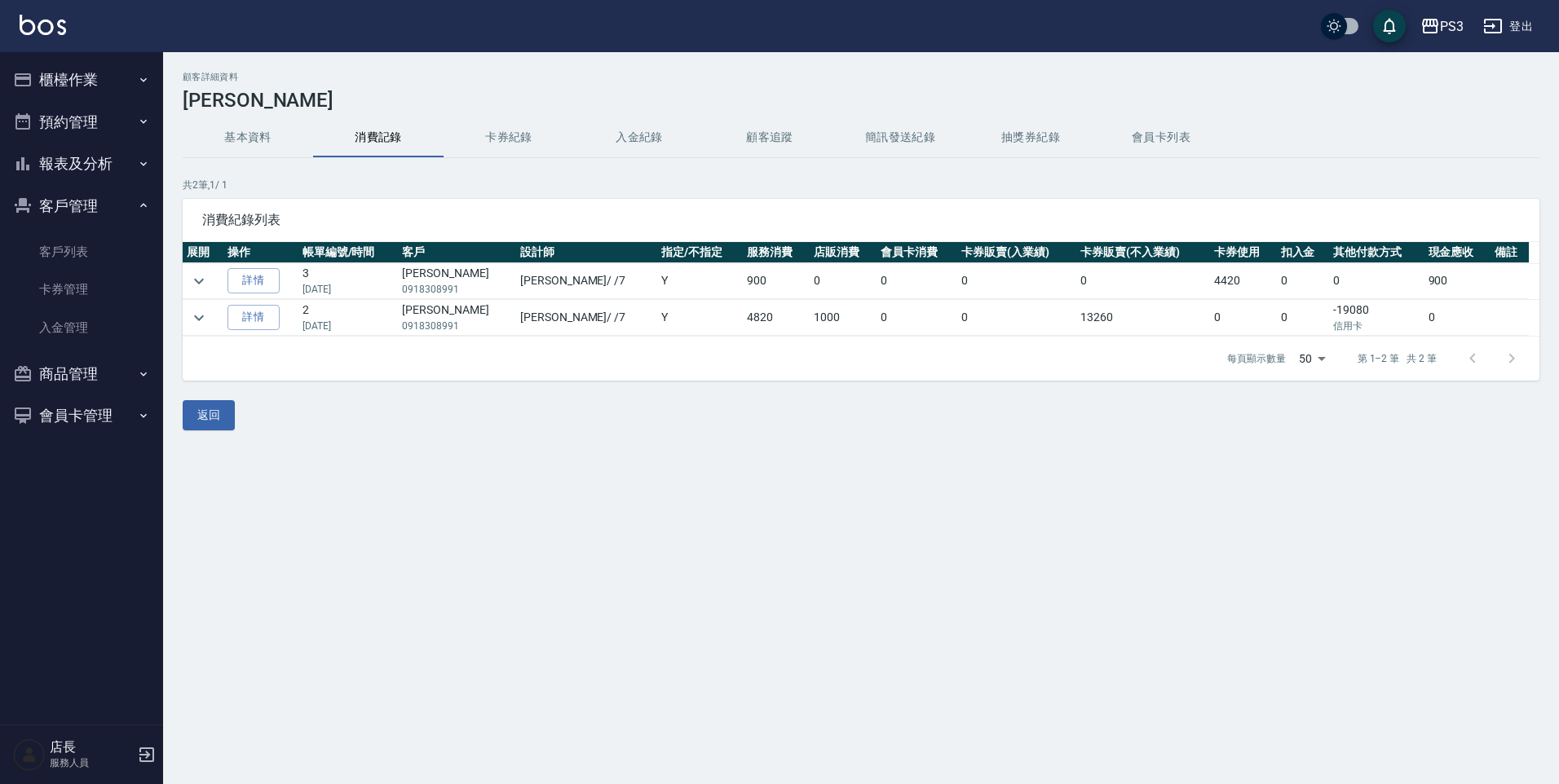
click at [95, 99] on button "櫃檯作業" at bounding box center [81, 80] width 150 height 43
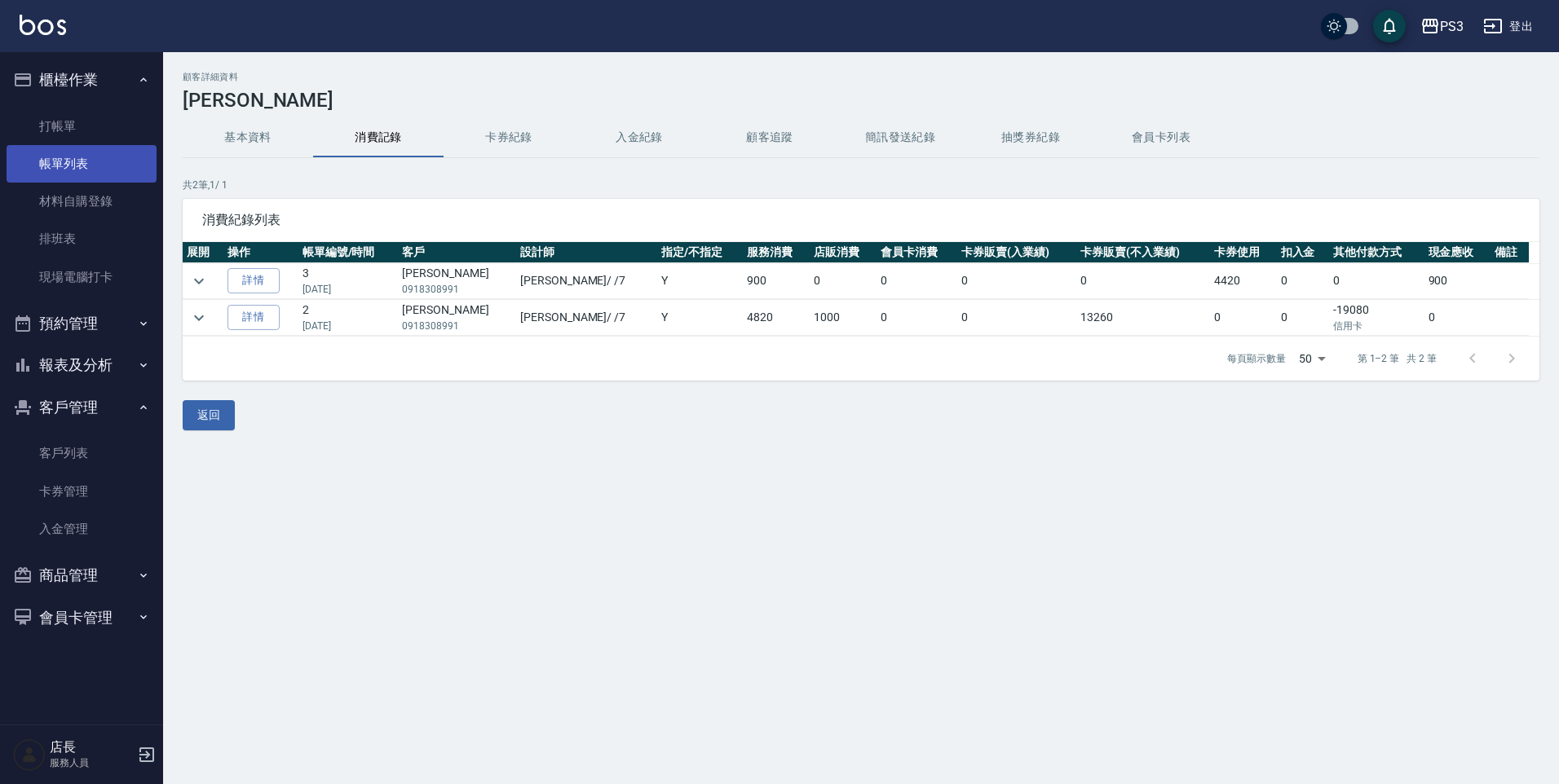
click at [75, 164] on link "帳單列表" at bounding box center [81, 163] width 150 height 37
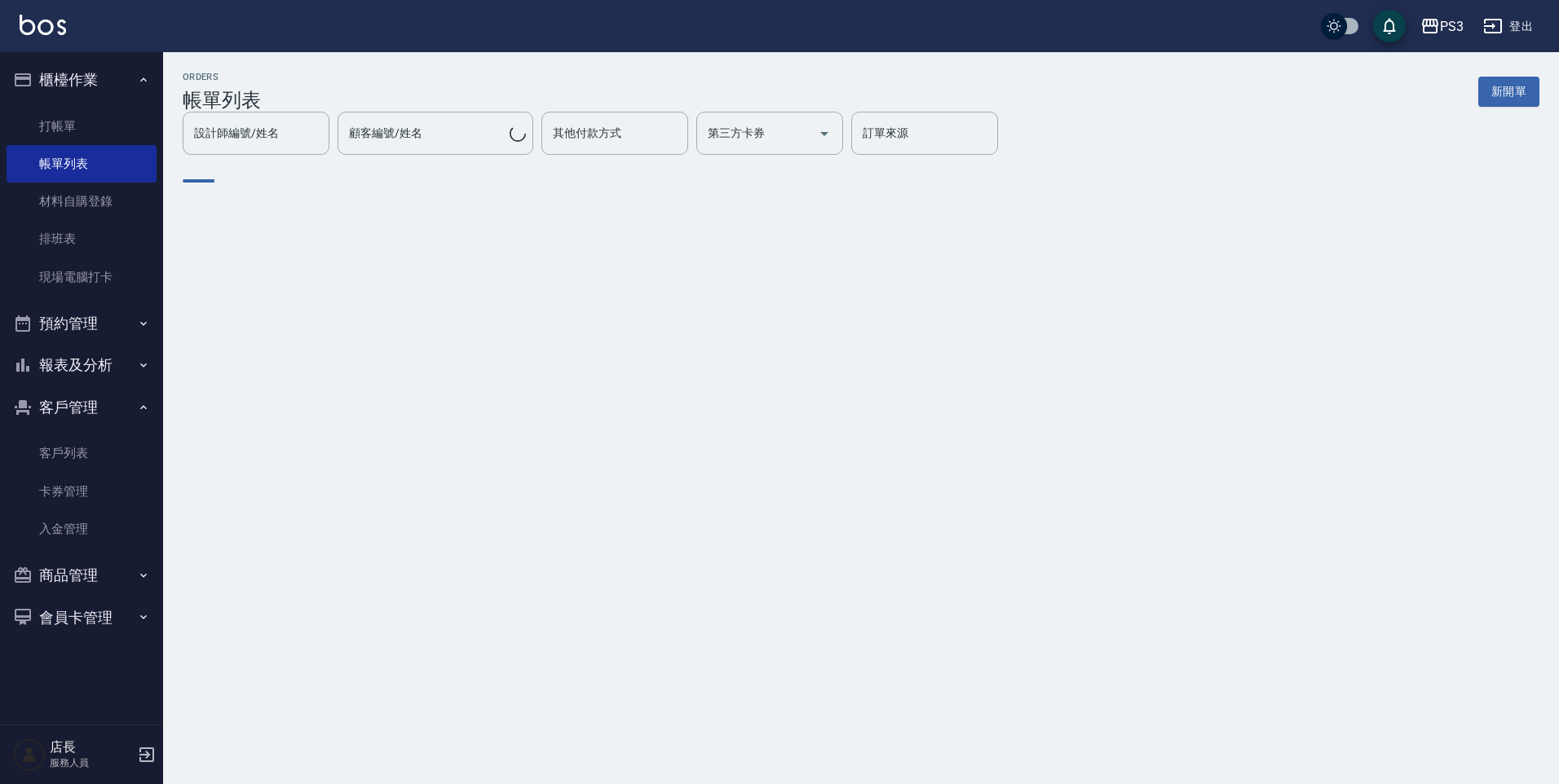
click at [93, 84] on button "櫃檯作業" at bounding box center [81, 80] width 150 height 43
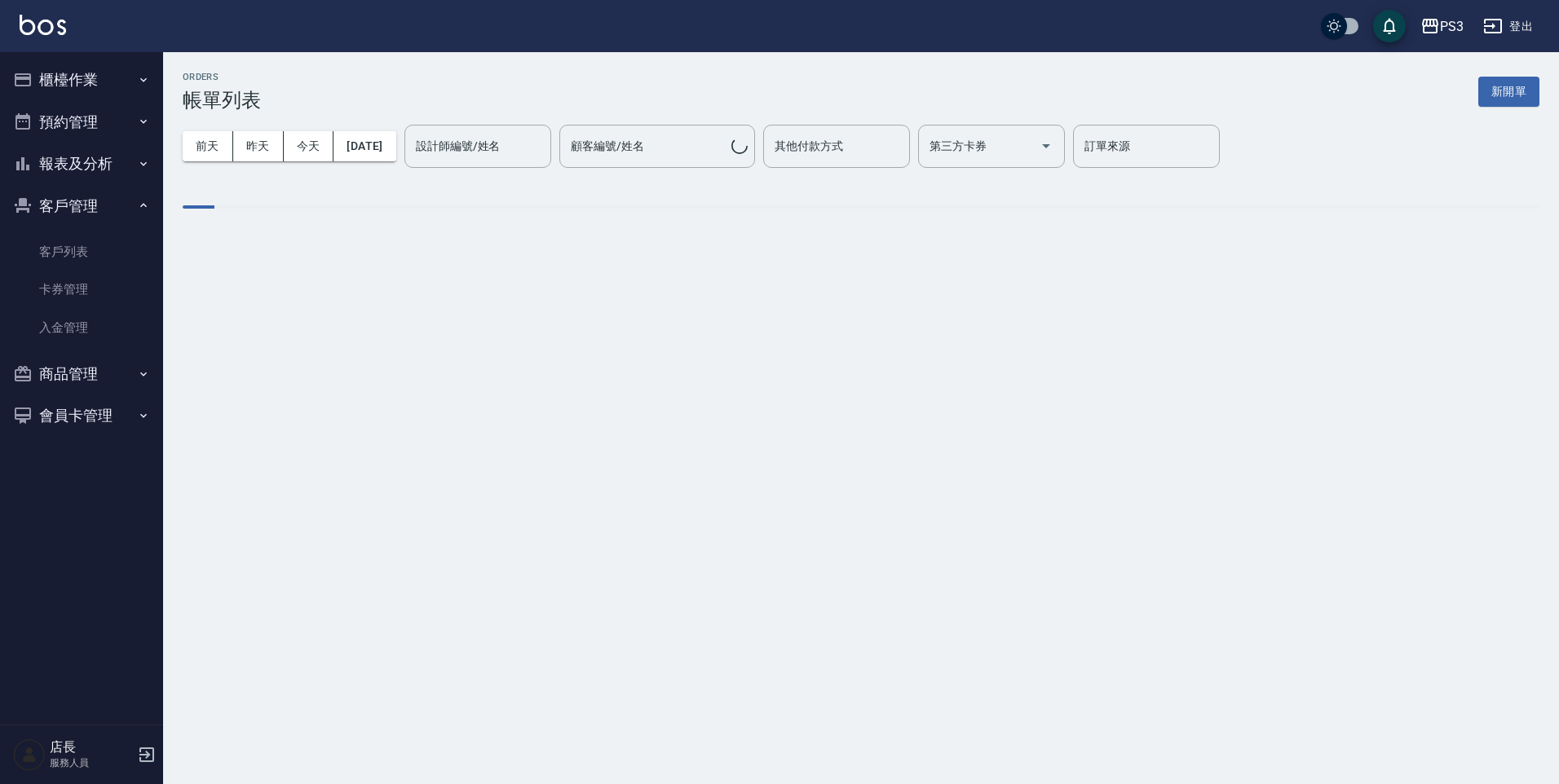
click at [84, 115] on button "預約管理" at bounding box center [81, 123] width 150 height 43
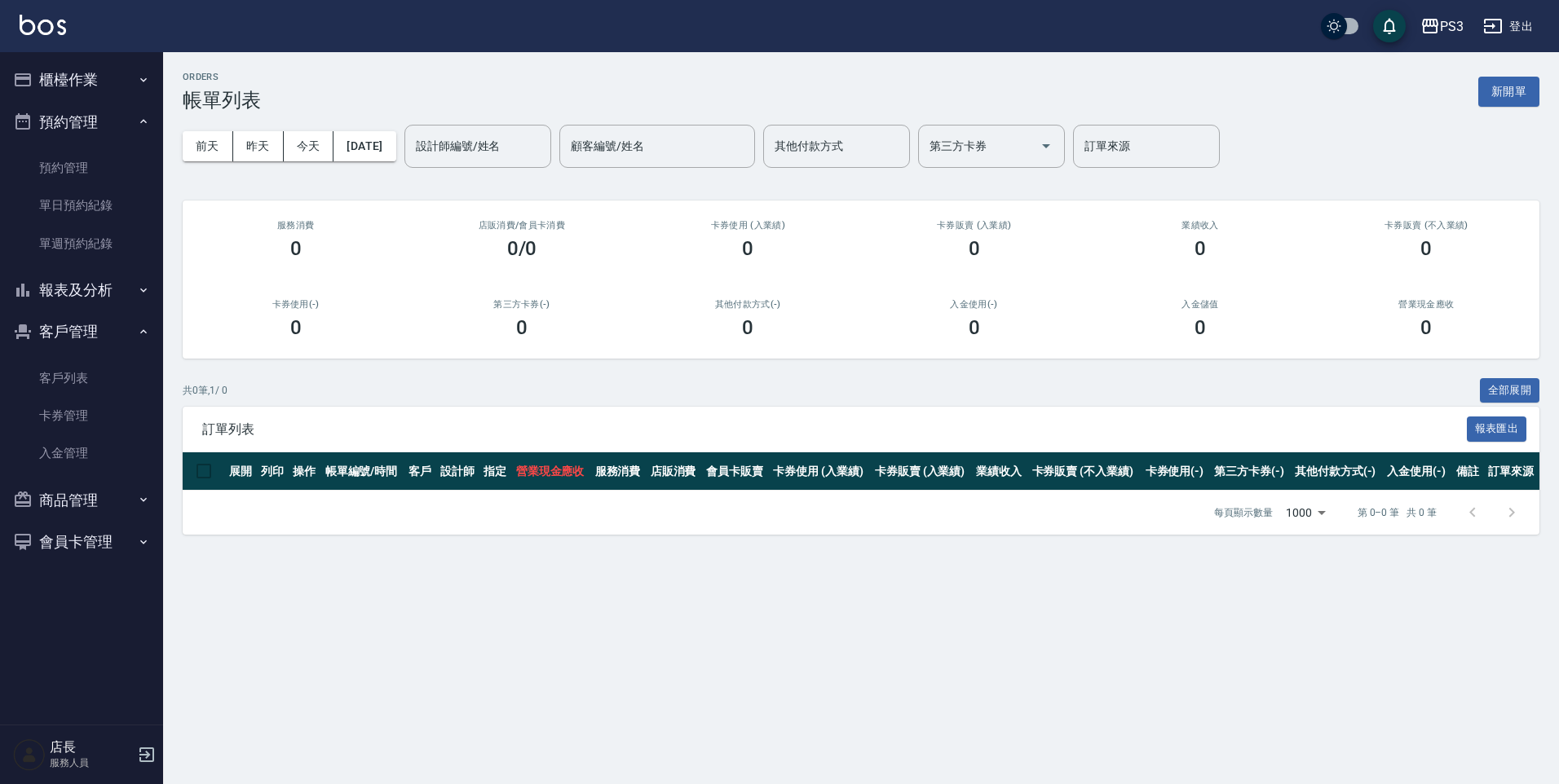
drag, startPoint x: 122, startPoint y: 103, endPoint x: 115, endPoint y: 124, distance: 22.1
click at [115, 124] on ul "櫃檯作業 打帳單 帳單列表 材料自購登錄 排班表 現場電腦打卡 預約管理 預約管理 單日預約紀錄 單週預約紀錄 報表及分析 報表目錄 店家日報表 互助日報表 …" at bounding box center [81, 311] width 150 height 518
click at [124, 77] on button "櫃檯作業" at bounding box center [81, 80] width 150 height 43
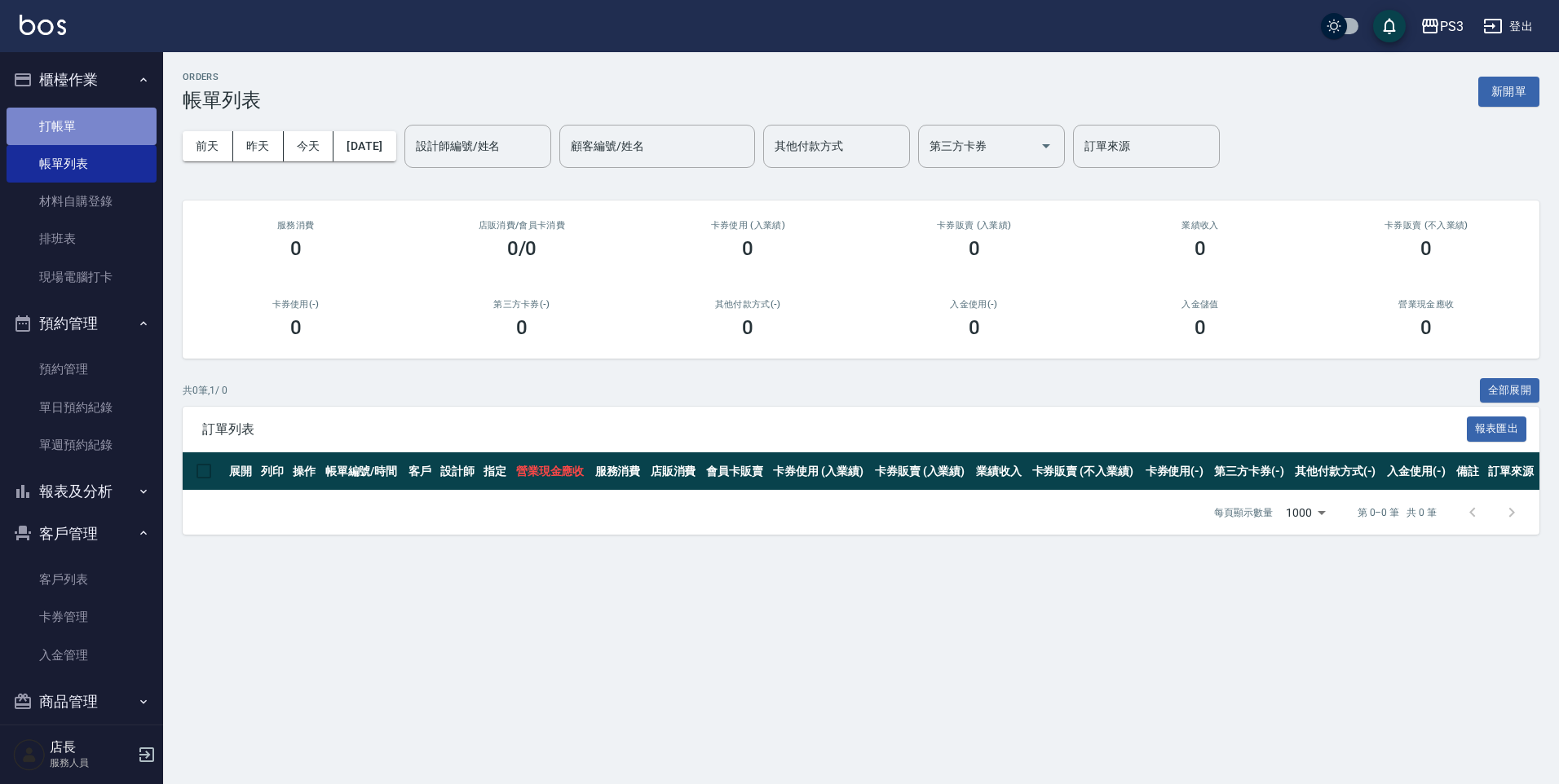
click at [100, 118] on link "打帳單" at bounding box center [81, 126] width 150 height 37
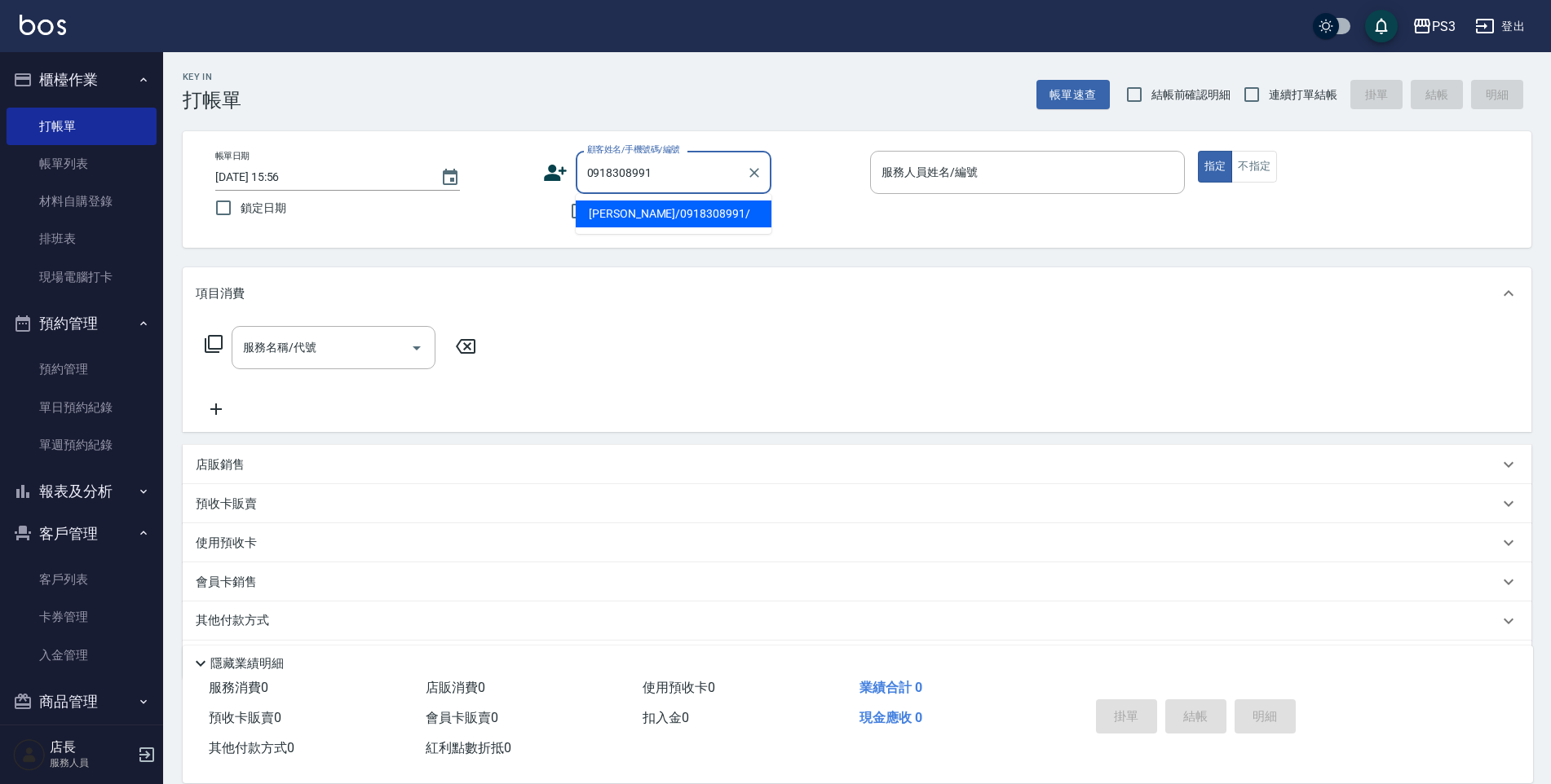
type input "[PERSON_NAME]/0918308991/"
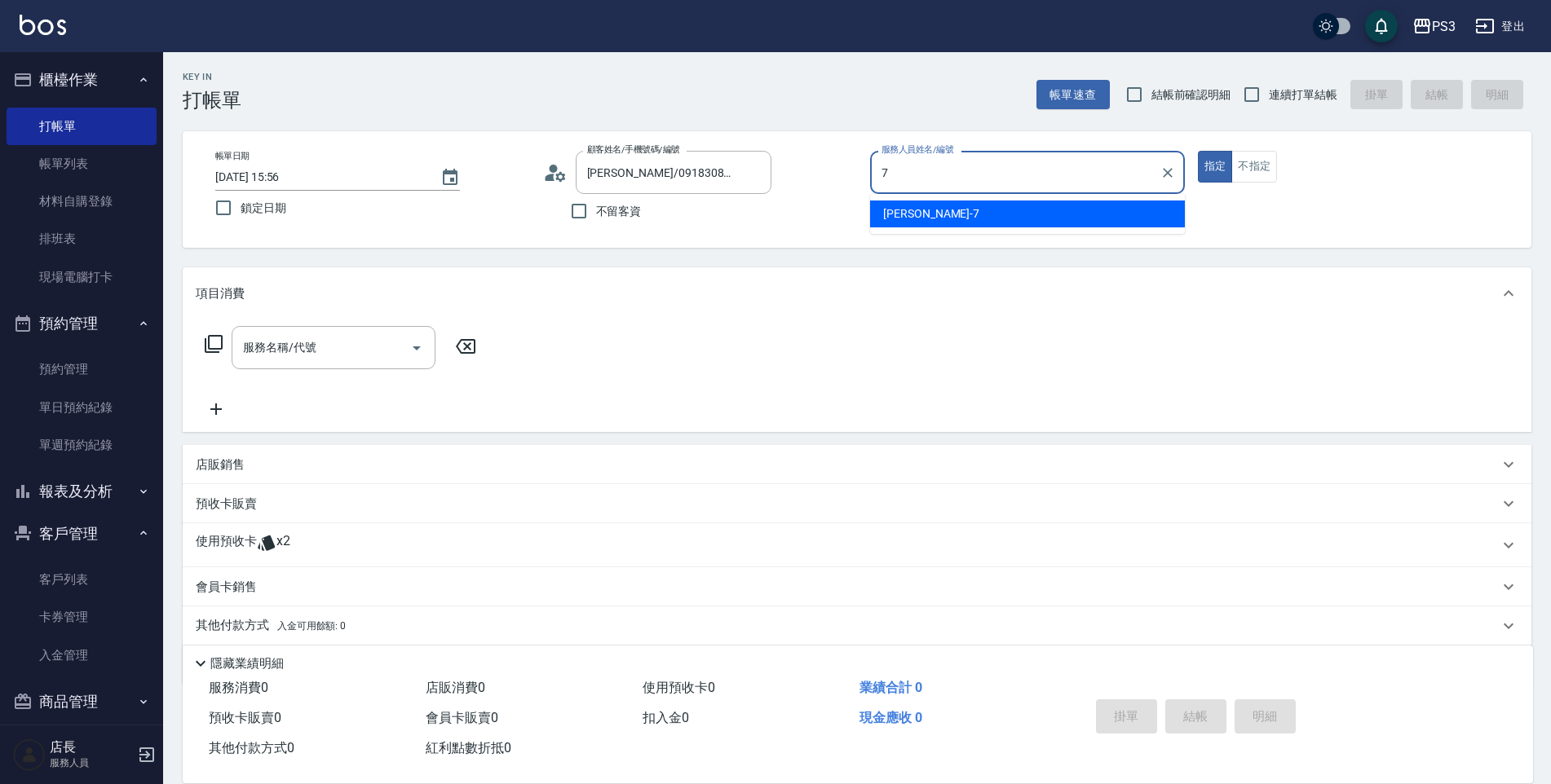
type input "7"
type button "true"
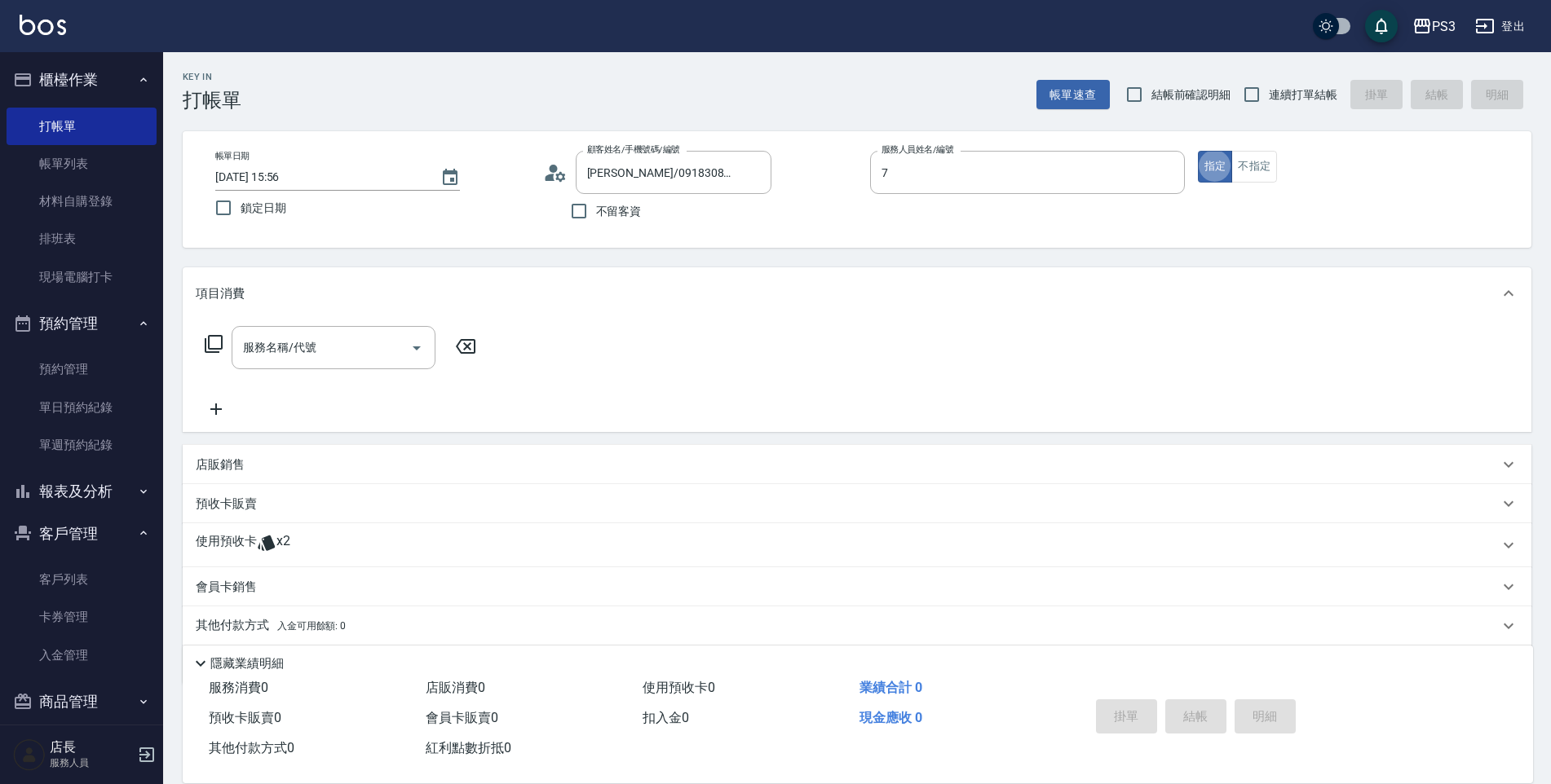
type input "[PERSON_NAME]-7"
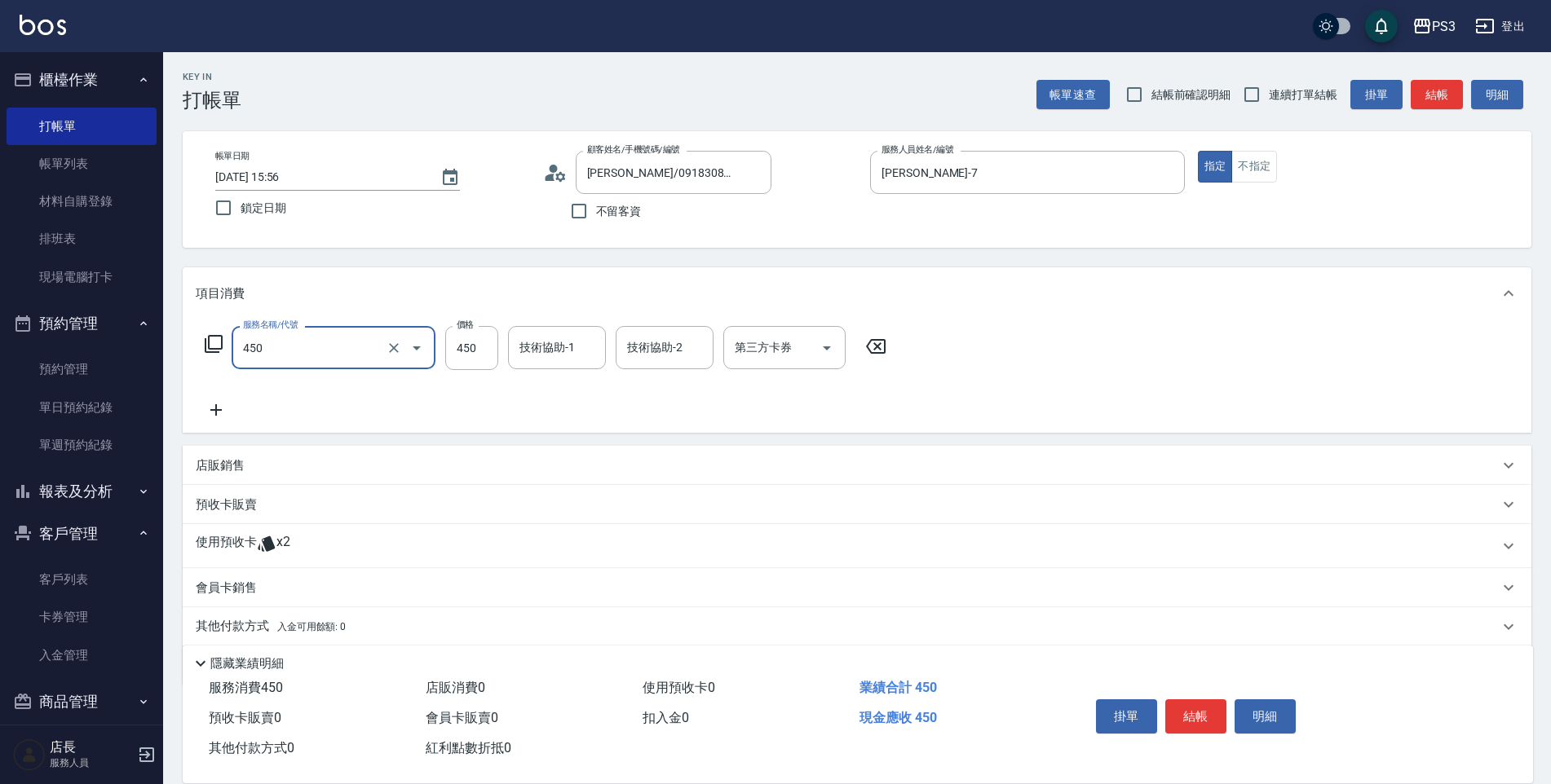
type input "有機洗髮(450)"
type input "Ashly-21"
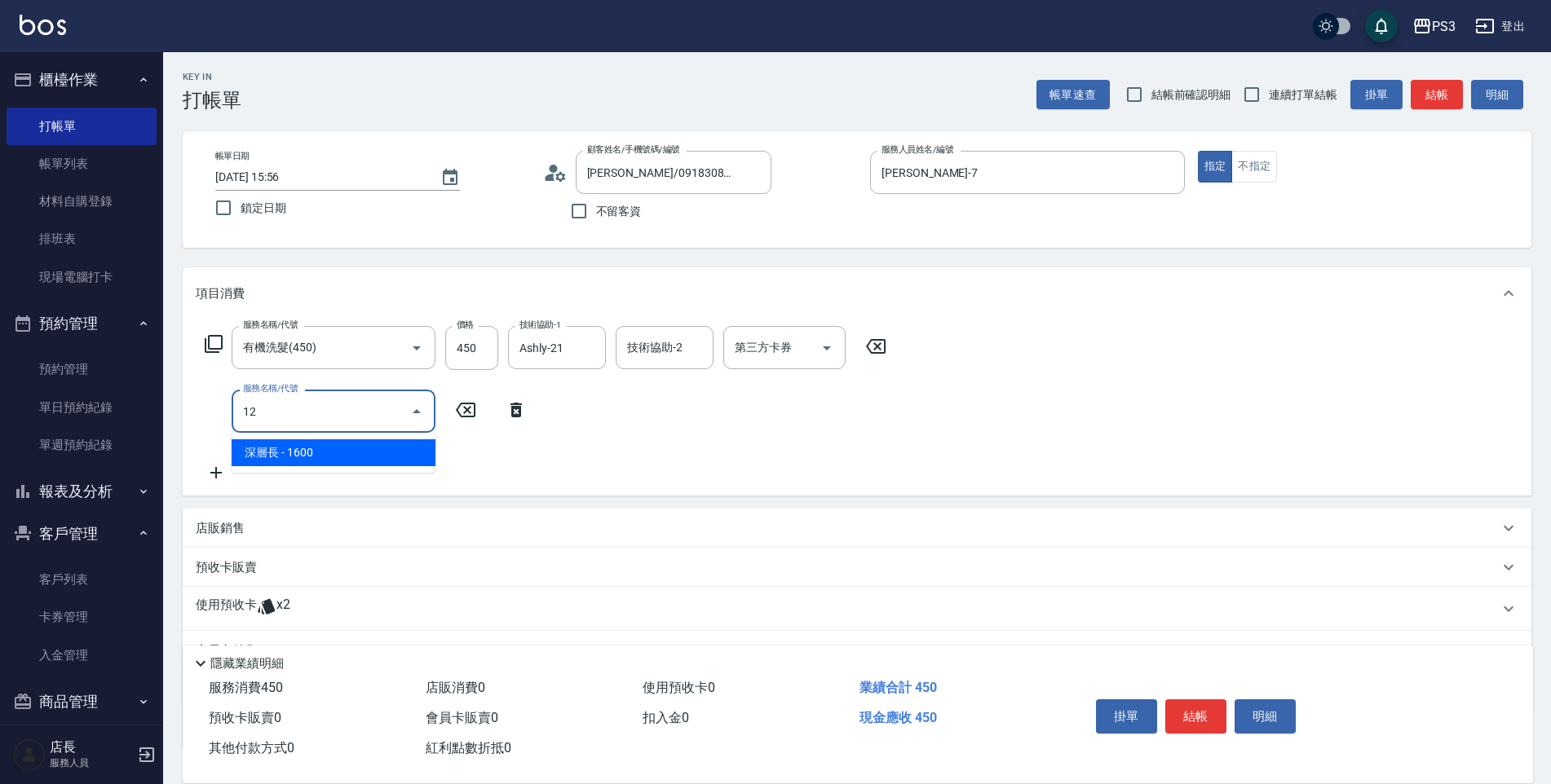
type input "1"
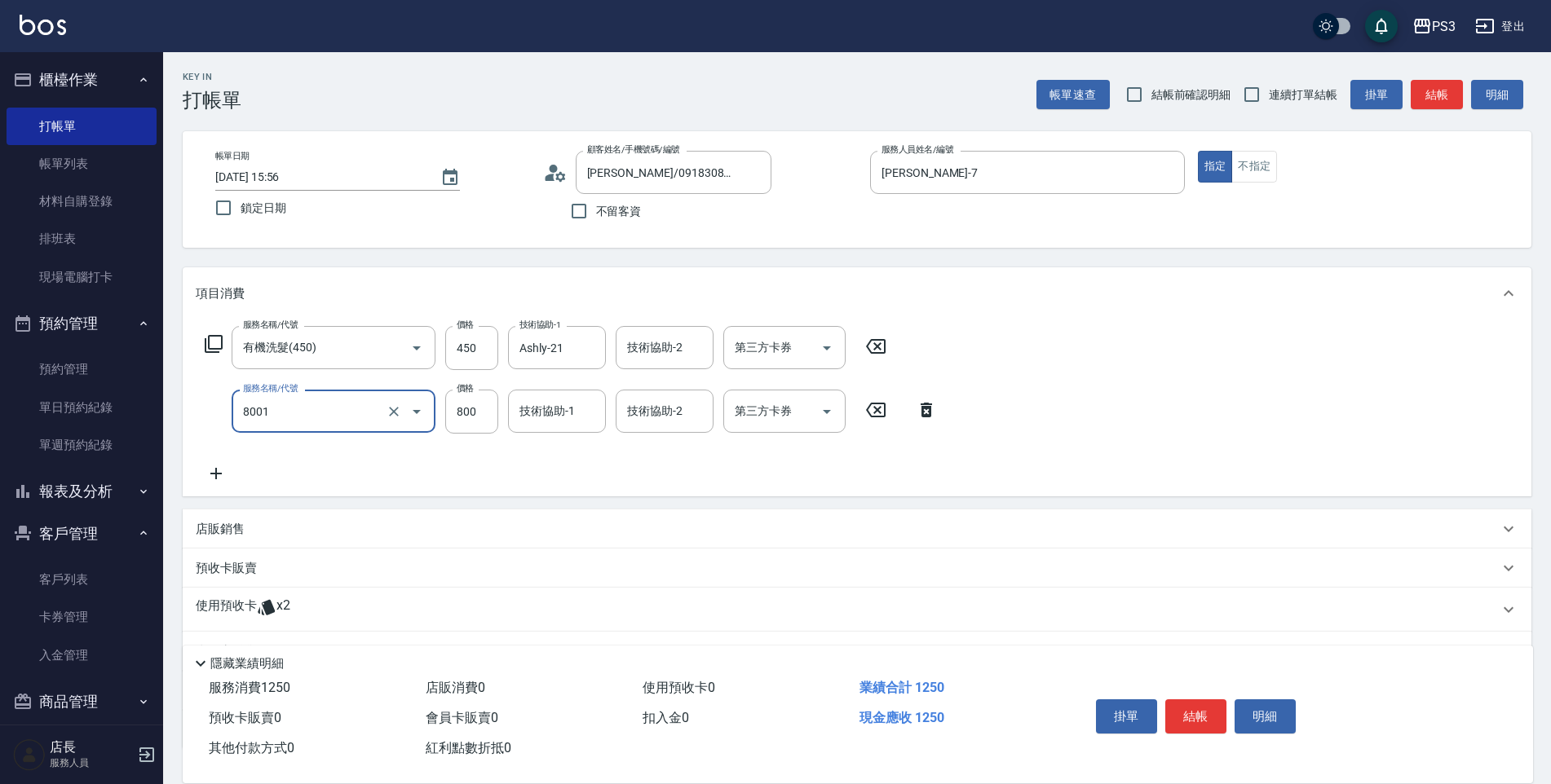
type input "頂區800(8001)"
type input "1800"
type input "[PERSON_NAME]-7"
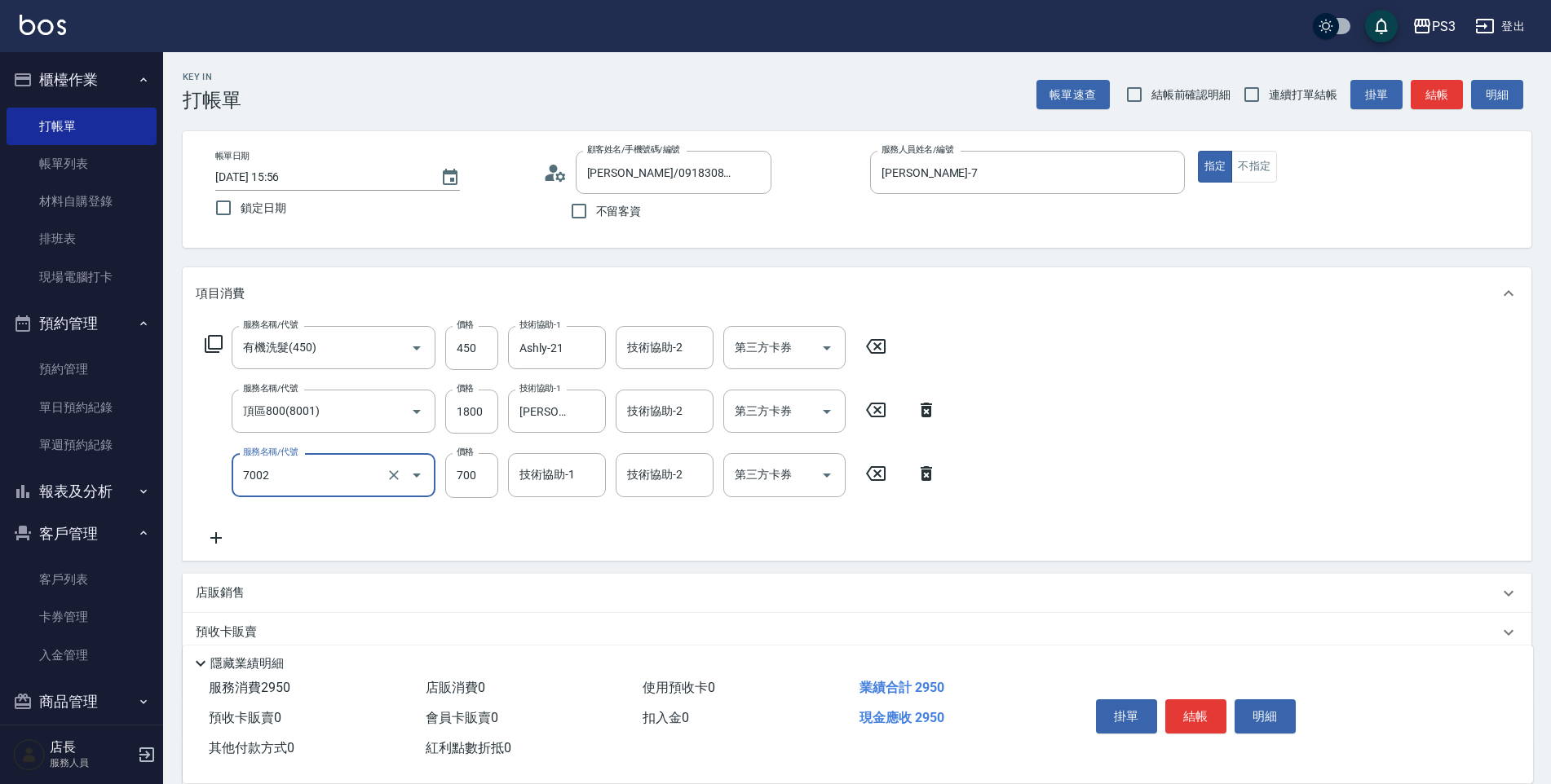
type input "漂髮s(7002)"
click at [407, 475] on icon "Open" at bounding box center [417, 475] width 20 height 20
type input "1000"
type input "a"
click at [275, 489] on input "沐" at bounding box center [321, 475] width 164 height 28
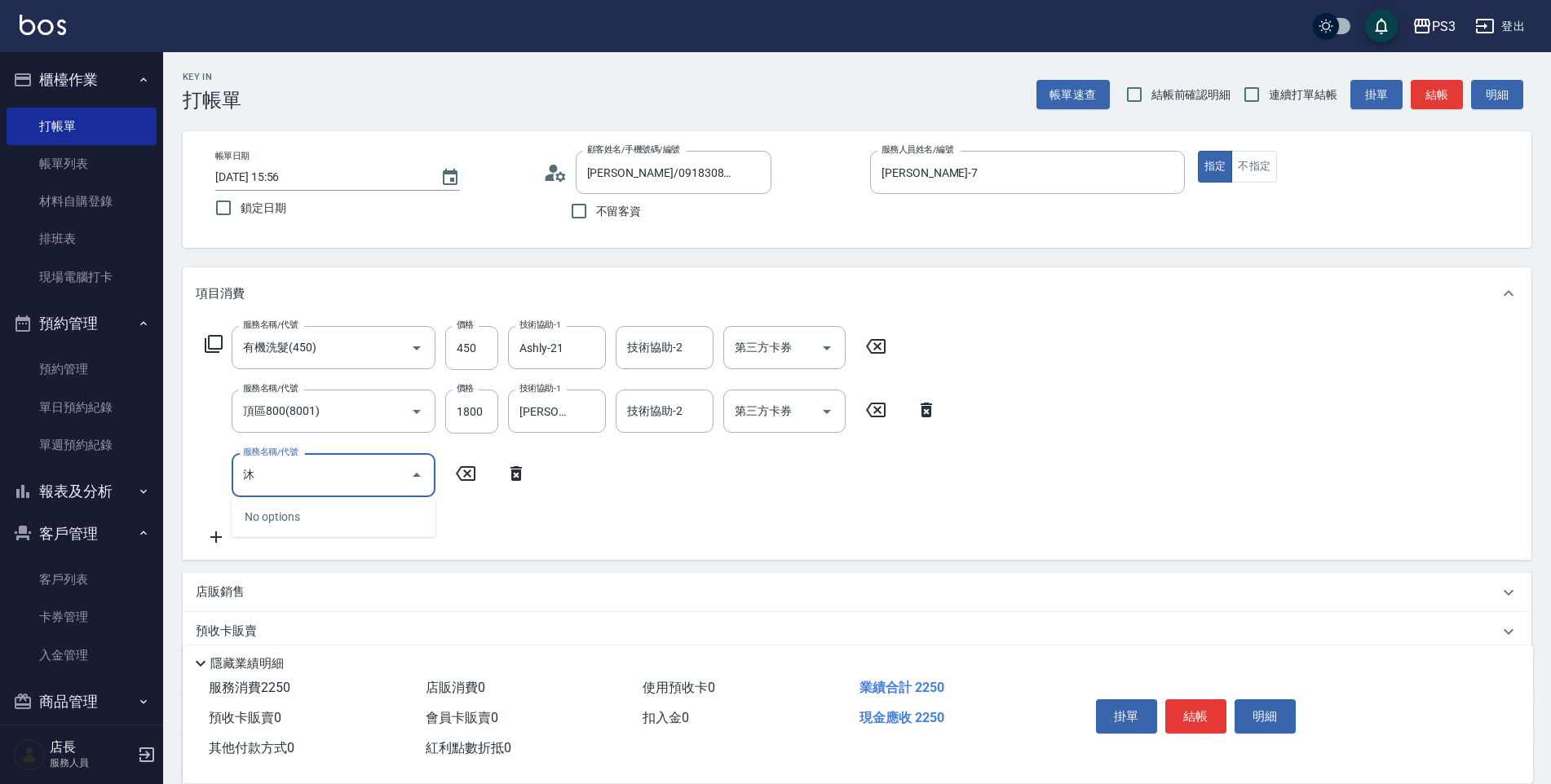
click at [323, 462] on input "沐" at bounding box center [321, 475] width 164 height 28
type input "浴"
type input "漂髮s(7002)"
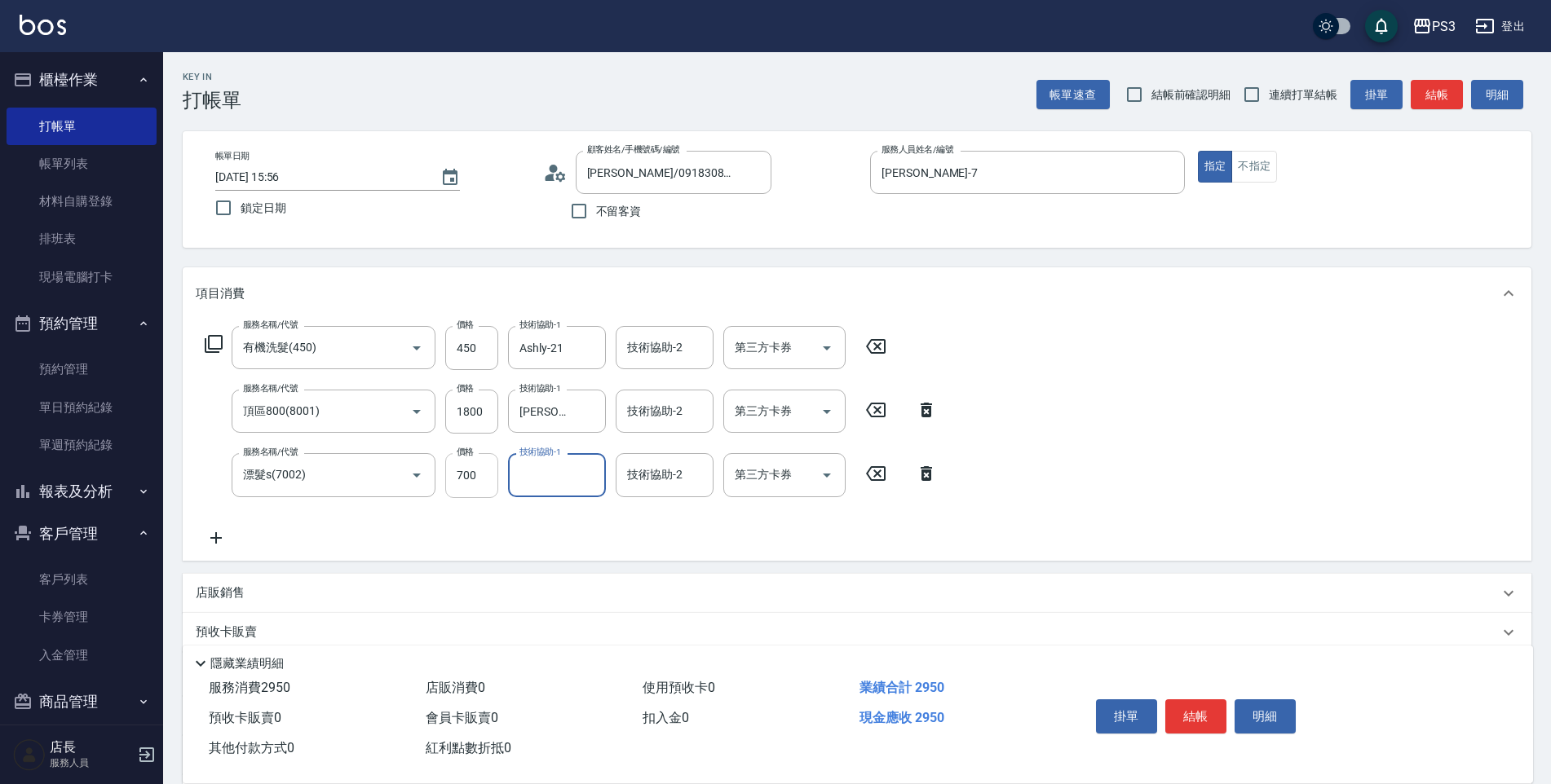
click at [466, 473] on input "700" at bounding box center [472, 475] width 53 height 44
type input "1000"
click at [532, 473] on div "技術協助-1 技術協助-1" at bounding box center [557, 474] width 98 height 44
type input "Ashly-21"
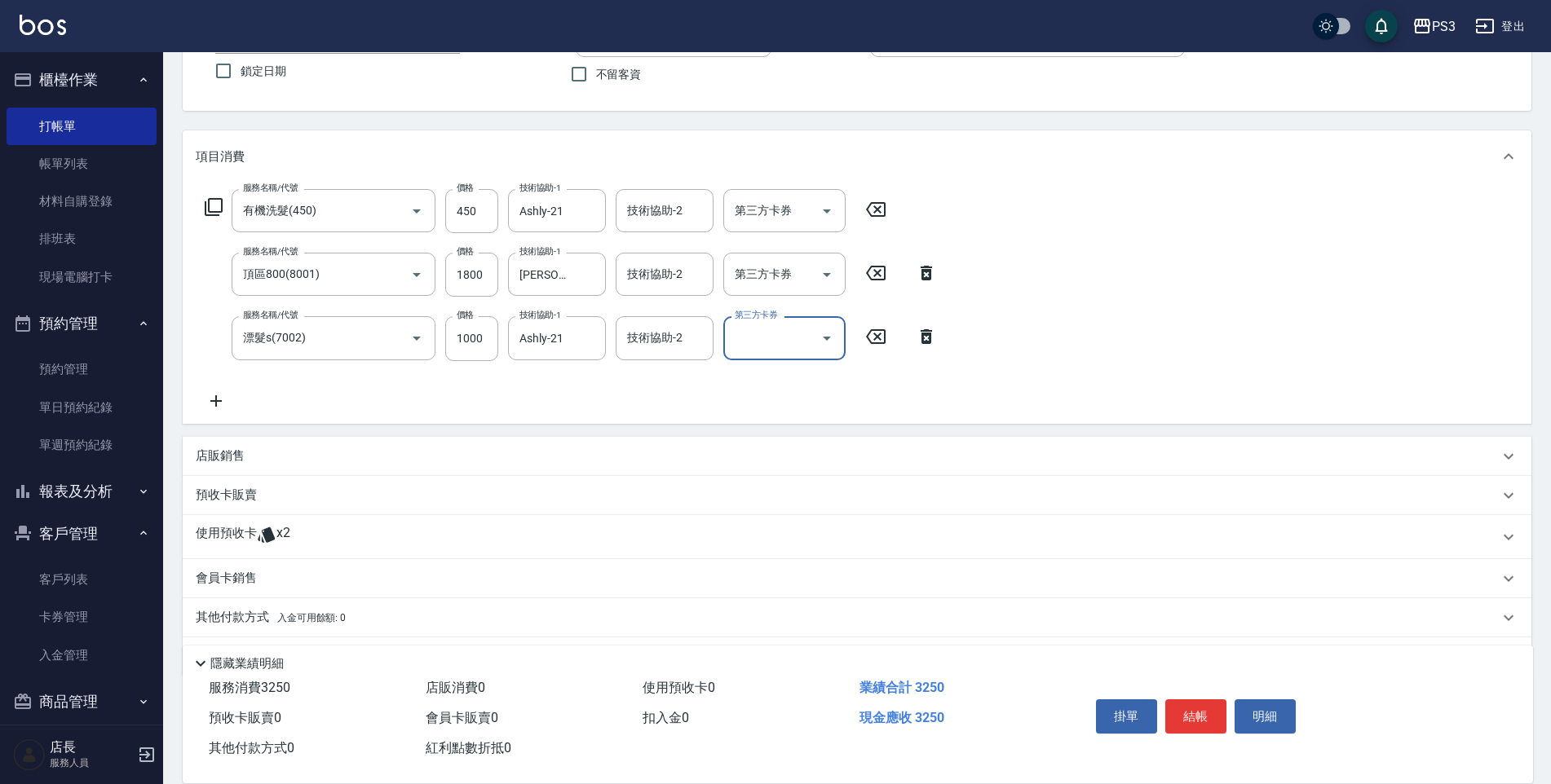
scroll to position [186, 0]
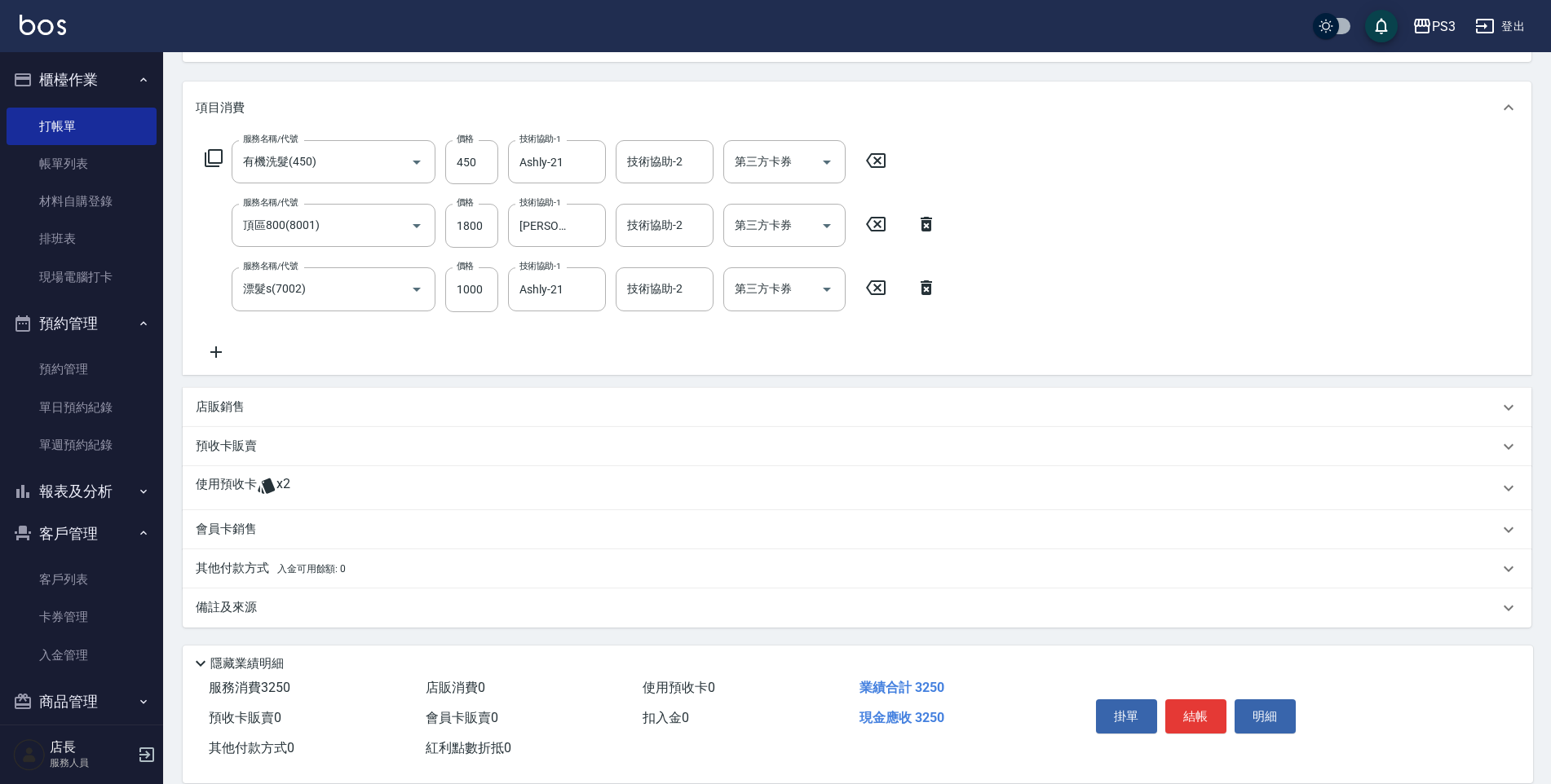
click at [424, 403] on div "店販銷售" at bounding box center [847, 407] width 1303 height 17
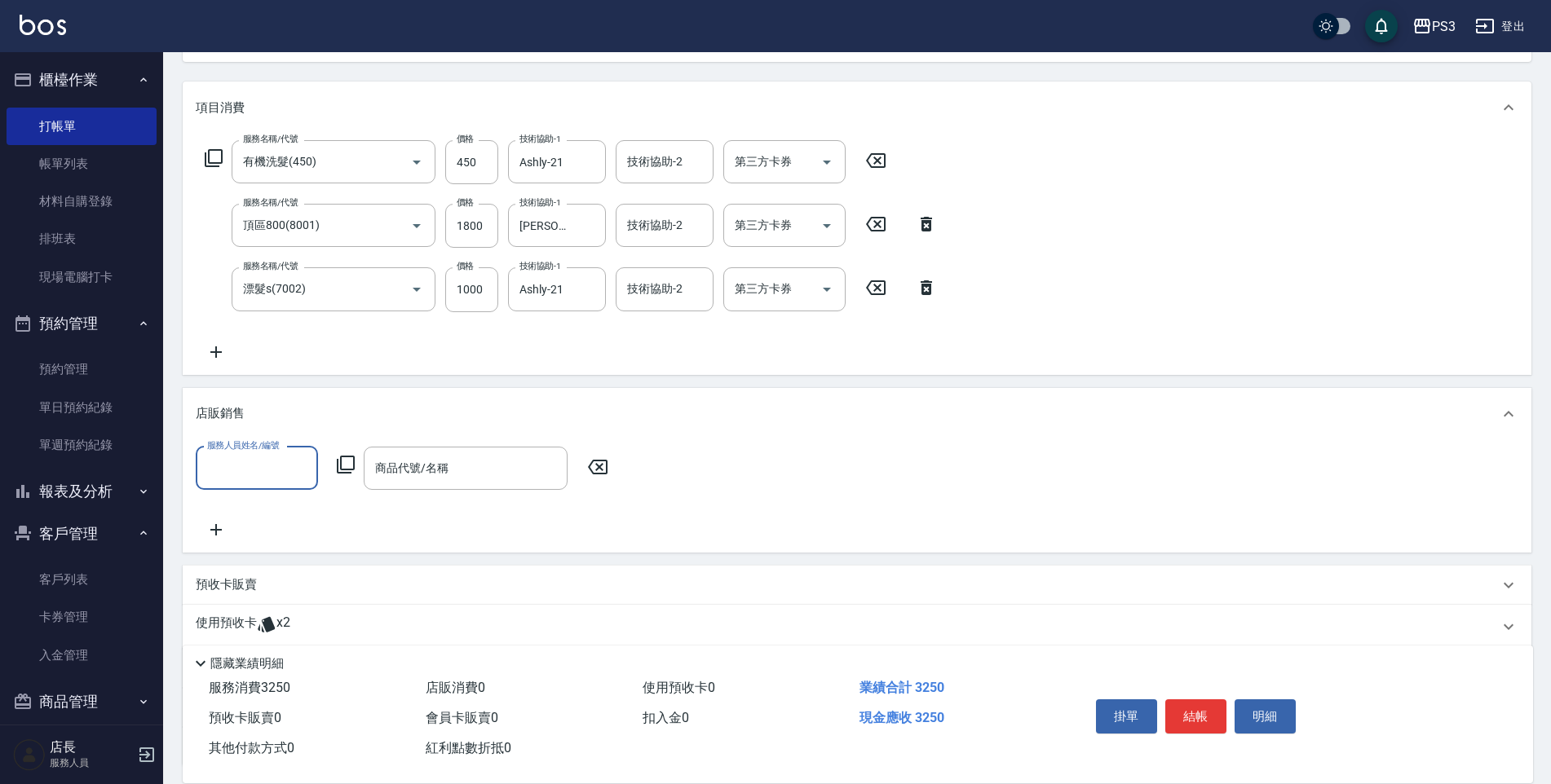
scroll to position [0, 0]
type input "[PERSON_NAME]-7"
type input "ㄐ"
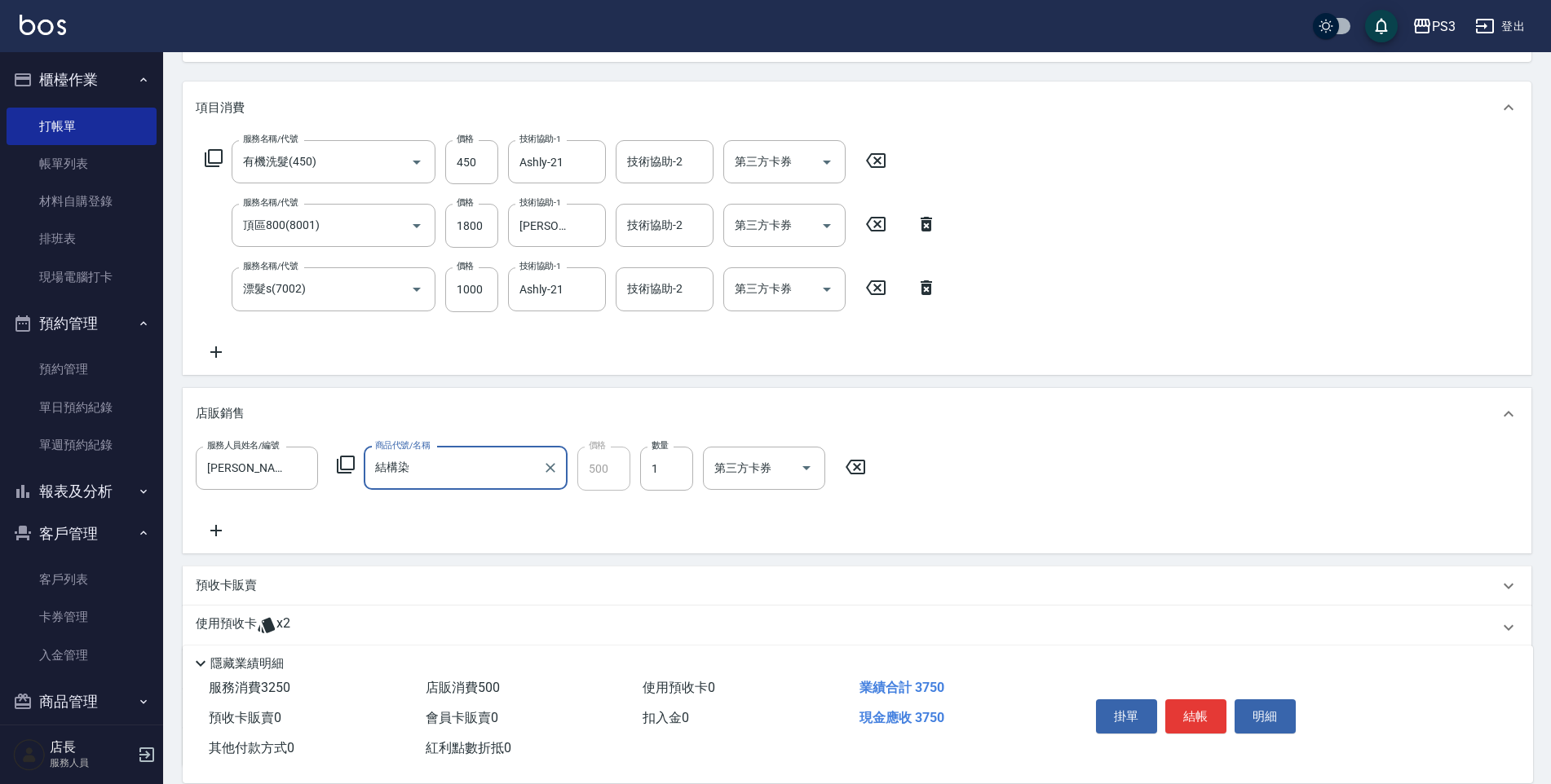
type input "結構染"
click at [556, 509] on div "服務人員姓名/編號 [PERSON_NAME]-7 服務人員姓名/編號 商品代號/名稱 結構染 商品代號/名稱 價格 500 價格 數量 1 數量 第三方卡券…" at bounding box center [856, 494] width 1323 height 94
click at [416, 577] on div "預收卡販賣" at bounding box center [847, 585] width 1303 height 17
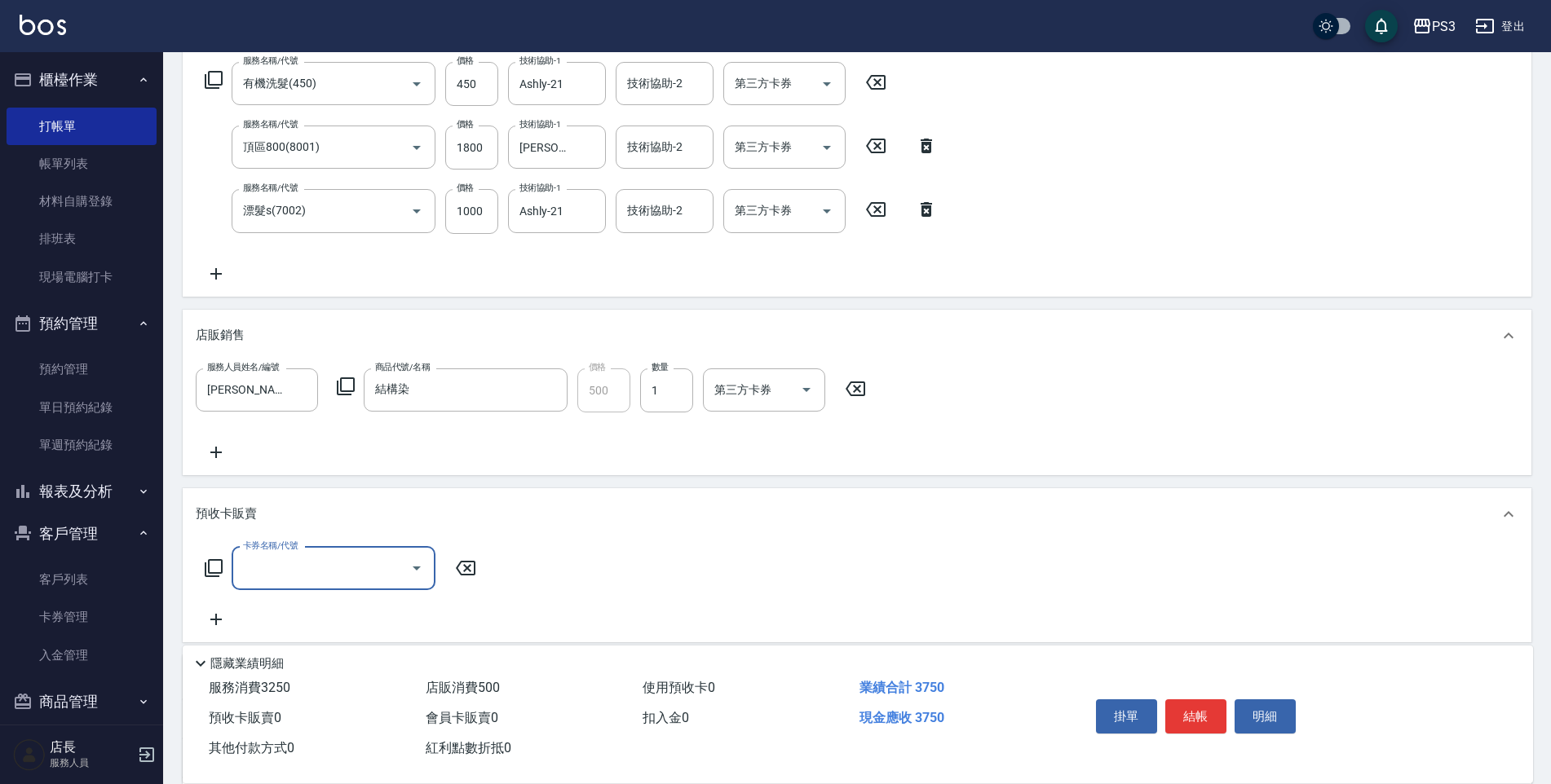
scroll to position [431, 0]
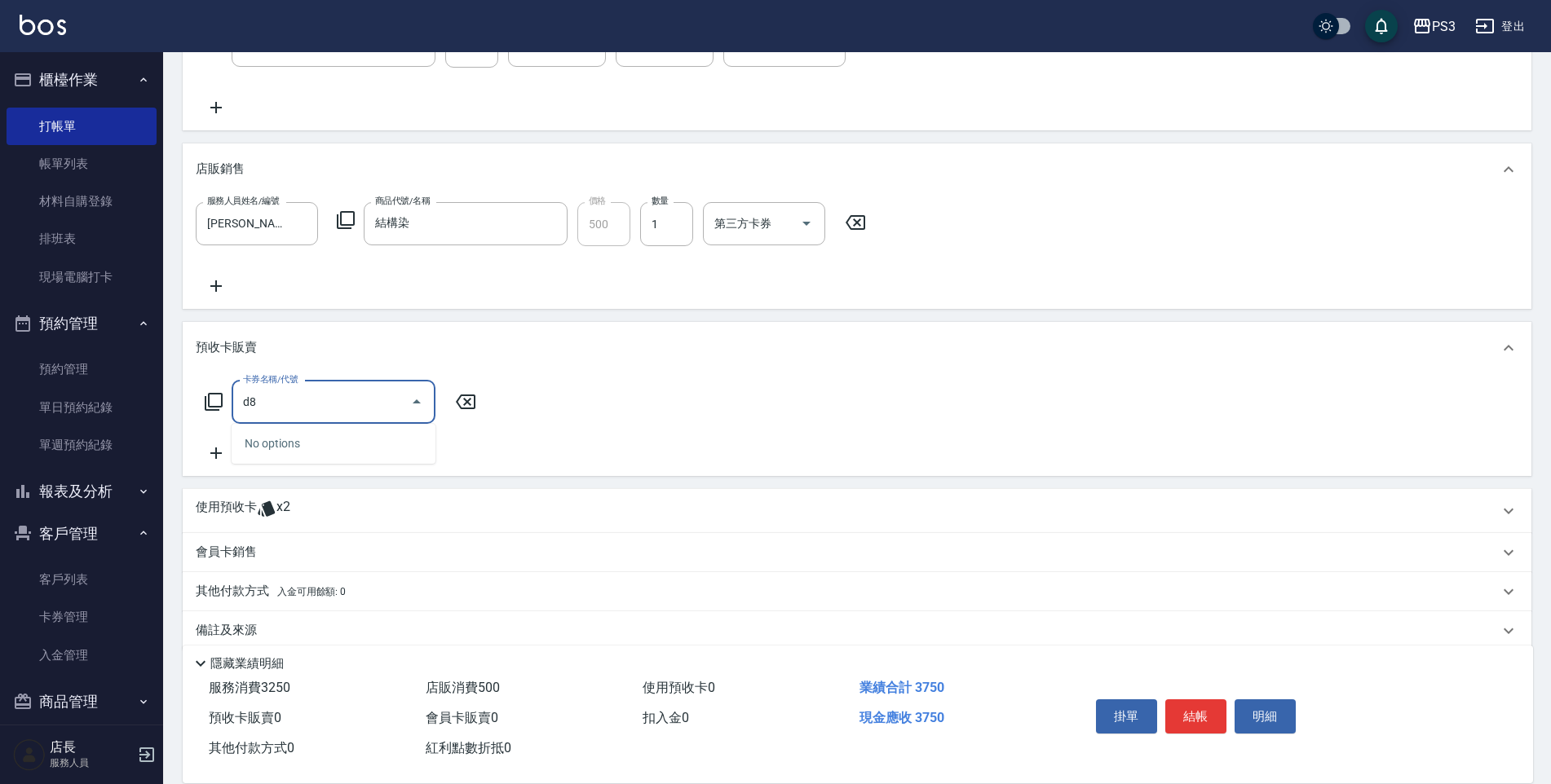
type input "d"
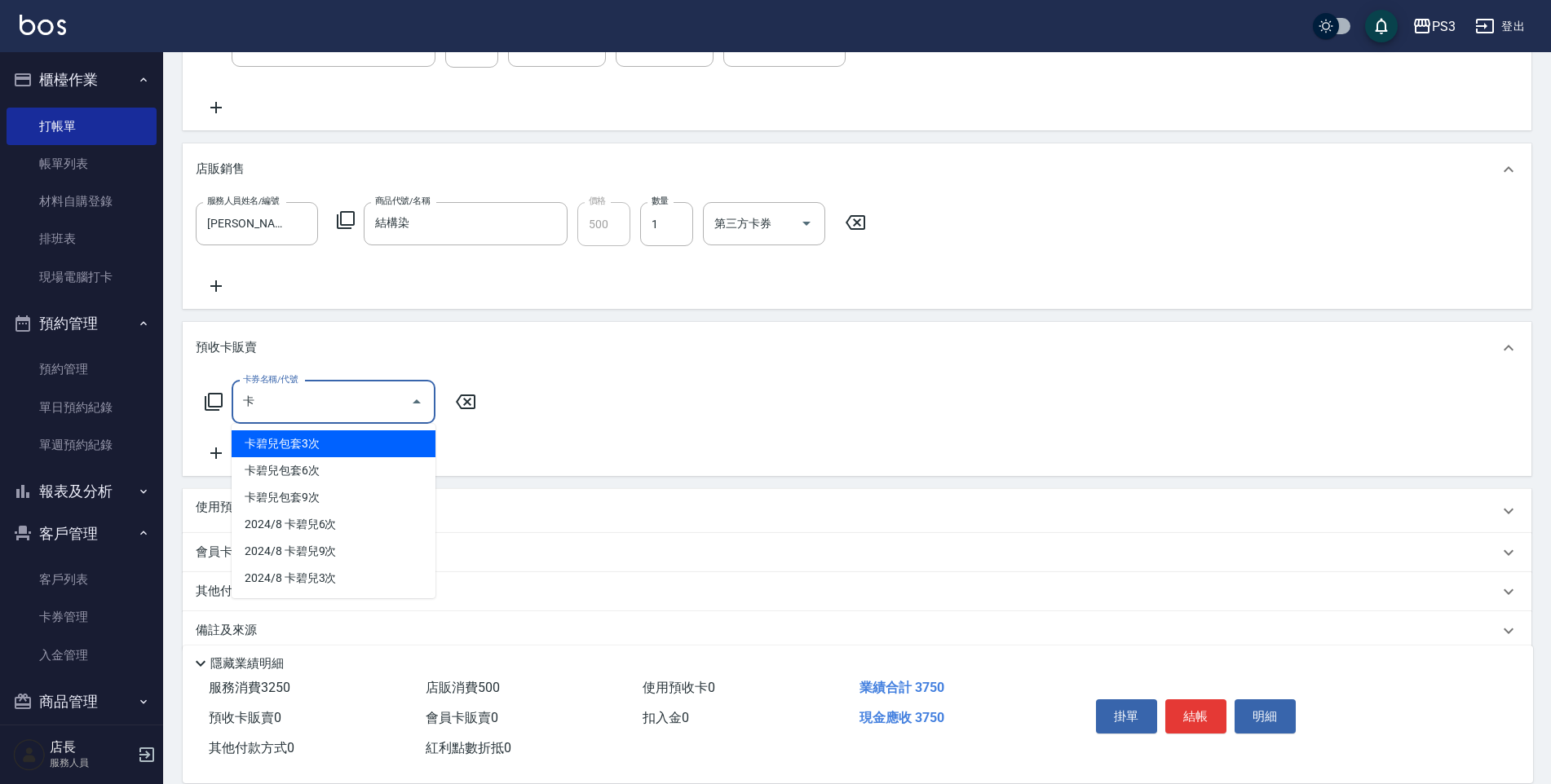
click at [350, 548] on span "2024/8 卡碧兒9次" at bounding box center [334, 551] width 204 height 27
type input "2024/8 卡碧兒9次(11700)"
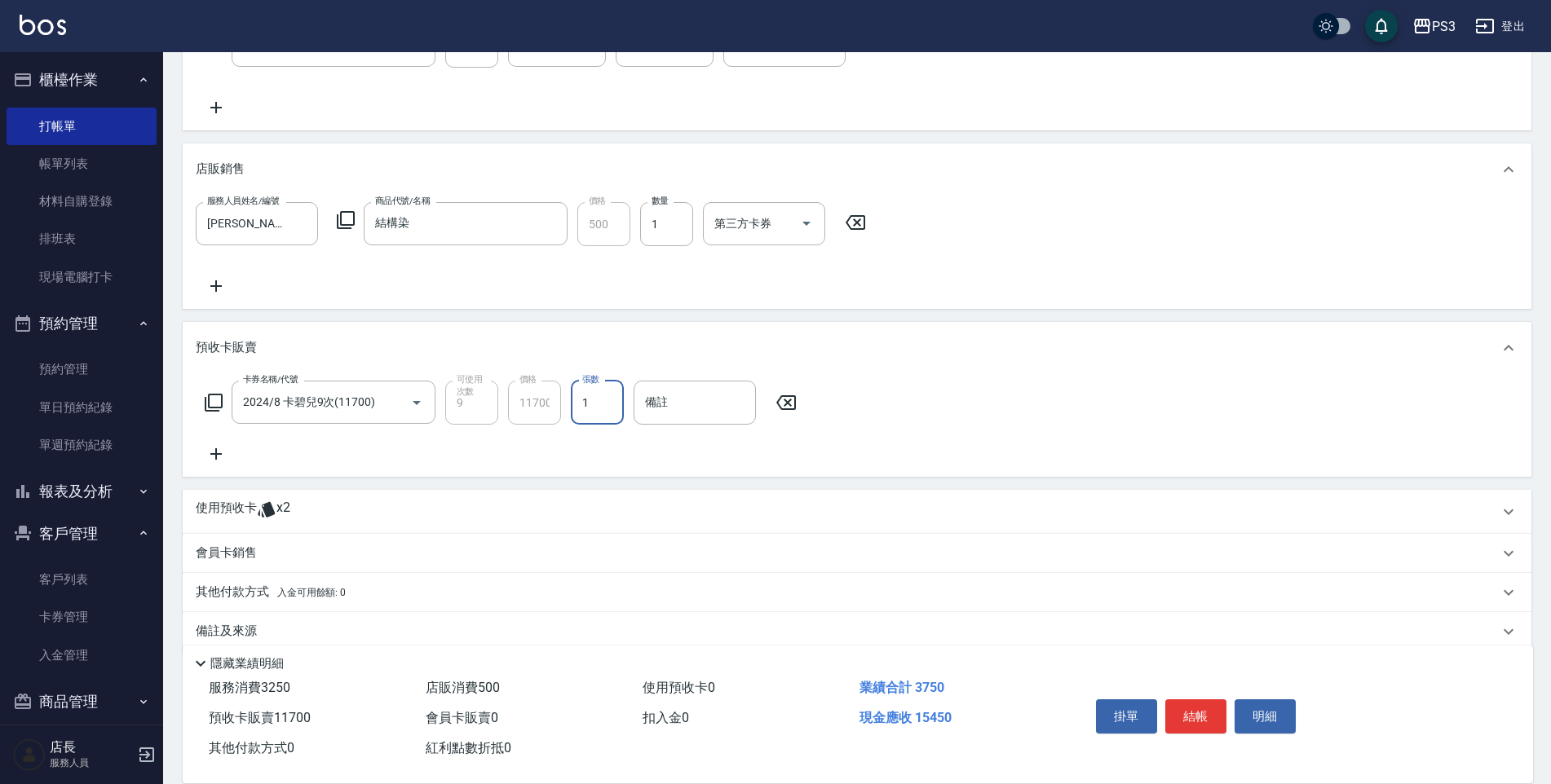
click at [440, 463] on div "卡券名稱/代號 2024/8 卡碧兒9次(11700) 卡券名稱/代號 可使用次數 9 可使用次數 價格 11700 價格 張數 1 張數 備註 備註" at bounding box center [856, 423] width 1323 height 83
click at [632, 459] on div "卡券名稱/代號 2024/8 卡碧兒9次(11700) 卡券名稱/代號 可使用次數 9 可使用次數 價格 11700 價格 張數 1 張數 備註 備註" at bounding box center [856, 423] width 1323 height 83
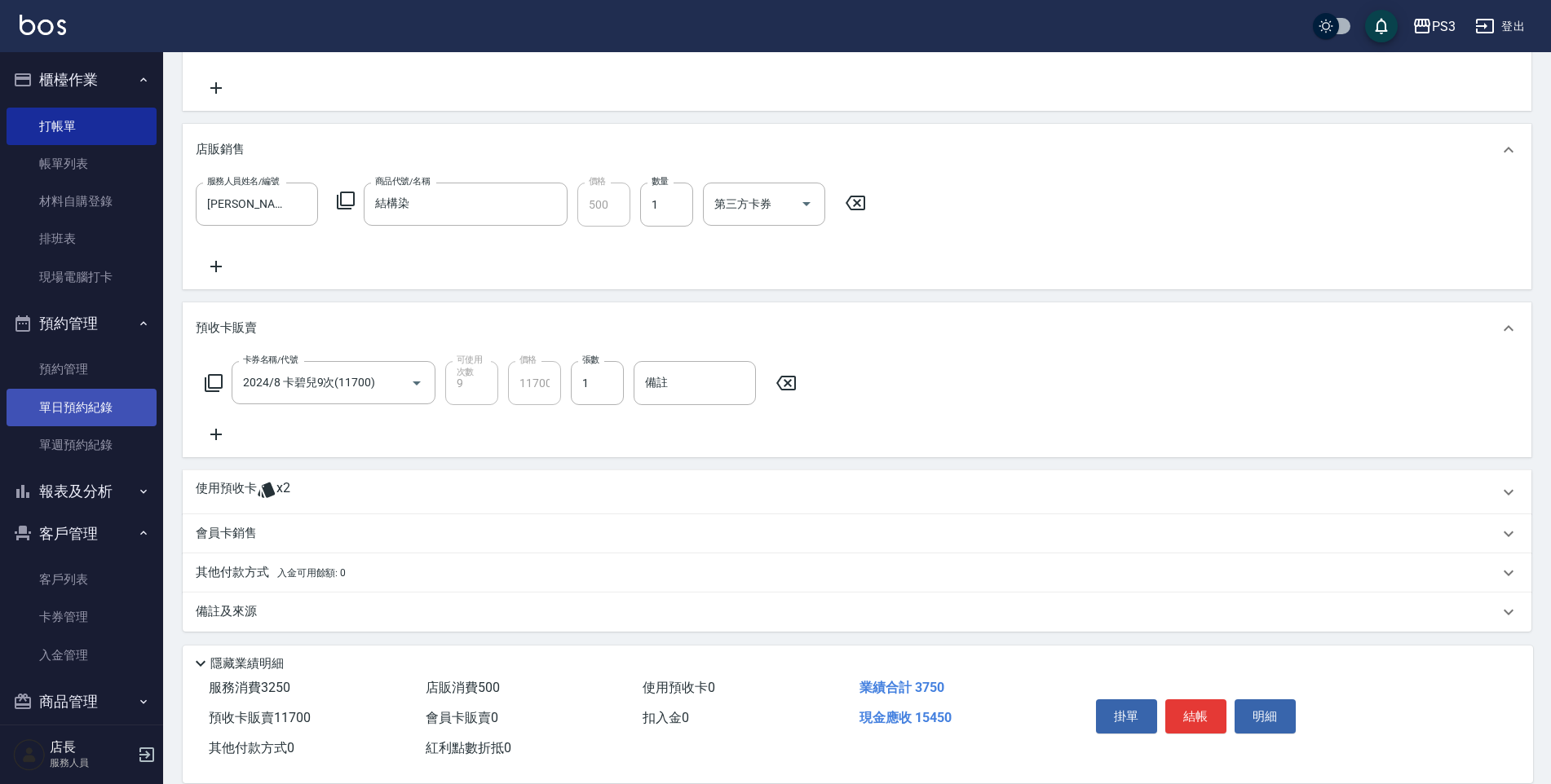
scroll to position [454, 0]
click at [224, 487] on p "使用預收卡" at bounding box center [226, 488] width 61 height 25
click at [423, 482] on div "使用預收卡 x2" at bounding box center [847, 488] width 1303 height 25
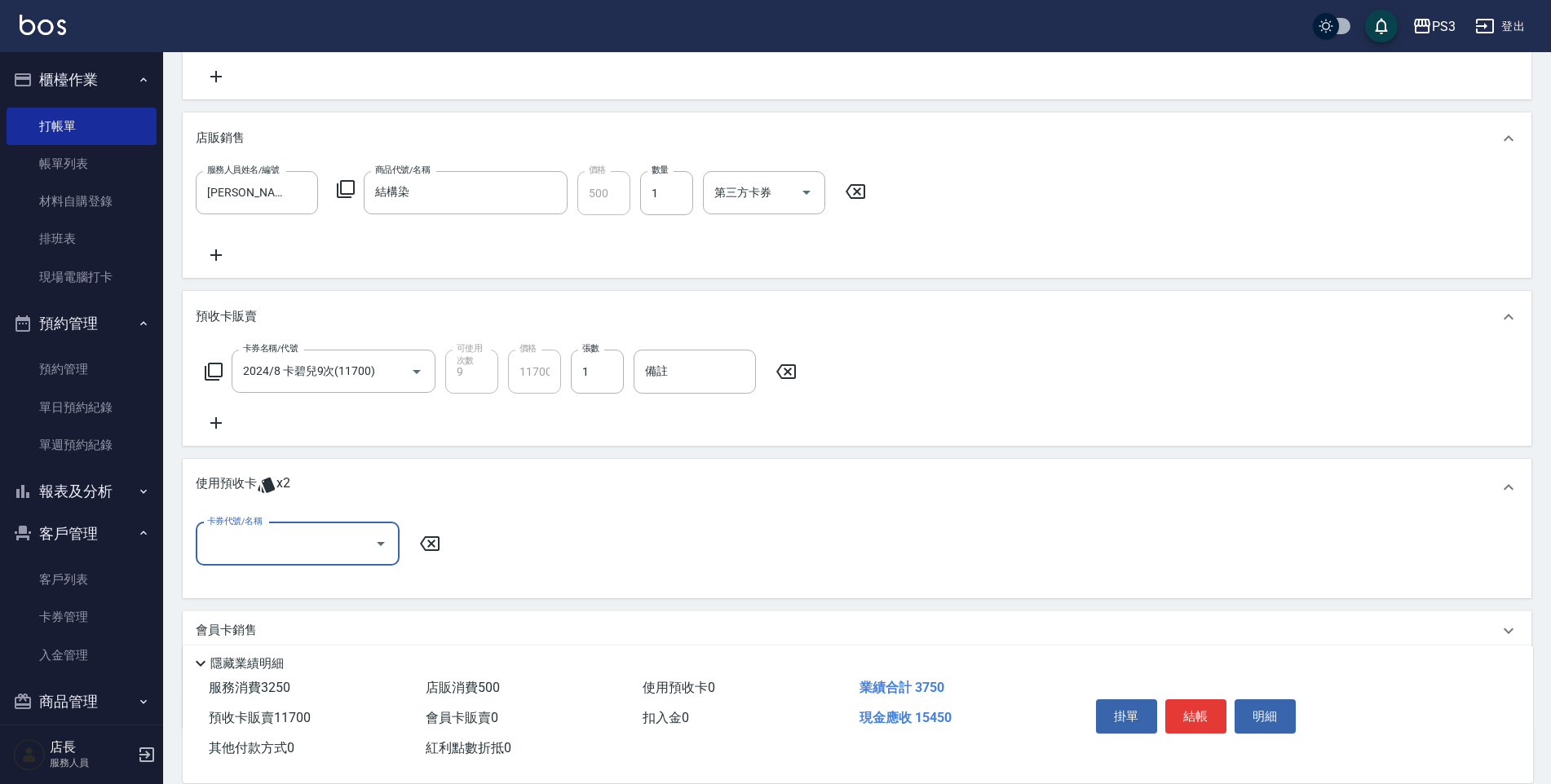
scroll to position [549, 0]
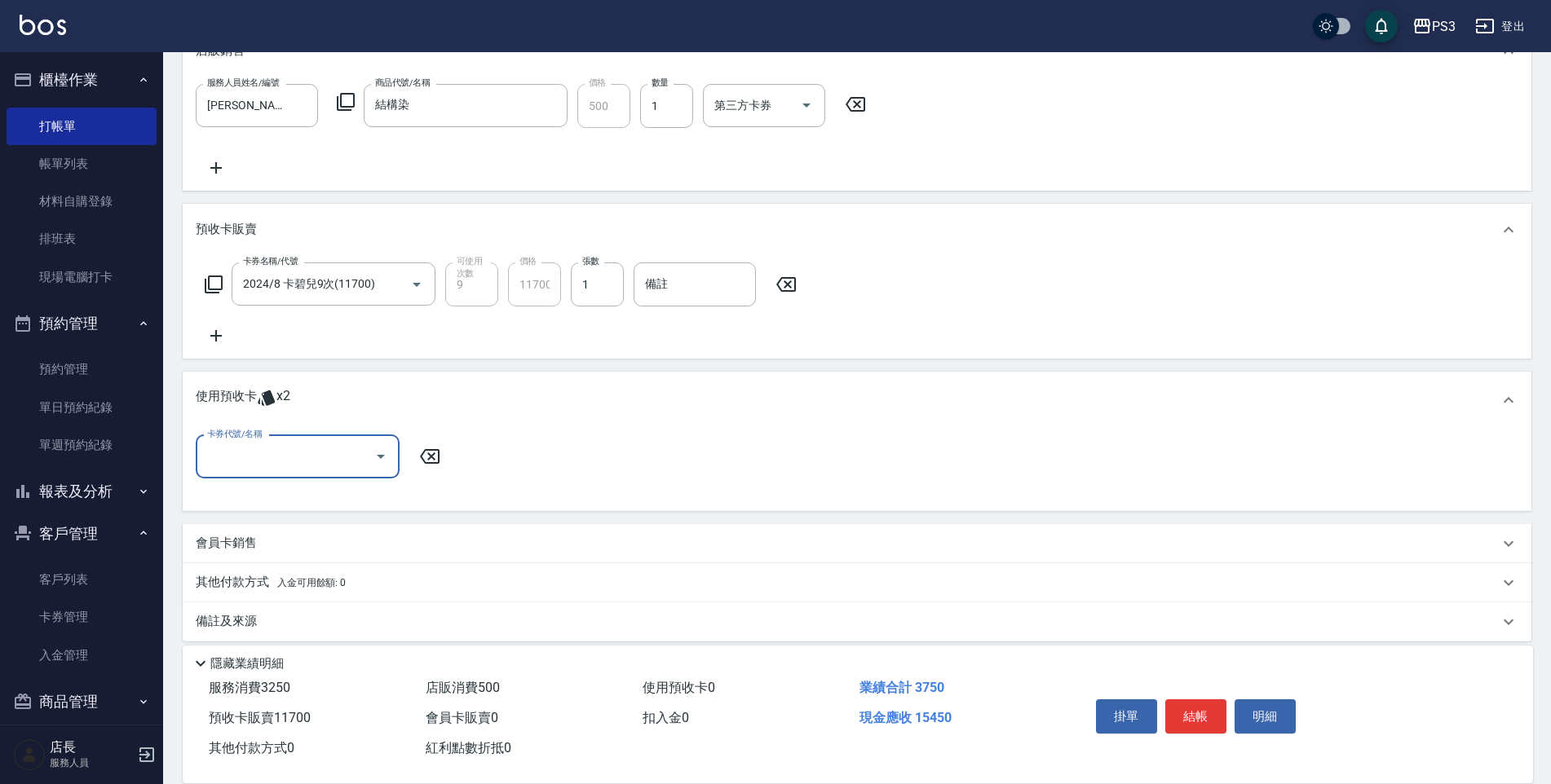
click at [370, 467] on div at bounding box center [380, 456] width 25 height 44
click at [321, 463] on input "卡券代號/名稱" at bounding box center [285, 457] width 164 height 28
click at [317, 498] on div "質感鍍膜(L) 剩餘2張" at bounding box center [298, 498] width 204 height 27
type input "質感鍍膜(L)"
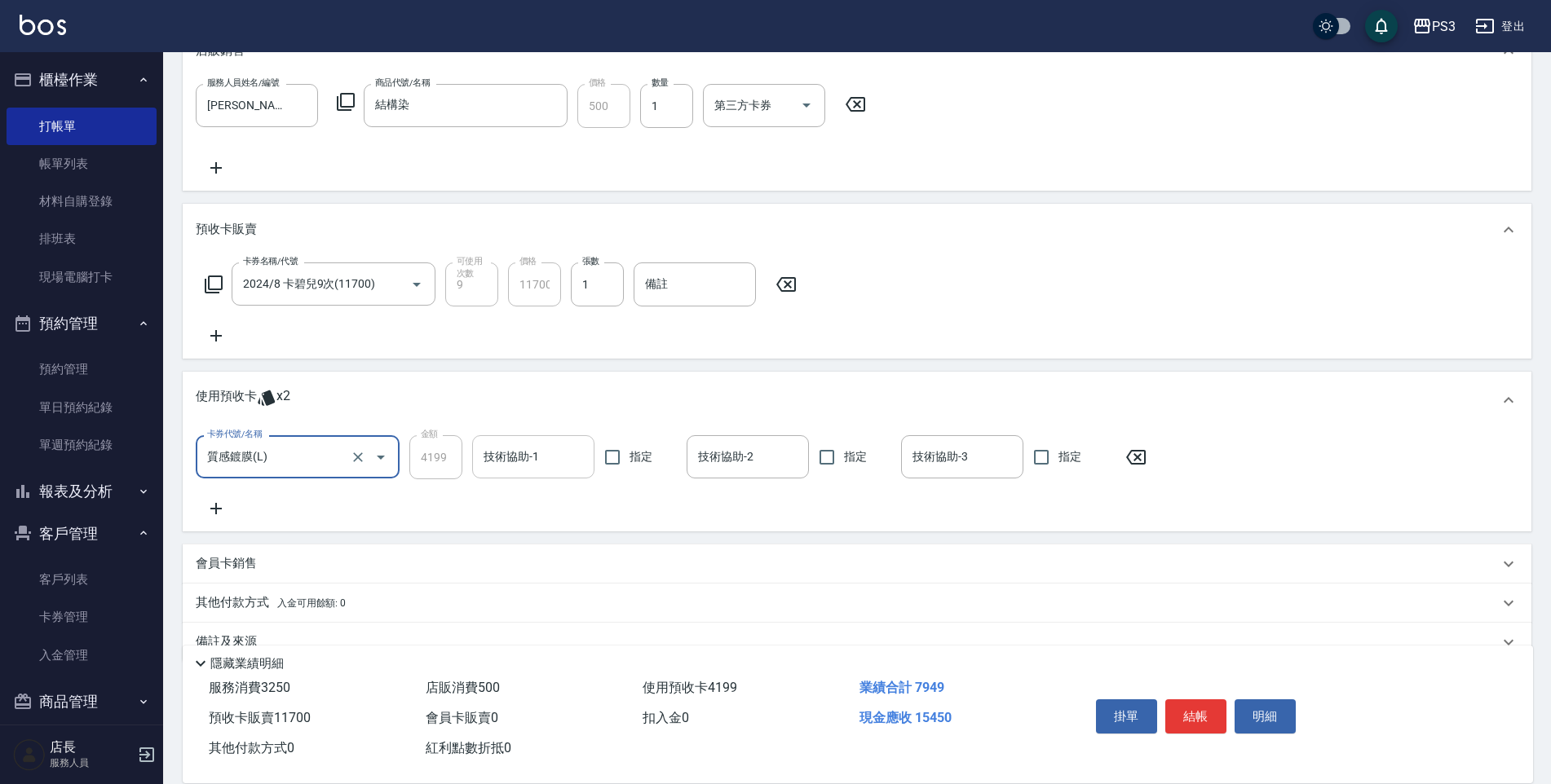
click at [529, 468] on input "技術協助-1" at bounding box center [533, 457] width 107 height 28
type input "Junson-25"
click at [705, 476] on div "技術協助-2" at bounding box center [748, 456] width 123 height 44
type input "Ashly-21"
click at [679, 495] on div "卡券代號/名稱 質感鍍膜(L) 卡券代號/名稱 金額 4199 金額 技術協助-1 Junson-25 技術協助-1 指定 技術協助-2 Ashly-21 技…" at bounding box center [856, 477] width 1323 height 83
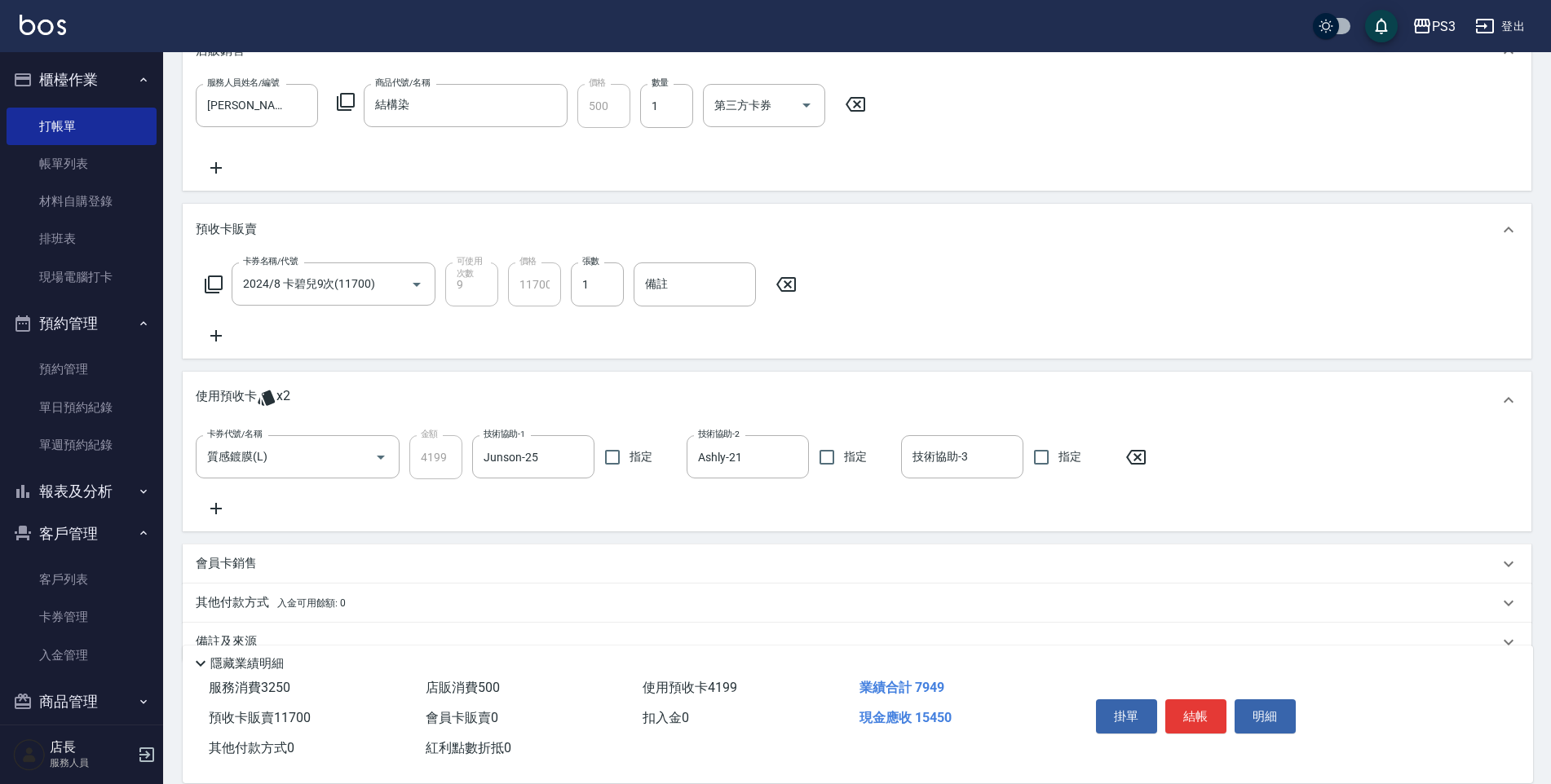
scroll to position [582, 0]
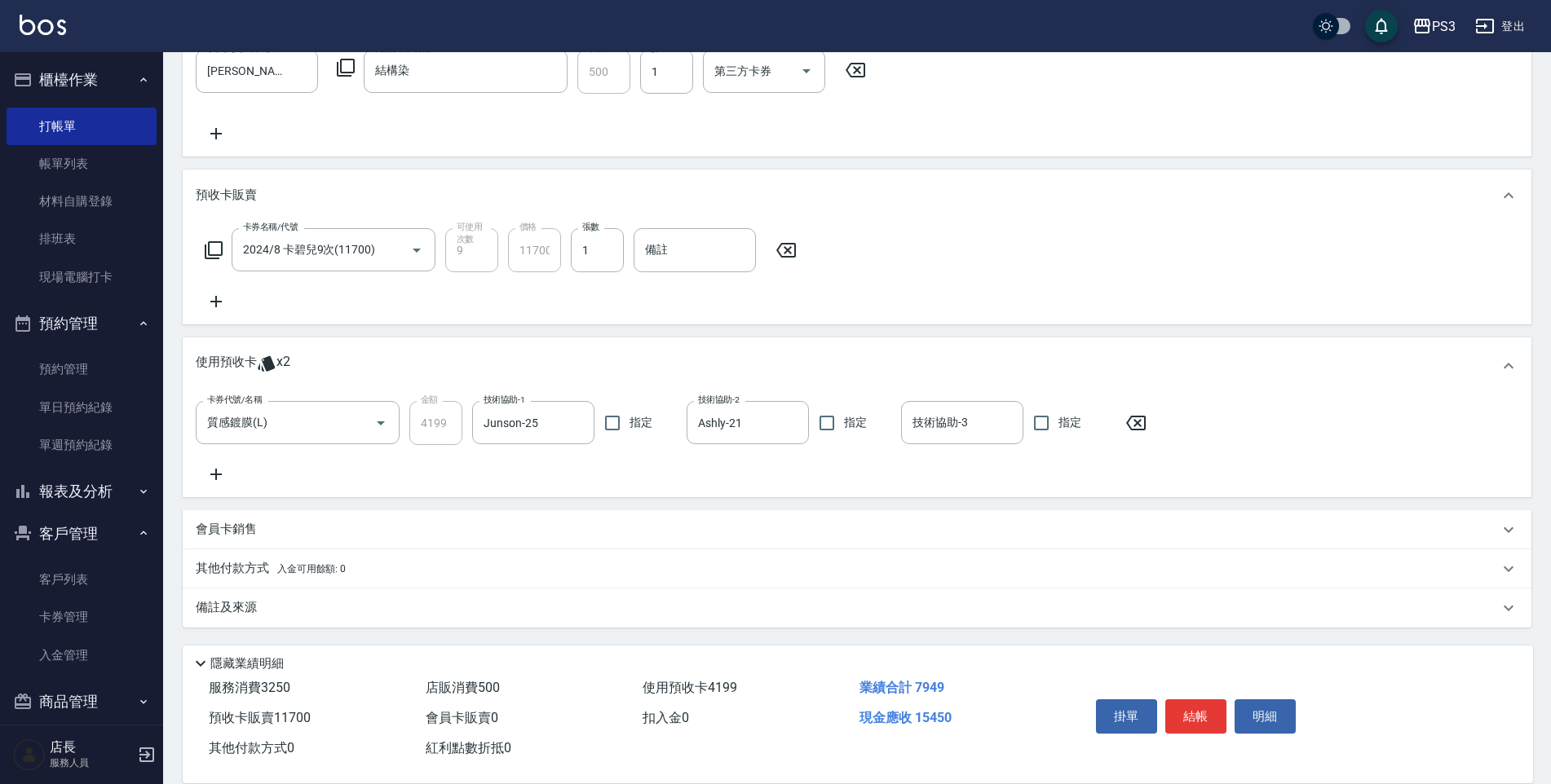
click at [251, 524] on p "會員卡銷售" at bounding box center [226, 529] width 61 height 17
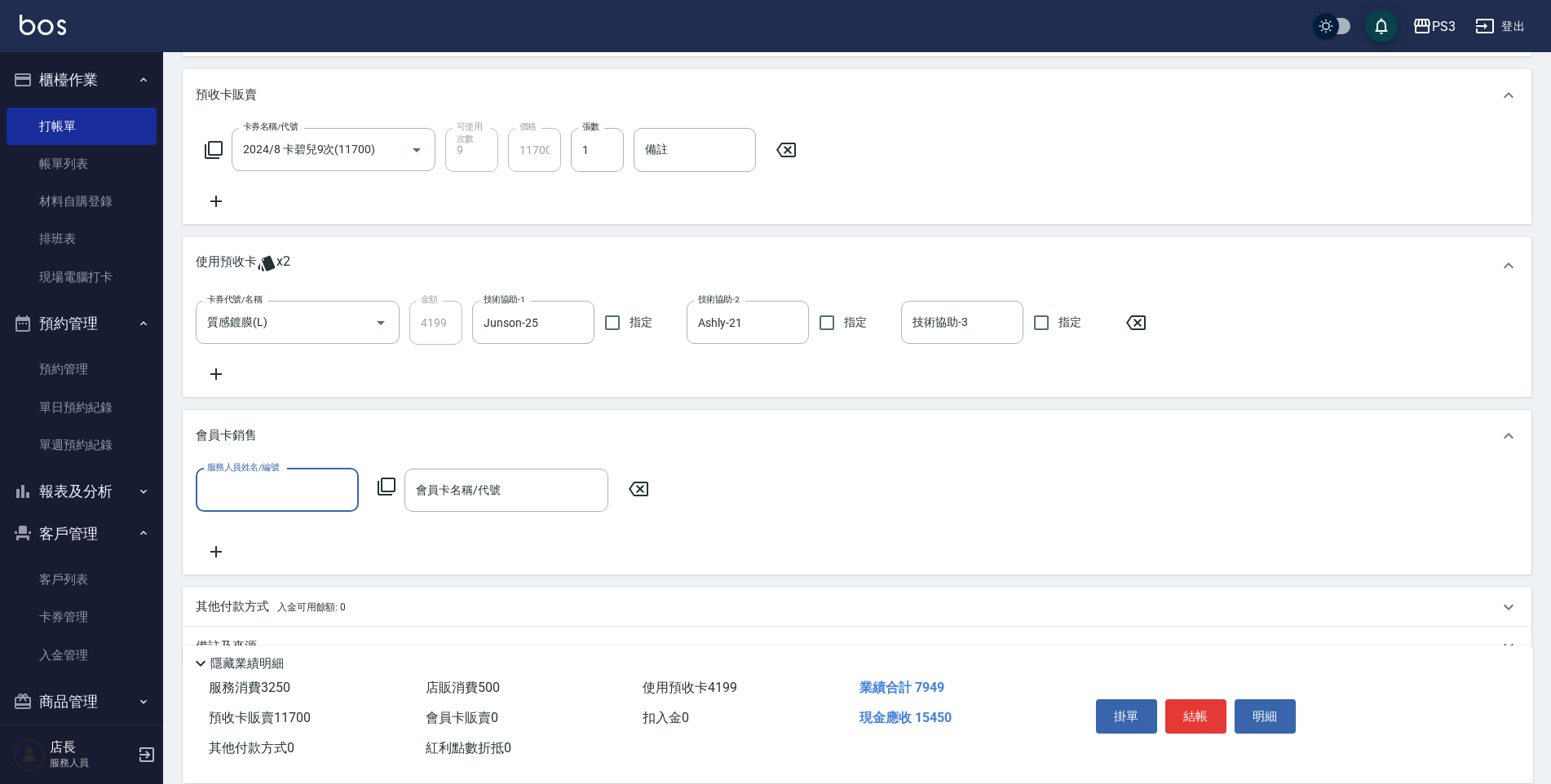
scroll to position [722, 0]
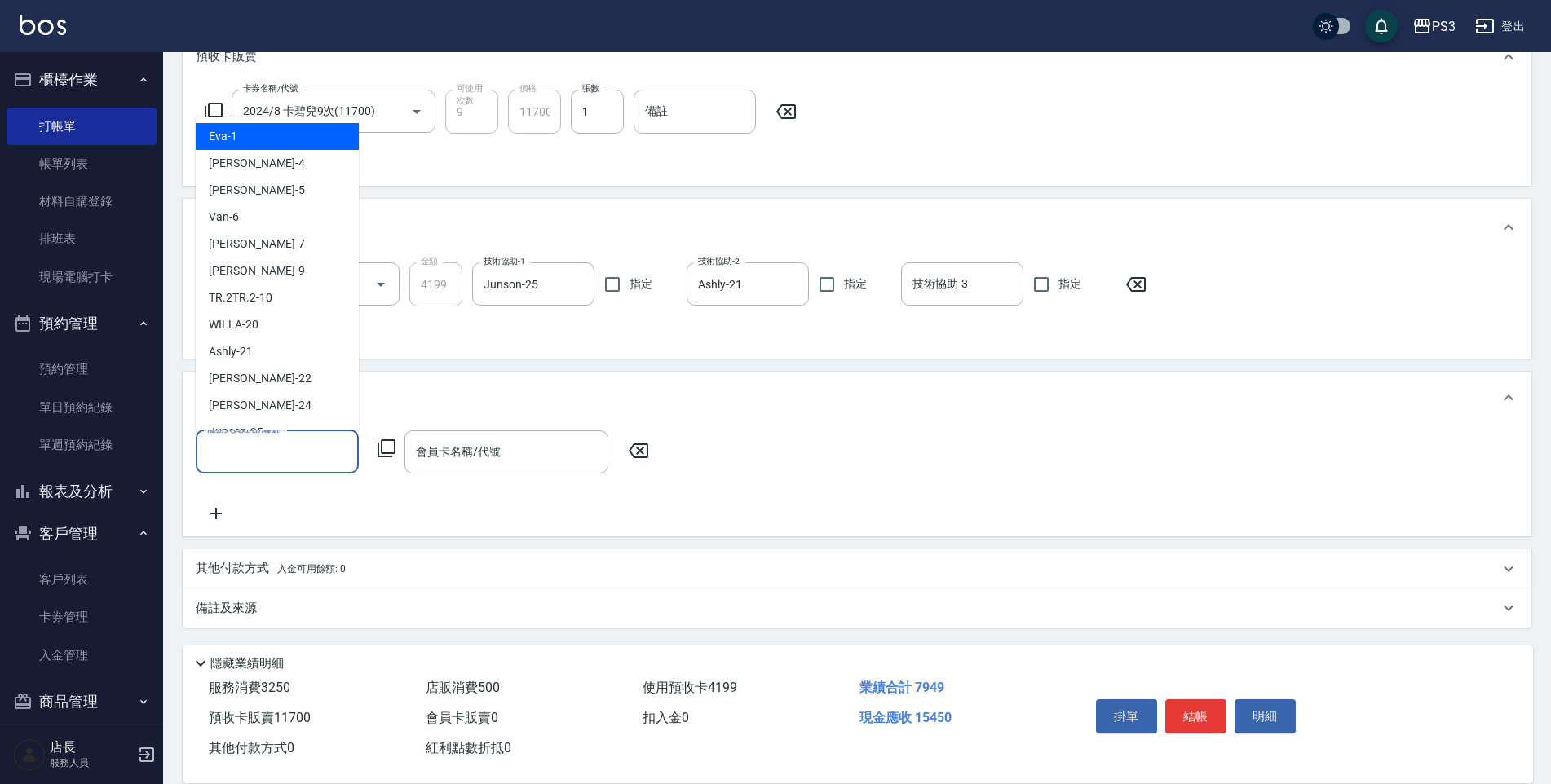
click at [298, 457] on input "服務人員姓名/編號" at bounding box center [277, 452] width 148 height 28
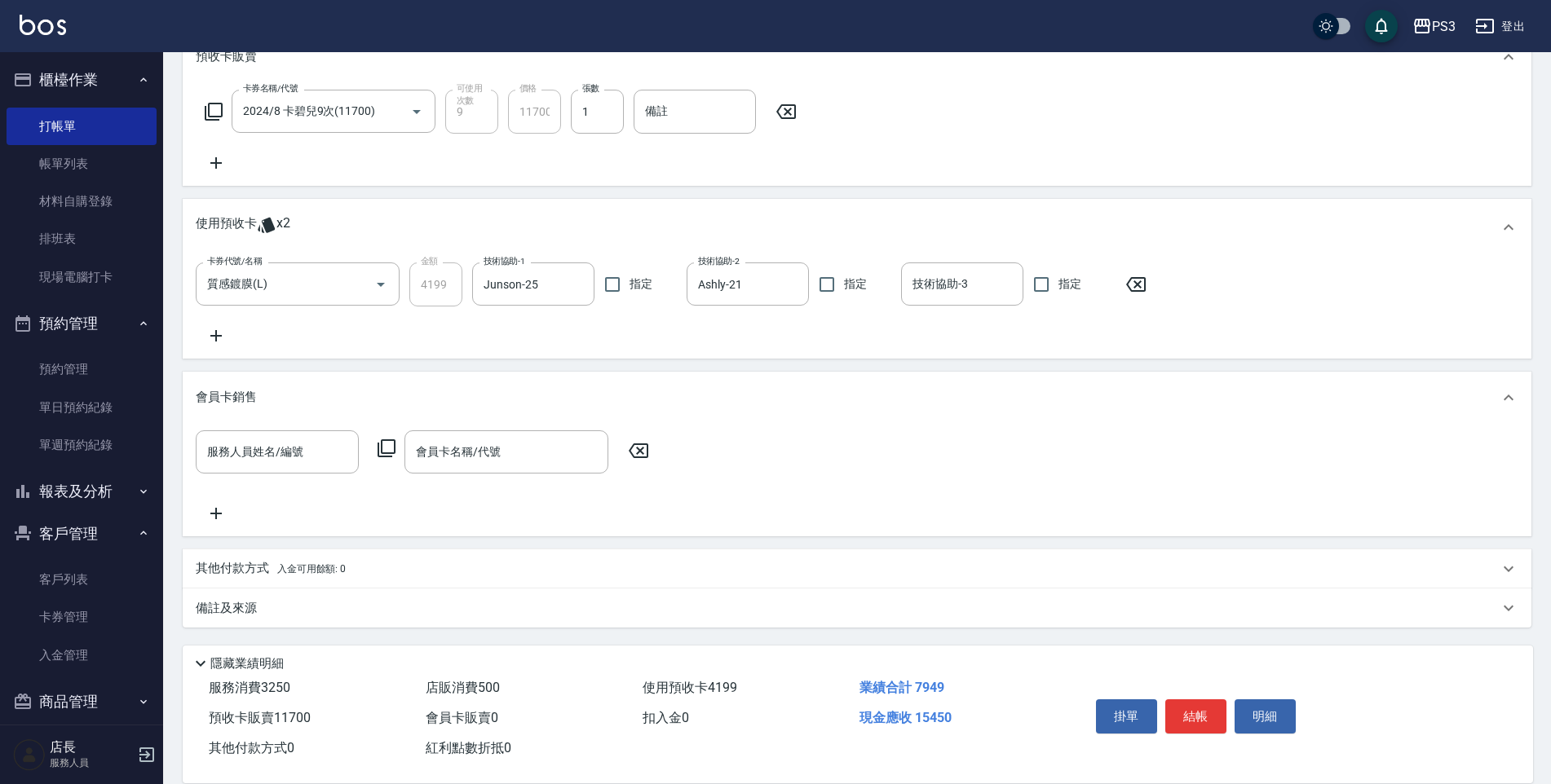
click at [646, 453] on icon at bounding box center [639, 451] width 41 height 20
click at [645, 453] on icon at bounding box center [639, 451] width 41 height 20
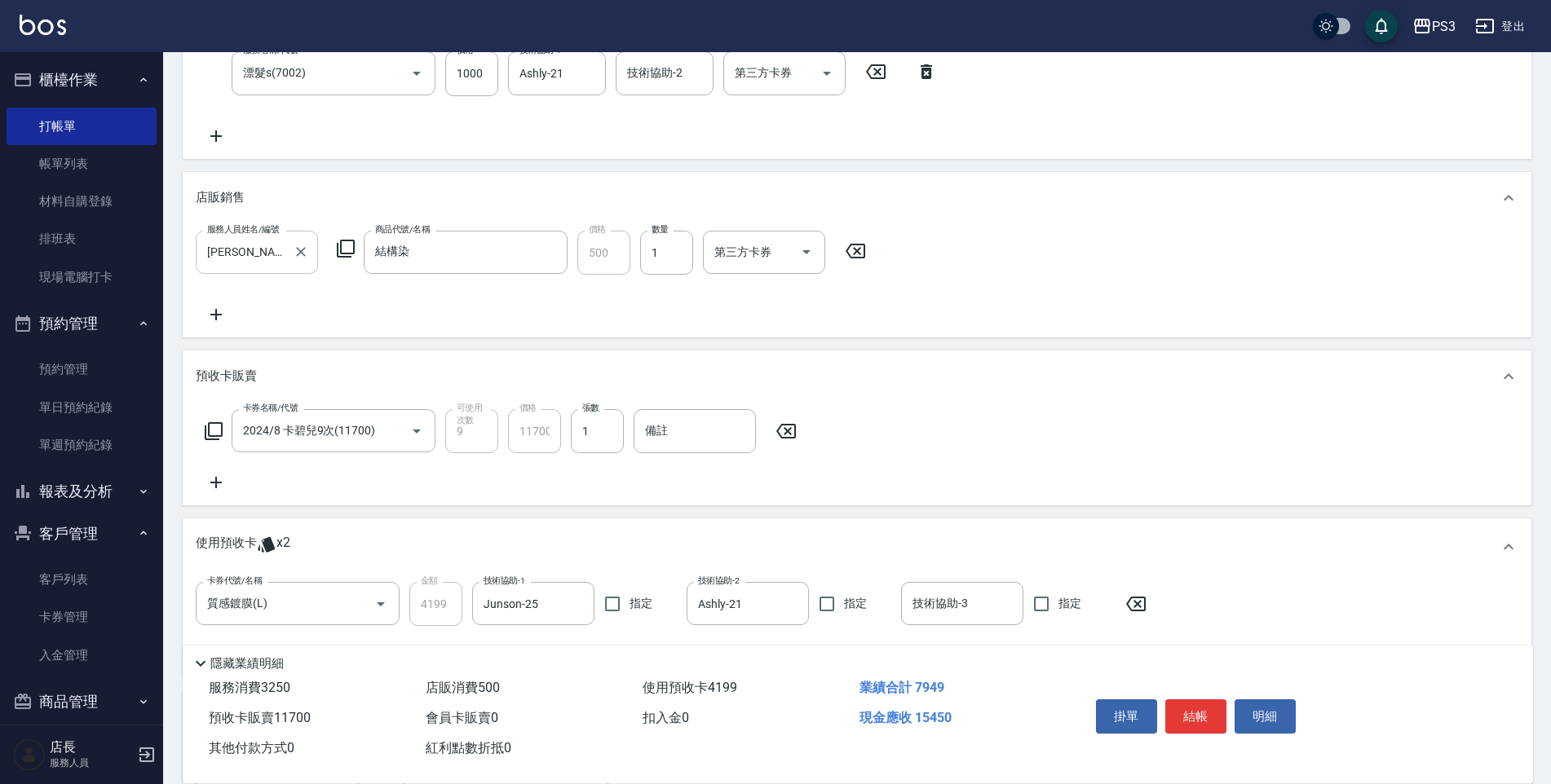
scroll to position [395, 0]
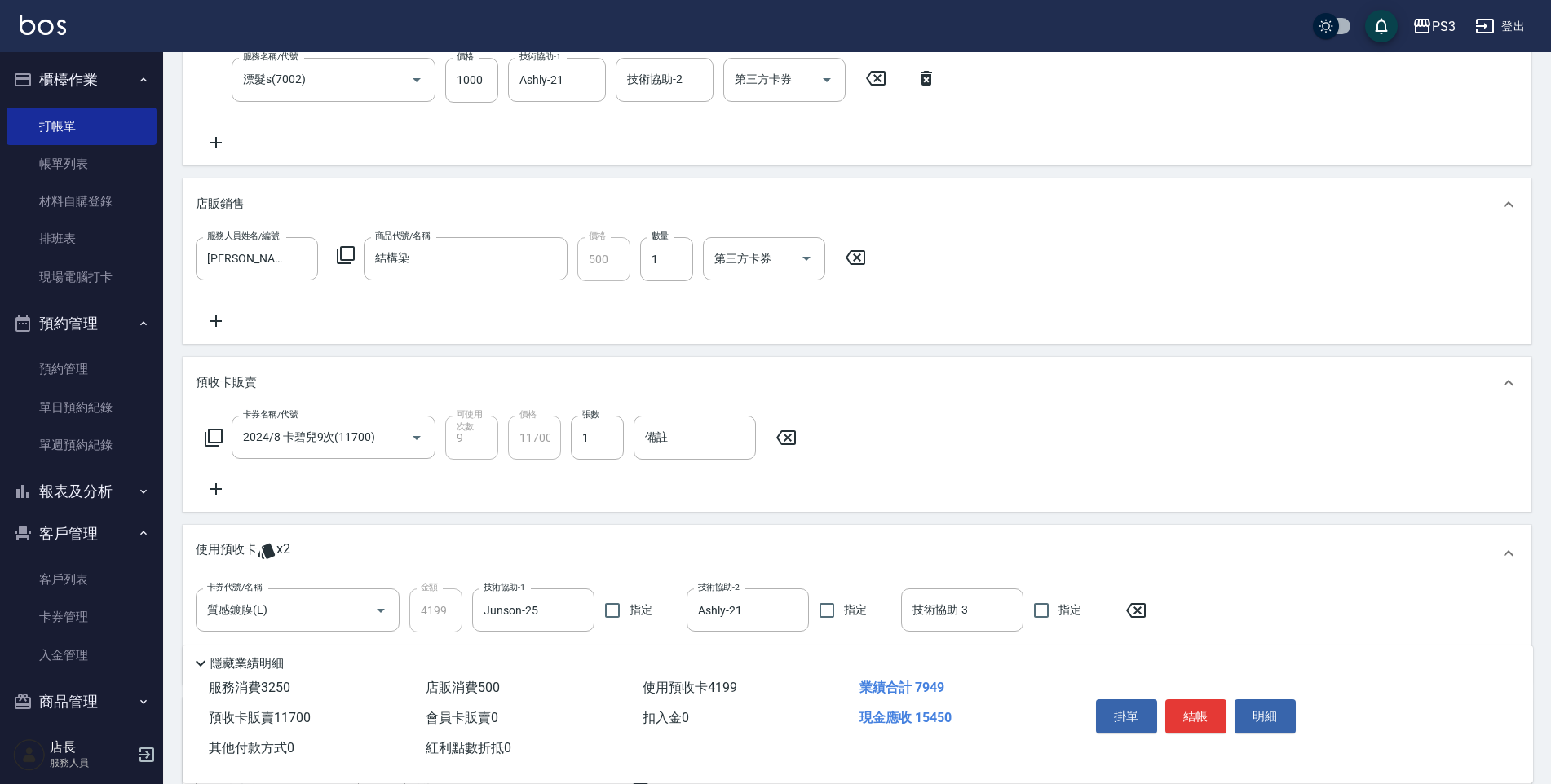
click at [218, 329] on icon at bounding box center [216, 321] width 41 height 20
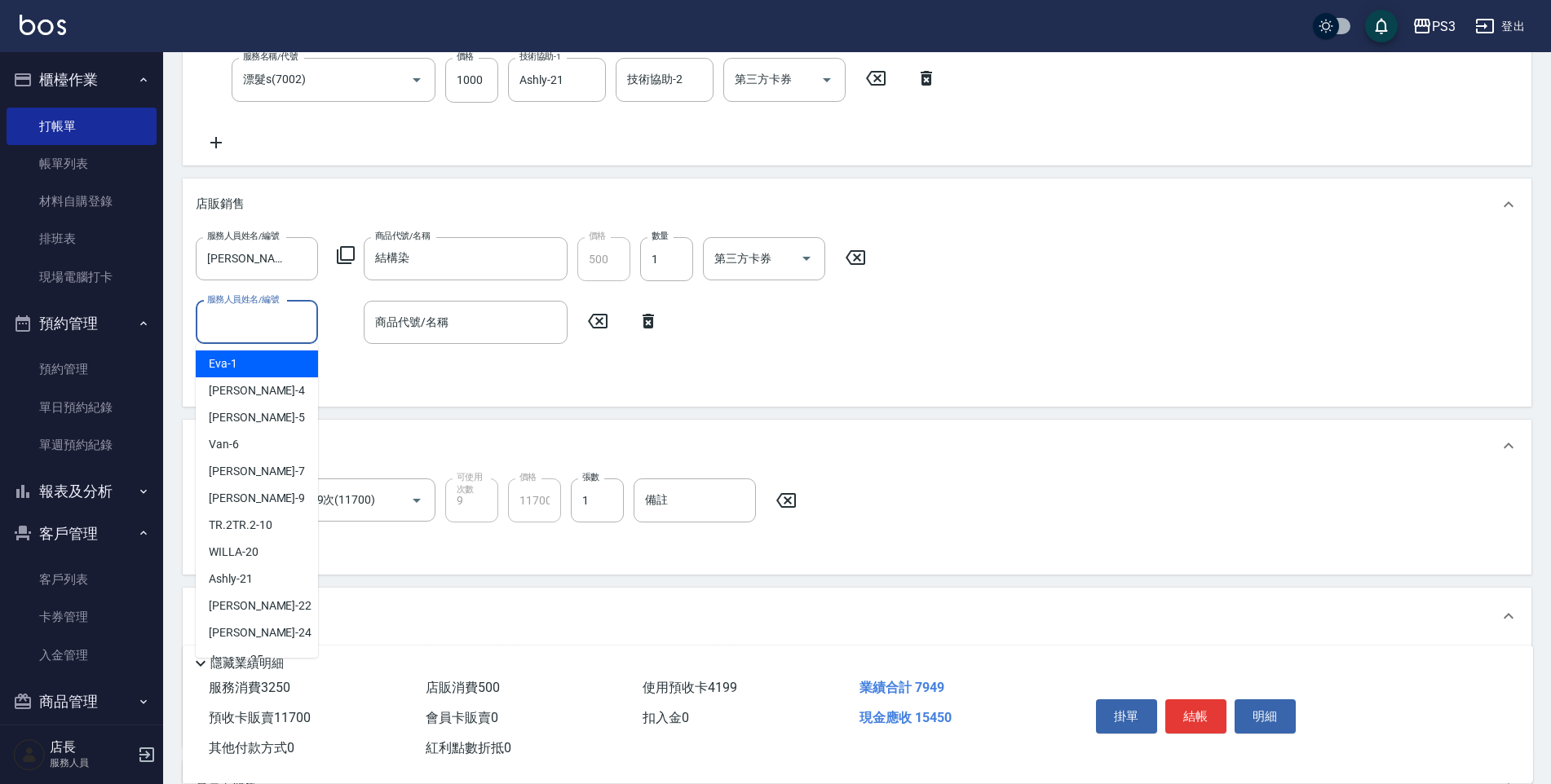
click at [222, 327] on input "服務人員姓名/編號" at bounding box center [257, 322] width 107 height 28
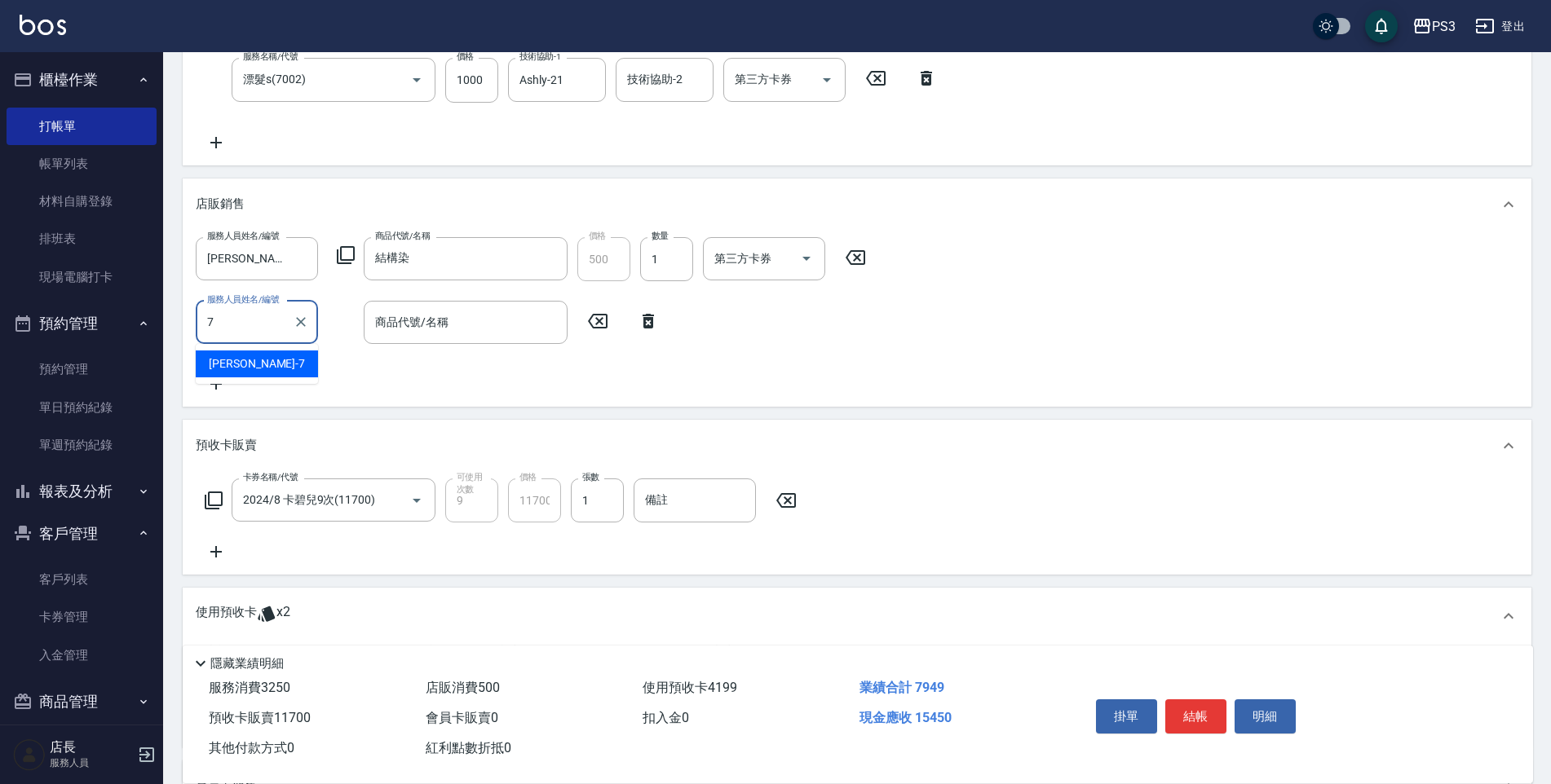
type input "[PERSON_NAME]-7"
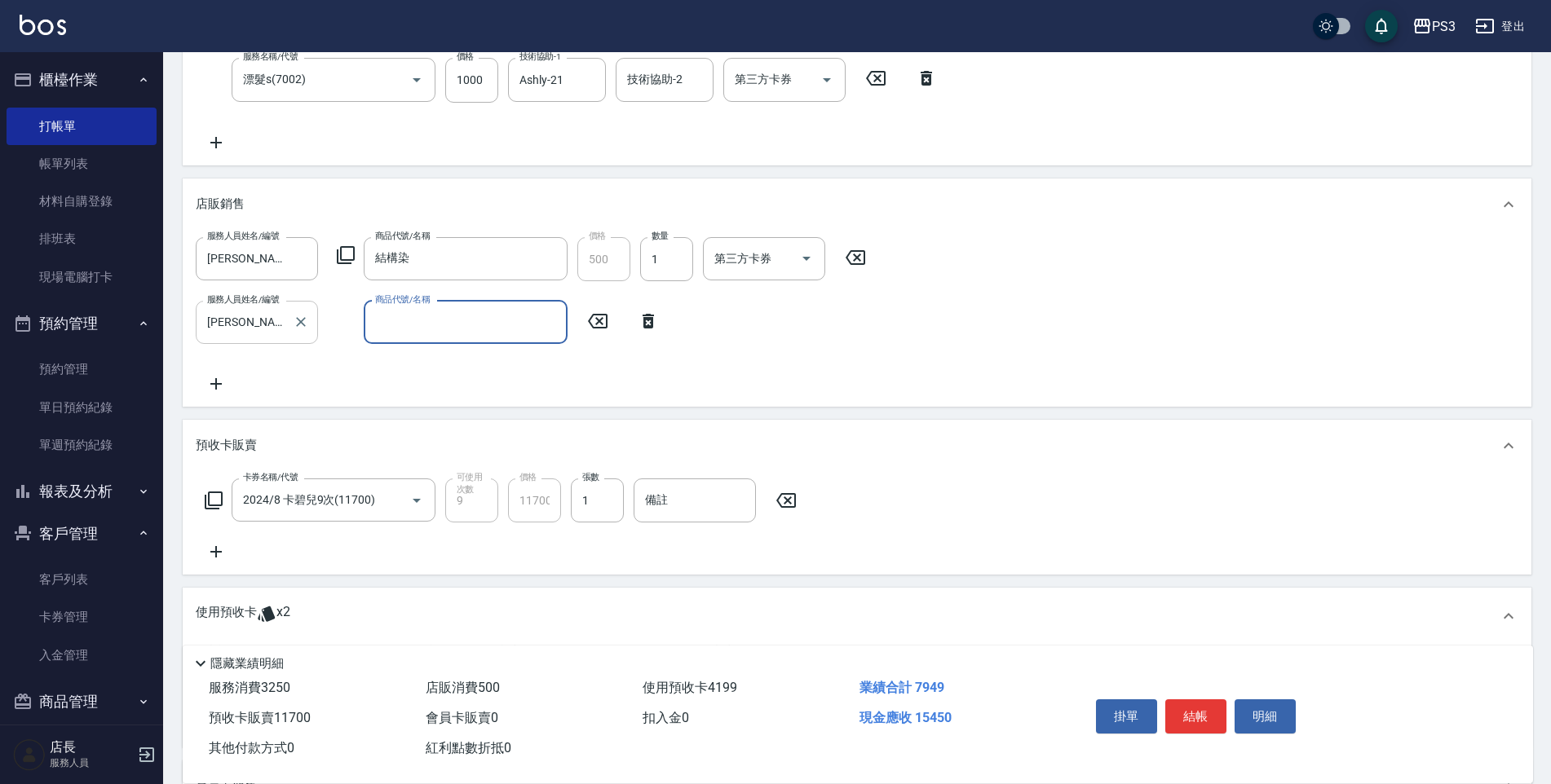
type input "ㄙ"
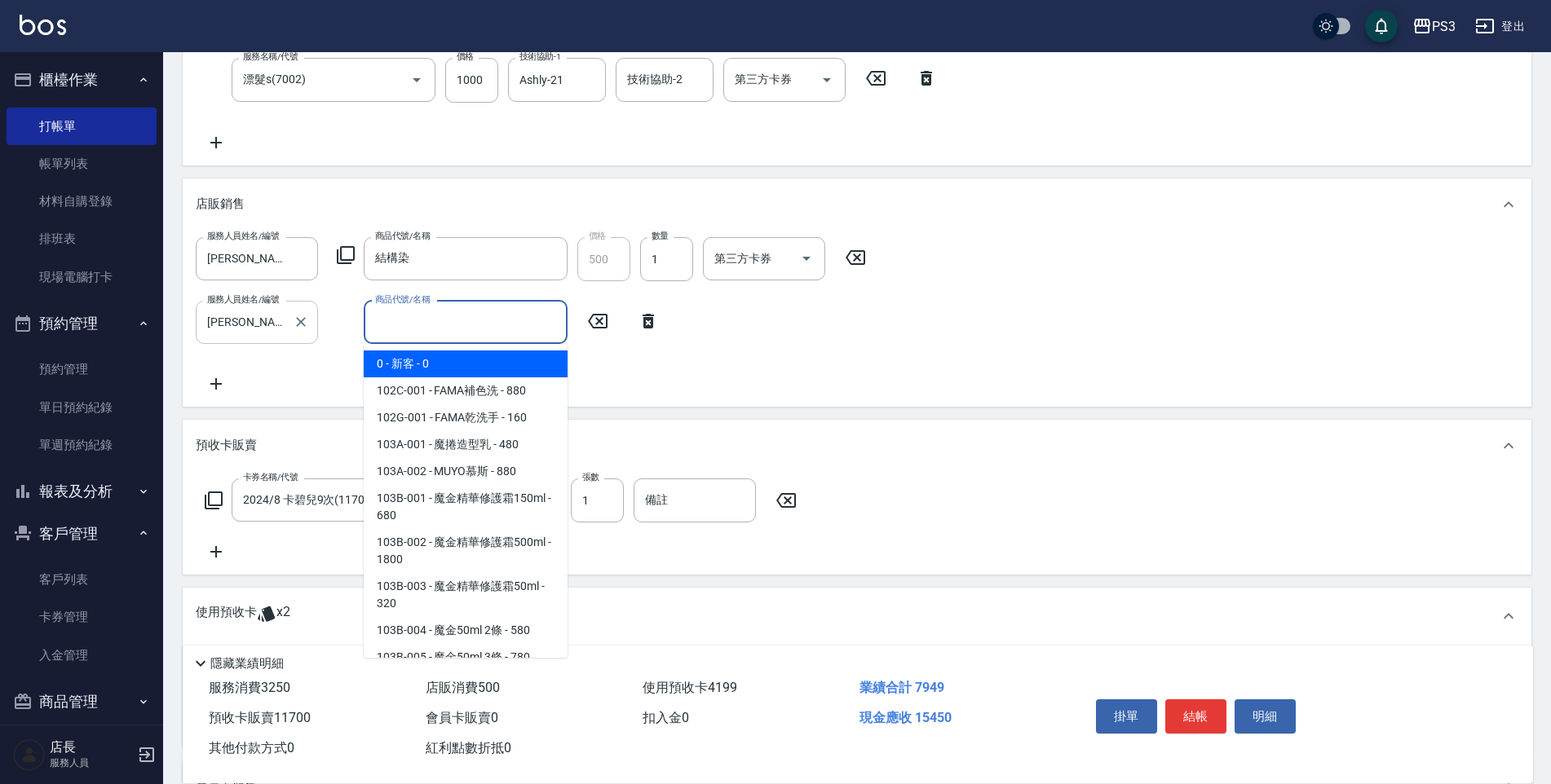
type input "ㄙ"
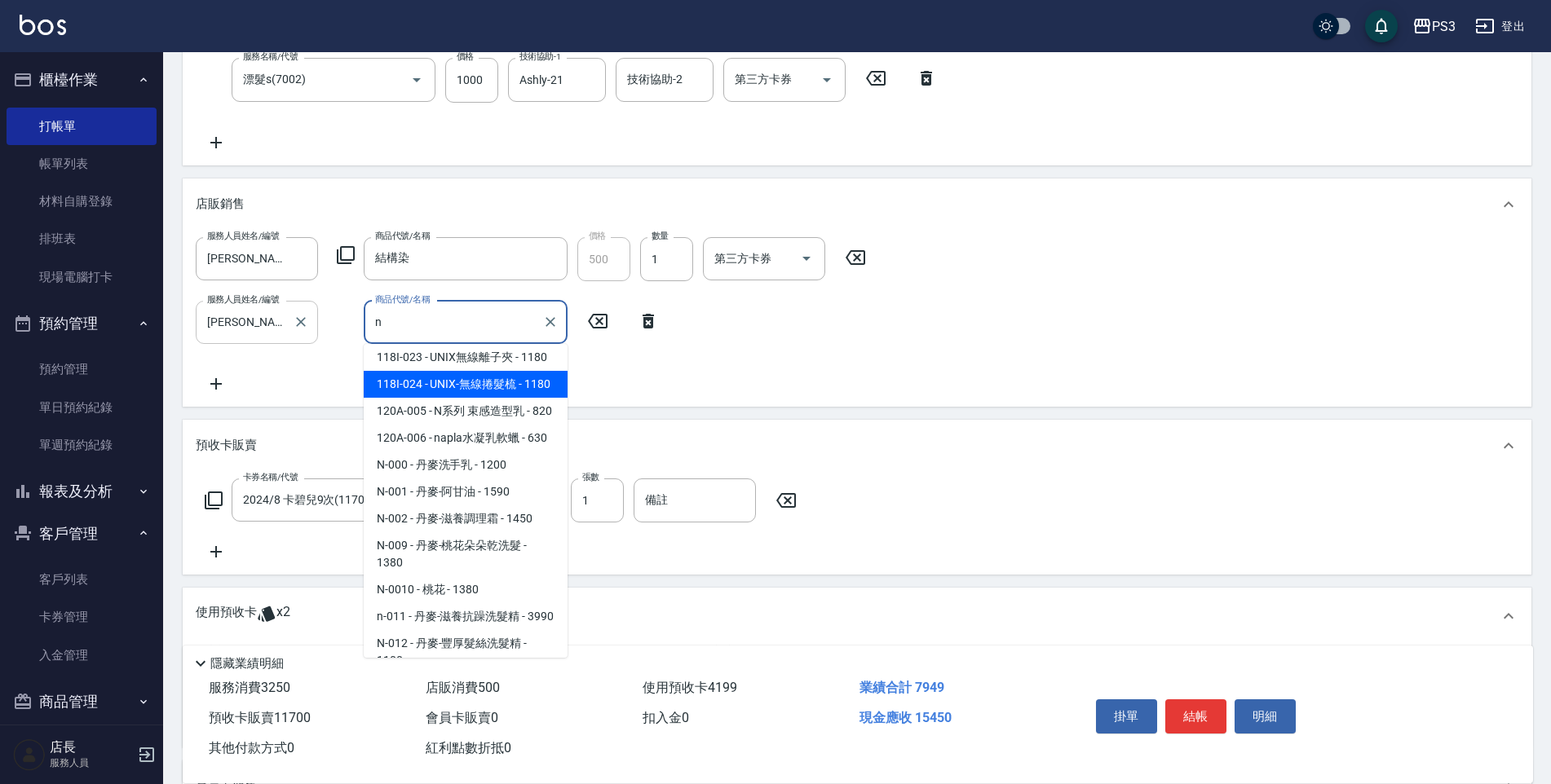
scroll to position [842, 0]
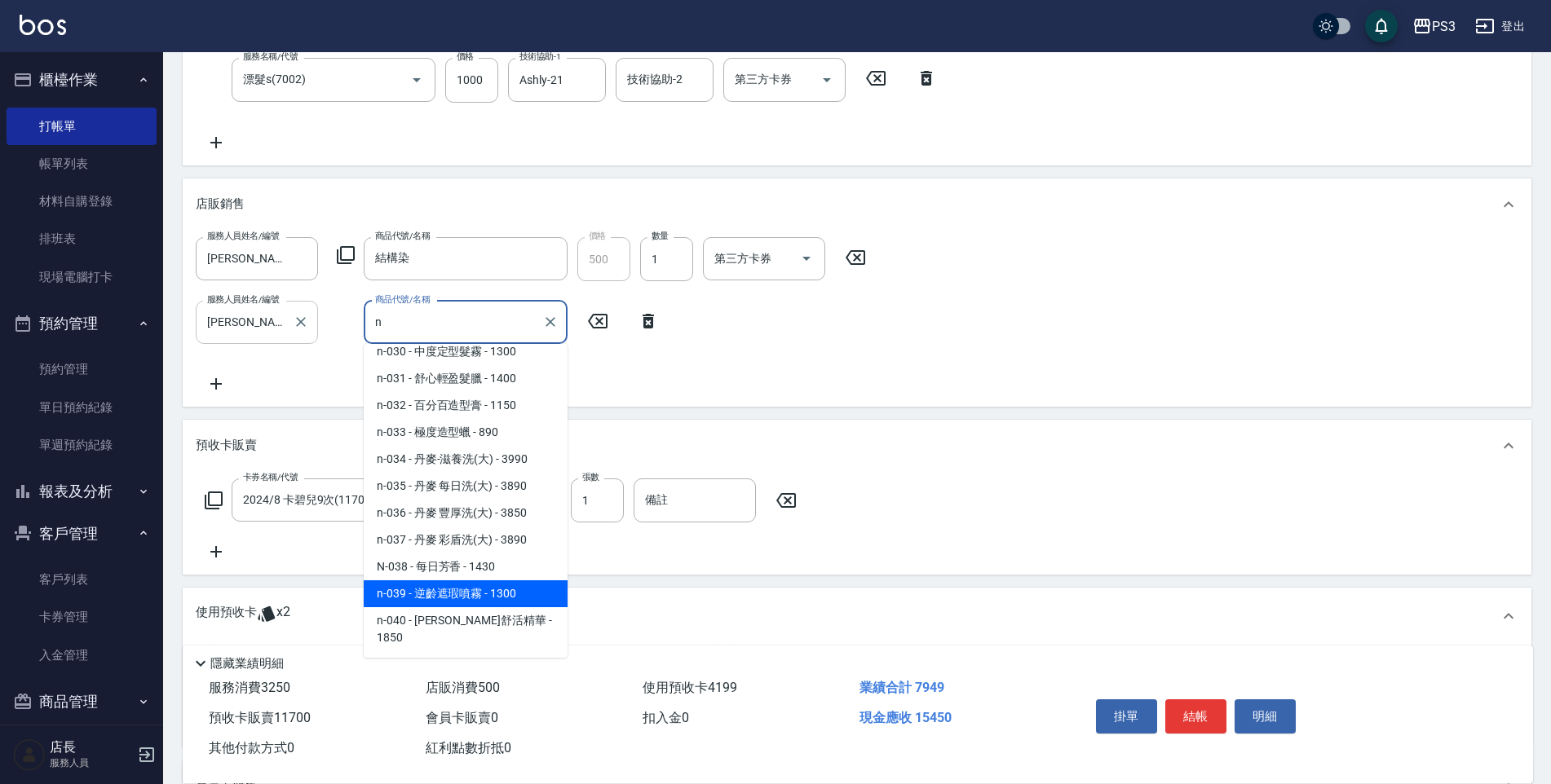
type input "逆齡遮瑕噴霧"
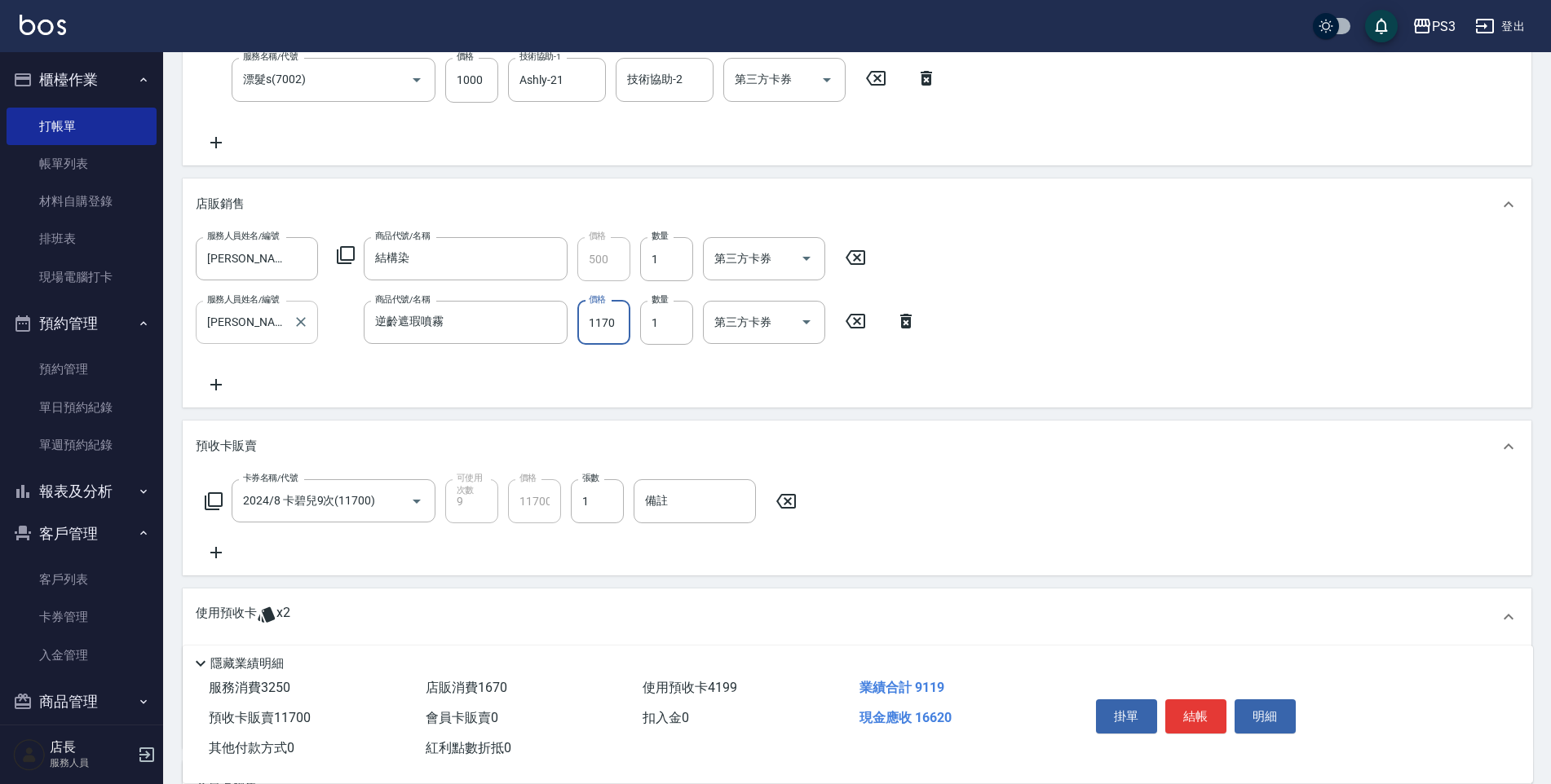
type input "1170"
click at [731, 384] on div "服務人員姓名/編號 [PERSON_NAME]-7 服務人員姓名/編號 商品代號/名稱 結構染 商品代號/名稱 價格 500 價格 數量 1 數量 第三方卡券…" at bounding box center [856, 315] width 1323 height 157
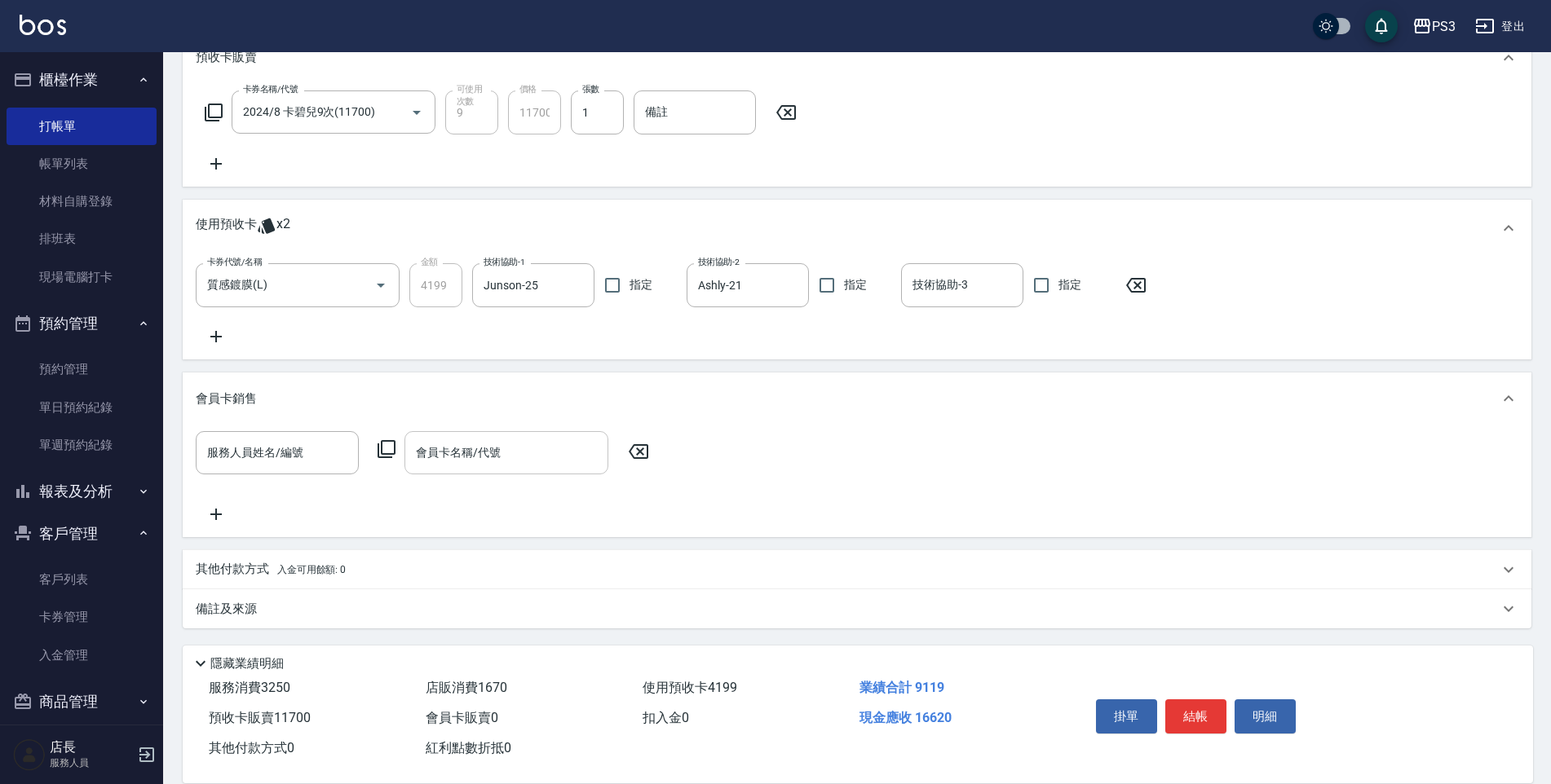
scroll to position [785, 0]
click at [247, 566] on p "其他付款方式 入金可用餘額: 0" at bounding box center [270, 569] width 150 height 18
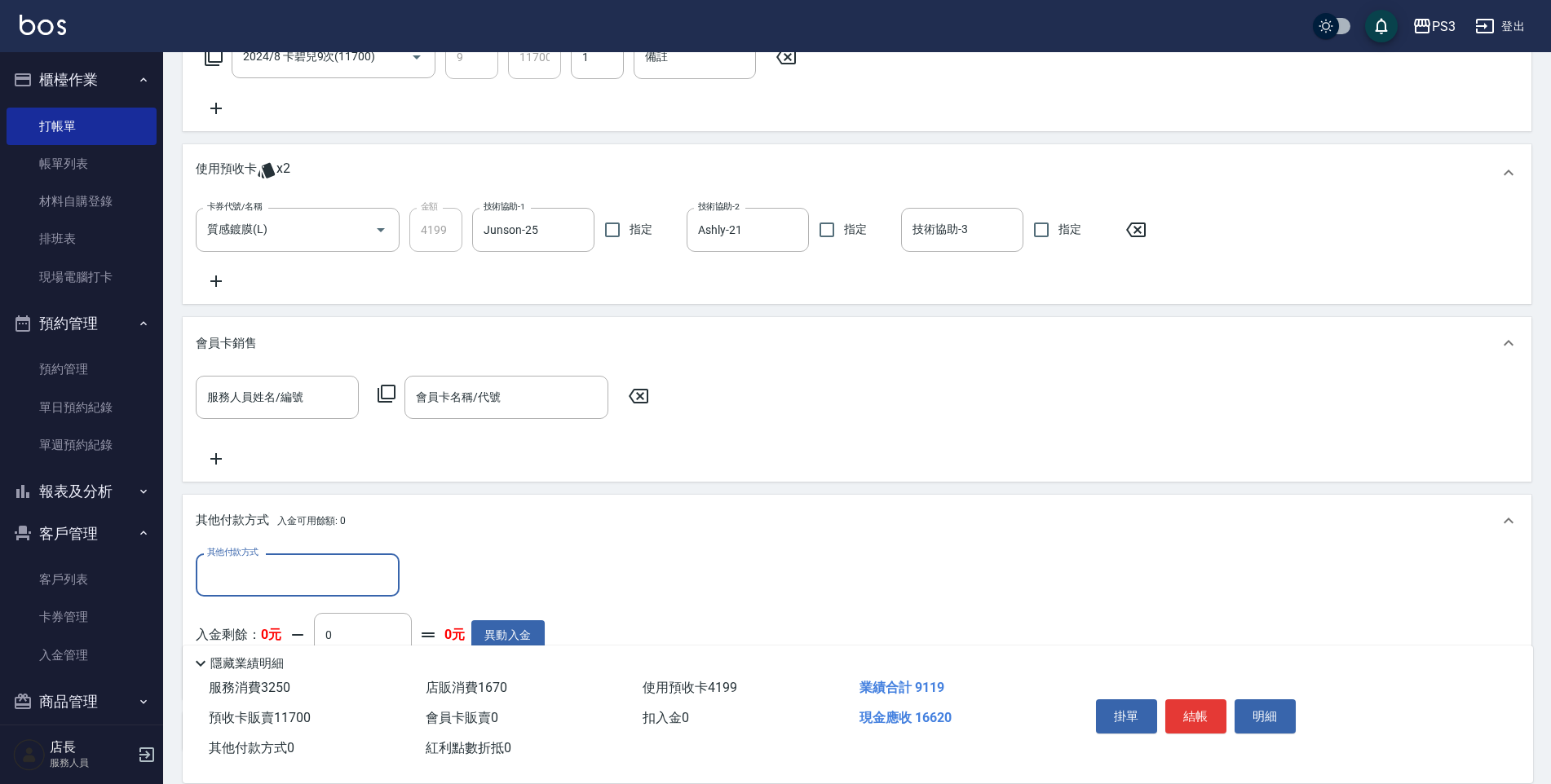
scroll to position [963, 0]
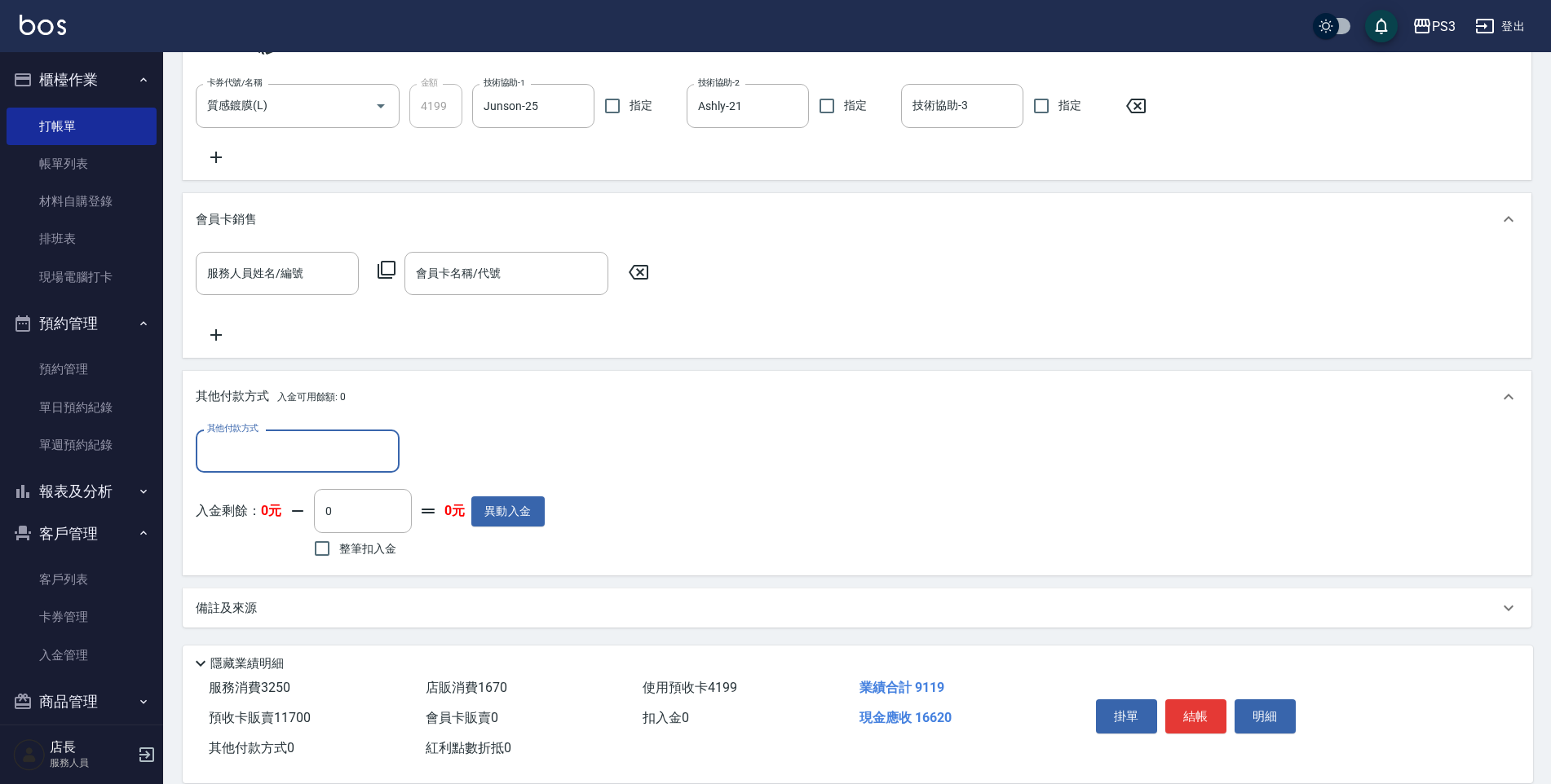
click at [288, 458] on input "其他付款方式" at bounding box center [298, 451] width 189 height 28
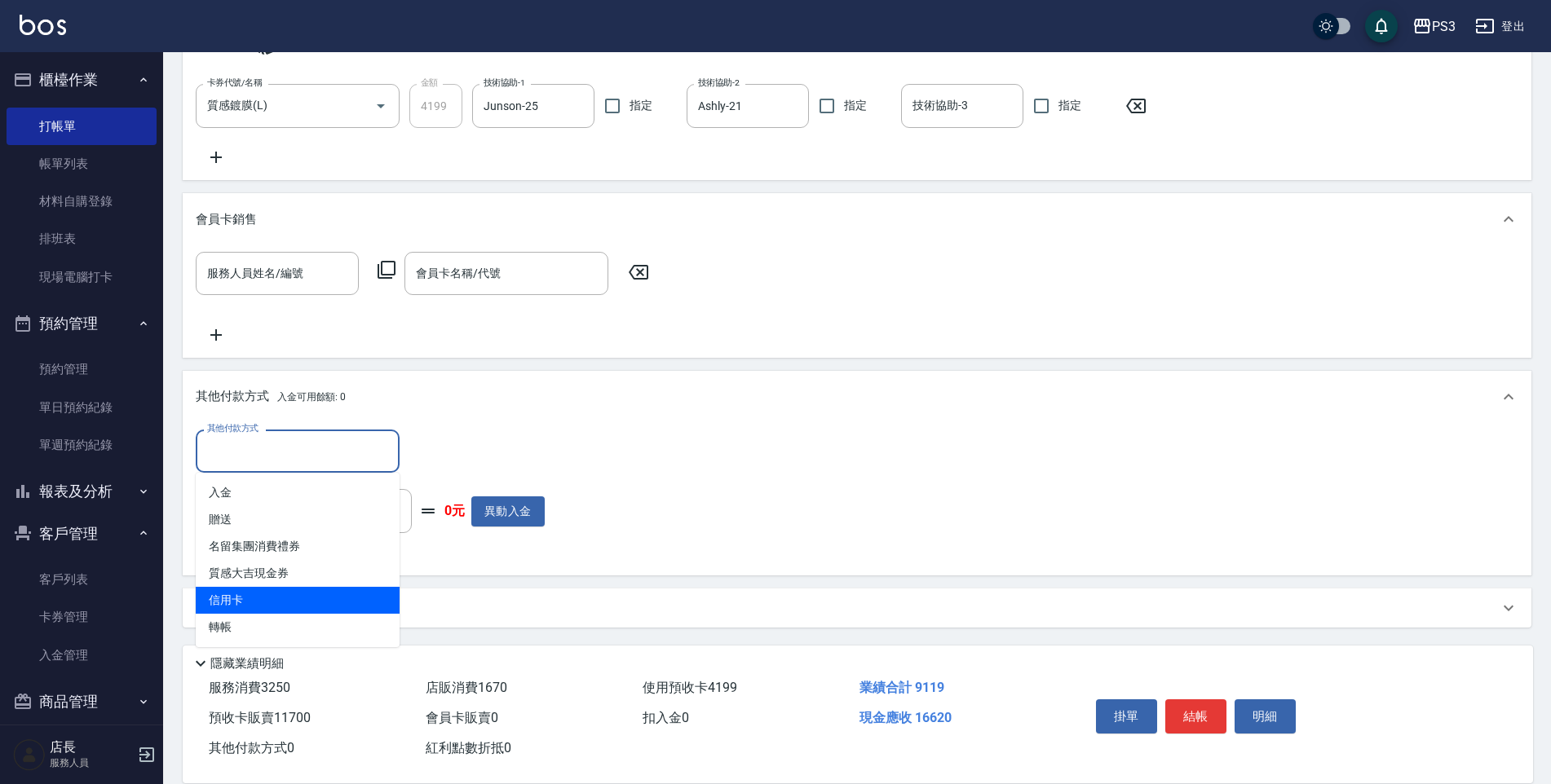
click at [270, 597] on span "信用卡" at bounding box center [298, 600] width 204 height 27
type input "信用卡"
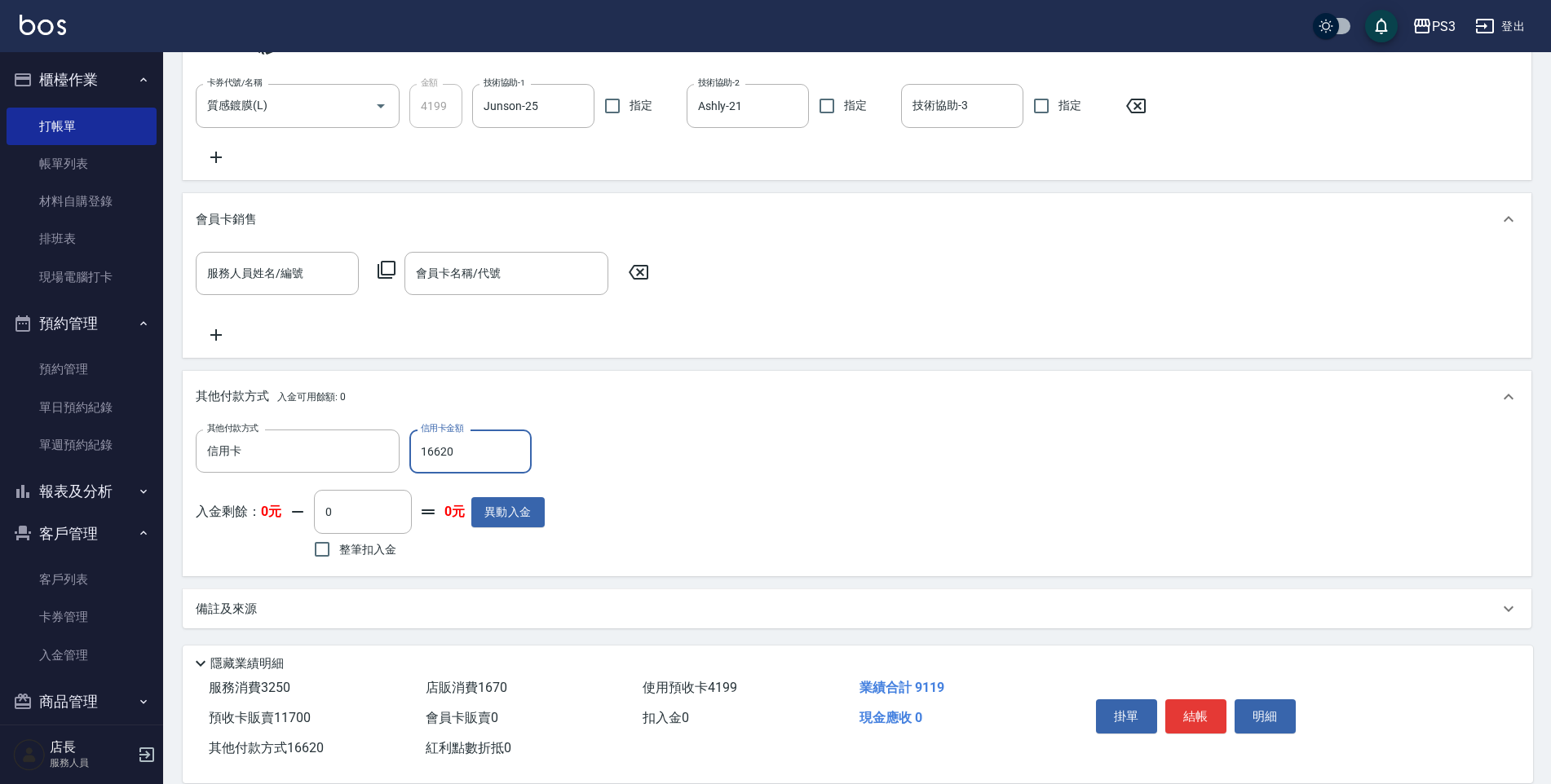
type input "16620"
click at [663, 465] on div "其他付款方式 信用卡 其他付款方式 信用卡金額 16620 信用卡金額 入金剩餘： 0元 0 ​ 整筆扣入金 0元 異動入金" at bounding box center [856, 496] width 1323 height 134
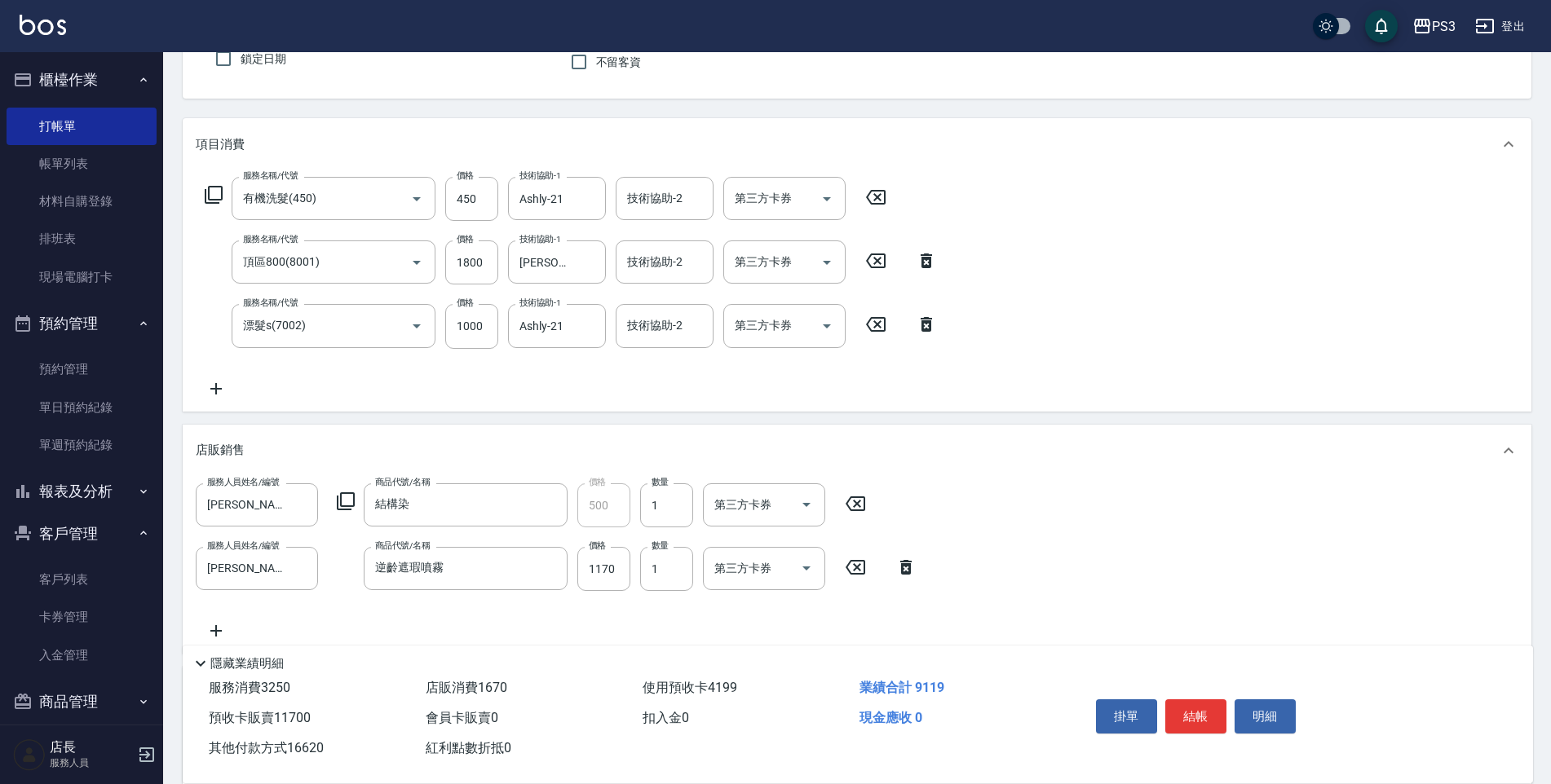
scroll to position [0, 0]
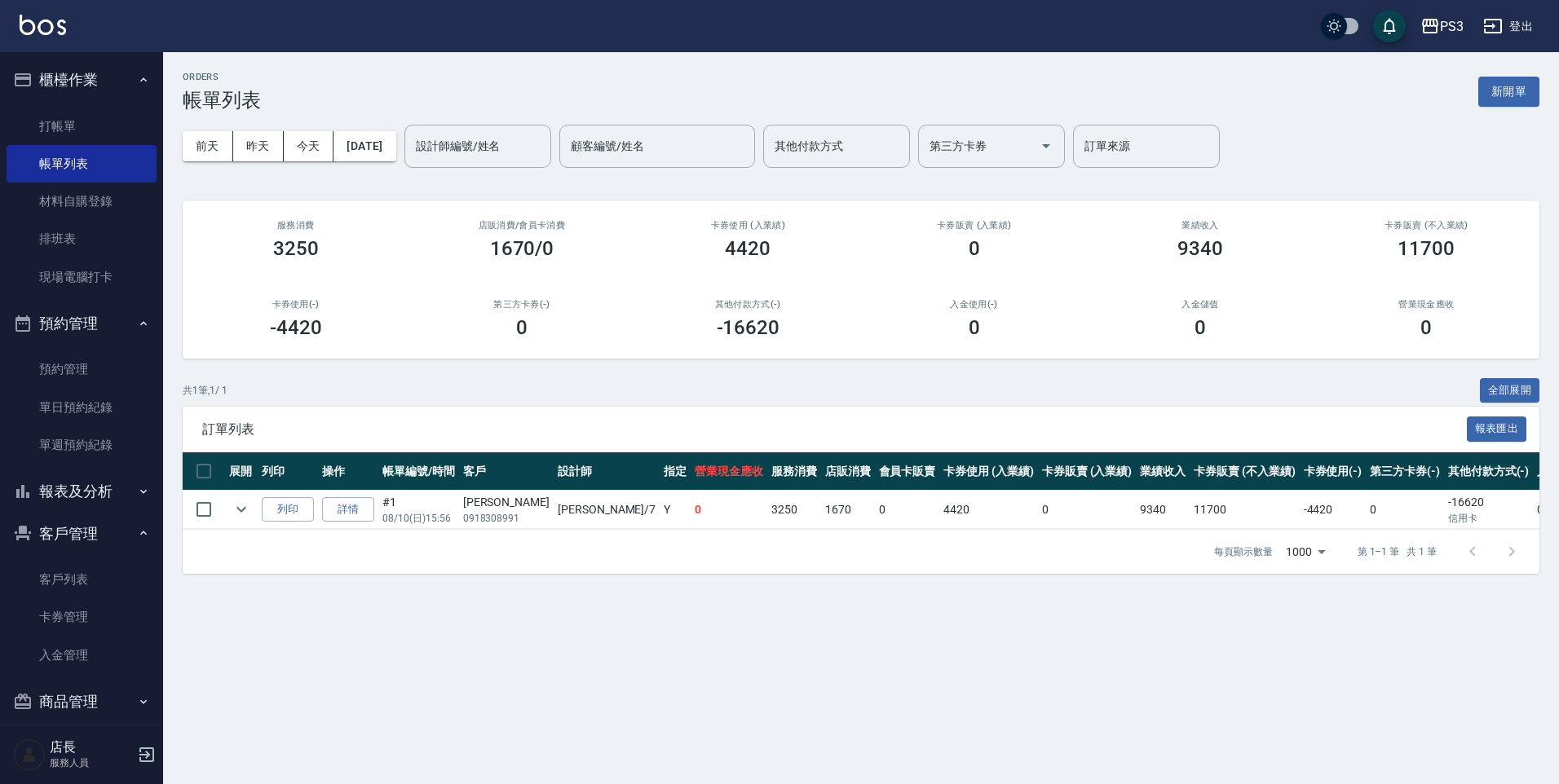
click at [112, 106] on ul "打帳單 帳單列表 材料自購登錄 排班表 現場電腦打卡" at bounding box center [81, 202] width 150 height 202
click at [105, 125] on link "打帳單" at bounding box center [81, 126] width 150 height 37
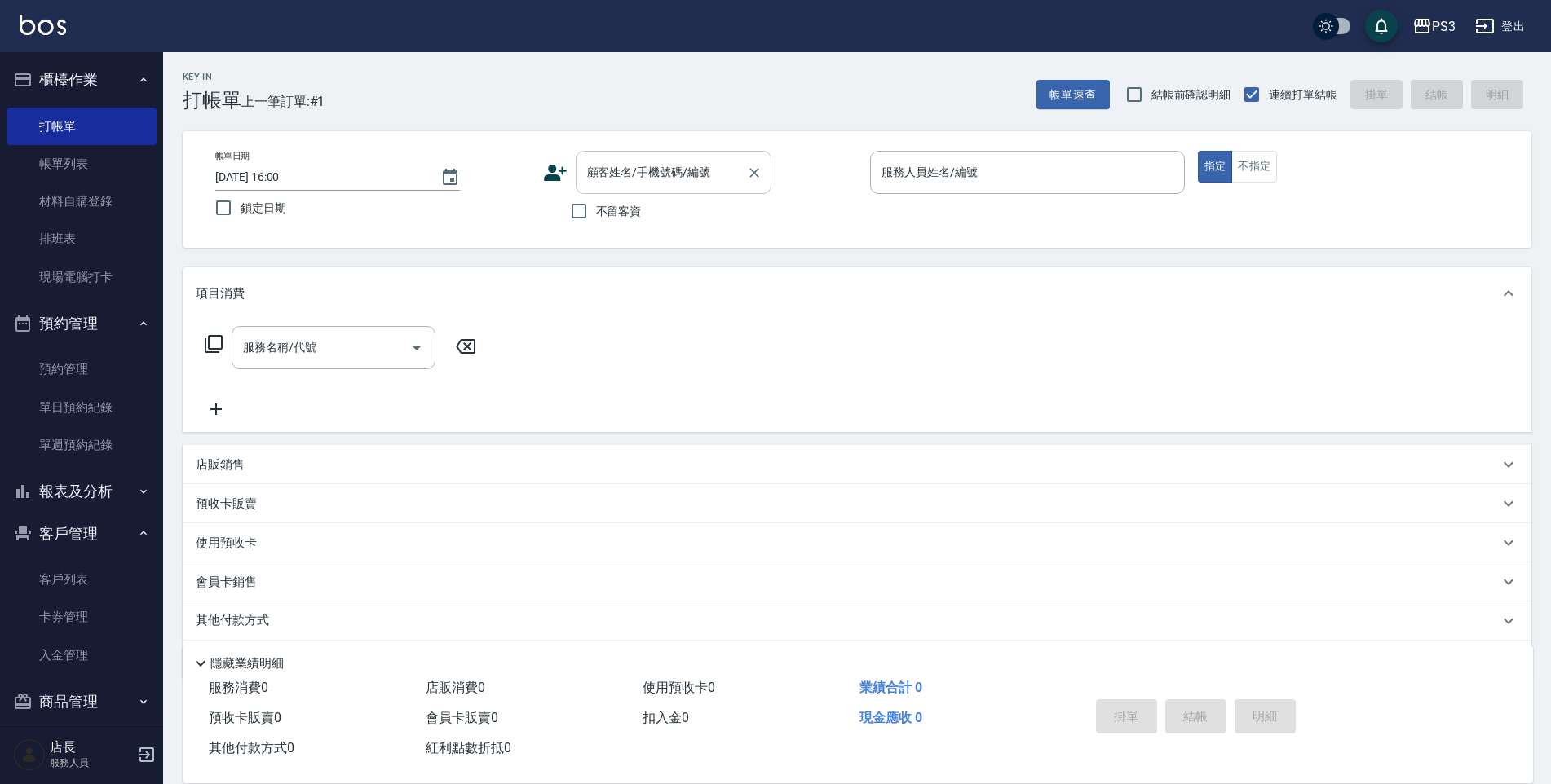
click at [696, 173] on input "顧客姓名/手機號碼/編號" at bounding box center [661, 172] width 156 height 28
type input "[PERSON_NAME]/0921806131/null"
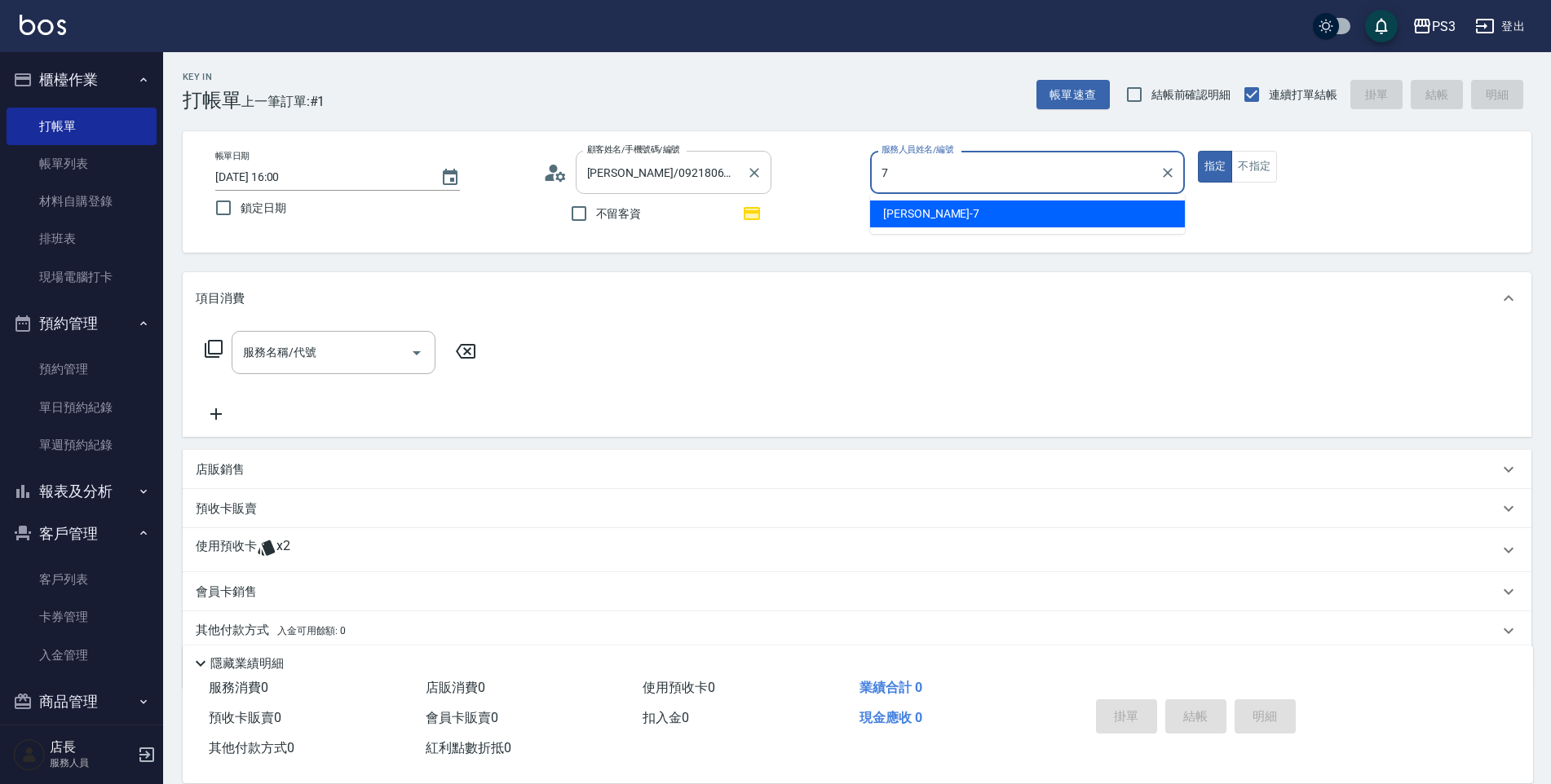
type input "7"
type button "true"
type input "[PERSON_NAME]-7"
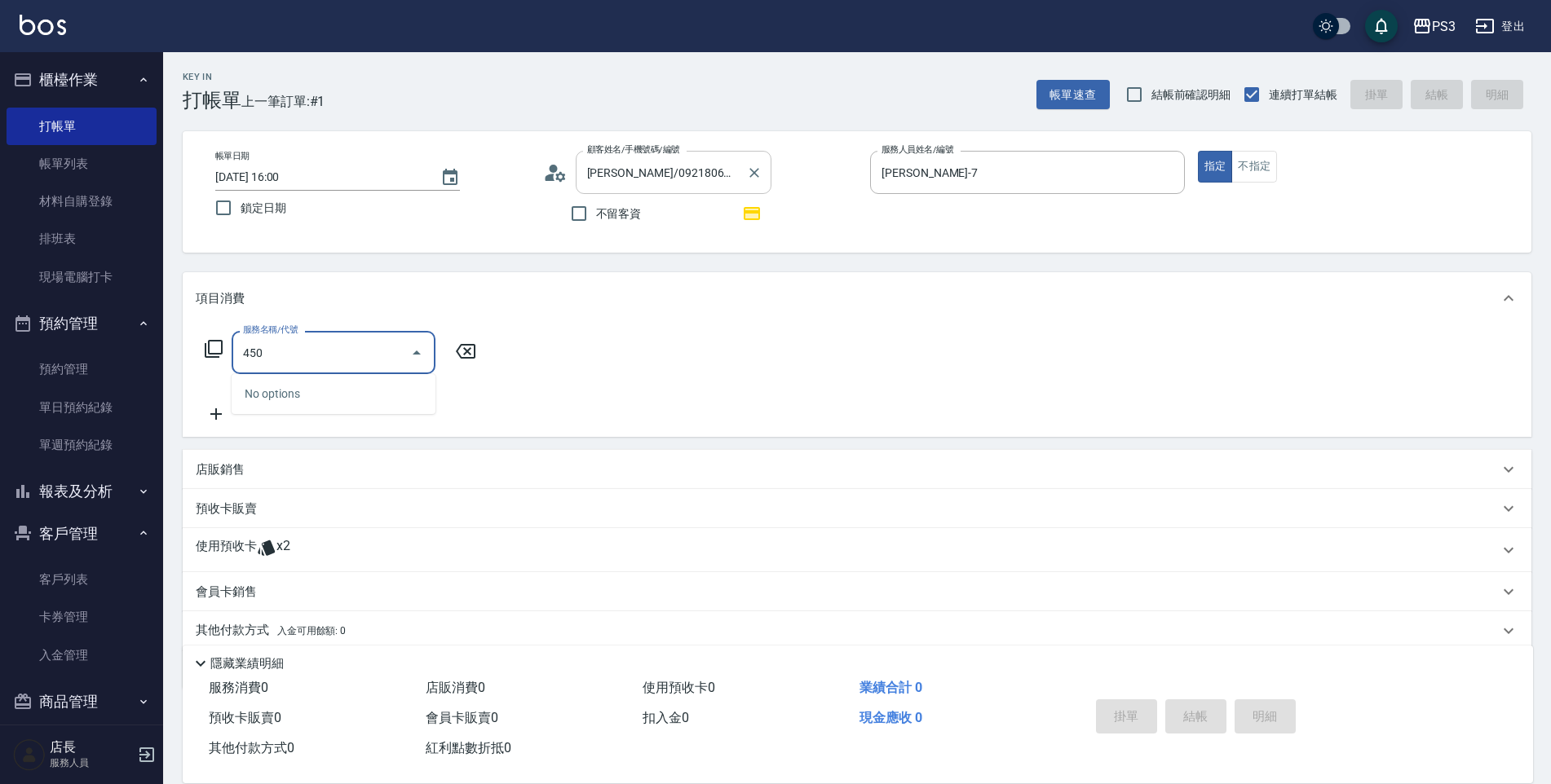
type input "有機洗髮(450)"
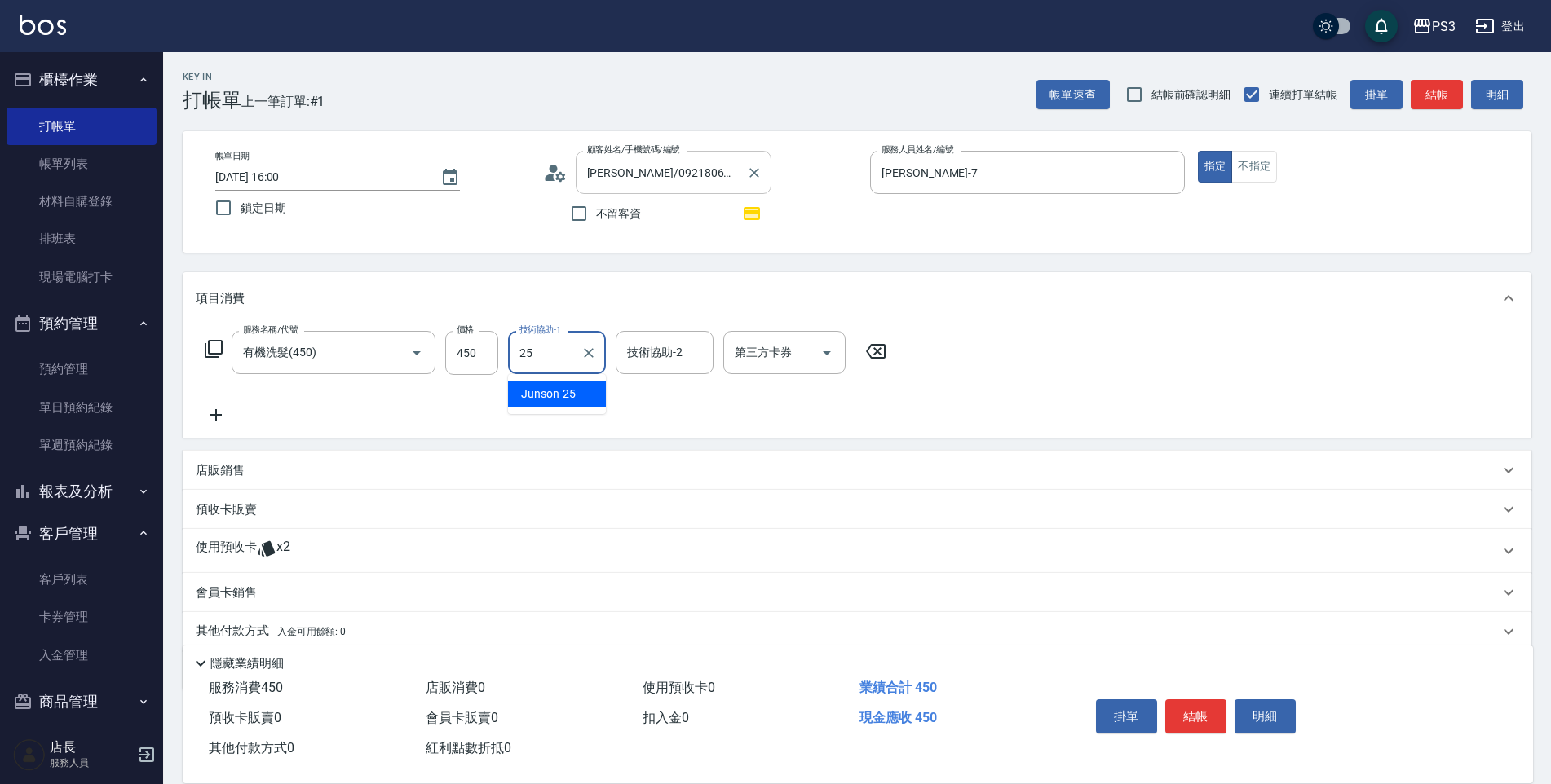
type input "Junson-25"
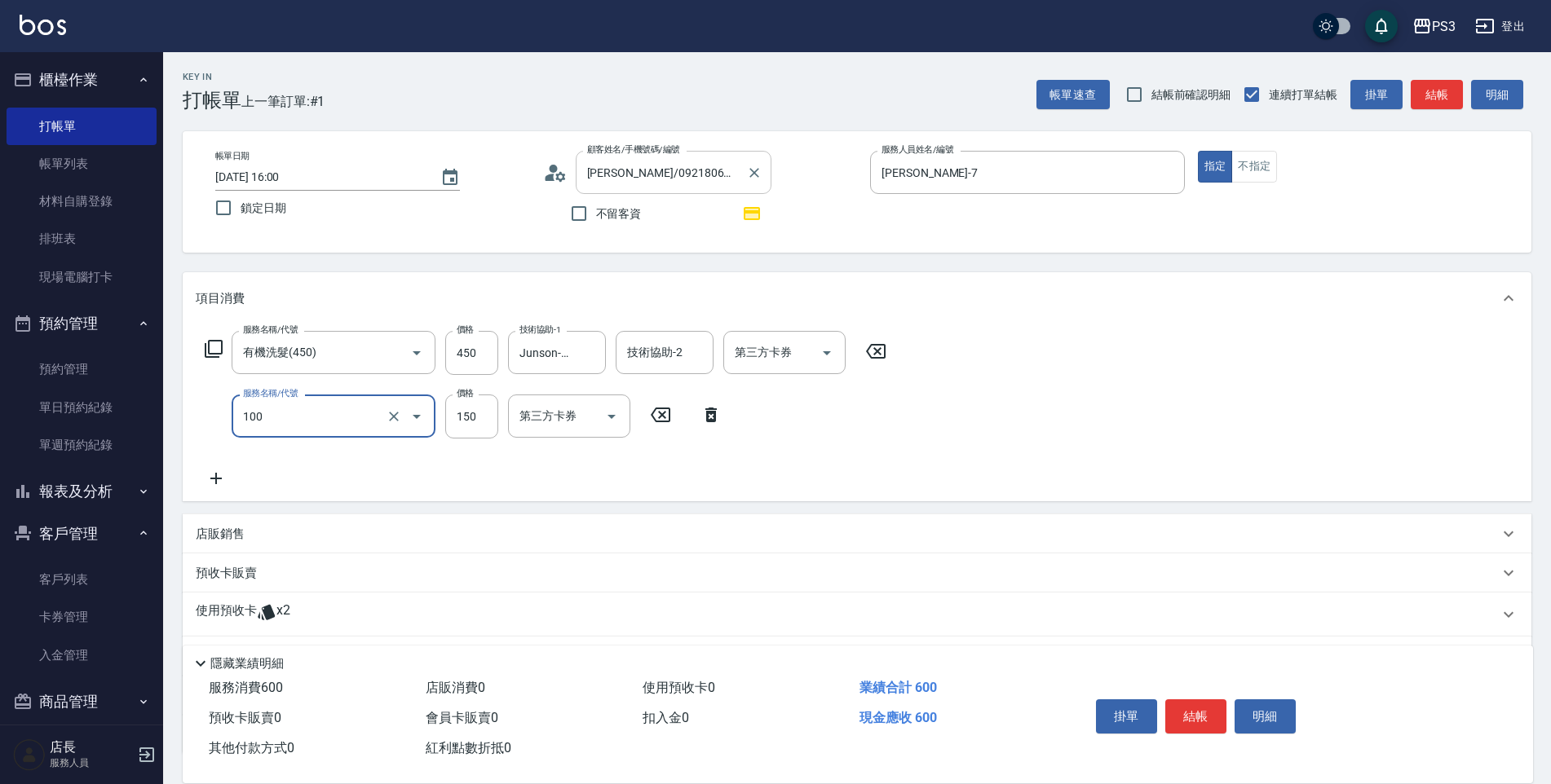
type input "修瀏海(100)"
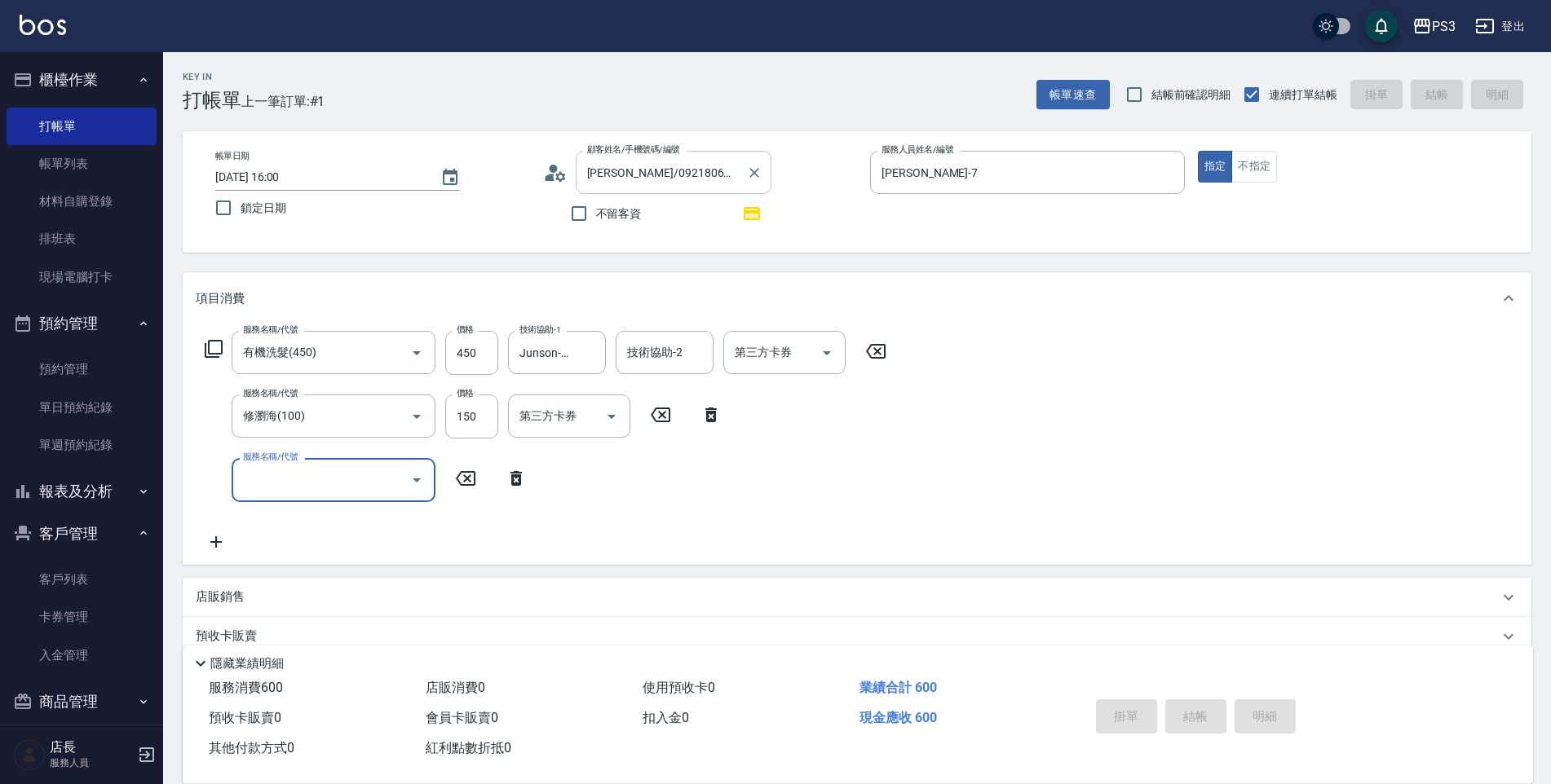
type input "[DATE] 16:01"
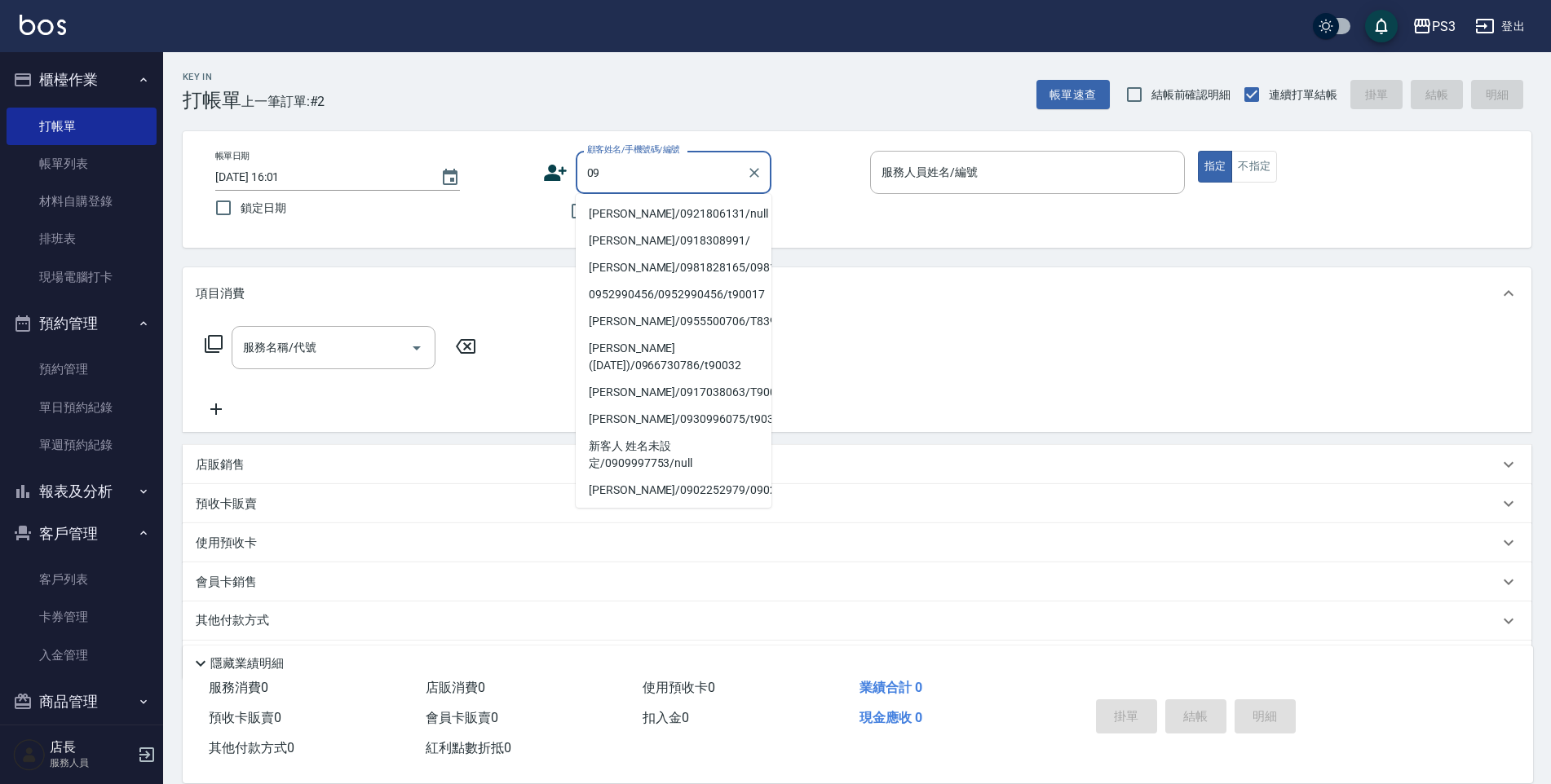
type input "0"
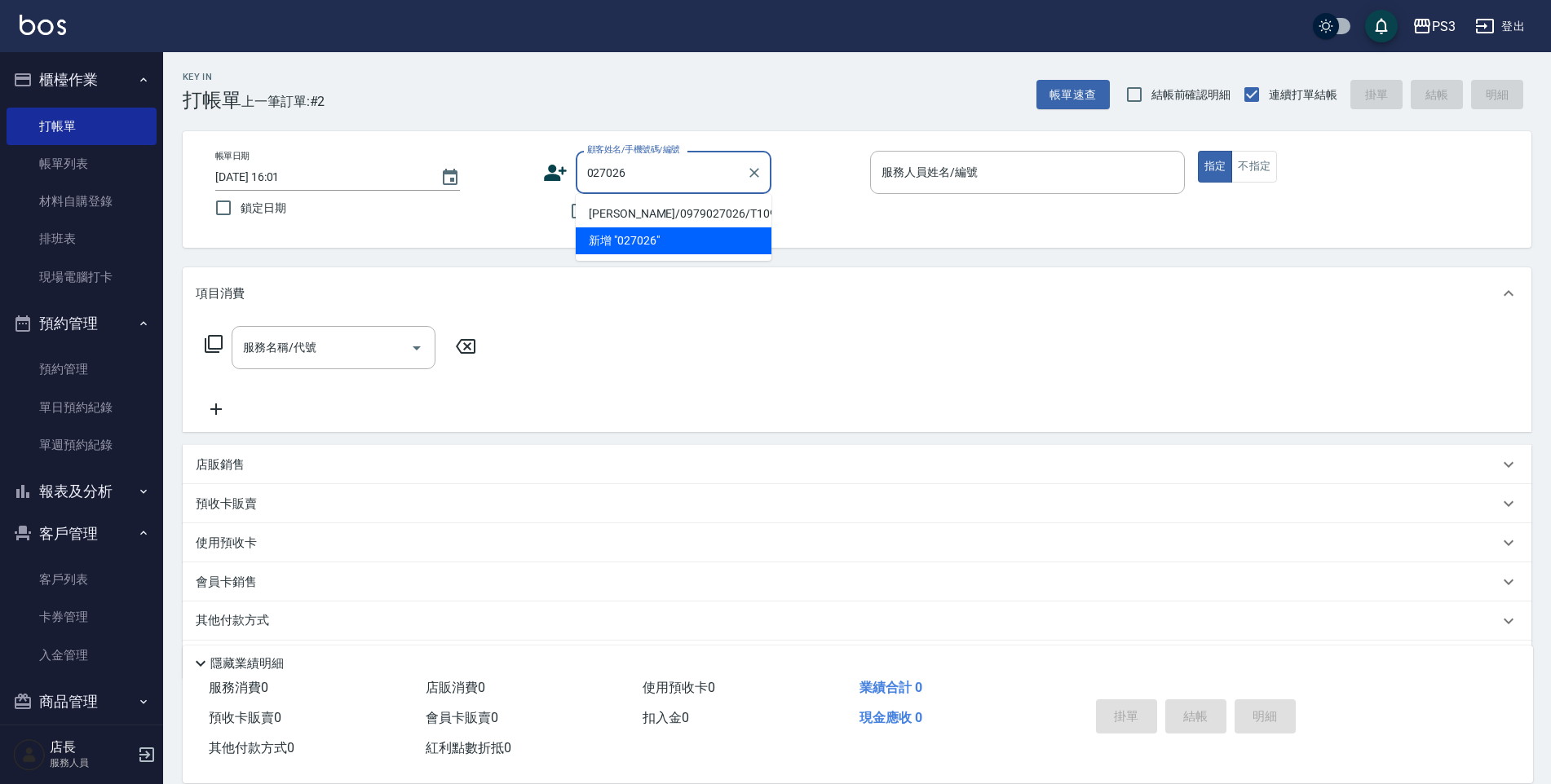
click at [699, 213] on li "[PERSON_NAME]/0979027026/T10974" at bounding box center [673, 214] width 195 height 27
type input "[PERSON_NAME]/0979027026/T10974"
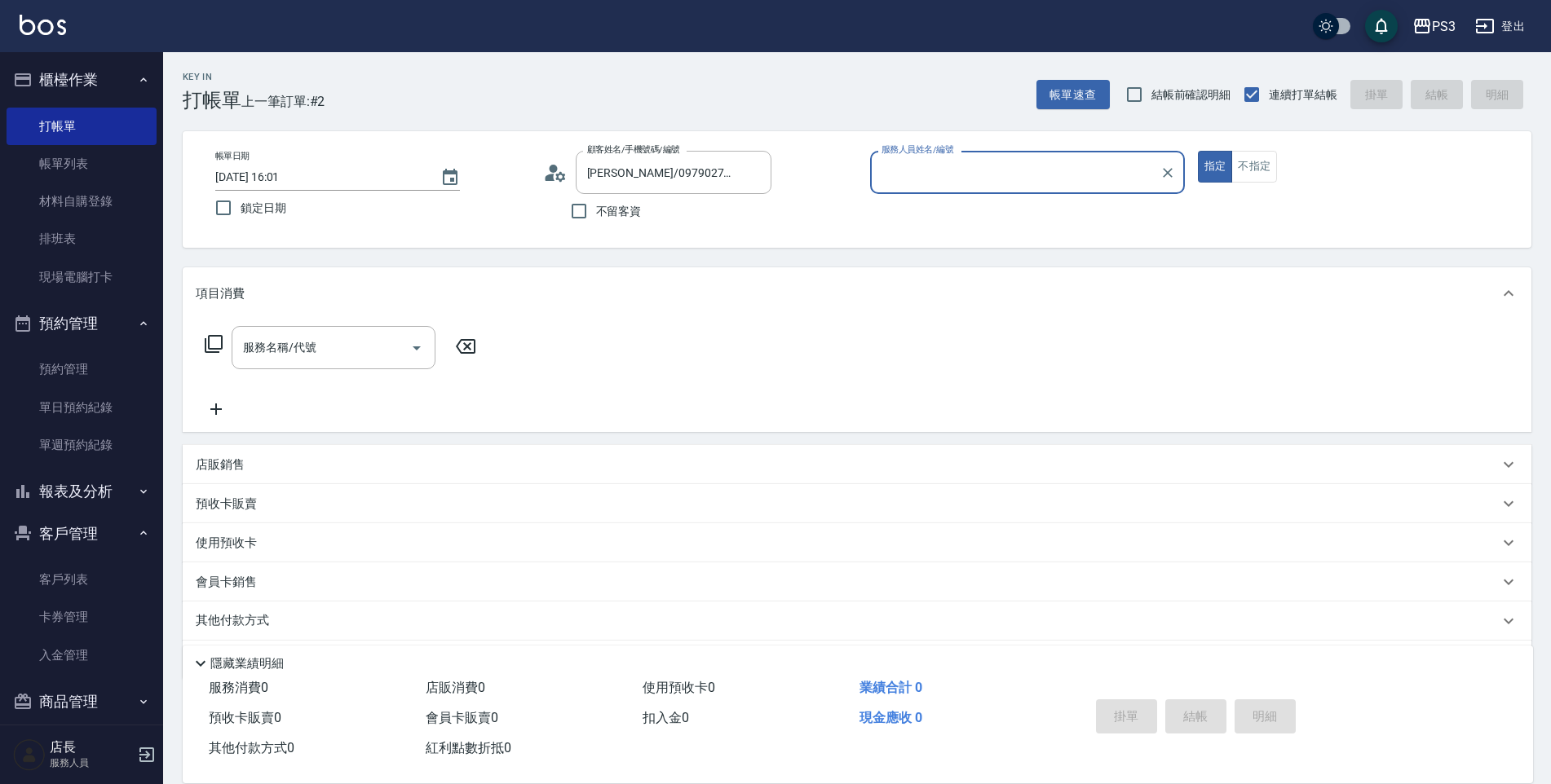
type input "[PERSON_NAME]-7"
click at [1198, 151] on button "指定" at bounding box center [1215, 167] width 35 height 32
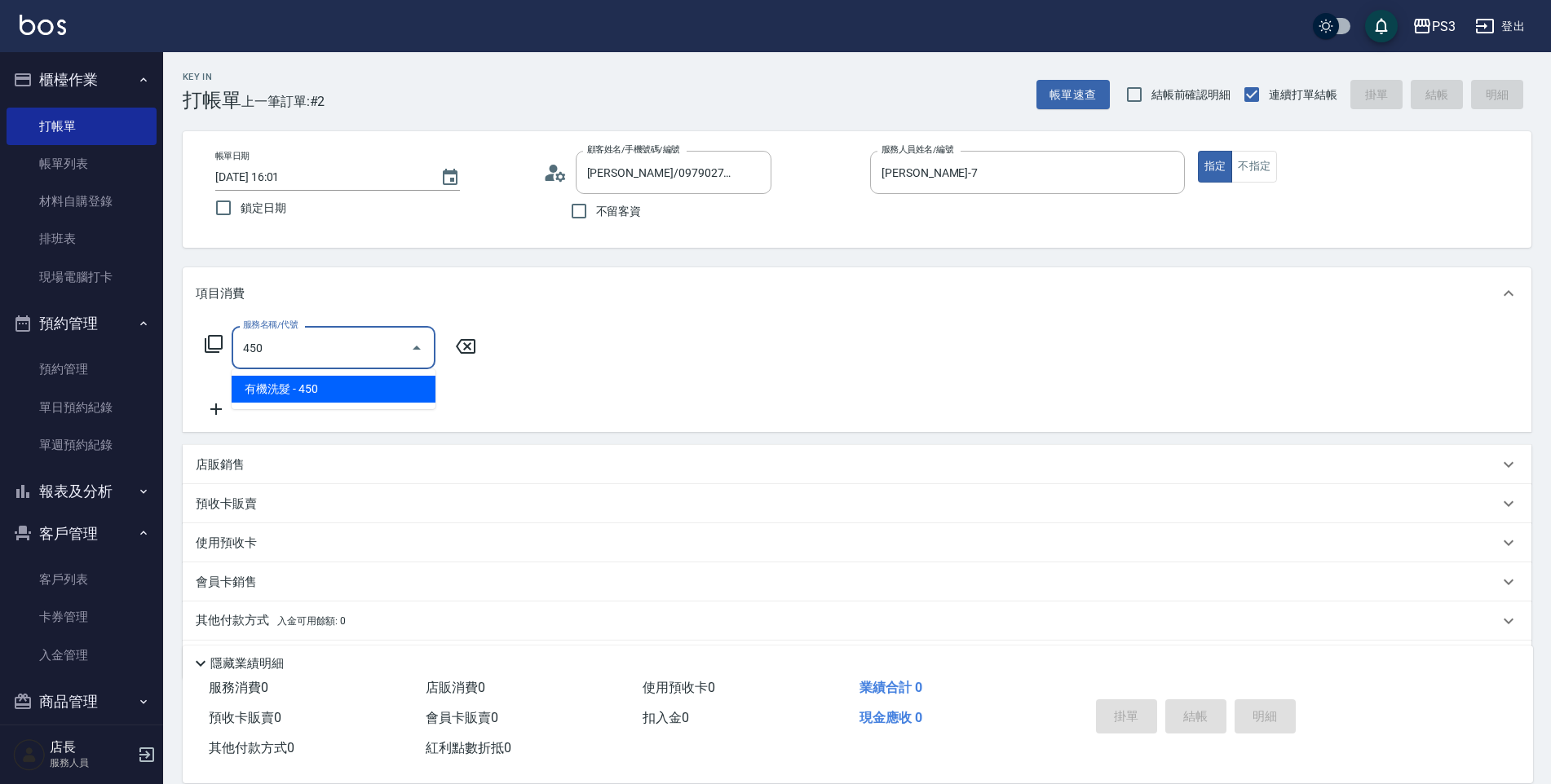
type input "有機洗髮(450)"
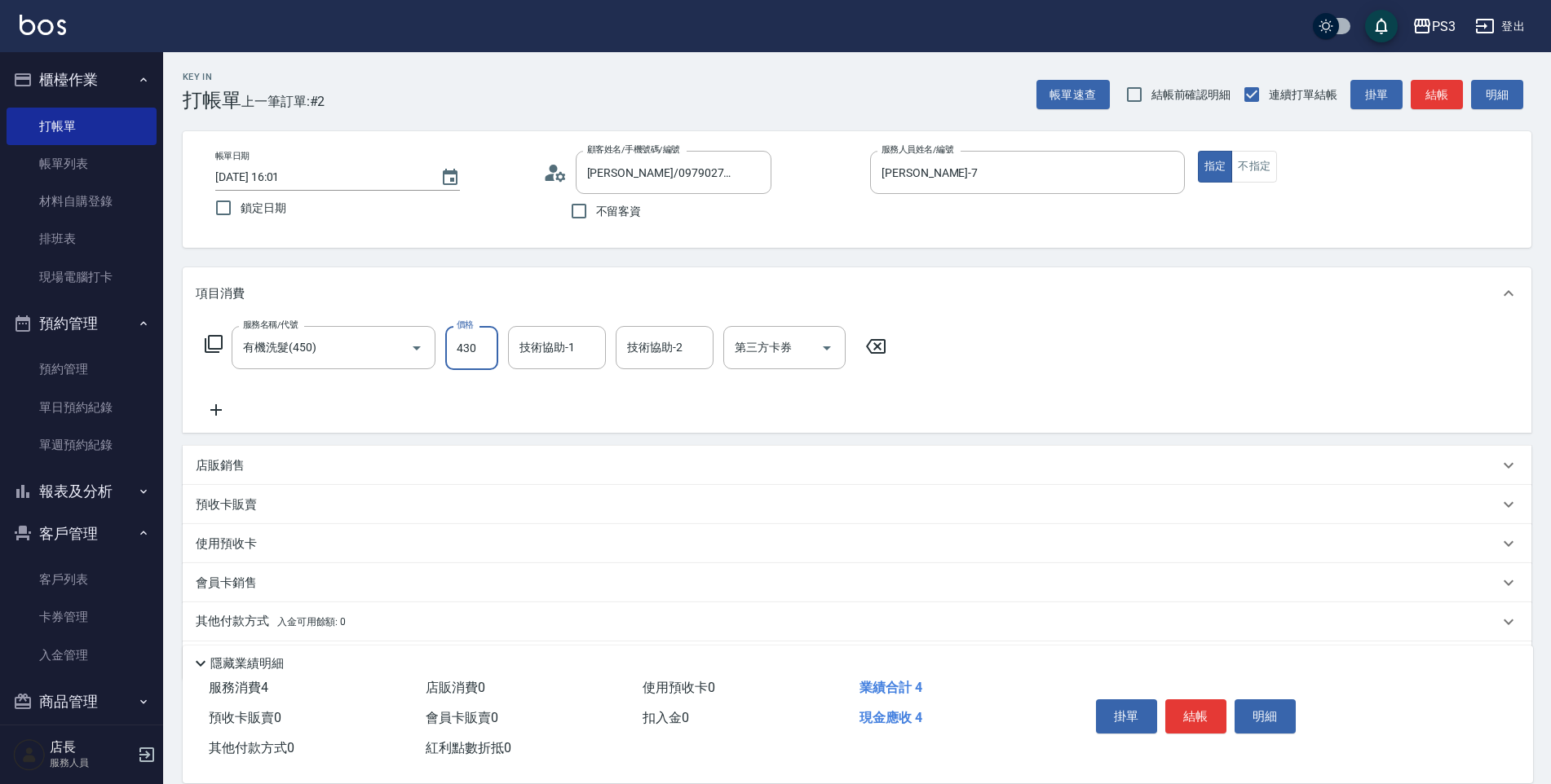
type input "430"
type input "Junson-25"
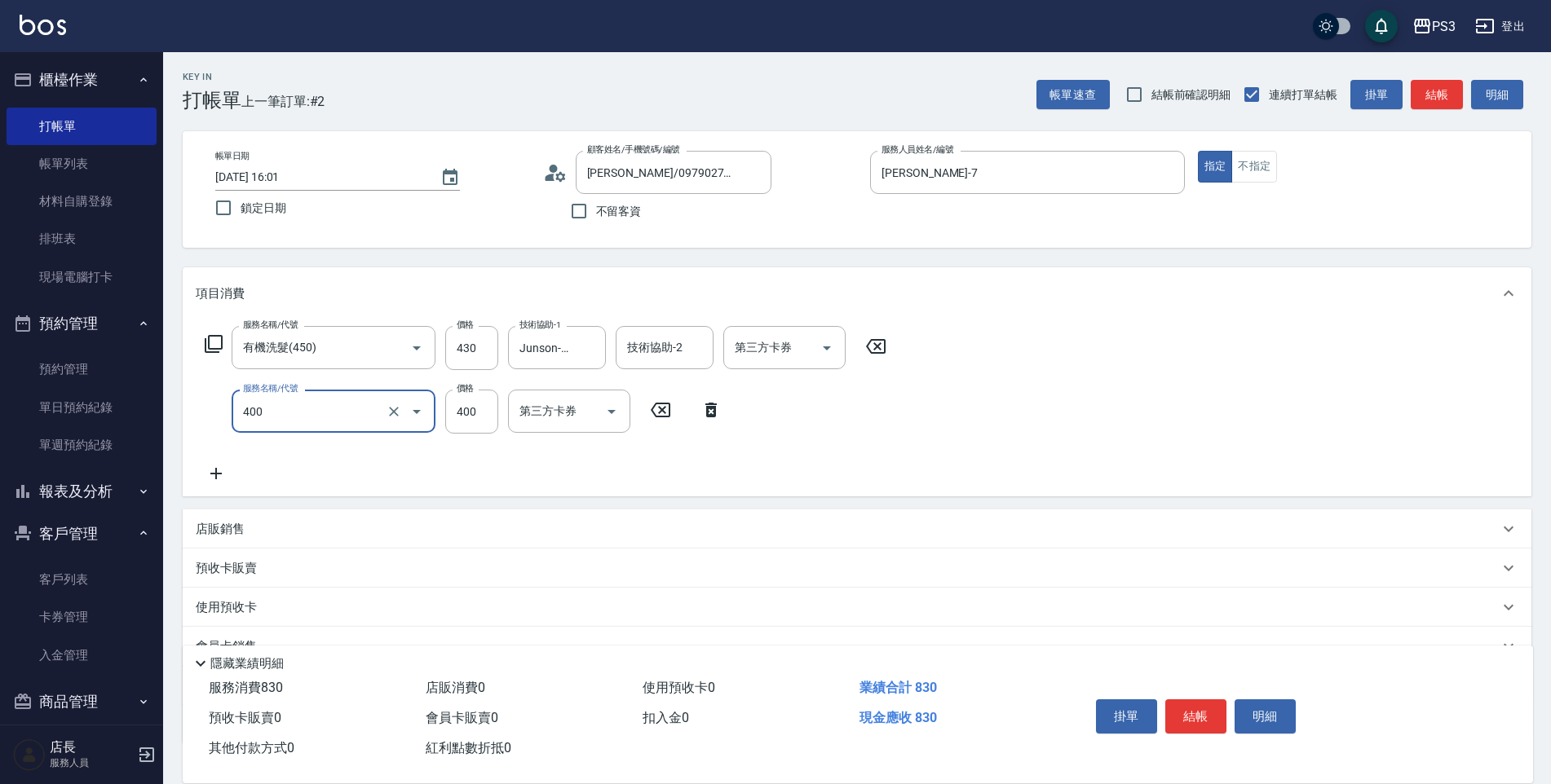
type input "剪(400)"
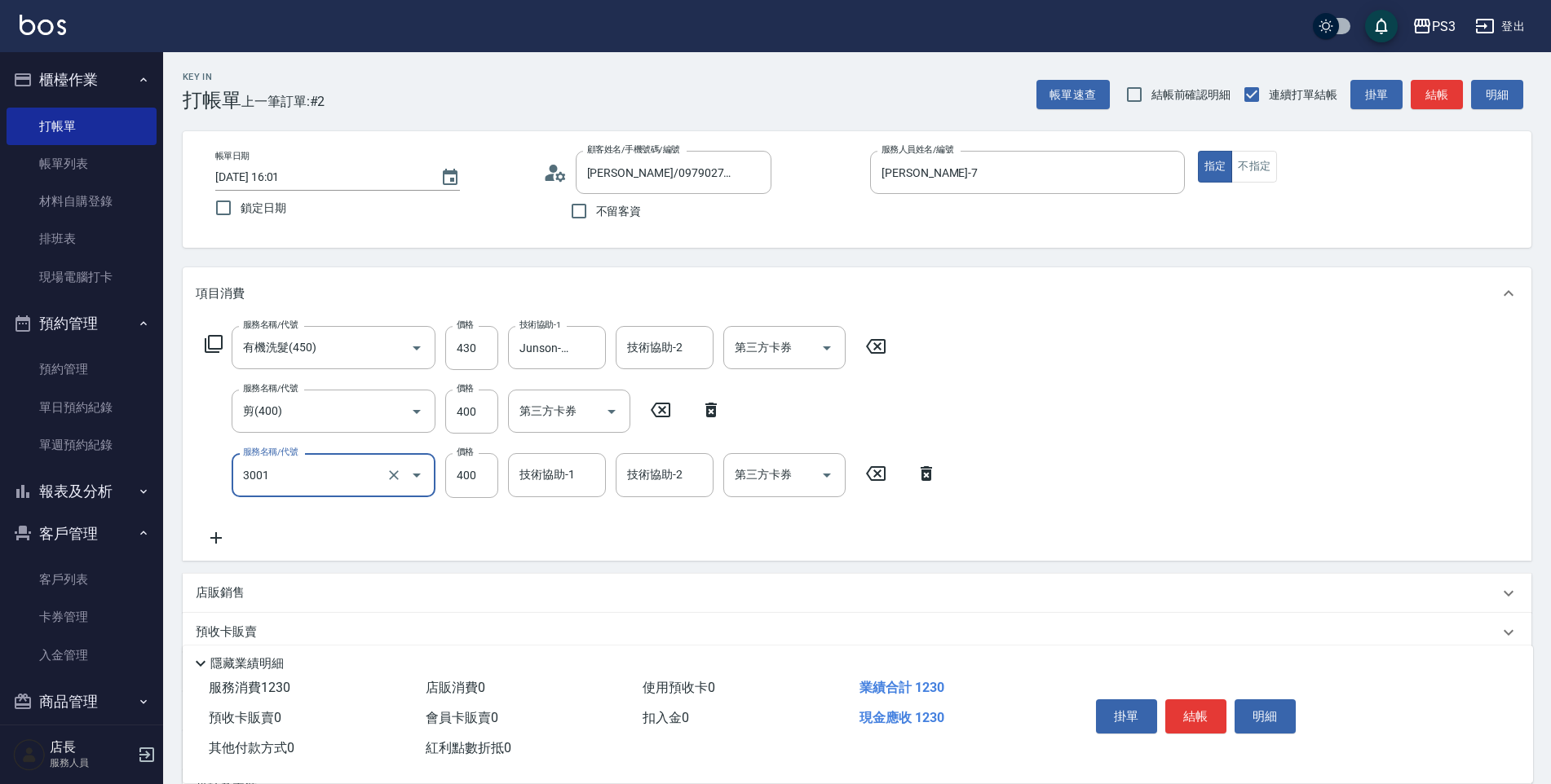
type input "燙貼(3001)"
type input "Junson-25"
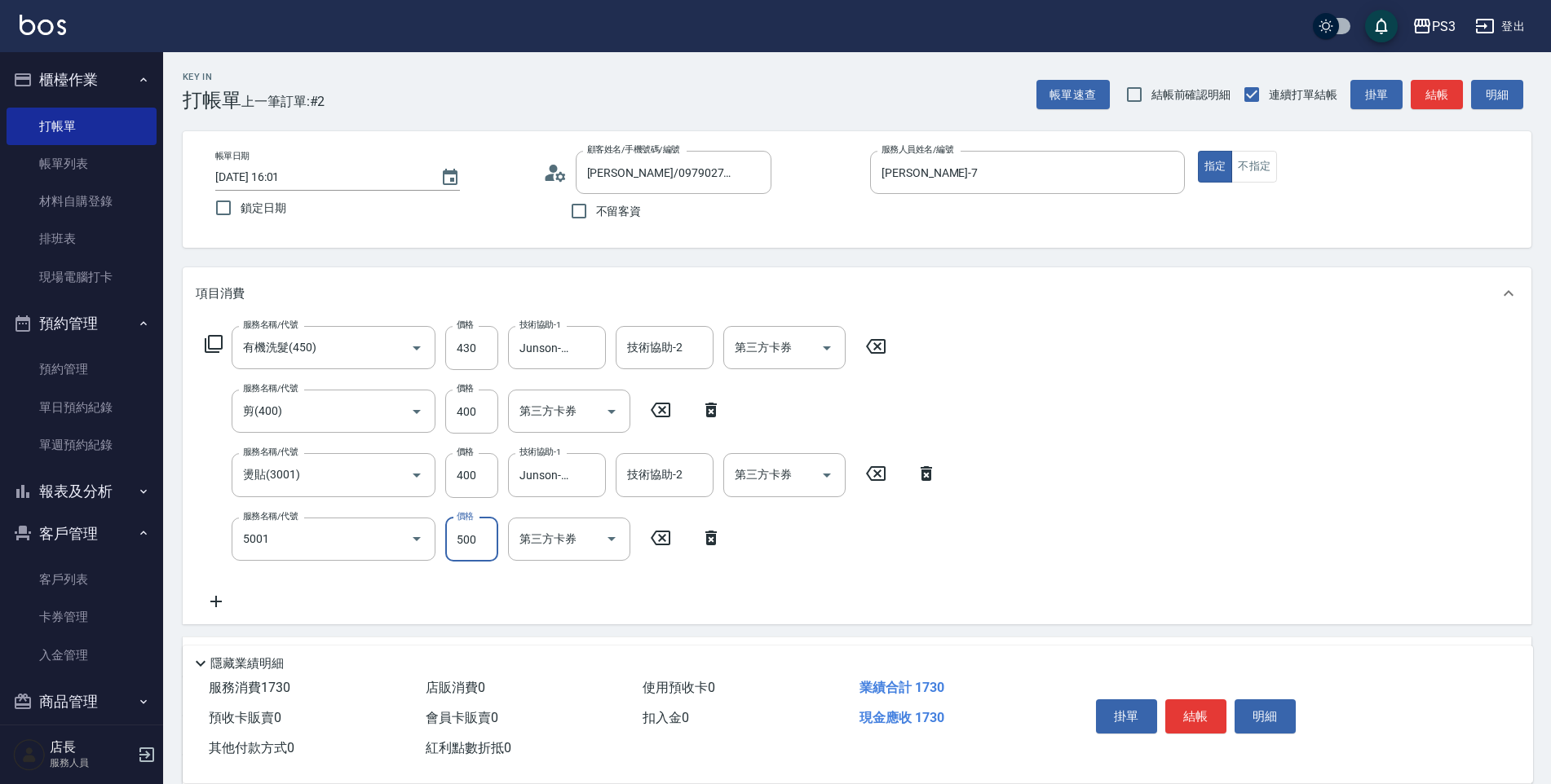
type input "燙瀏海500/800(5001)"
type input "Junson-25"
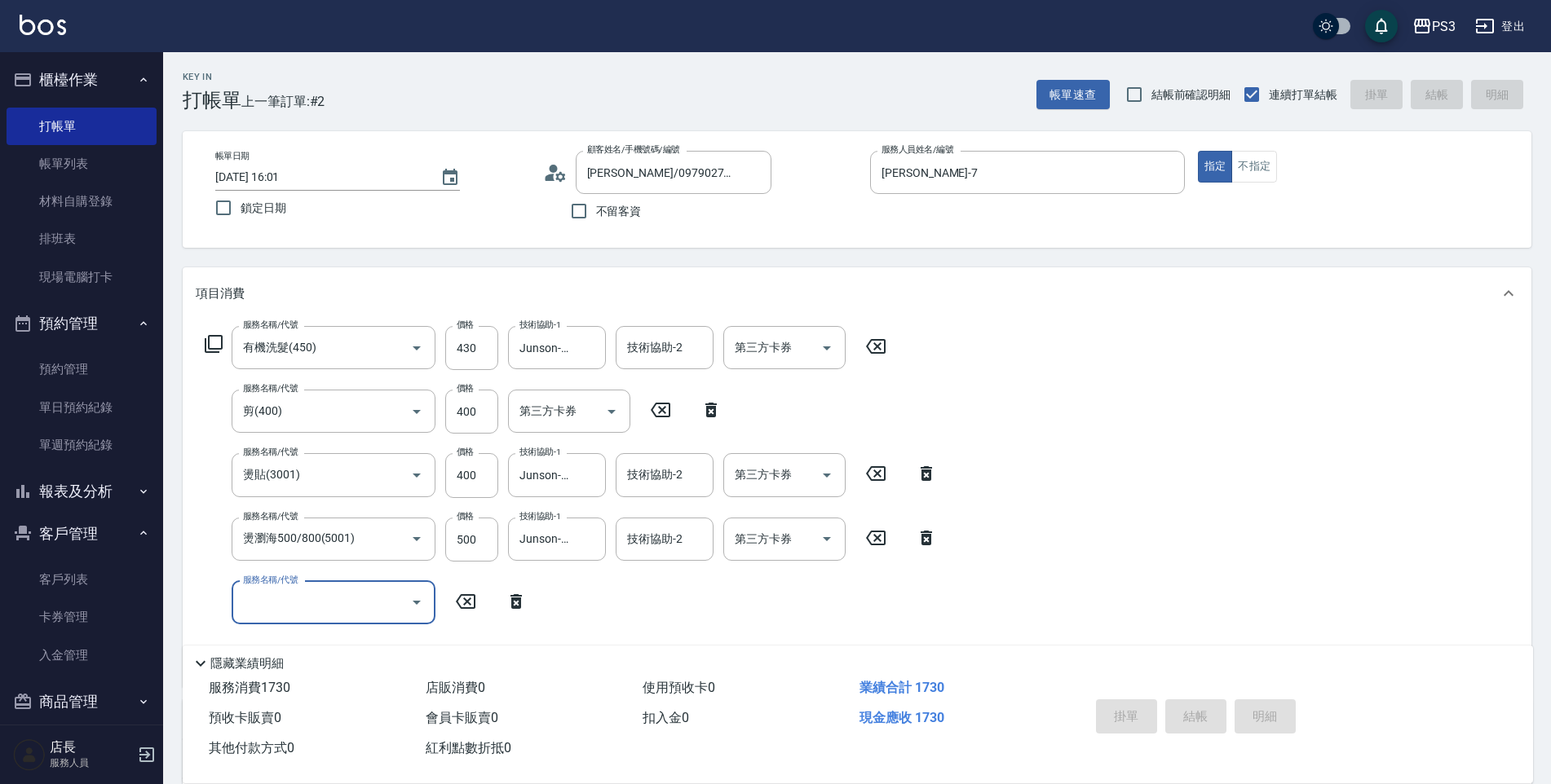
type input "[DATE] 16:02"
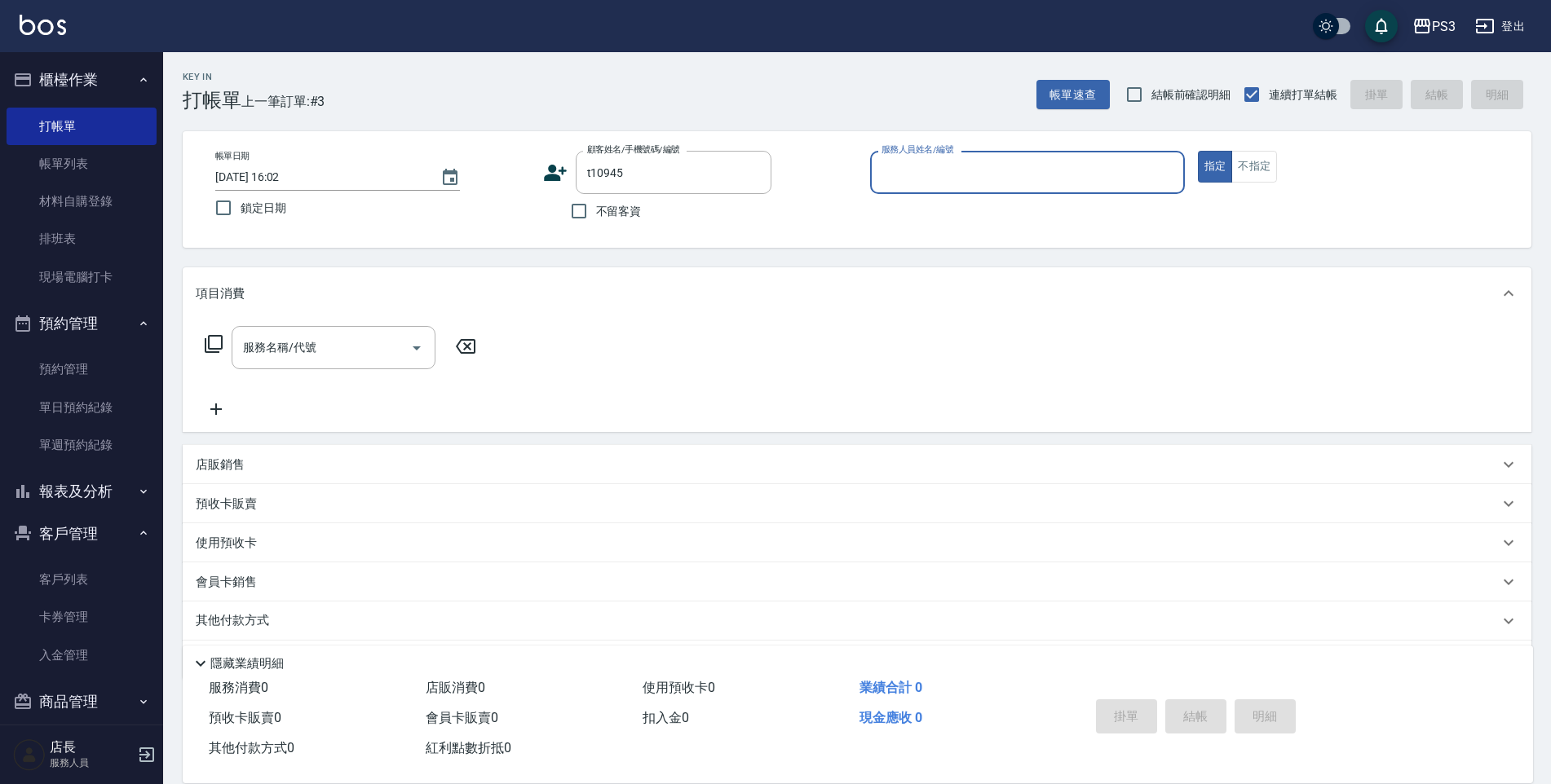
type input "新客人 姓名未設定/t10945/null"
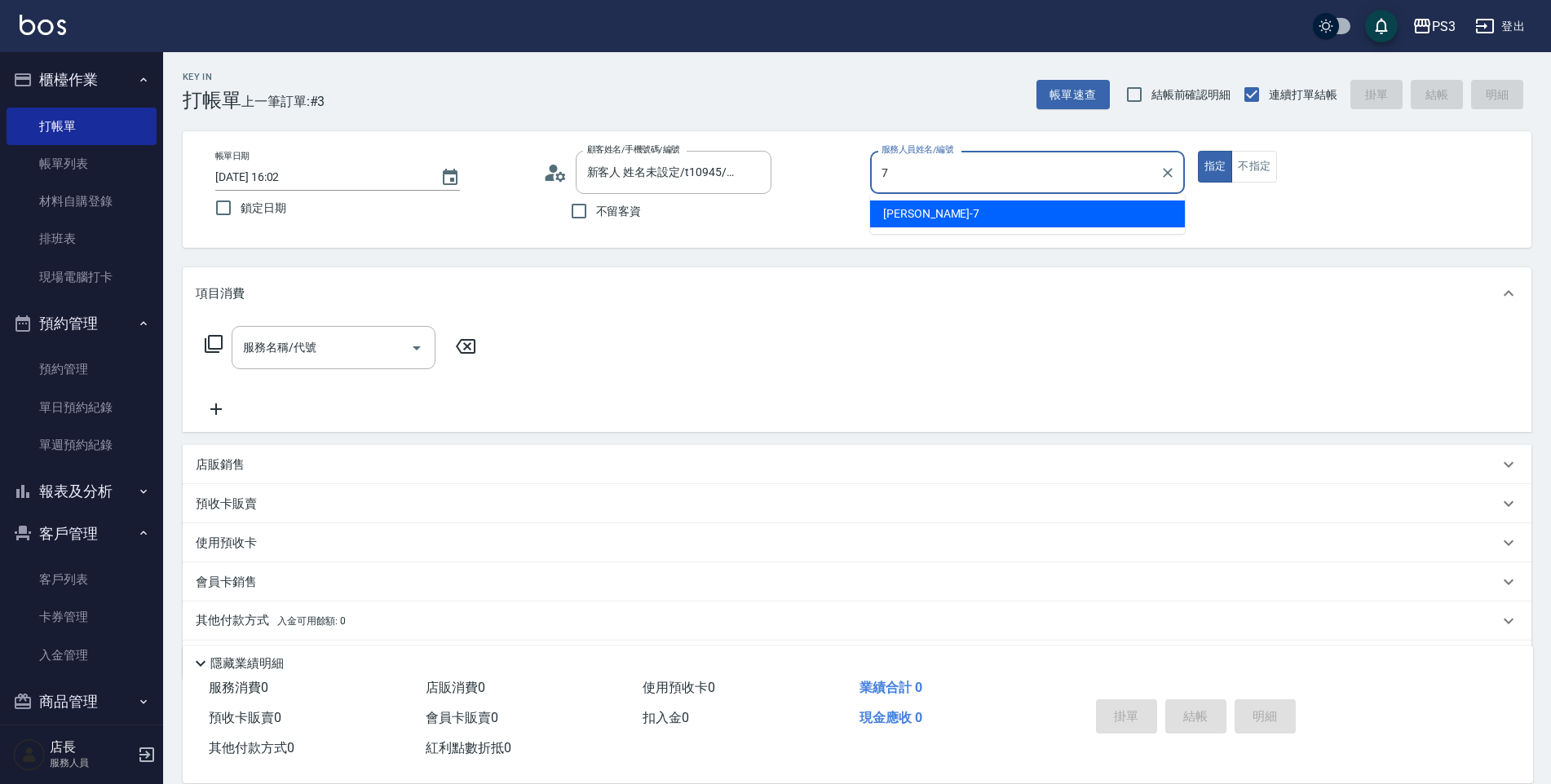
type input "[PERSON_NAME]-7"
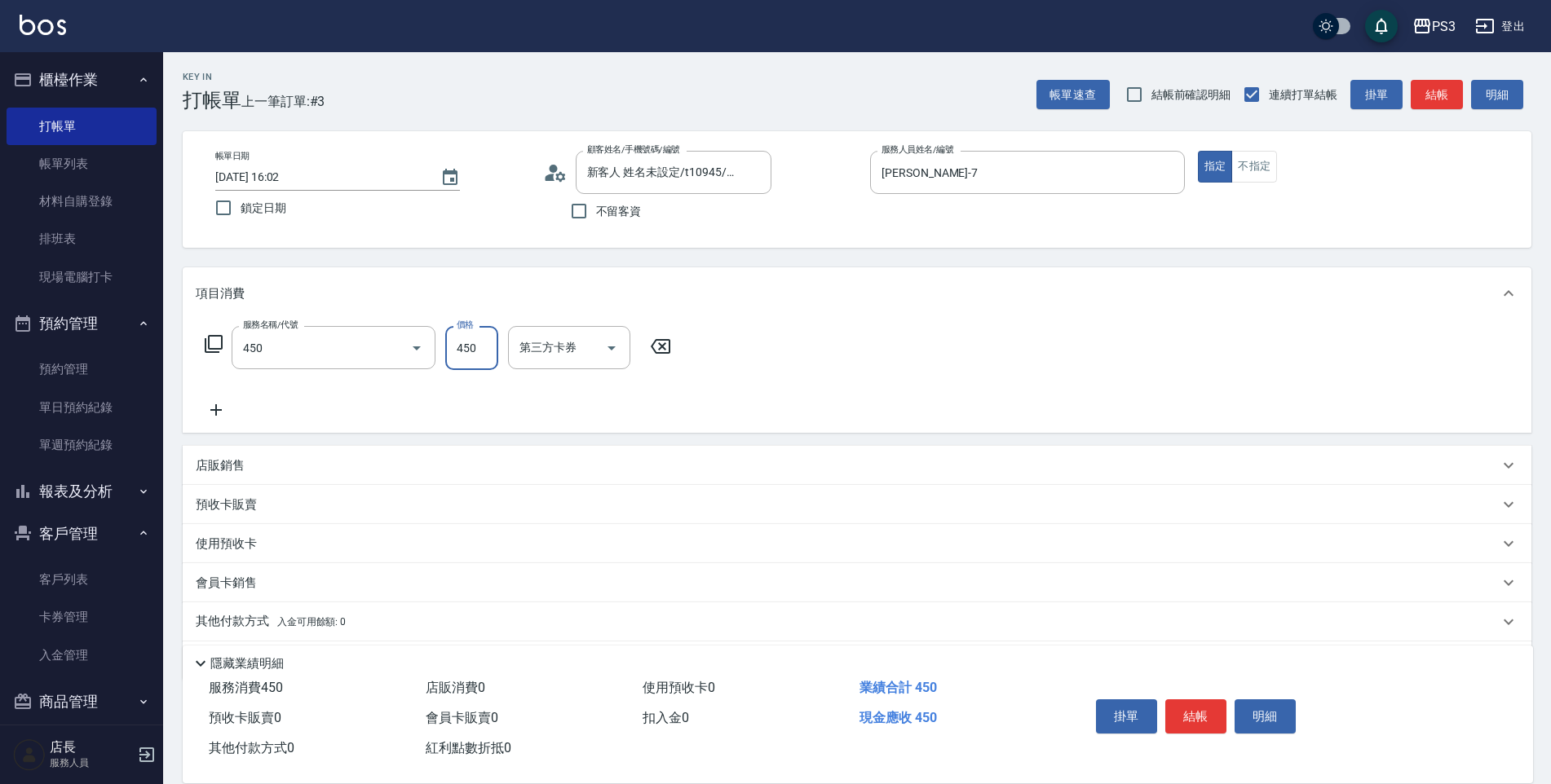
type input "有機洗髮(450)"
type input "430"
type input "Ashly-21"
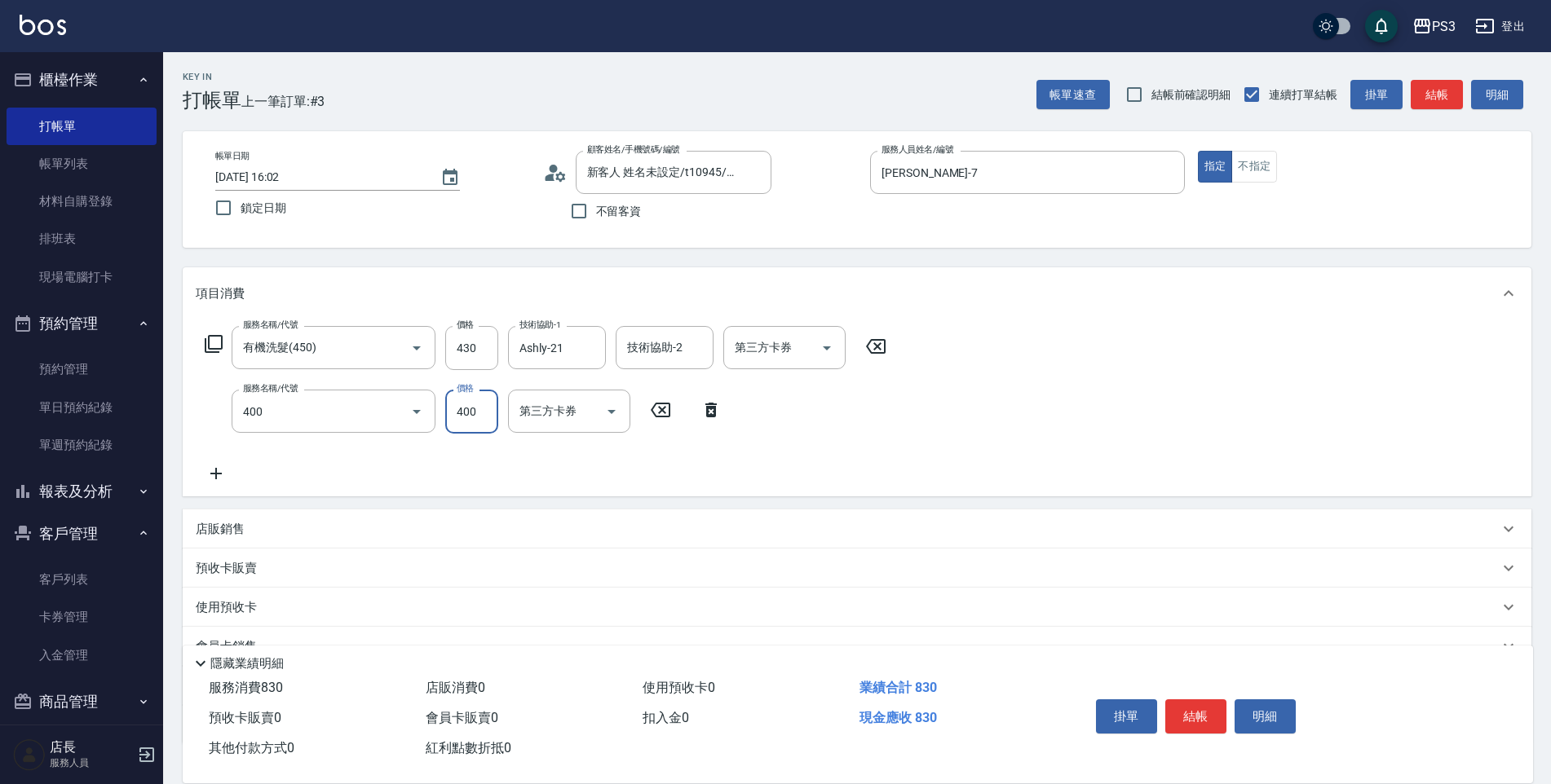
type input "剪(400)"
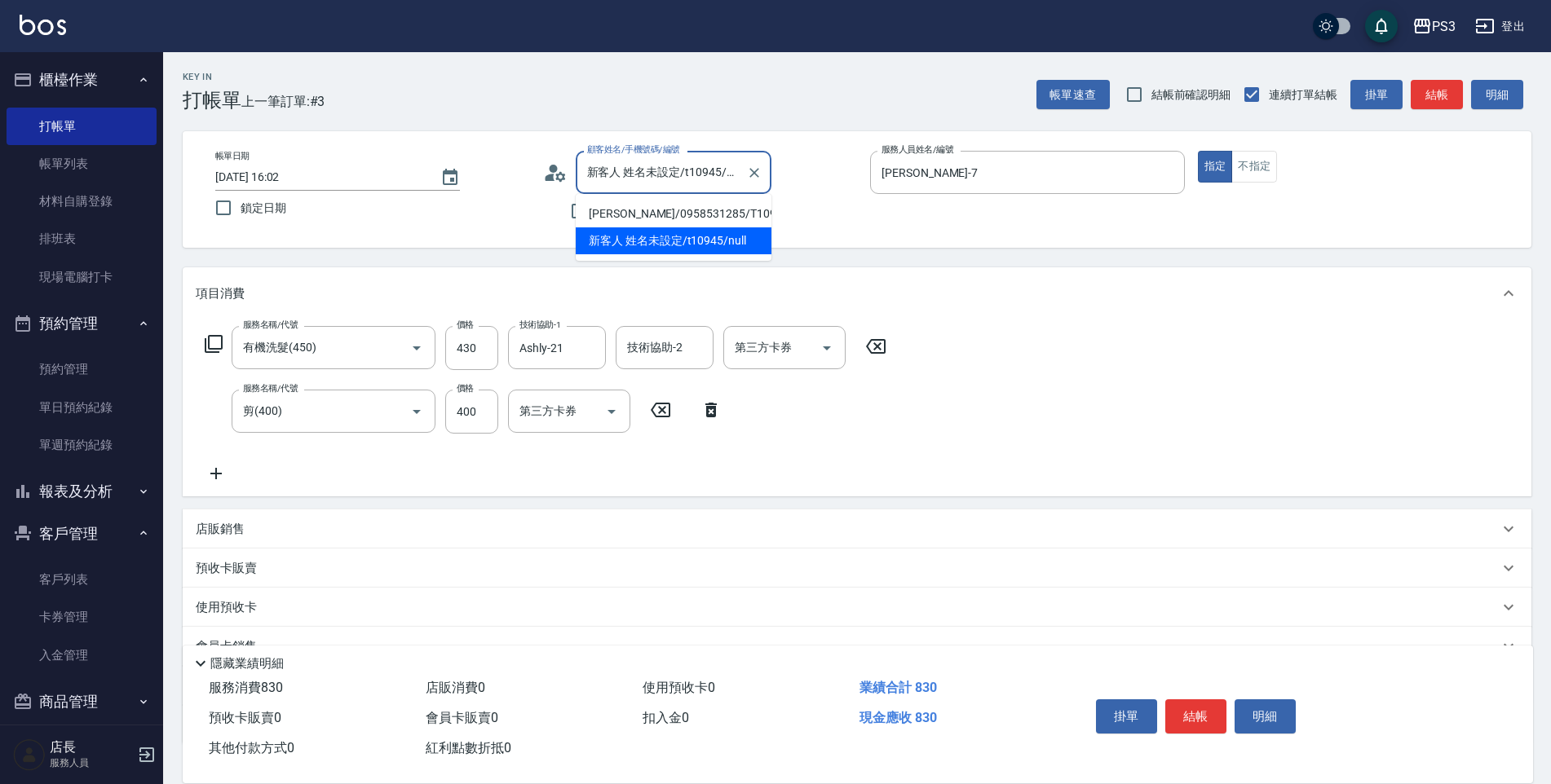
click at [715, 169] on input "新客人 姓名未設定/t10945/null" at bounding box center [661, 172] width 156 height 28
click at [705, 212] on li "[PERSON_NAME]/0958531285/T10945" at bounding box center [673, 214] width 195 height 27
type input "[PERSON_NAME]/0958531285/T10945"
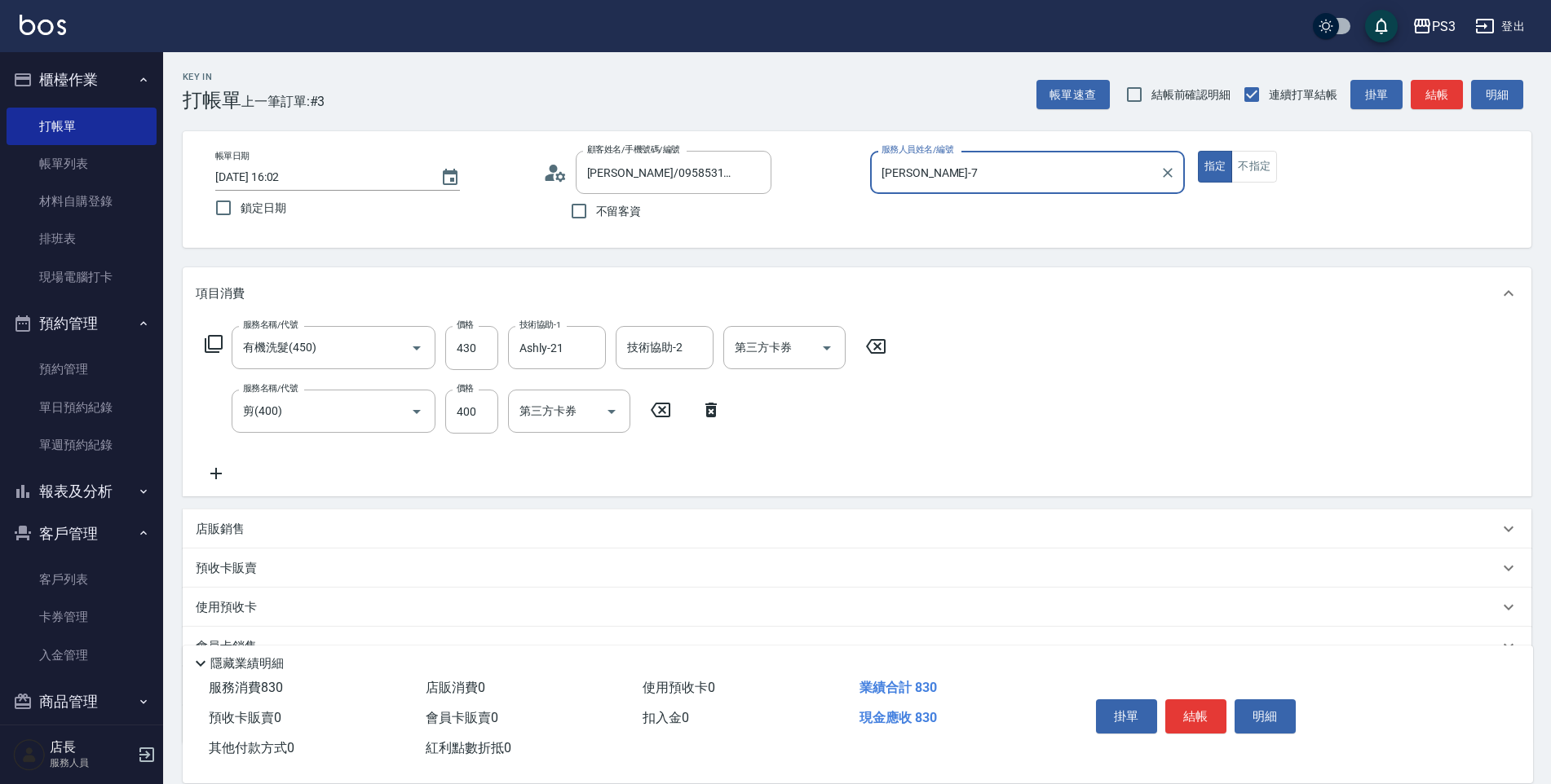
click at [683, 247] on div "帳單日期 [DATE] 16:02 鎖定日期 顧客姓名/手機號碼/編號 [PERSON_NAME]/0958531285/T10945 顧客姓名/手機號碼/編…" at bounding box center [857, 189] width 1349 height 116
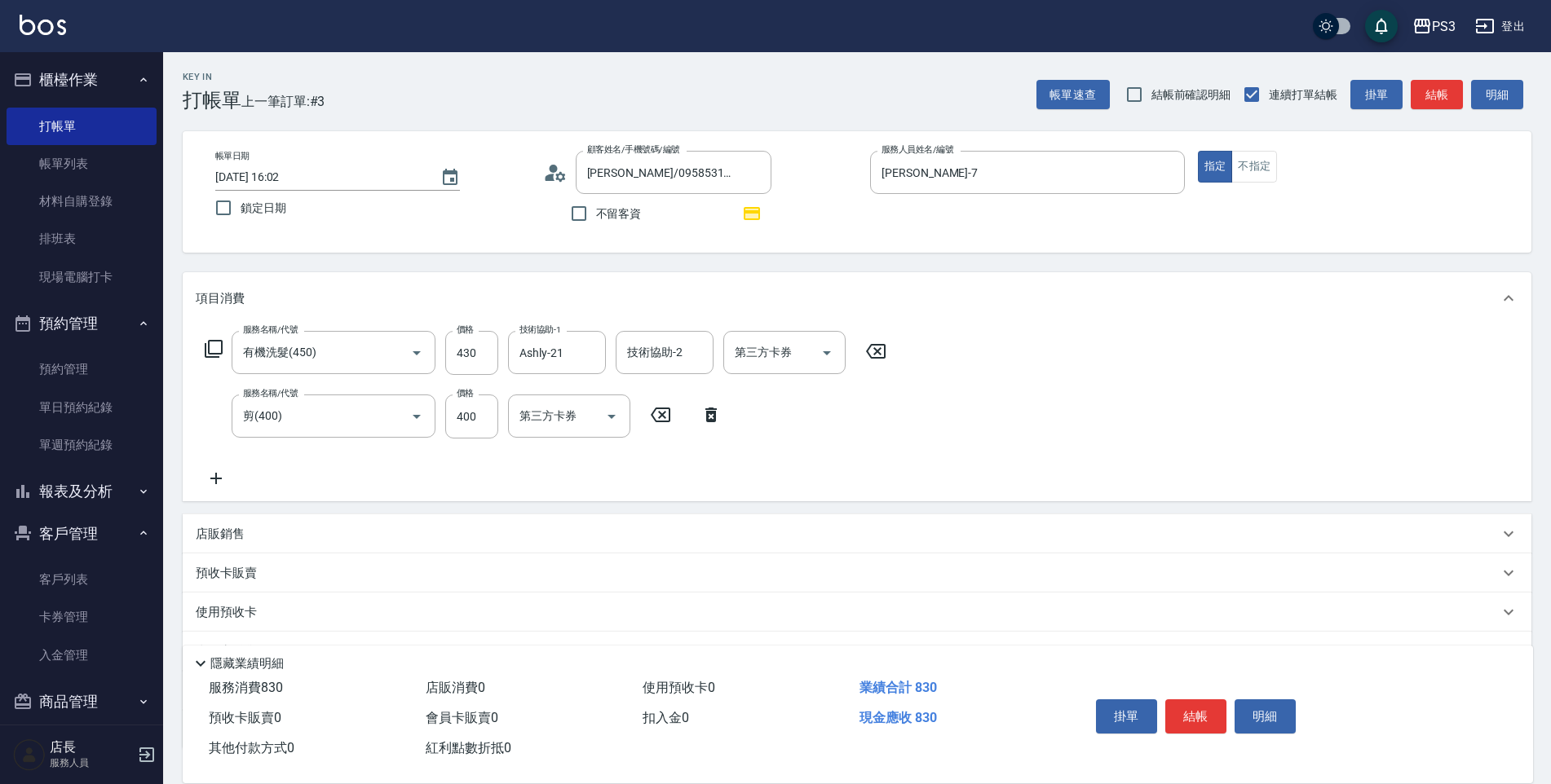
click at [688, 238] on div "帳單日期 [DATE] 16:02 鎖定日期 顧客姓名/手機號碼/編號 [PERSON_NAME]/0958531285/T10945 顧客姓名/手機號碼/編…" at bounding box center [857, 192] width 1349 height 122
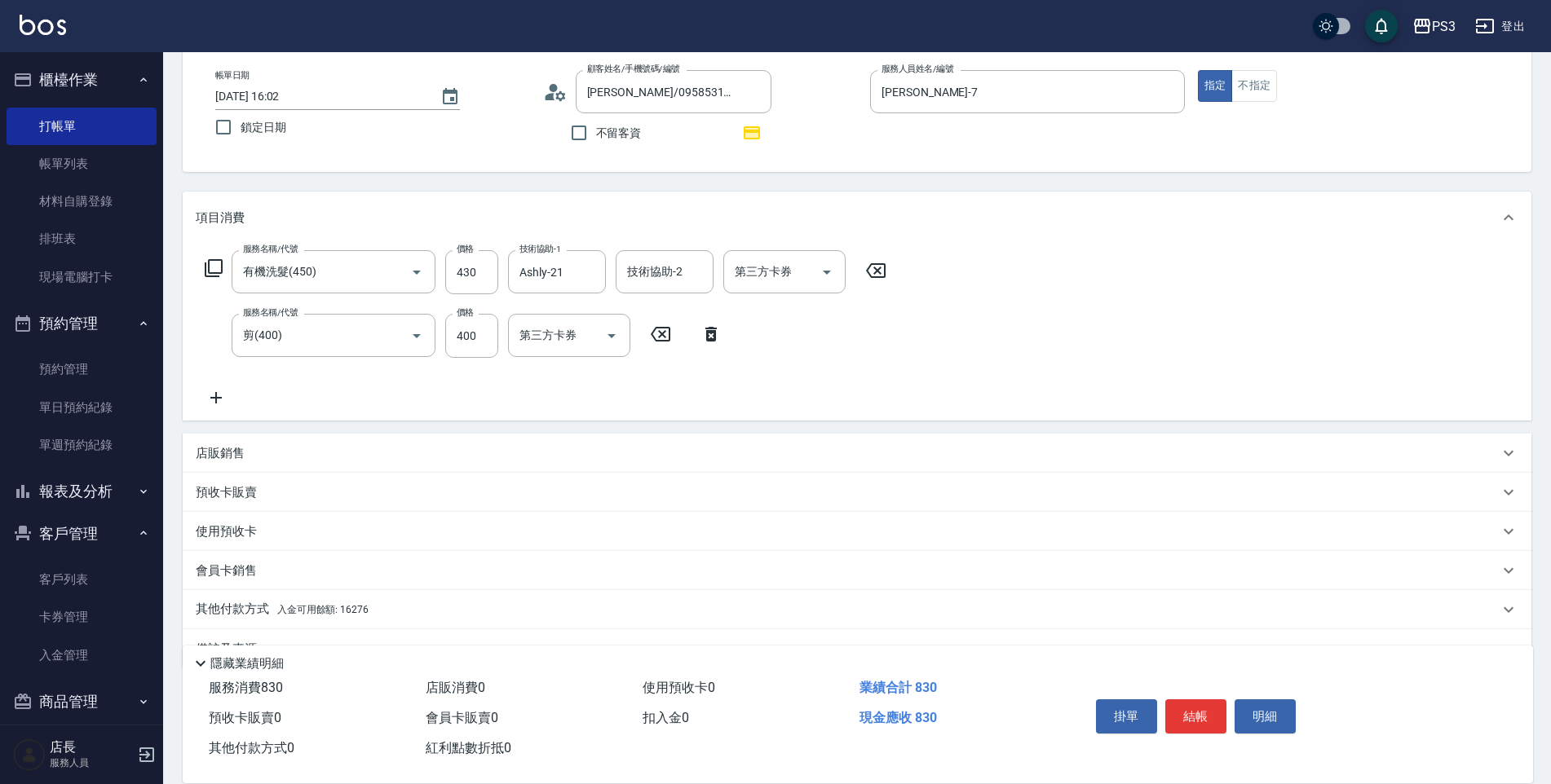
scroll to position [122, 0]
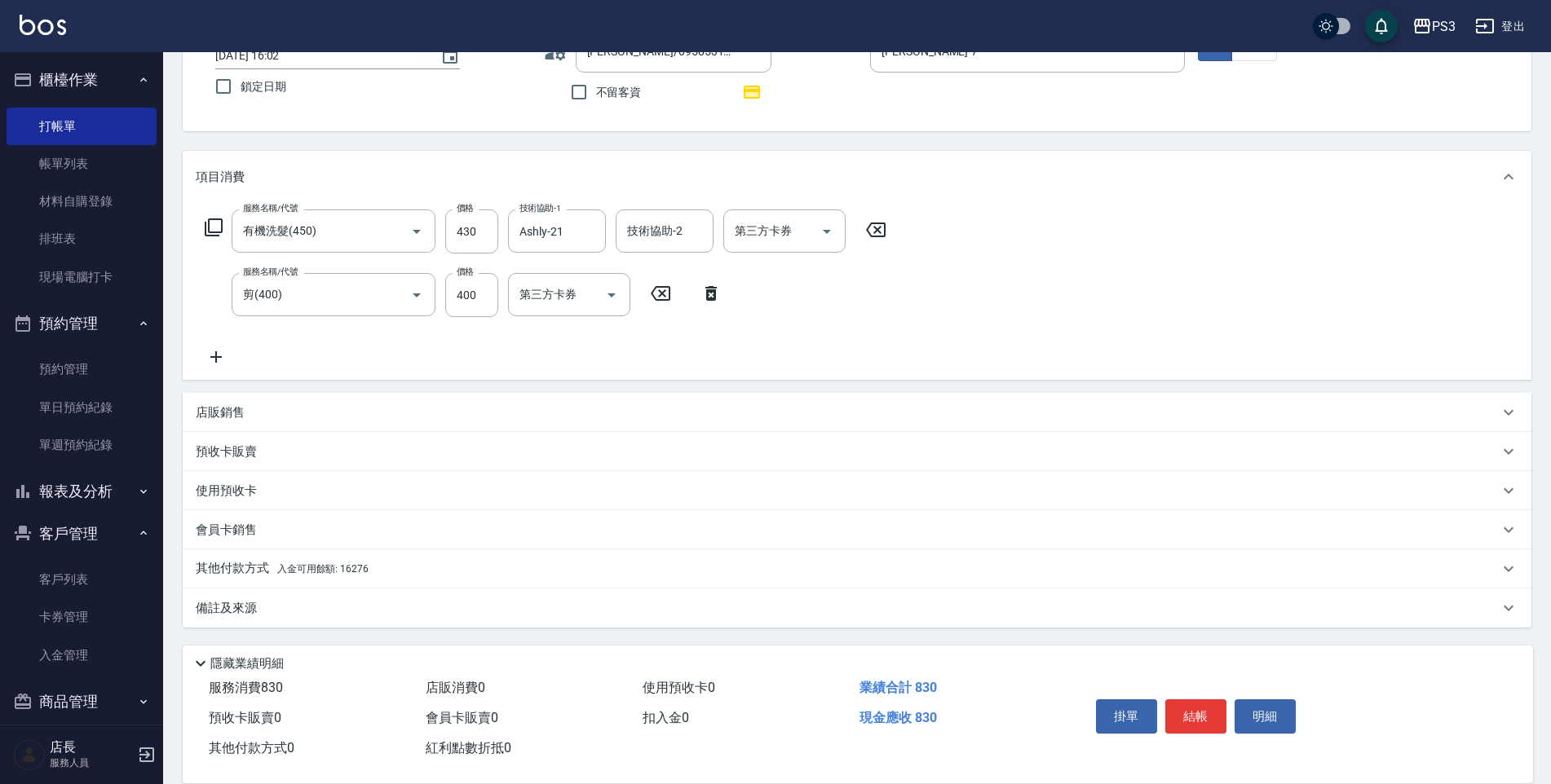
click at [344, 577] on p "其他付款方式 入金可用餘額: 16276" at bounding box center [282, 569] width 173 height 18
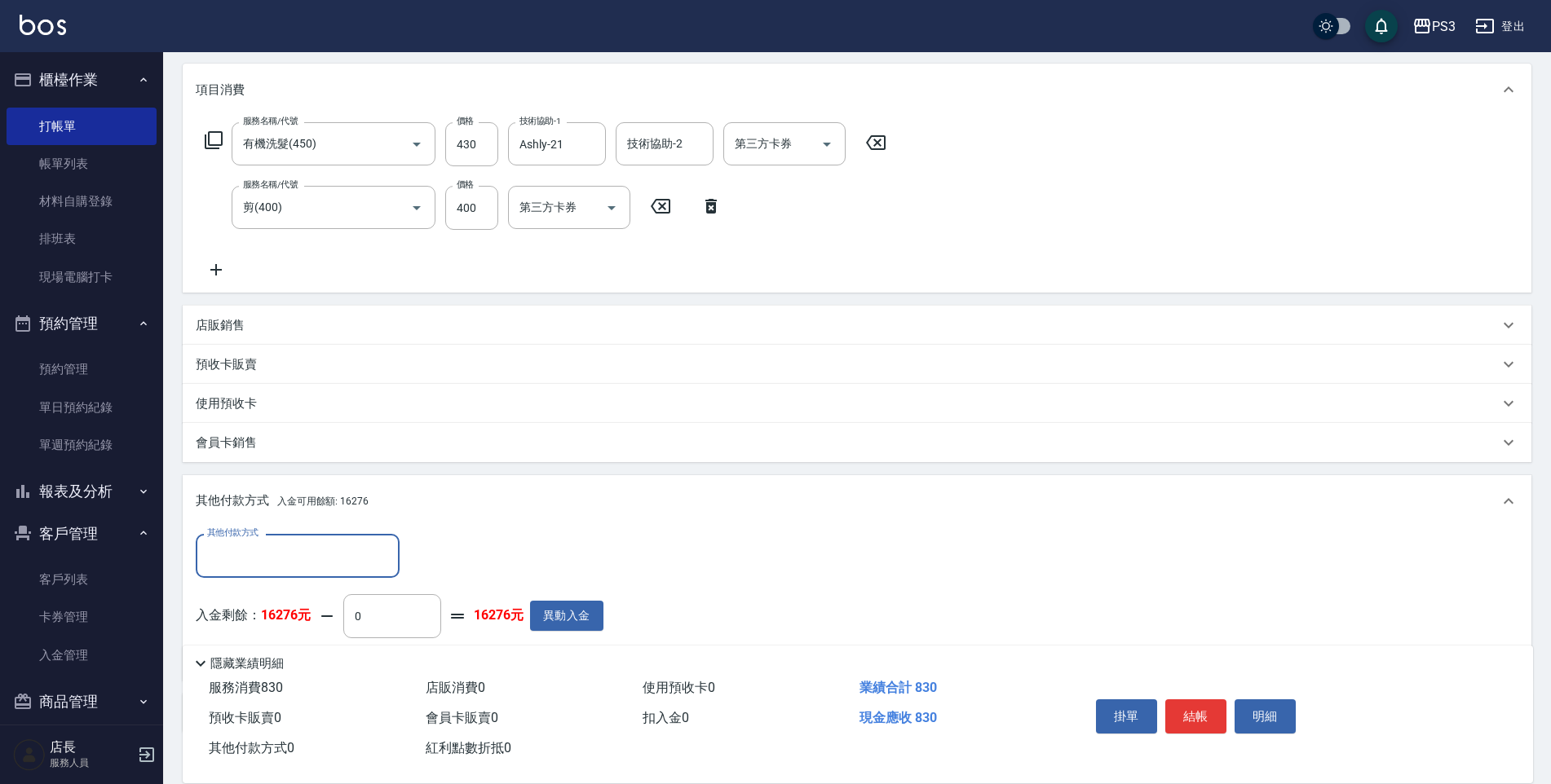
scroll to position [313, 0]
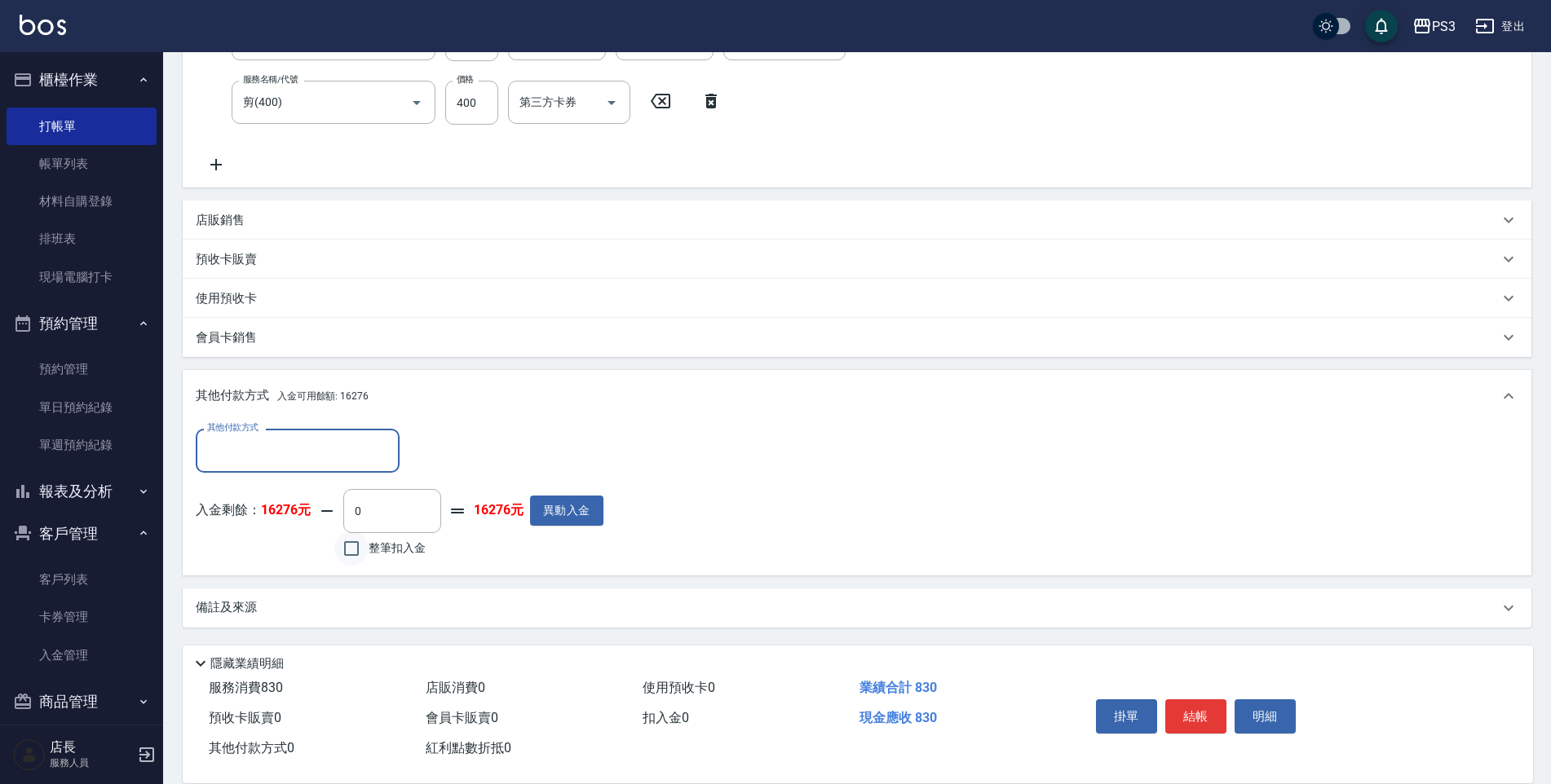
click at [355, 553] on input "整筆扣入金" at bounding box center [351, 549] width 35 height 35
checkbox input "true"
type input "830"
click at [484, 567] on div "其他付款方式 其他付款方式 入金剩餘： 16276元 830 ​ 整筆扣入金 15446元 異動入金" at bounding box center [857, 499] width 1349 height 153
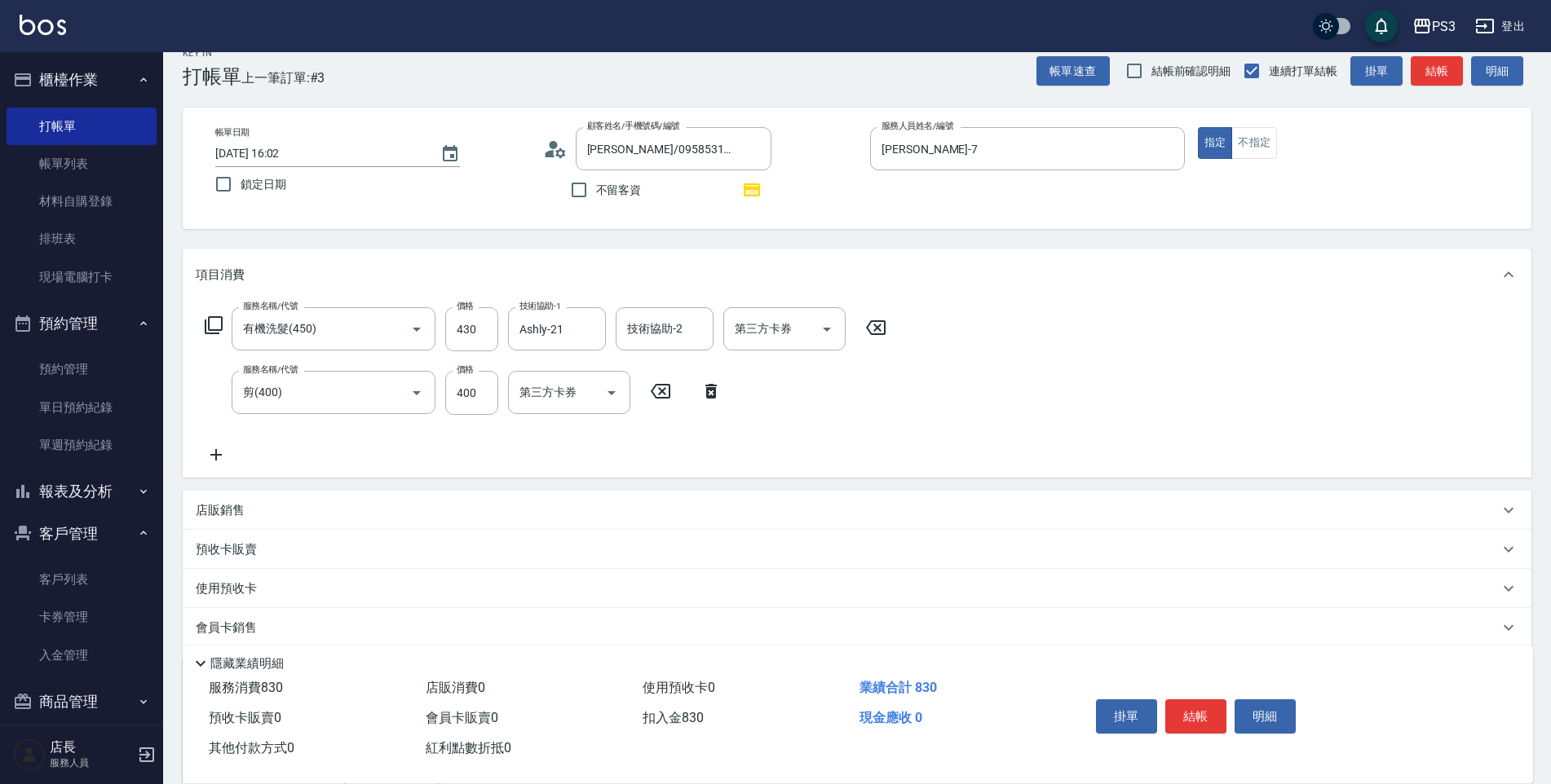
scroll to position [0, 0]
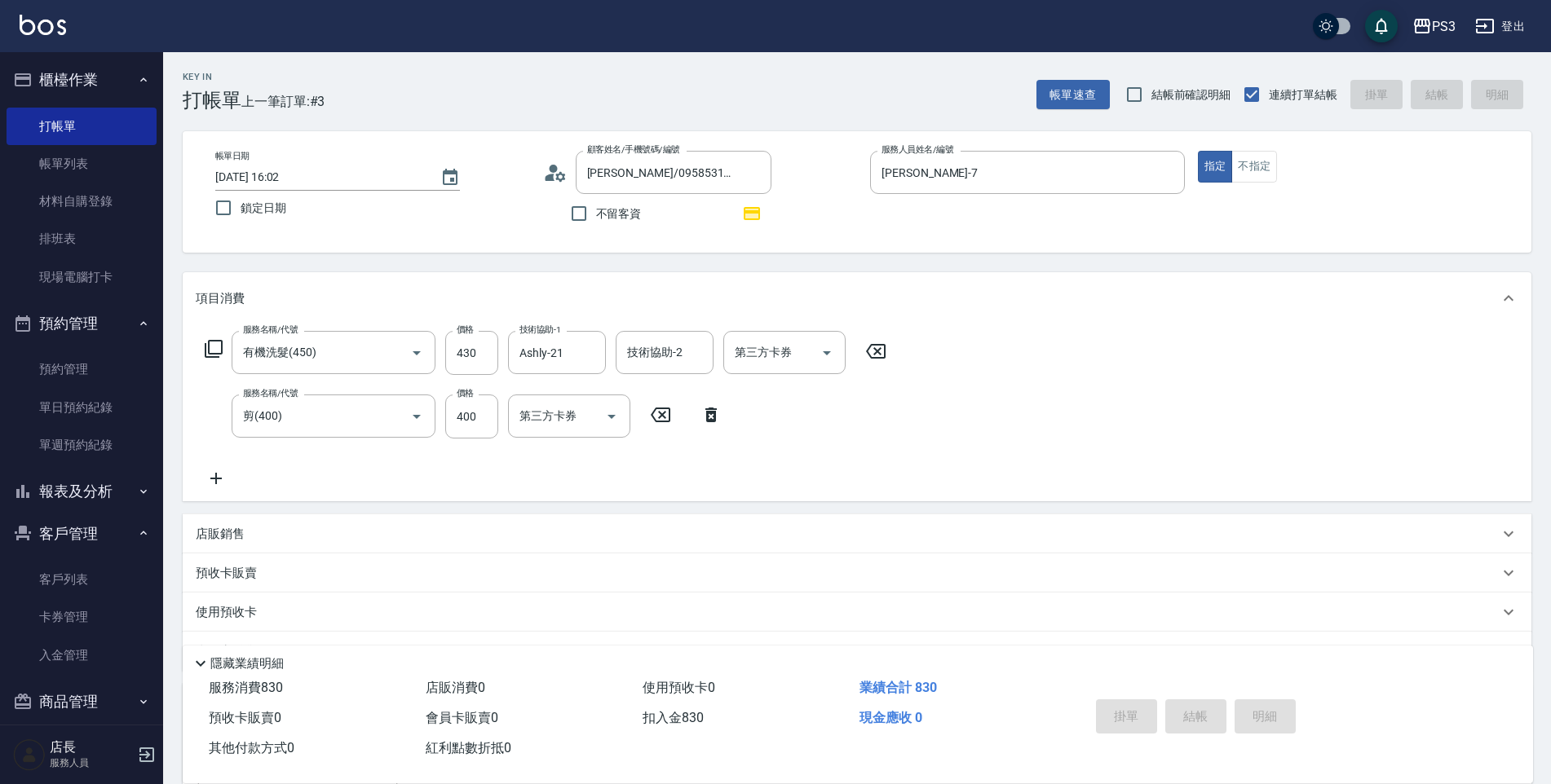
type input "[DATE] 16:03"
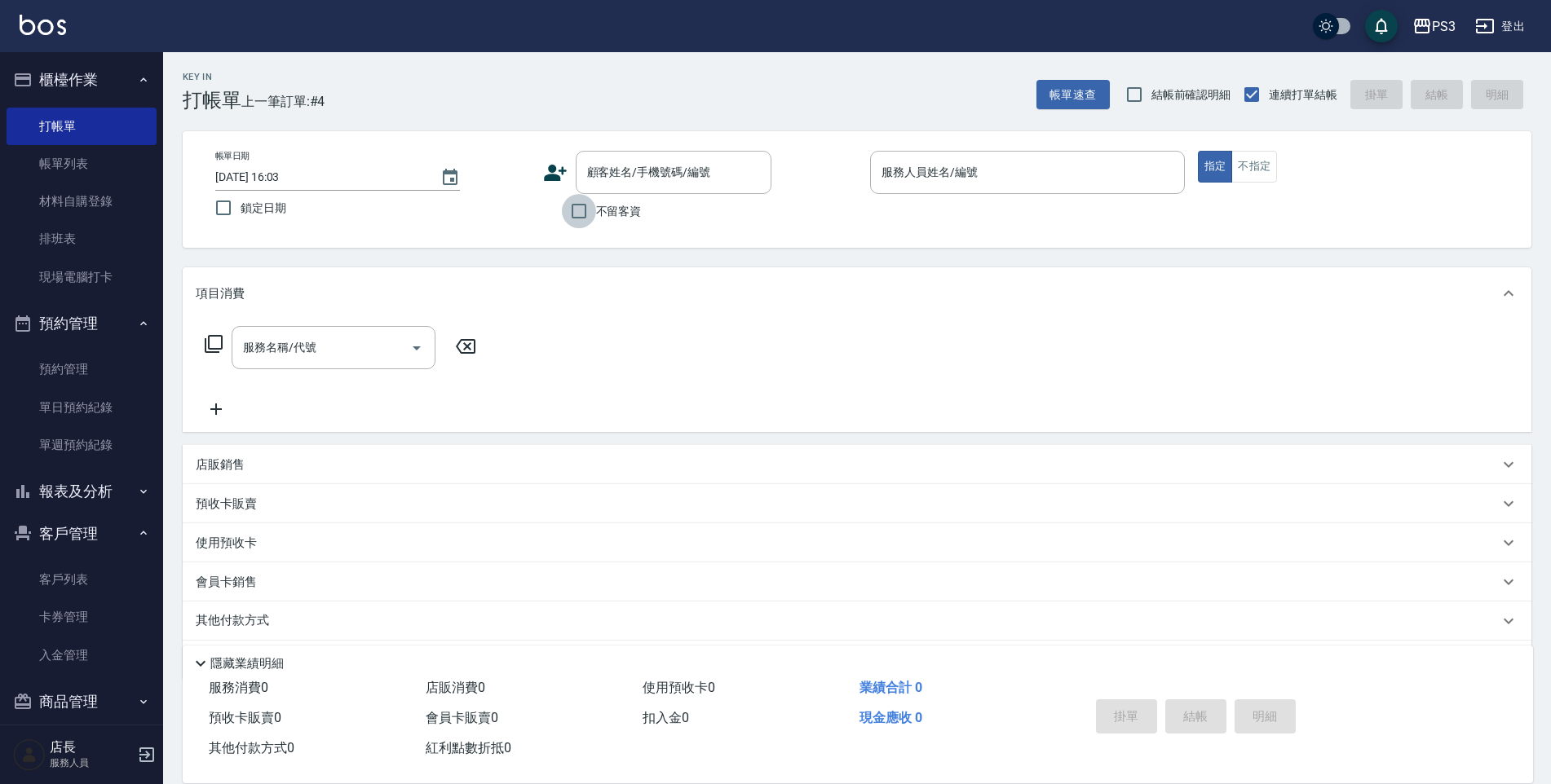
click at [573, 199] on input "不留客資" at bounding box center [579, 211] width 35 height 35
checkbox input "true"
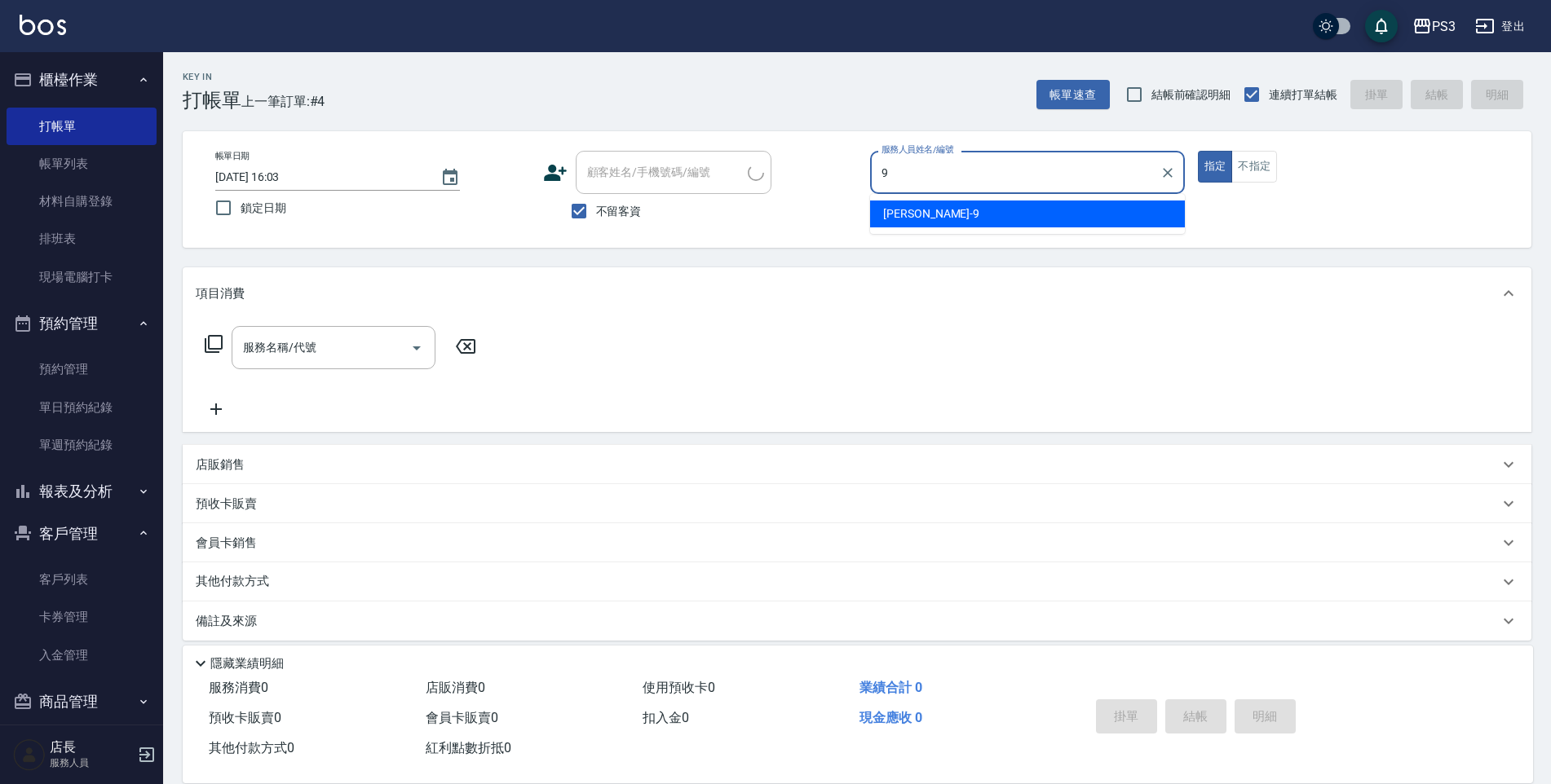
type input "9"
type input "[PERSON_NAME]/0918308991/"
type input "[PERSON_NAME]-9"
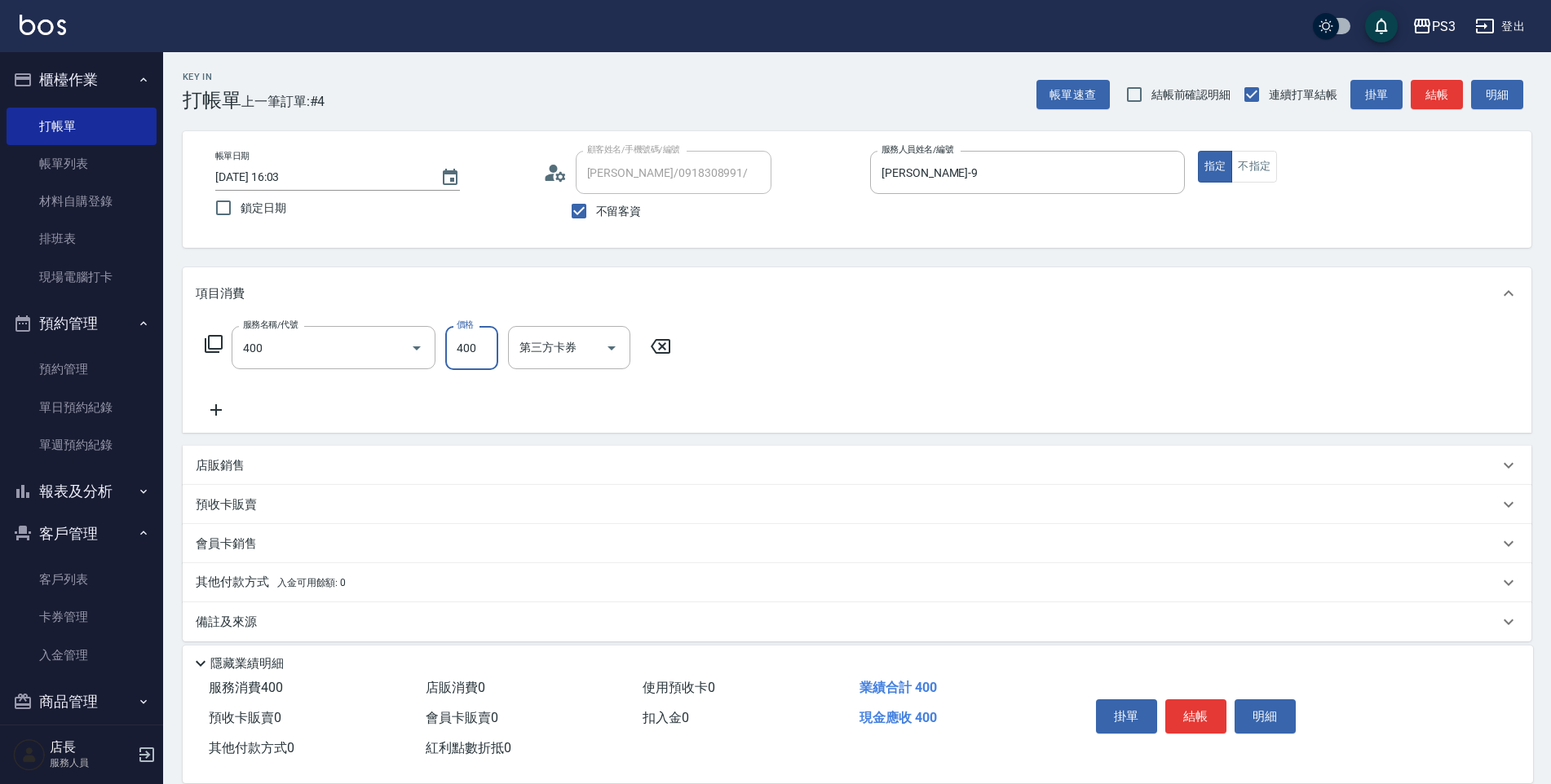
type input "剪(400)"
type input "700"
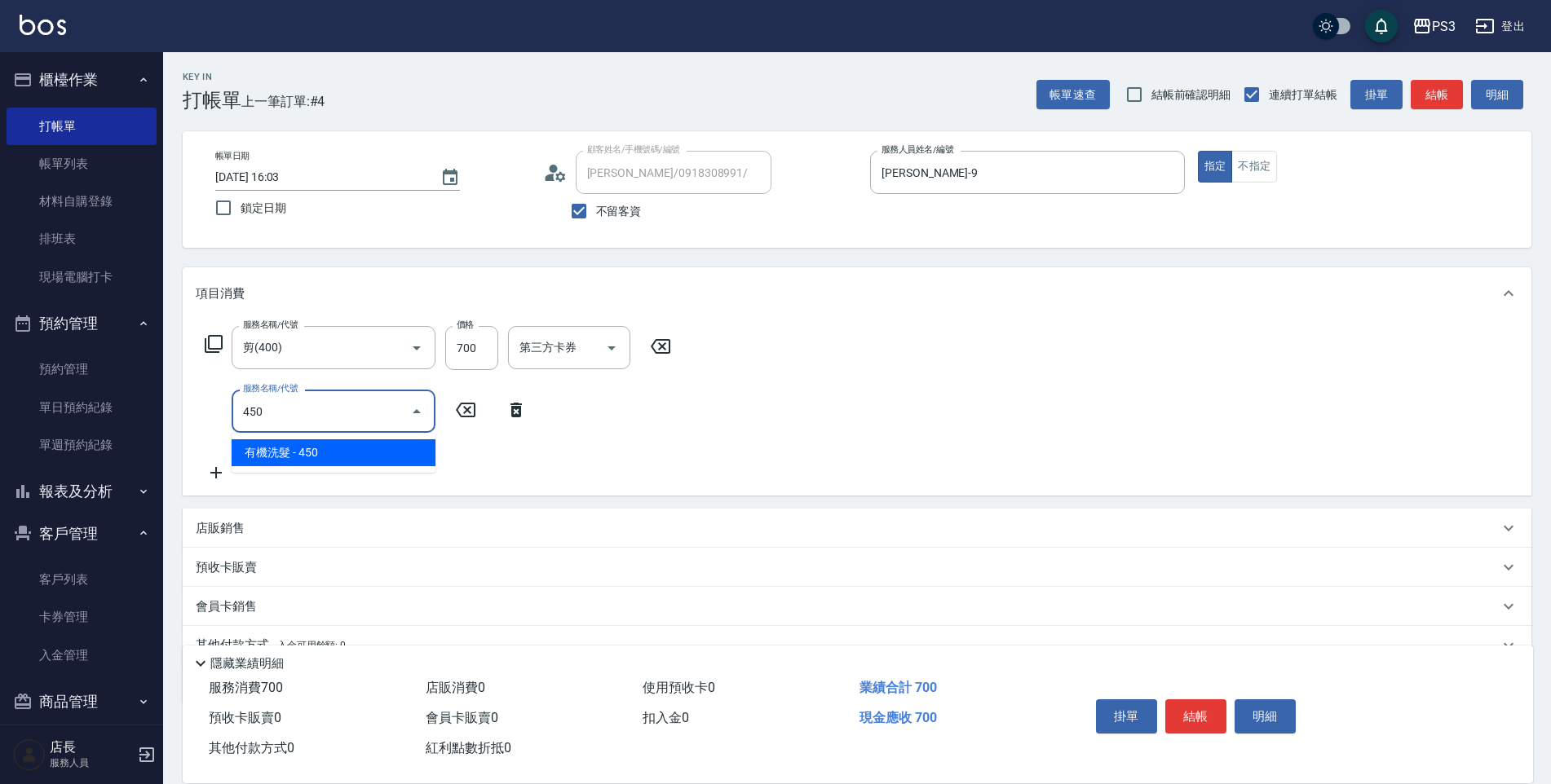
type input "有機洗髮(450)"
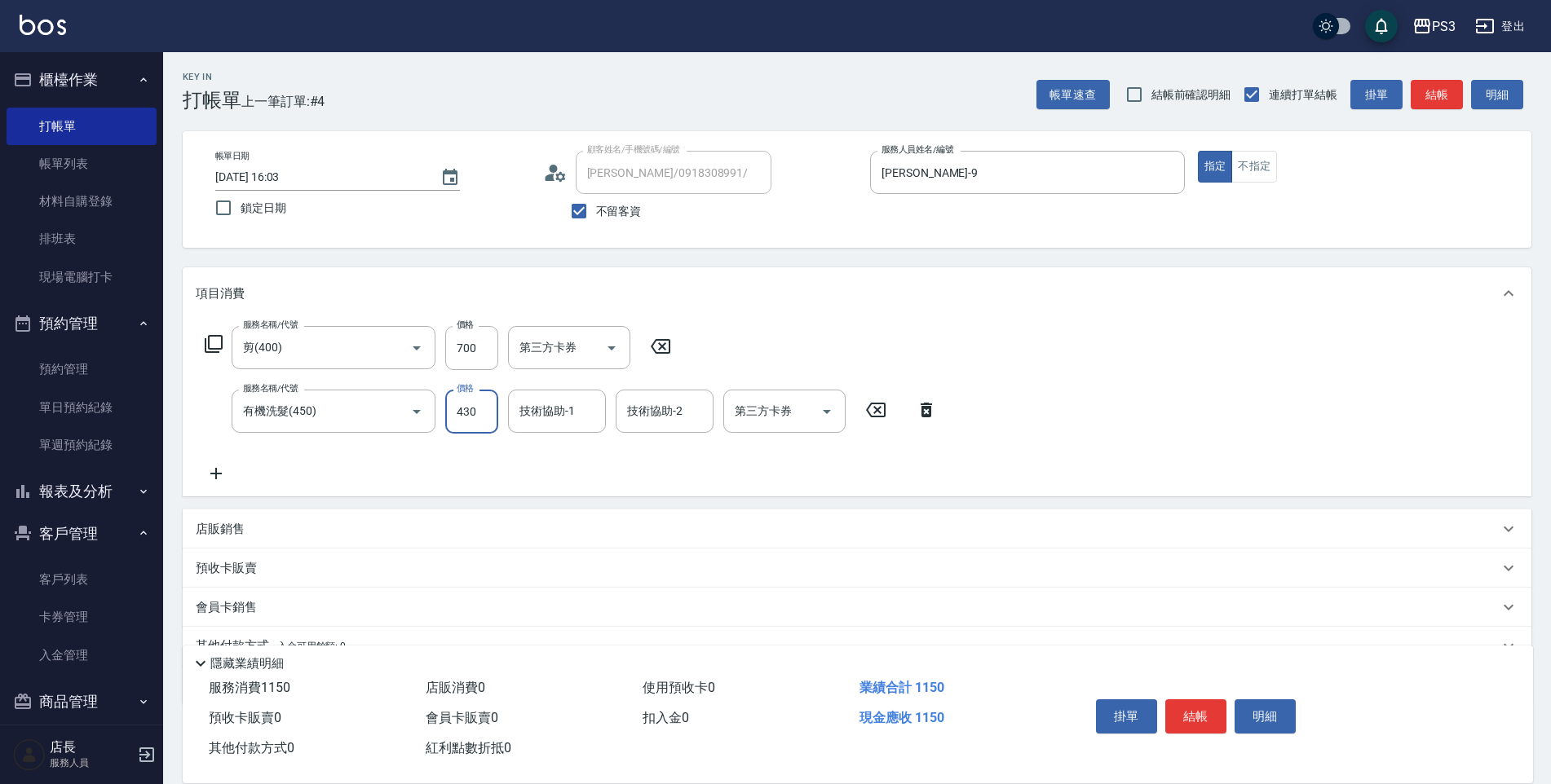
type input "430"
type input "Junson-25"
click at [578, 210] on input "不留客資" at bounding box center [579, 211] width 35 height 35
checkbox input "false"
click at [745, 181] on div at bounding box center [753, 172] width 21 height 44
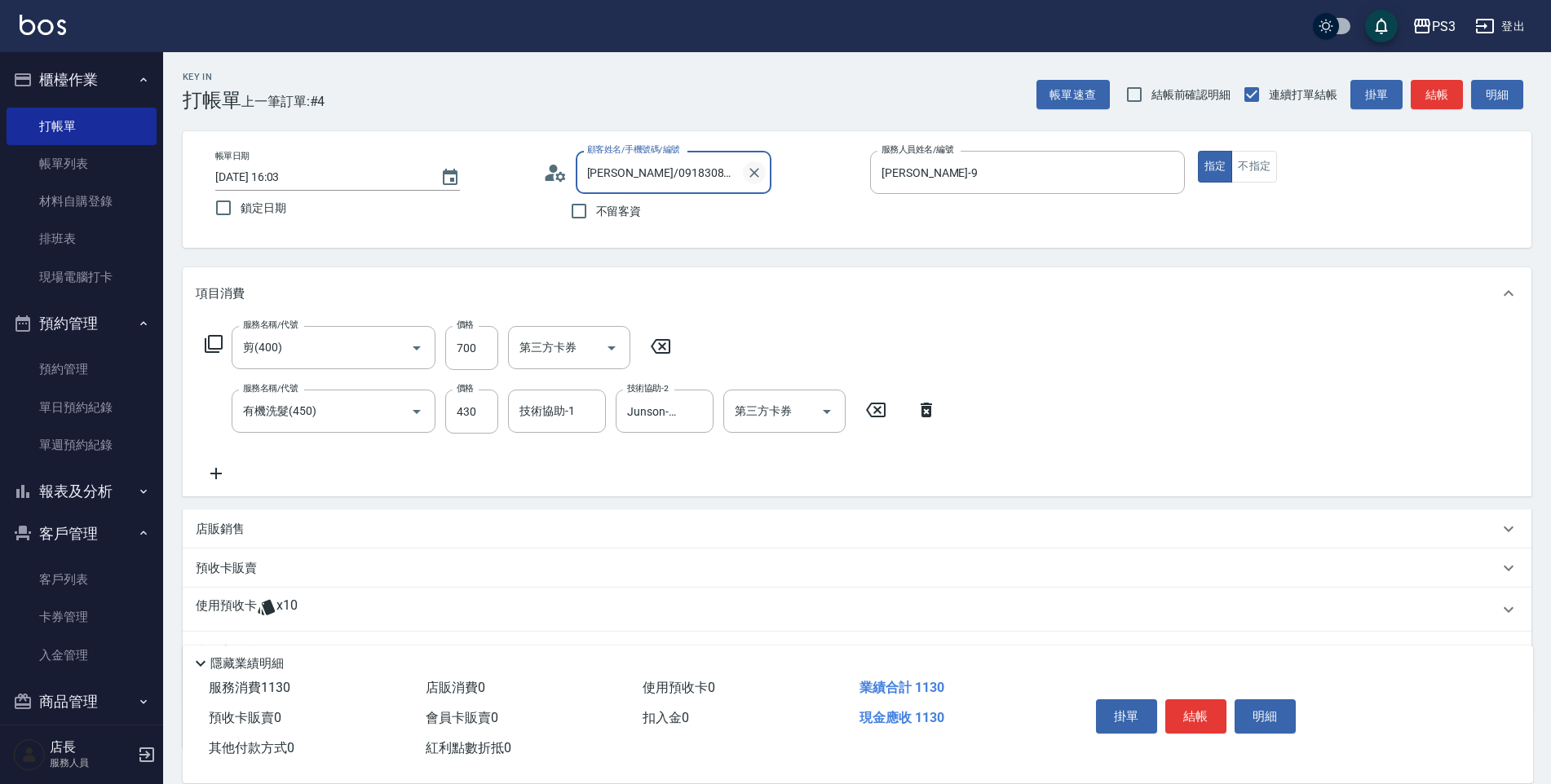
click at [755, 172] on icon "Clear" at bounding box center [754, 172] width 10 height 10
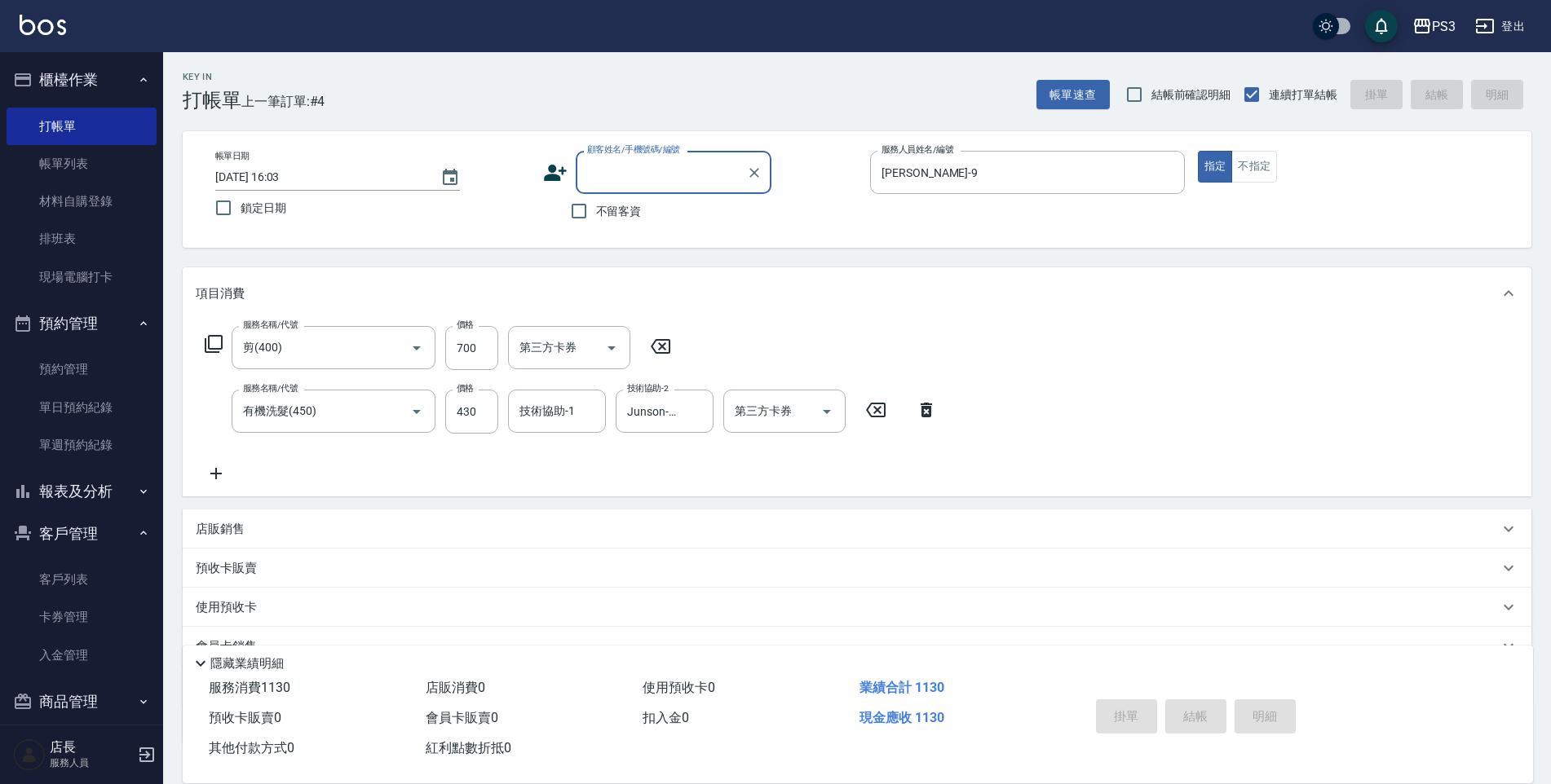
click at [665, 355] on icon at bounding box center [661, 346] width 41 height 20
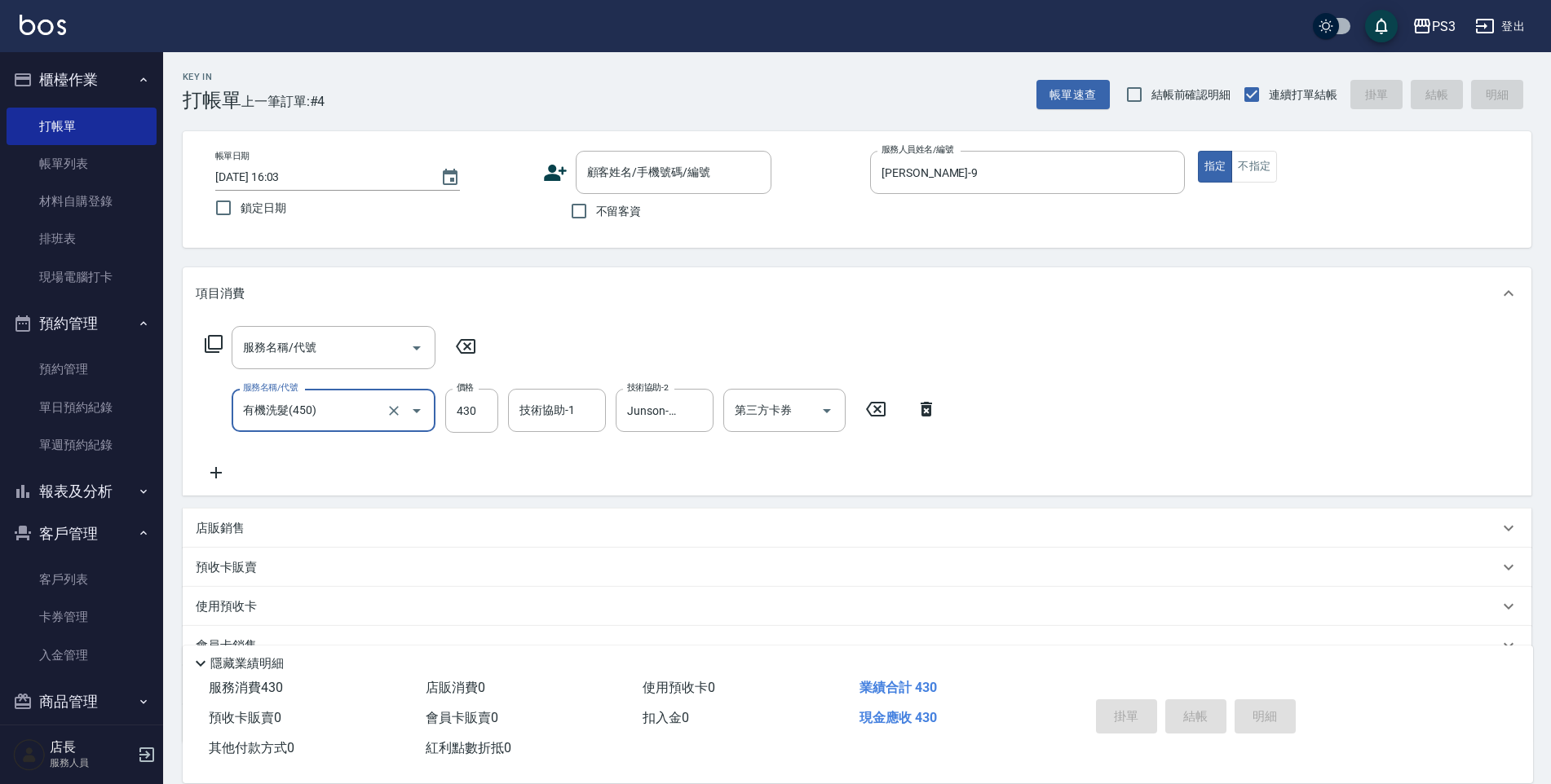
click at [882, 412] on icon at bounding box center [876, 409] width 41 height 20
click at [667, 170] on div "顧客姓名/手機號碼/編號 顧客姓名/手機號碼/編號" at bounding box center [673, 172] width 195 height 44
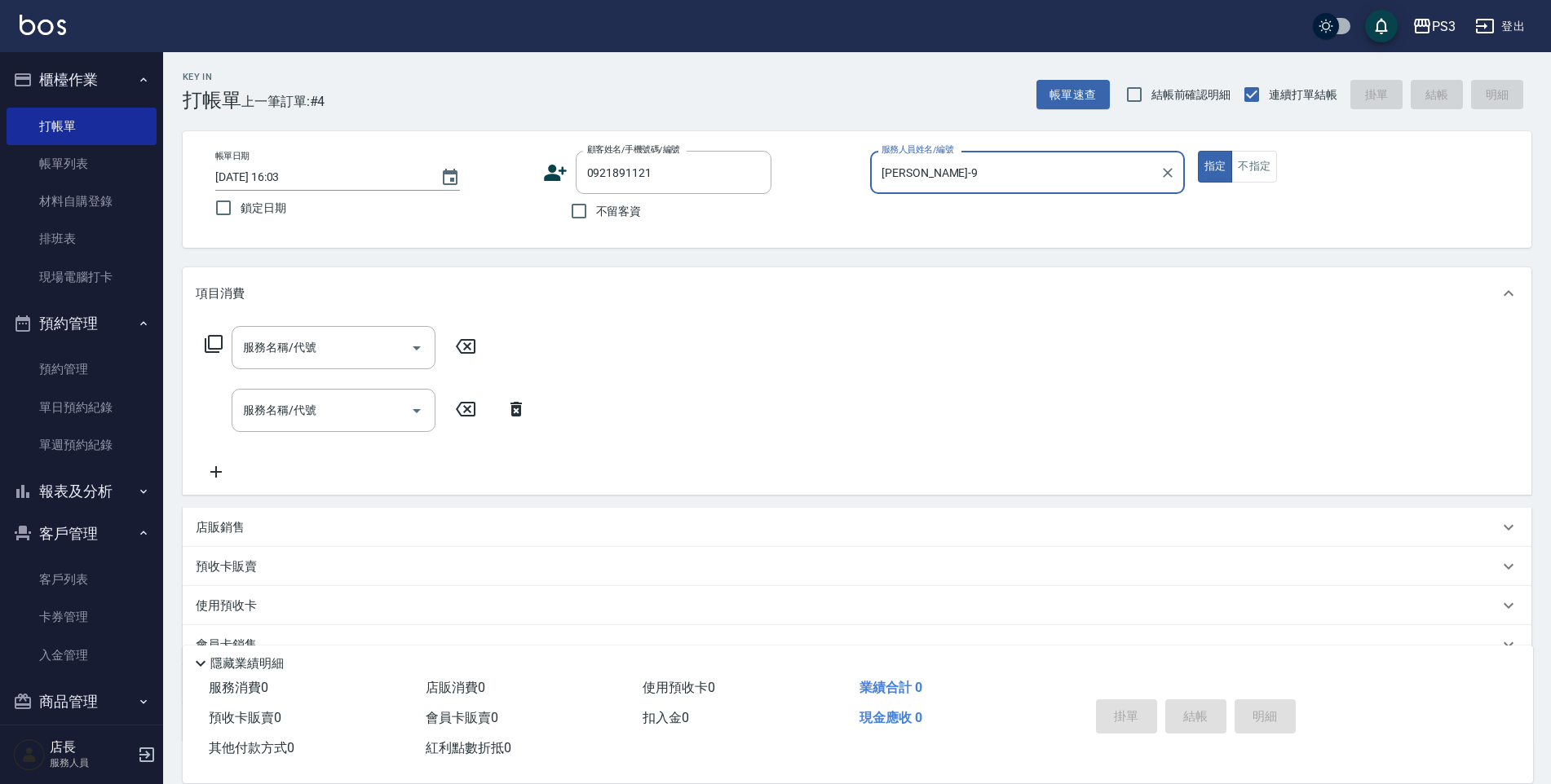
type input "[PERSON_NAME]/0921891121/t90330"
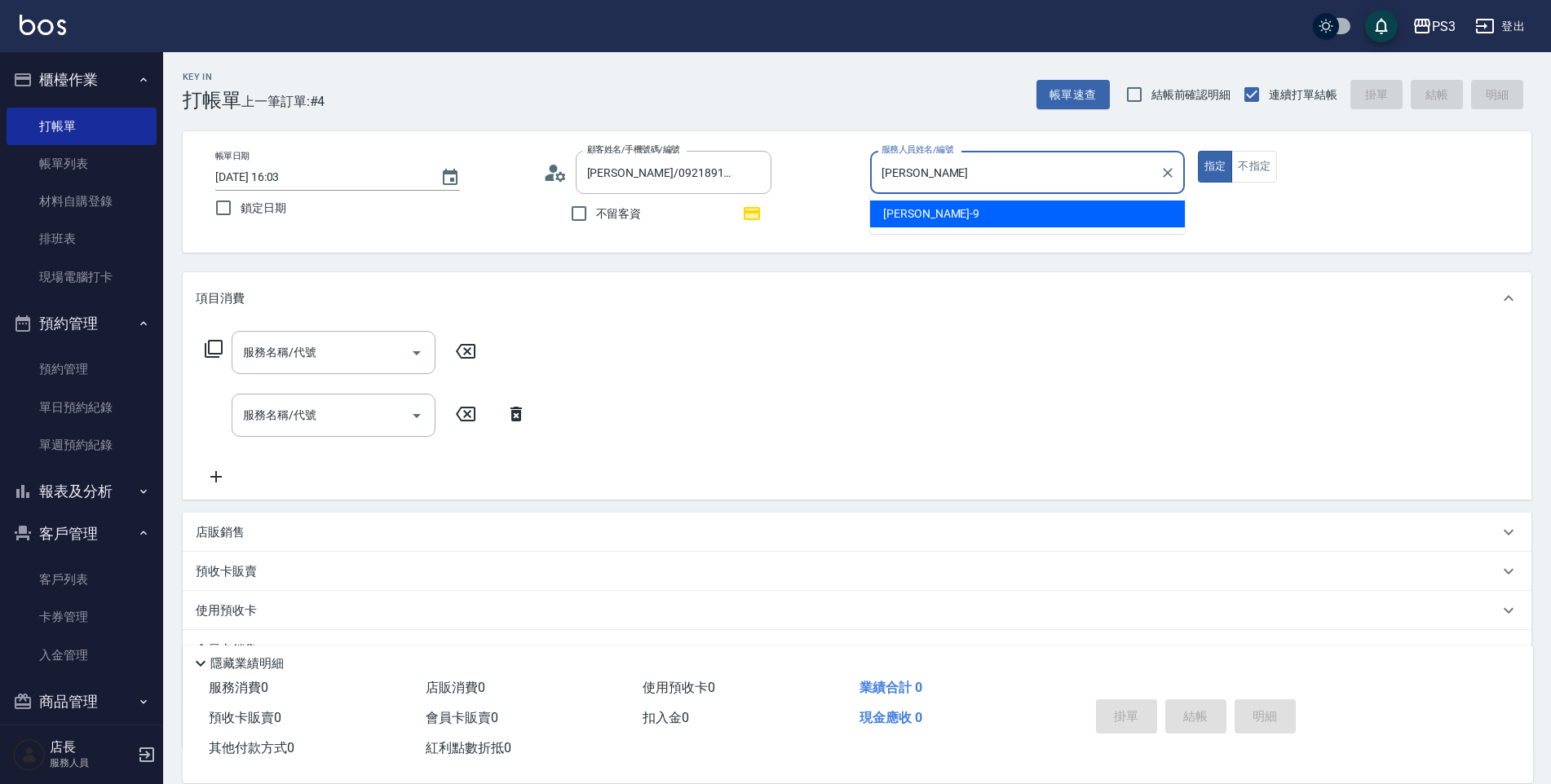
type input "[PERSON_NAME]"
type input "Van-6"
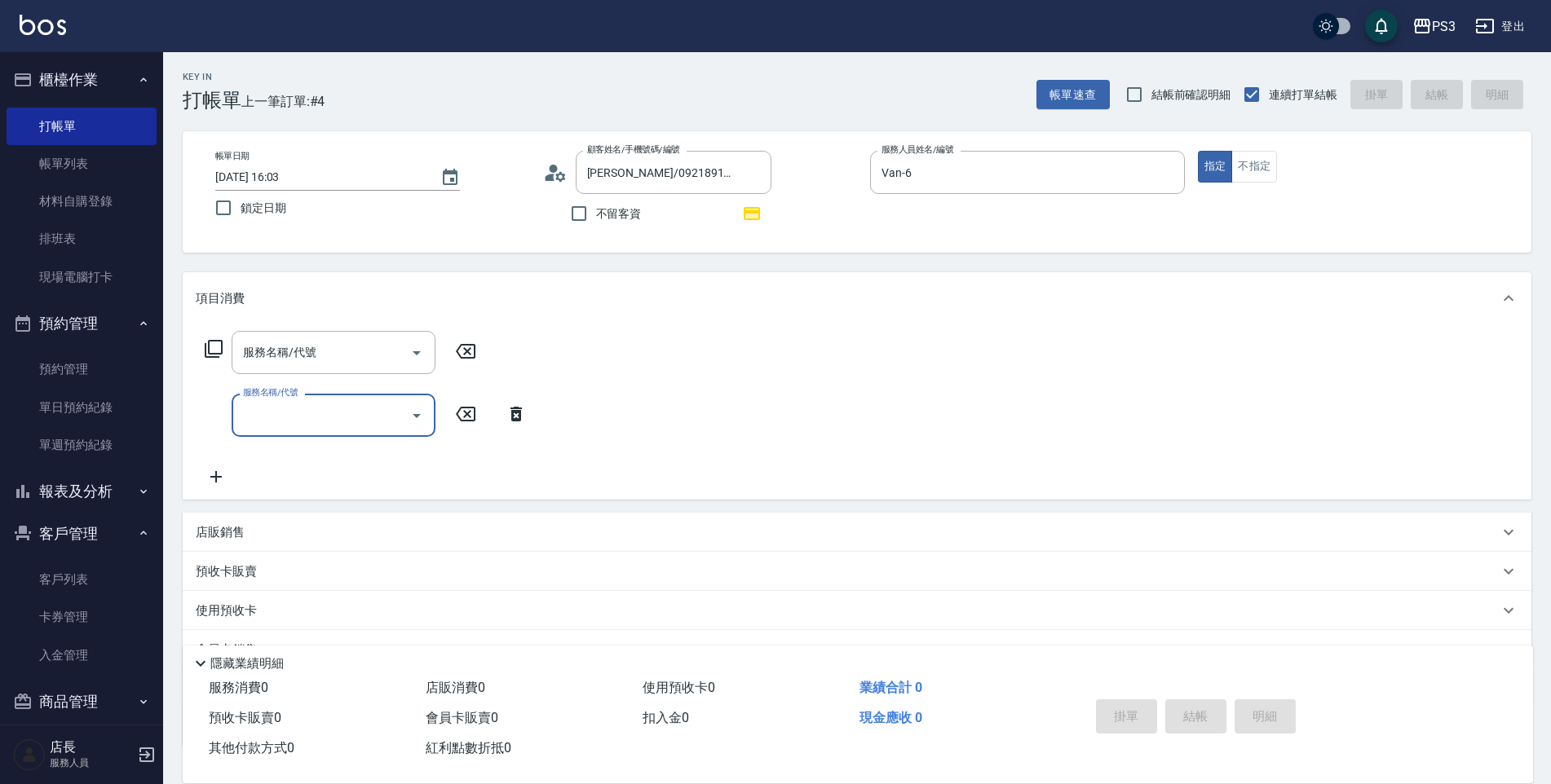
click at [314, 353] on div "服務名稱/代號 服務名稱/代號" at bounding box center [334, 352] width 204 height 44
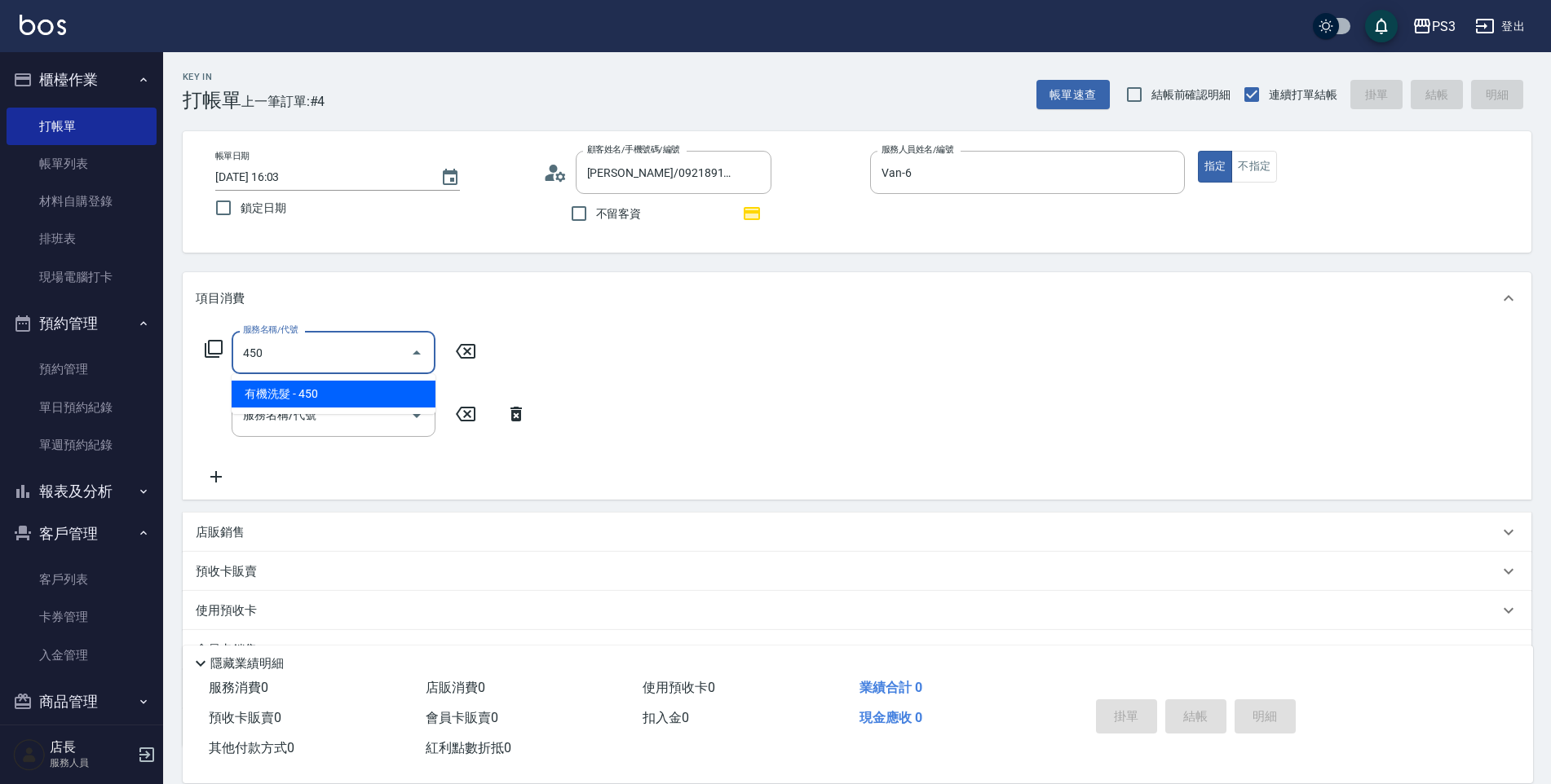
type input "有機洗髮(450)"
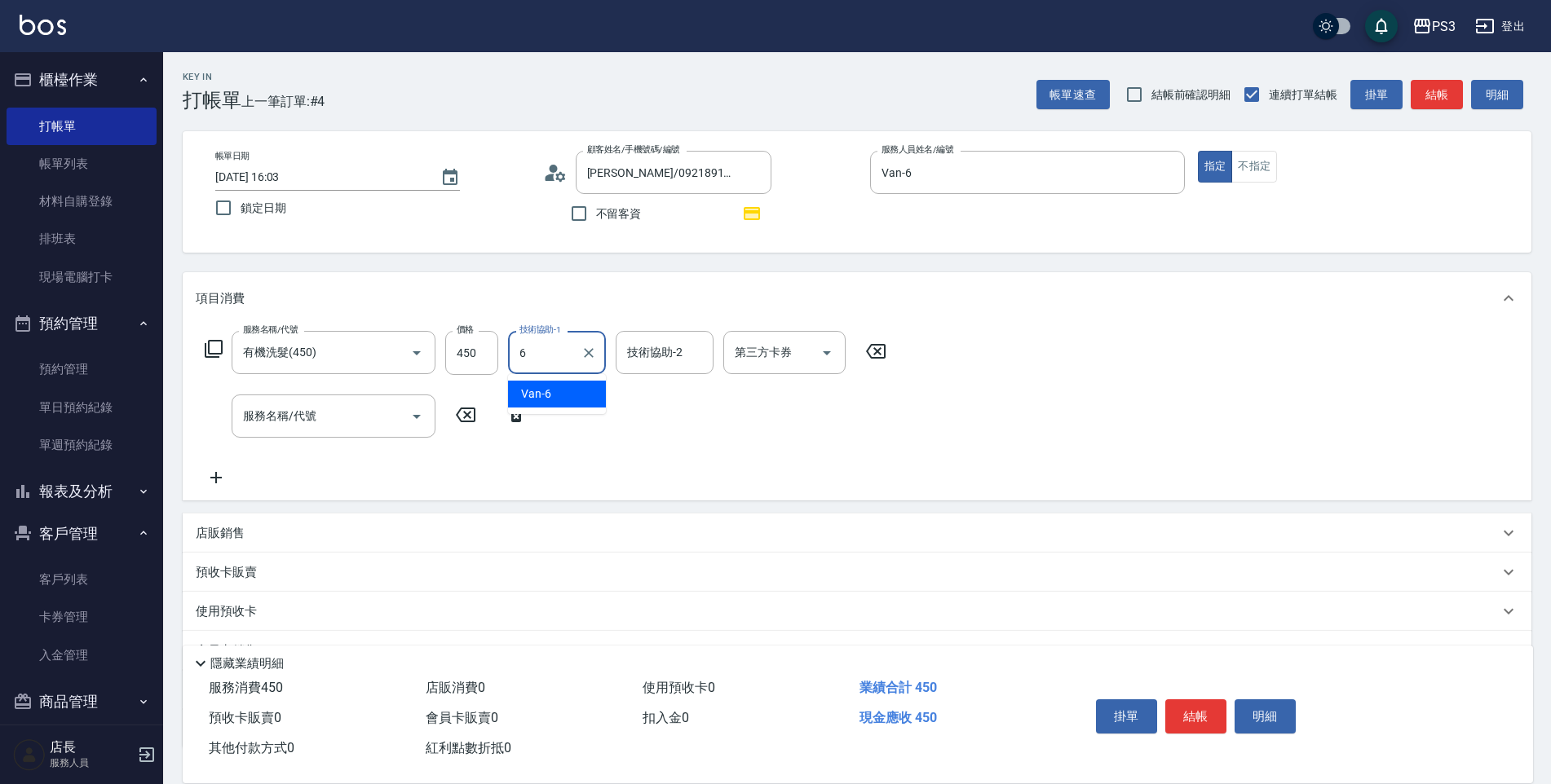
type input "Van-6"
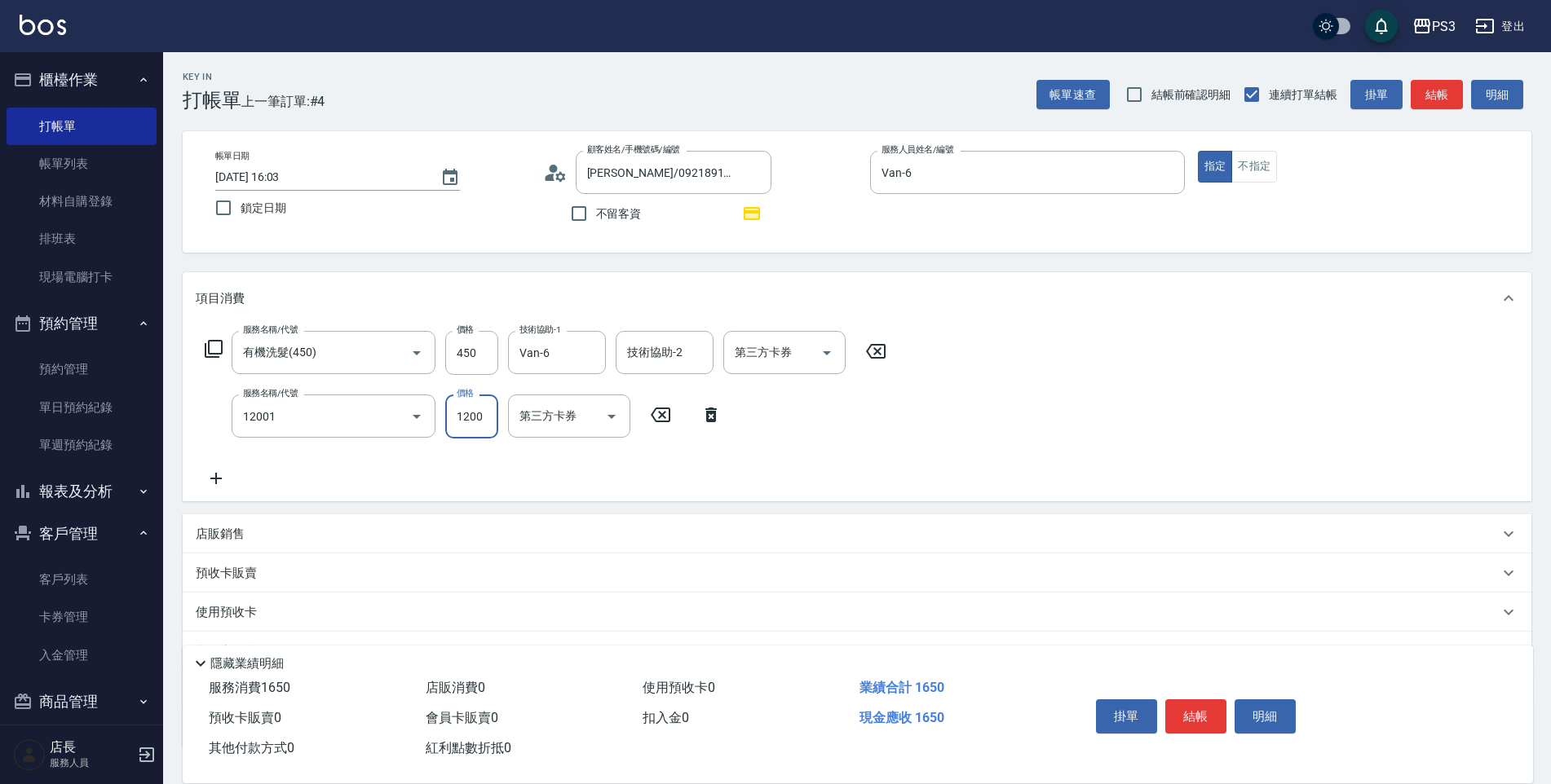
type input "燙s(12001)"
click at [463, 429] on input "1200" at bounding box center [472, 416] width 53 height 44
click at [487, 353] on input "450" at bounding box center [472, 353] width 53 height 44
type input "1530"
click at [676, 473] on div "服務名稱/代號 有機洗髮(450) 服務名稱/代號 價格 450 價格 技術協助-1 Van-6 技術協助-1 技術協助-2 技術協助-2 第三方卡券 第三方…" at bounding box center [624, 409] width 859 height 157
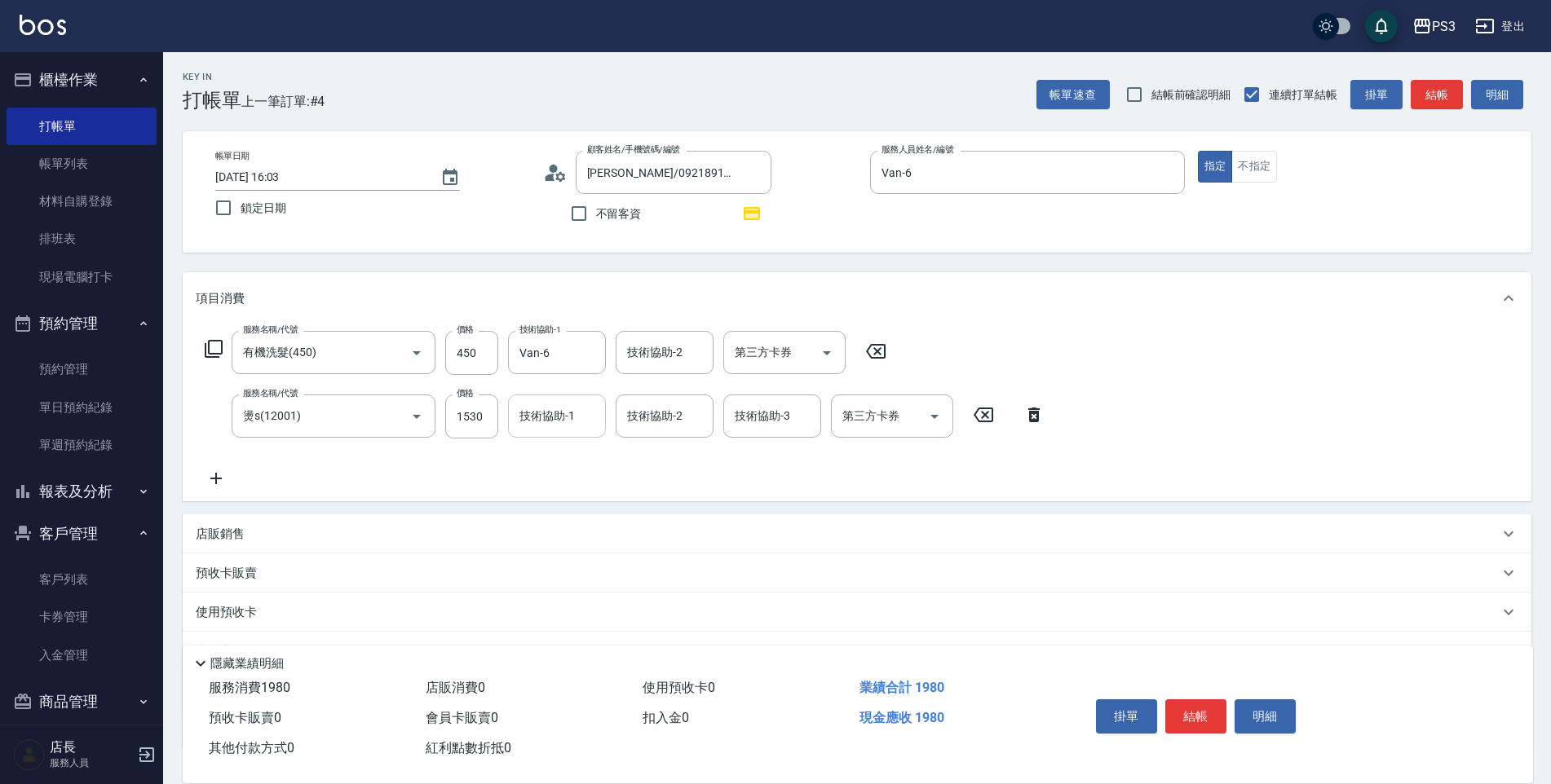
click at [555, 432] on div "技術協助-1" at bounding box center [557, 416] width 98 height 44
type input "Van-6"
click at [786, 472] on div "服務名稱/代號 有機洗髮(450) 服務名稱/代號 價格 450 價格 技術協助-1 Van-6 技術協助-1 技術協助-2 技術協助-2 第三方卡券 第三方…" at bounding box center [624, 409] width 859 height 157
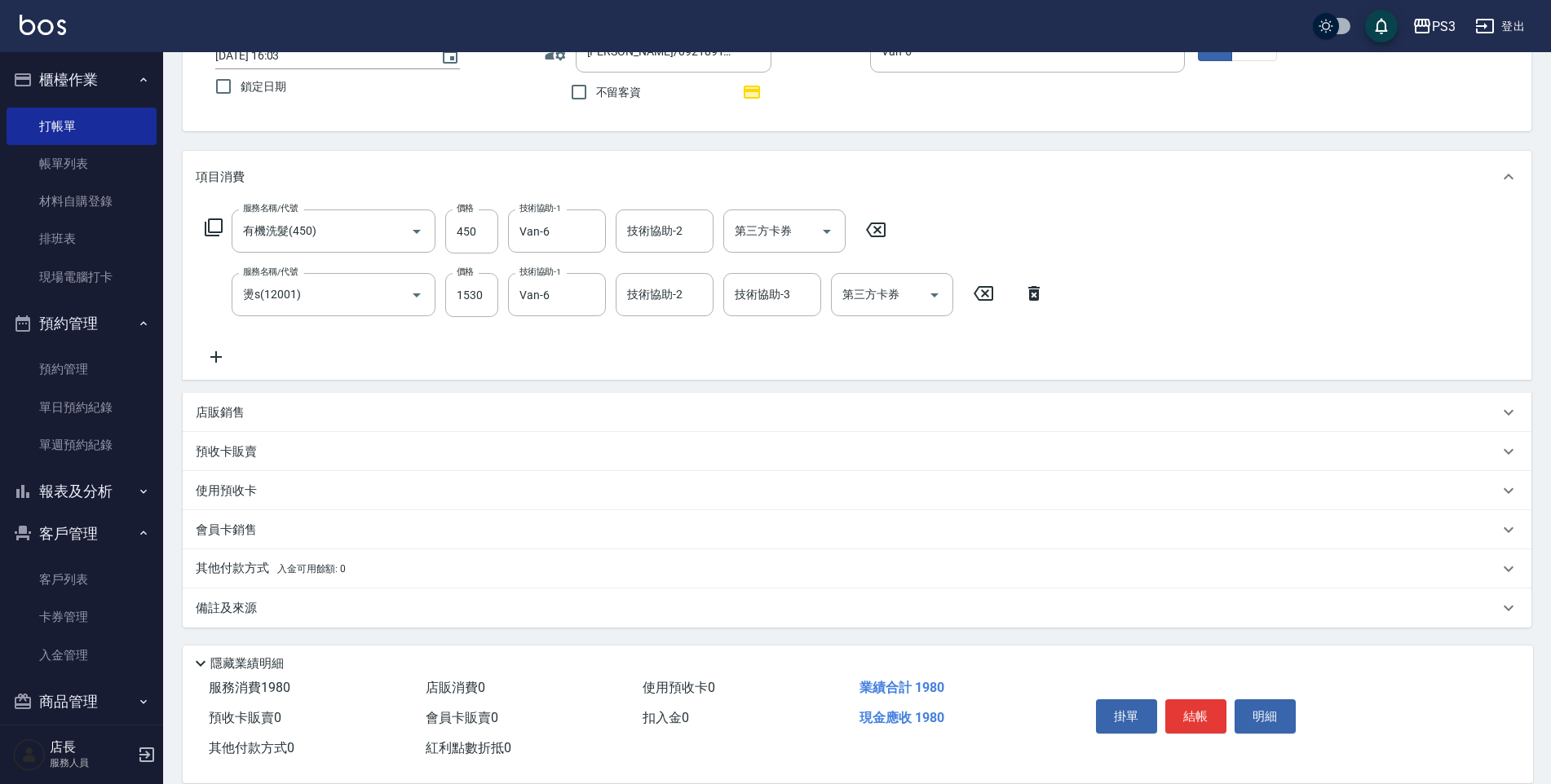
click at [225, 447] on p "預收卡販賣" at bounding box center [226, 451] width 61 height 17
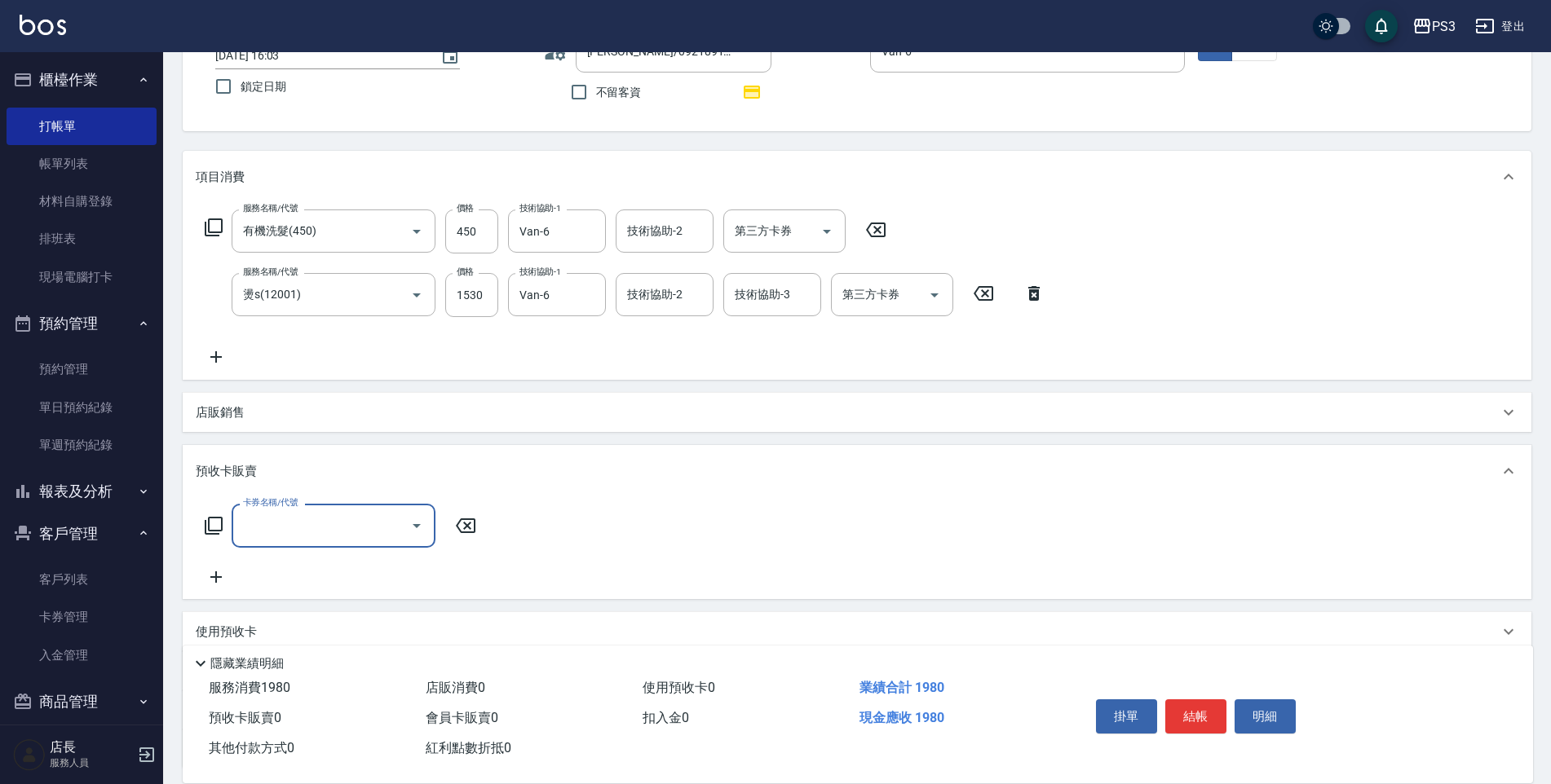
scroll to position [3, 0]
click at [282, 523] on input "卡券名稱/代號" at bounding box center [321, 526] width 164 height 28
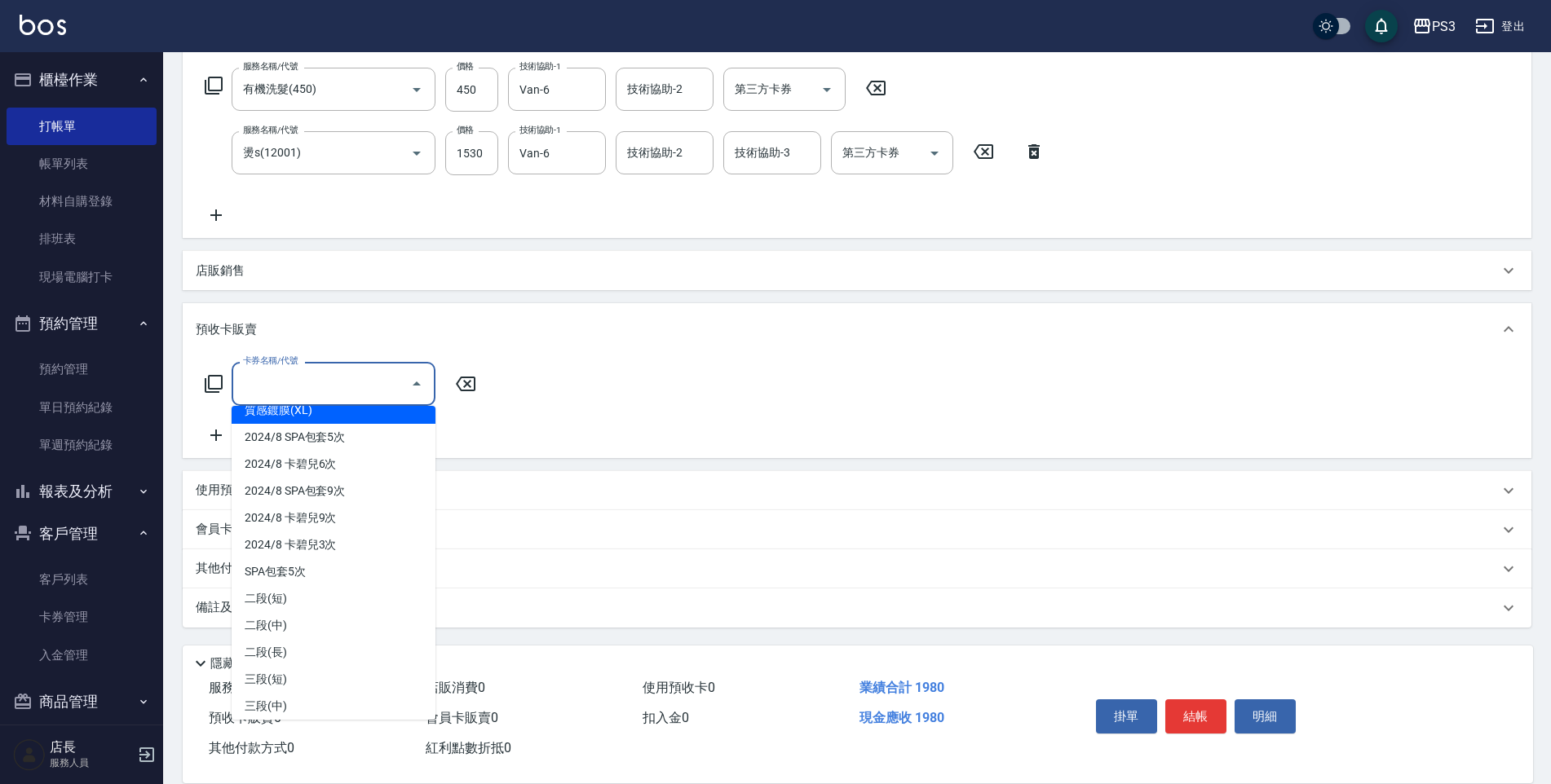
scroll to position [344, 0]
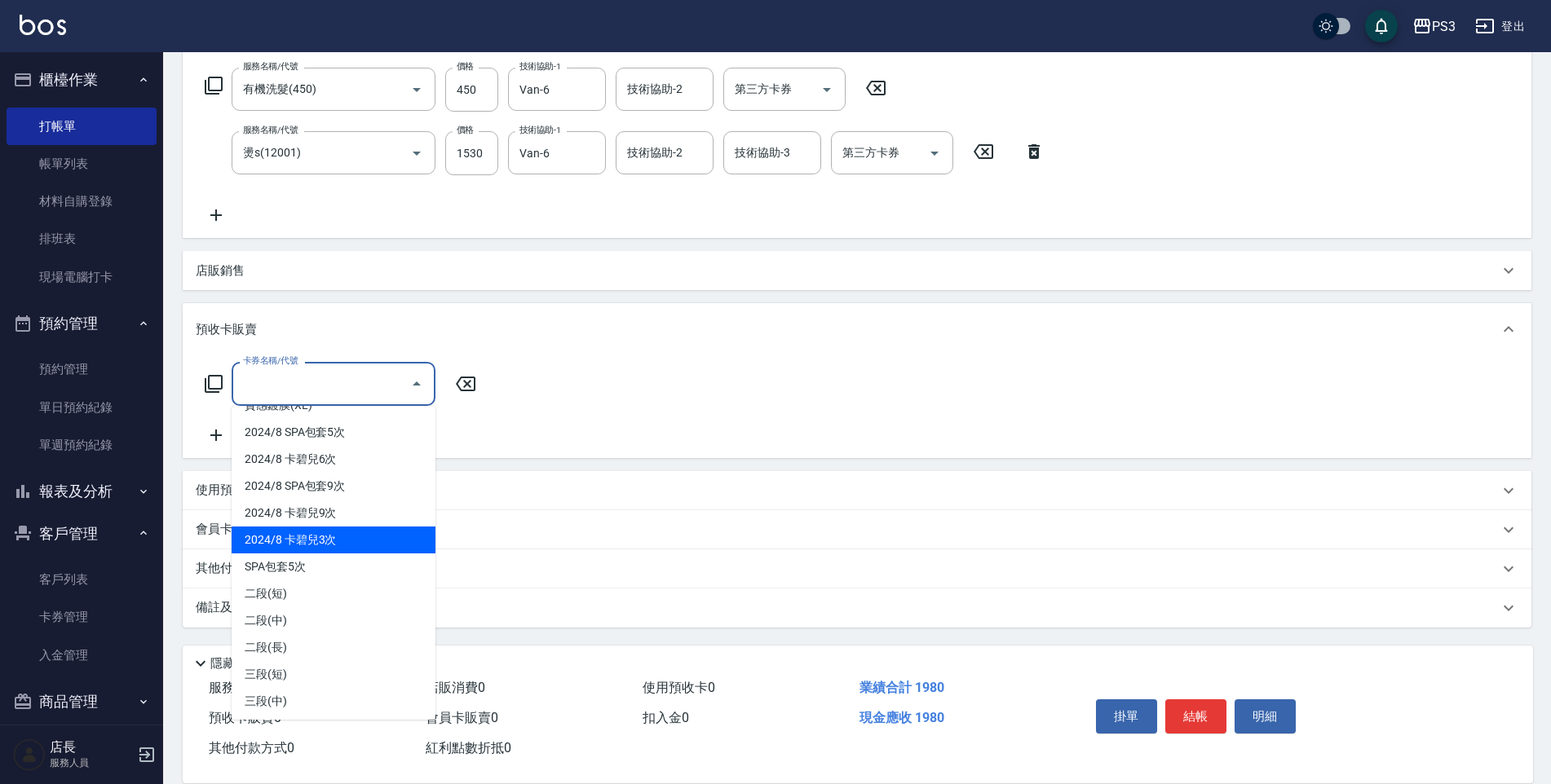
click at [306, 543] on span "2024/8 卡碧兒3次" at bounding box center [334, 540] width 204 height 27
click at [306, 543] on div "會員卡銷售" at bounding box center [857, 530] width 1349 height 39
type input "2024/8 卡碧兒3次(45000)"
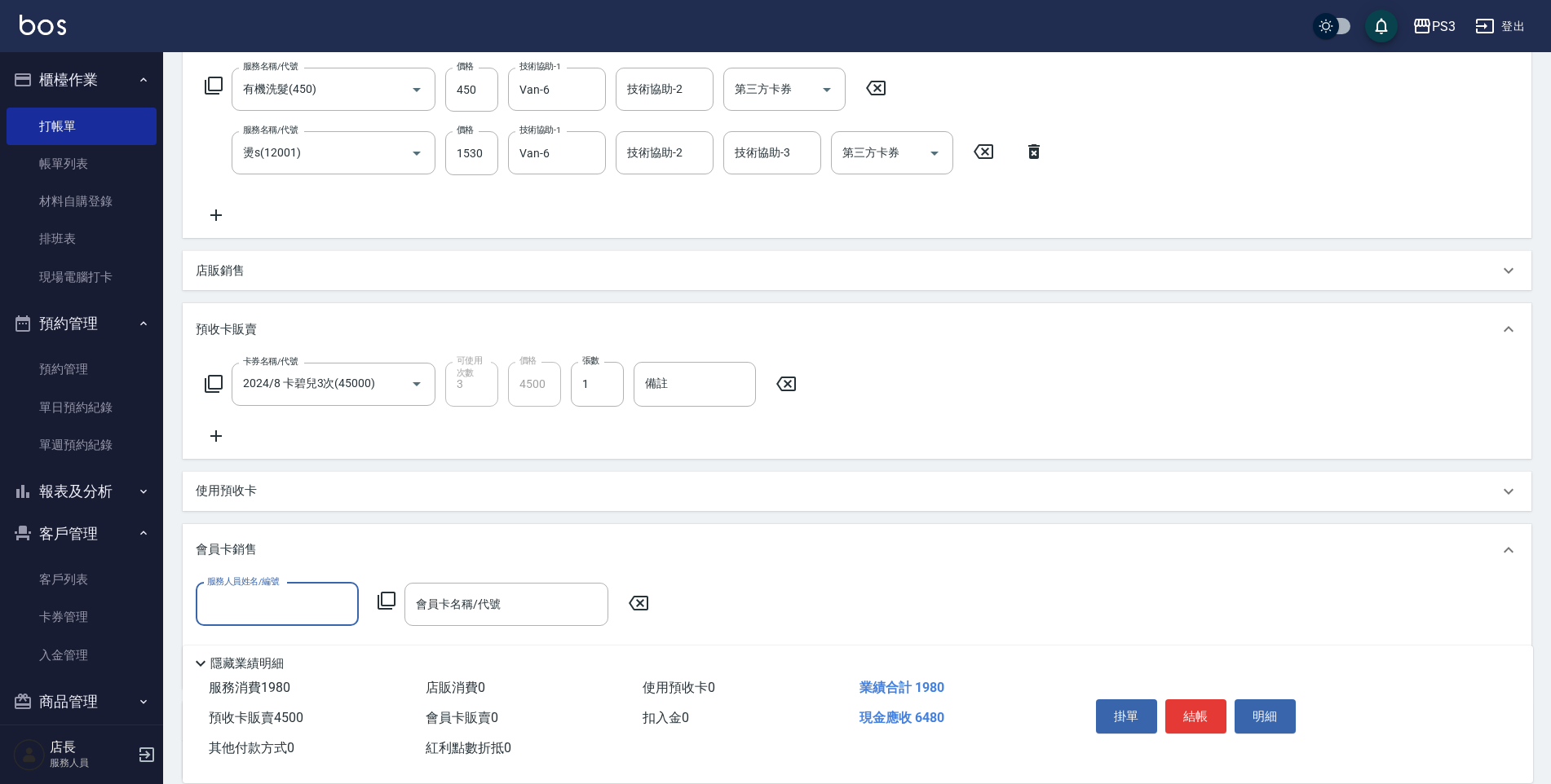
scroll to position [0, 0]
click at [474, 436] on div "卡券名稱/代號 2024/8 卡碧兒3次(45000) 卡券名稱/代號 可使用次數 3 可使用次數 價格 4500 價格 張數 1 張數 備註 備註" at bounding box center [856, 404] width 1323 height 83
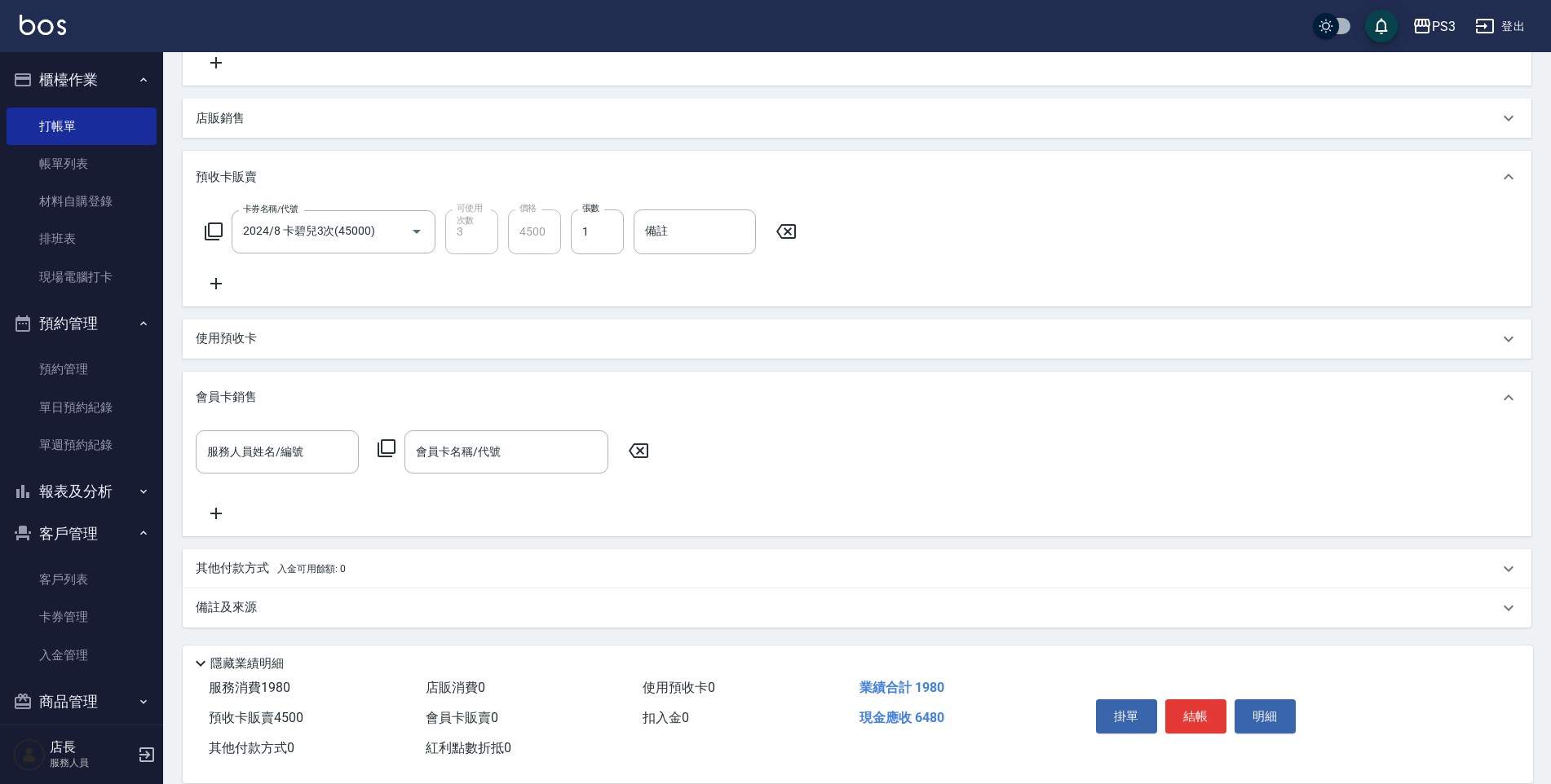
click at [271, 582] on div "其他付款方式 入金可用餘額: 0" at bounding box center [857, 569] width 1349 height 39
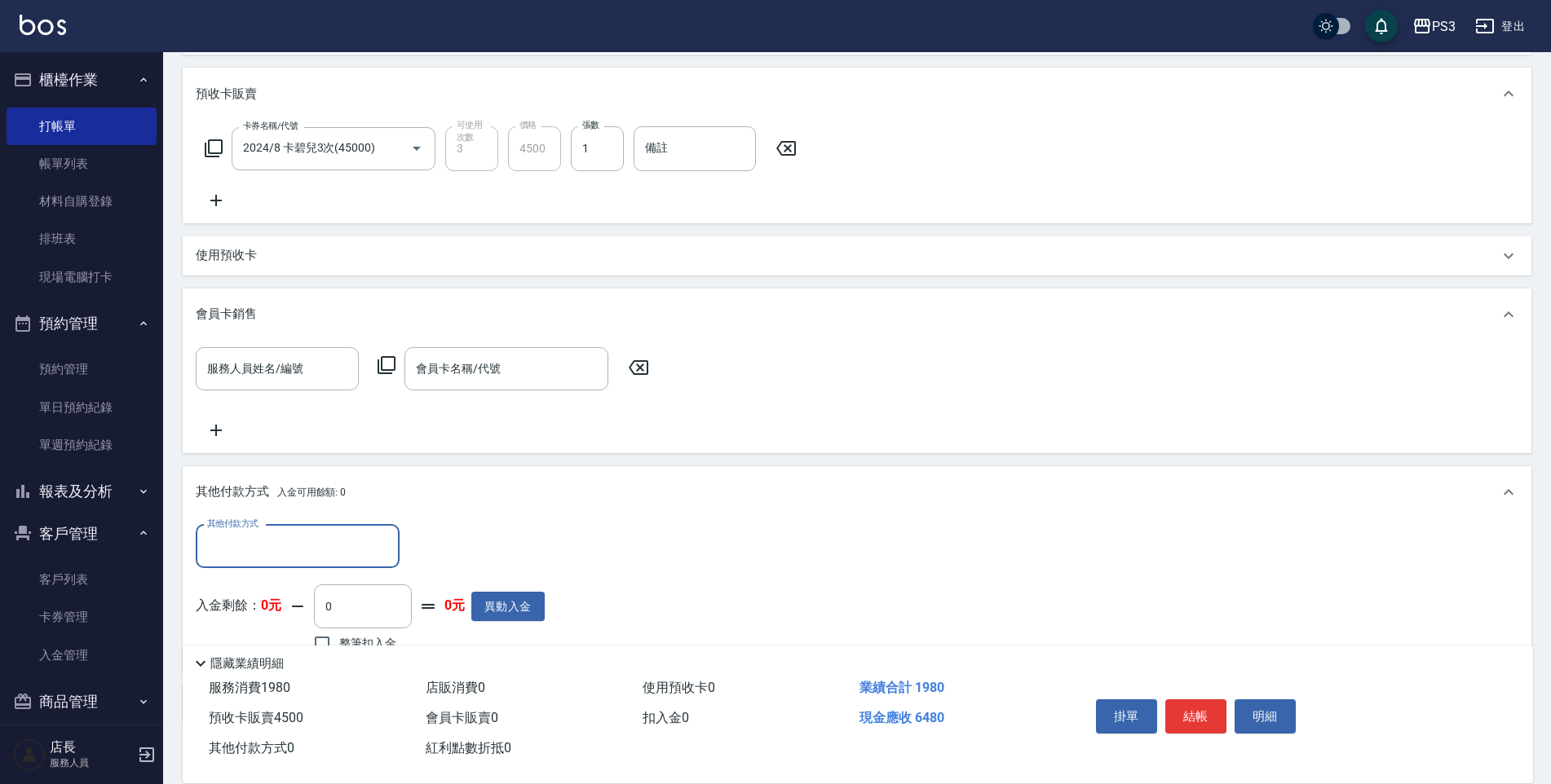
scroll to position [594, 0]
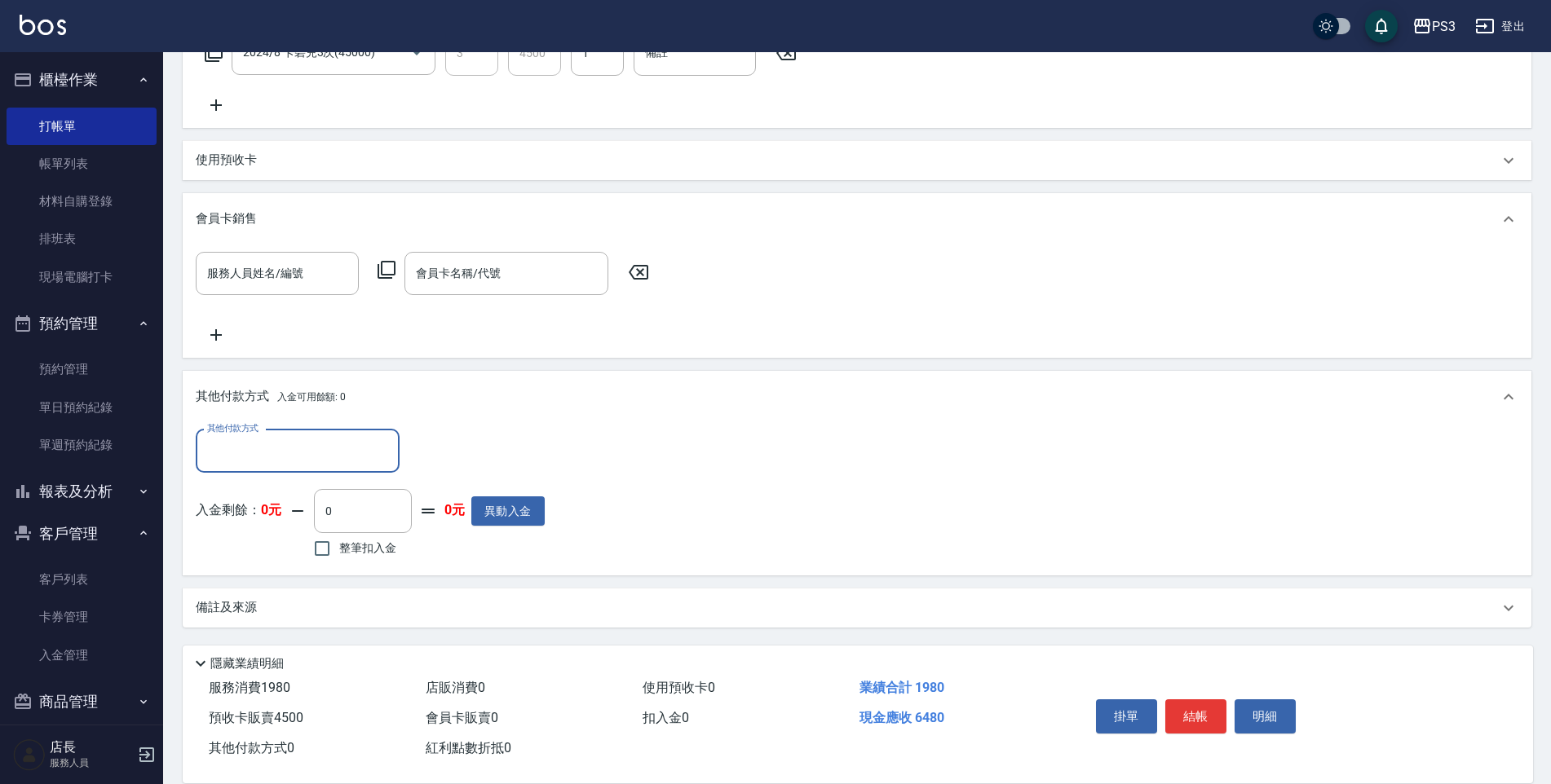
click at [276, 453] on input "其他付款方式" at bounding box center [298, 451] width 189 height 28
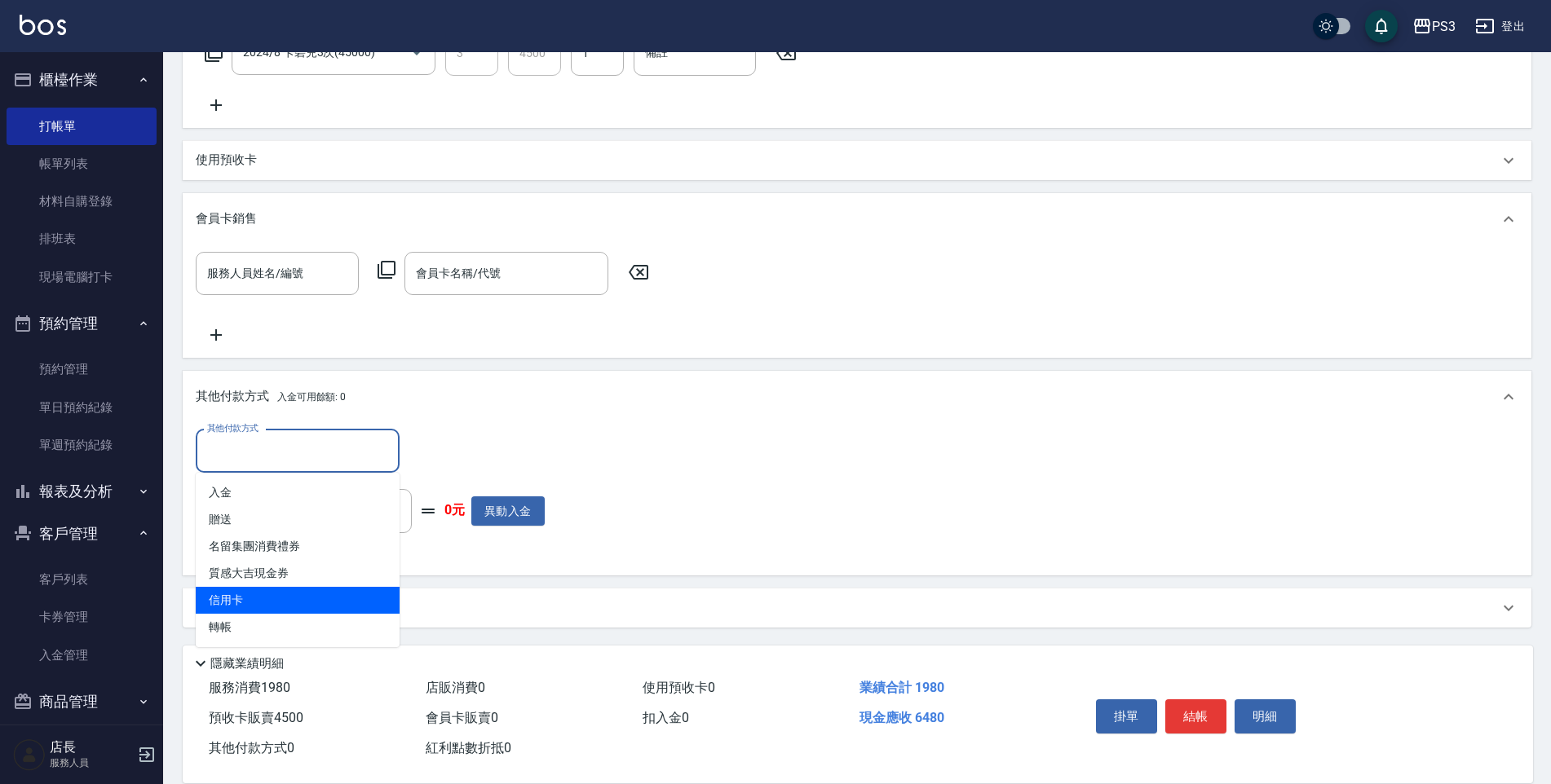
click at [307, 592] on span "信用卡" at bounding box center [298, 600] width 204 height 27
type input "信用卡"
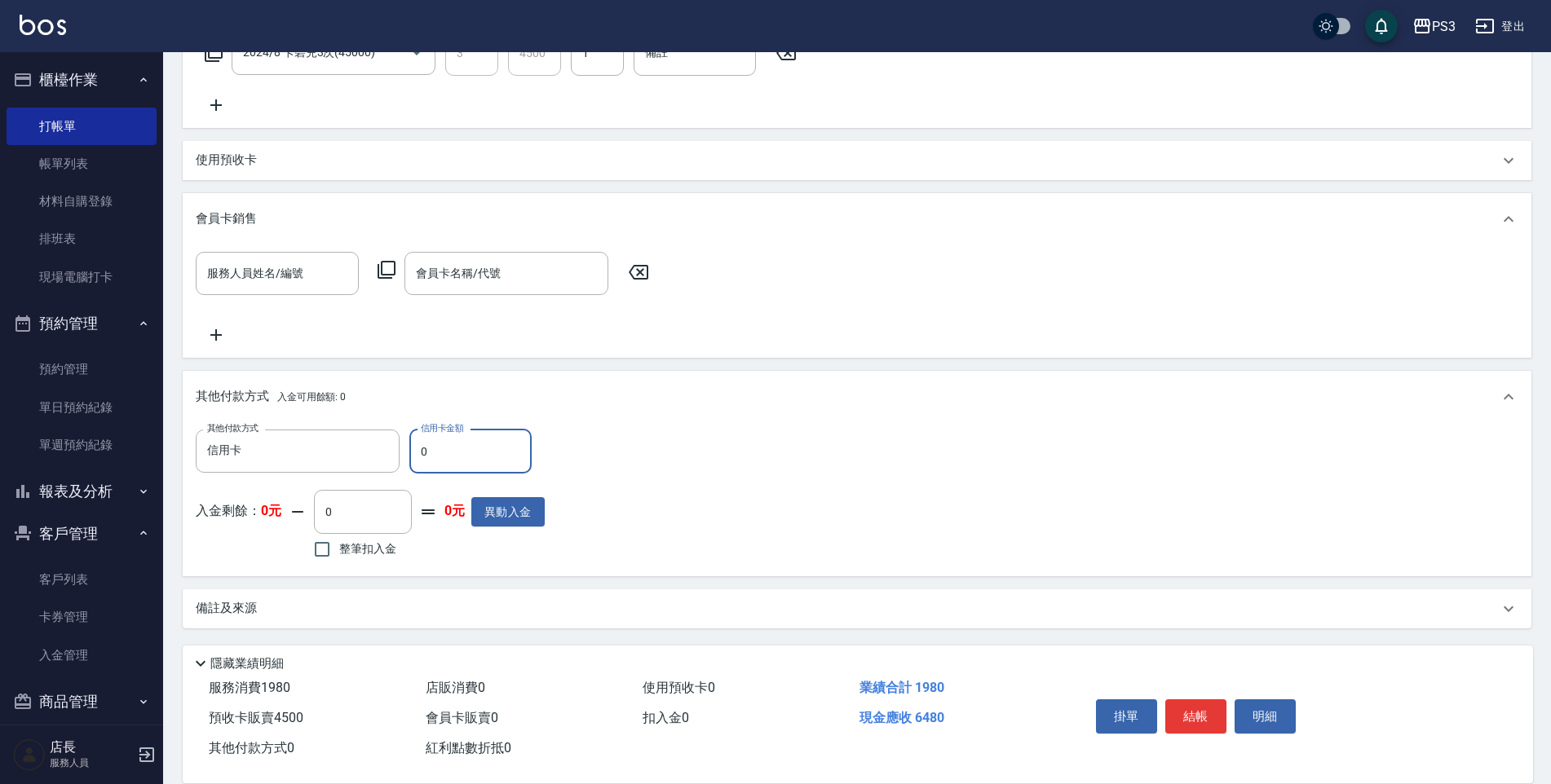
drag, startPoint x: 465, startPoint y: 459, endPoint x: 419, endPoint y: 462, distance: 46.1
click at [419, 462] on input "0" at bounding box center [471, 452] width 123 height 44
type input "6480"
drag, startPoint x: 593, startPoint y: 461, endPoint x: 585, endPoint y: 493, distance: 33.0
click at [595, 493] on div "其他付款方式 信用卡 其他付款方式 信用卡金額 6480 信用卡金額 入金剩餘： 0元 0 ​ 整筆扣入金 0元 異動入金" at bounding box center [856, 496] width 1323 height 134
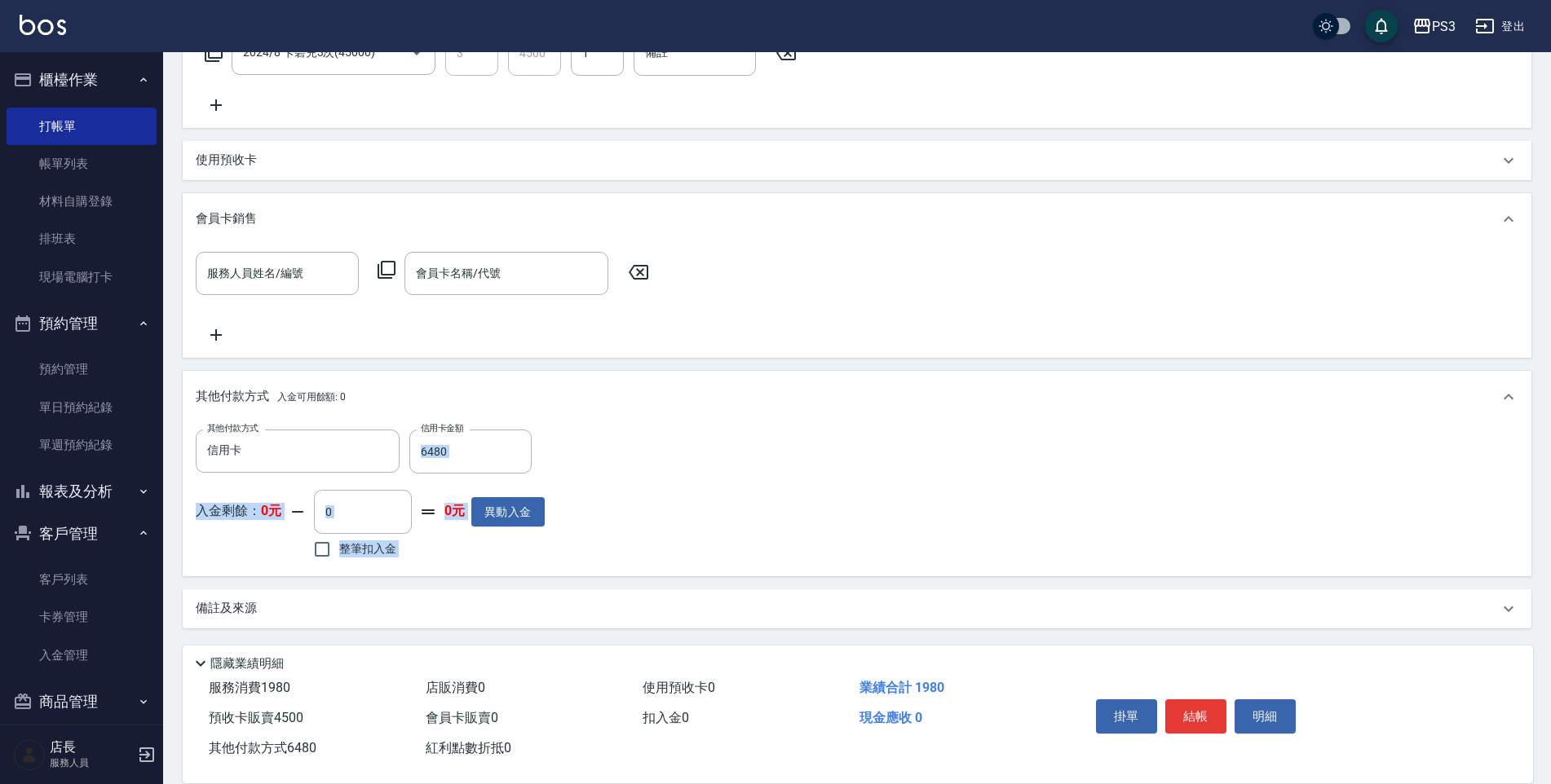
click at [671, 490] on div "其他付款方式 信用卡 其他付款方式 信用卡金額 6480 信用卡金額 入金剩餘： 0元 0 ​ 整筆扣入金 0元 異動入金" at bounding box center [856, 496] width 1323 height 134
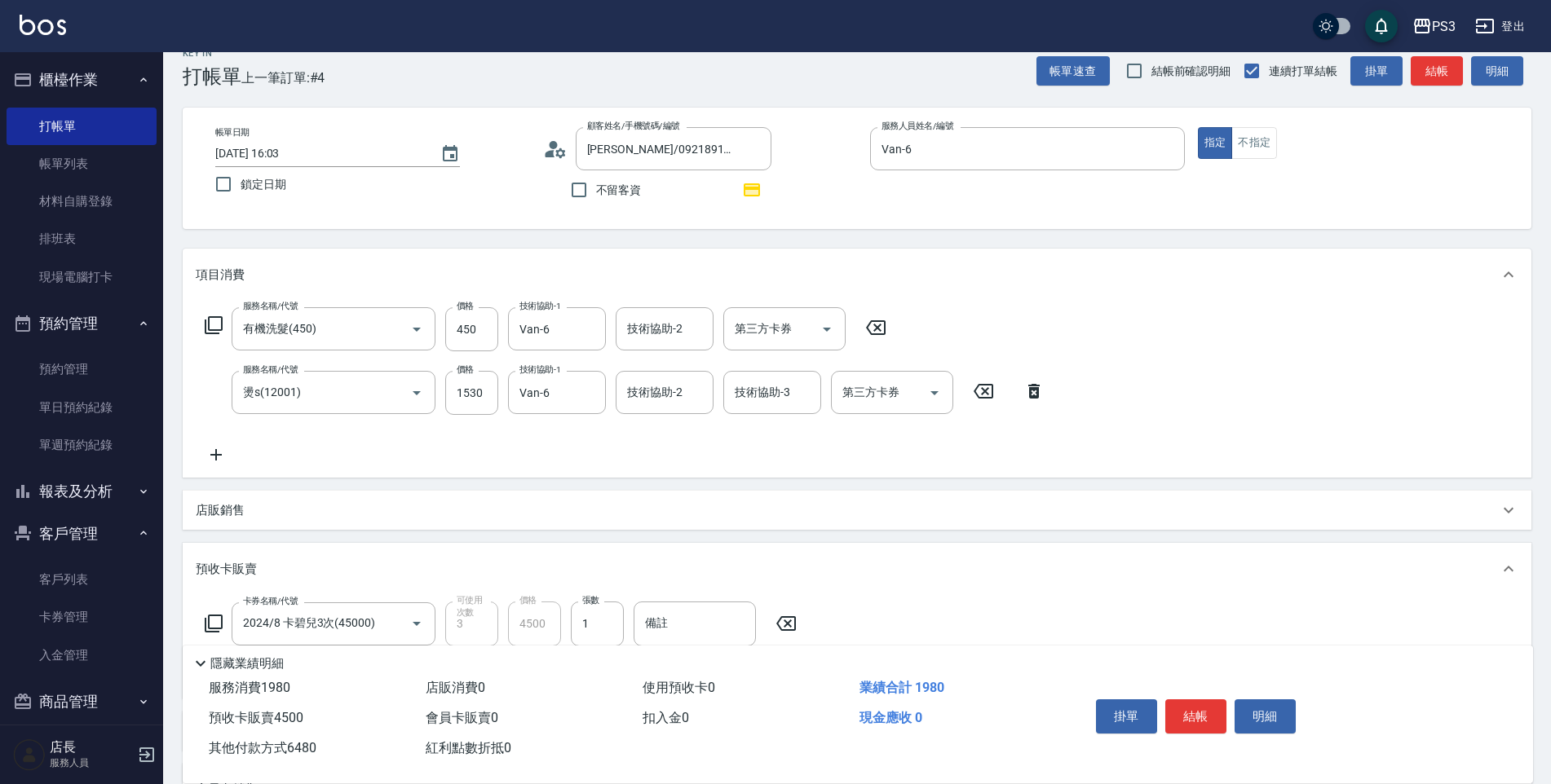
scroll to position [0, 0]
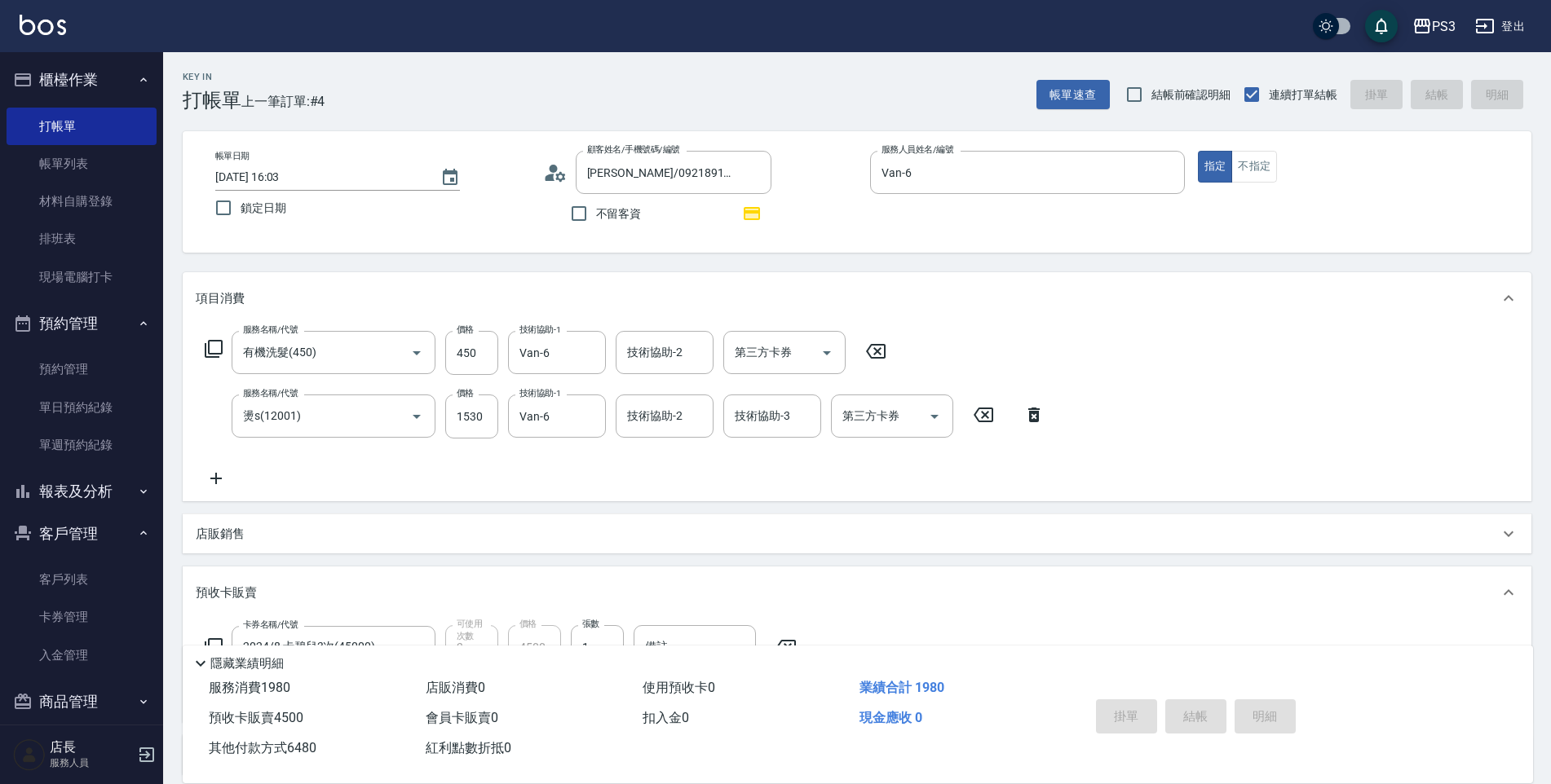
type input "[DATE] 16:07"
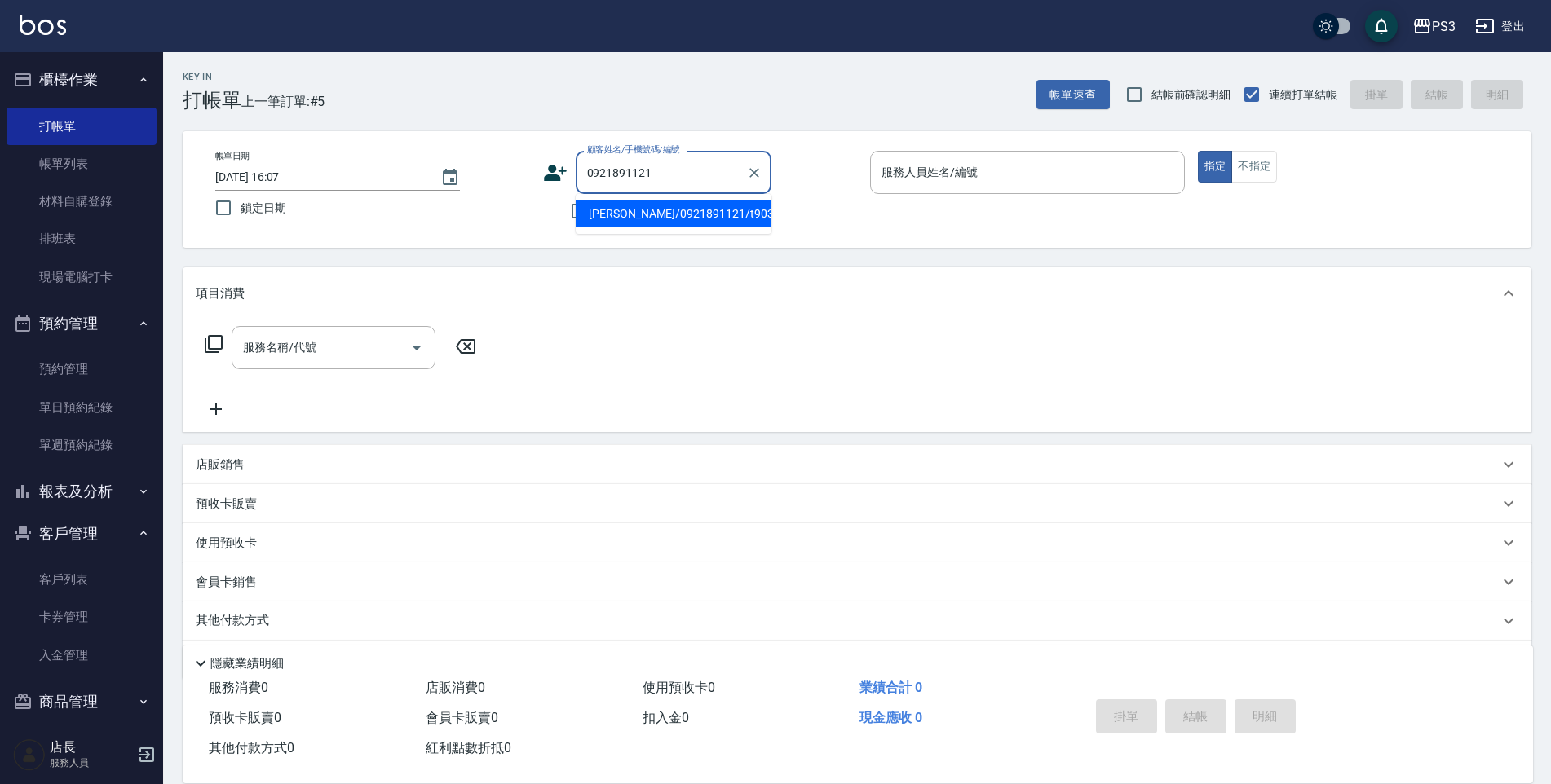
type input "[PERSON_NAME]/0921891121/t90330"
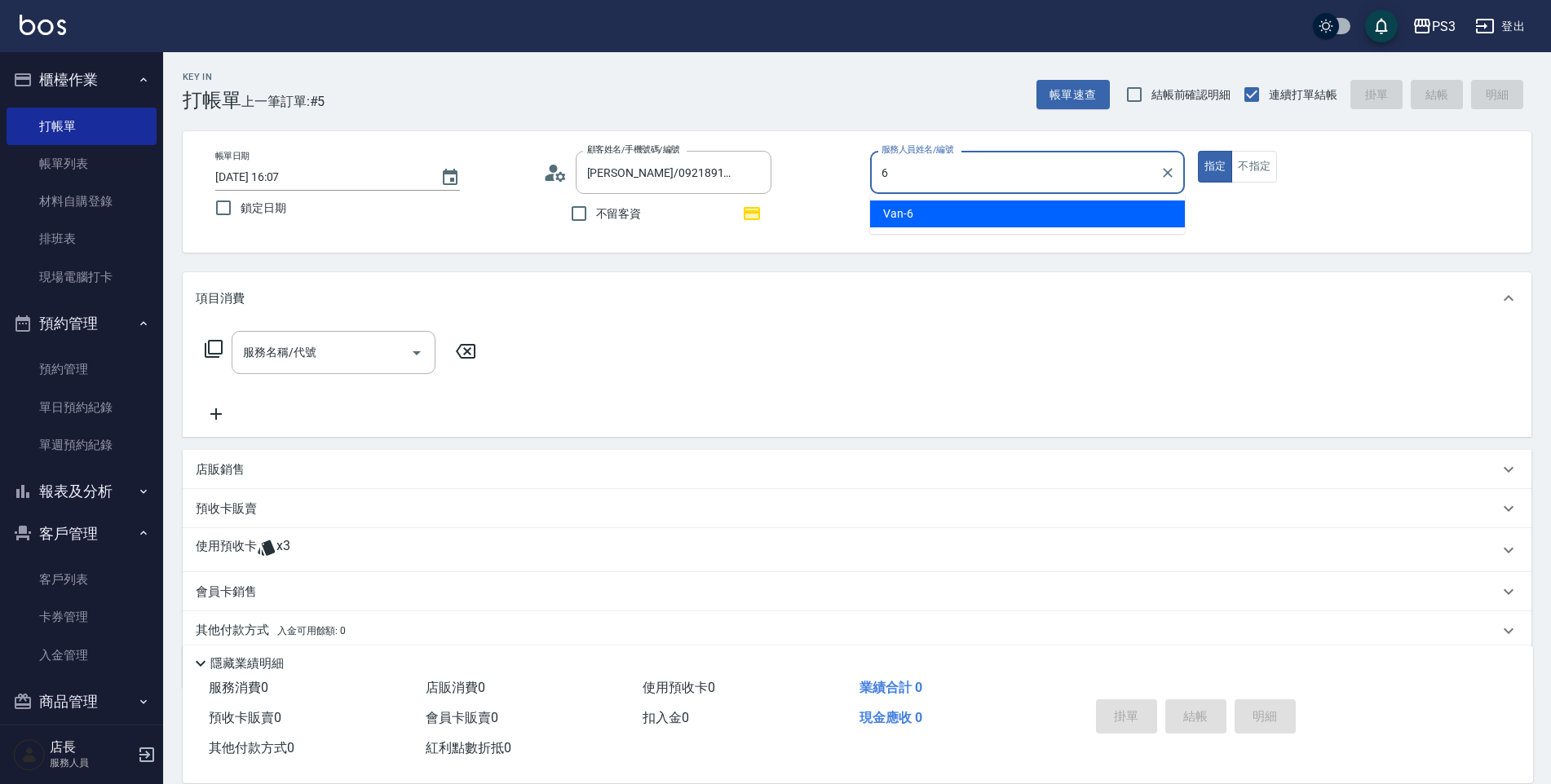
type input "Van-6"
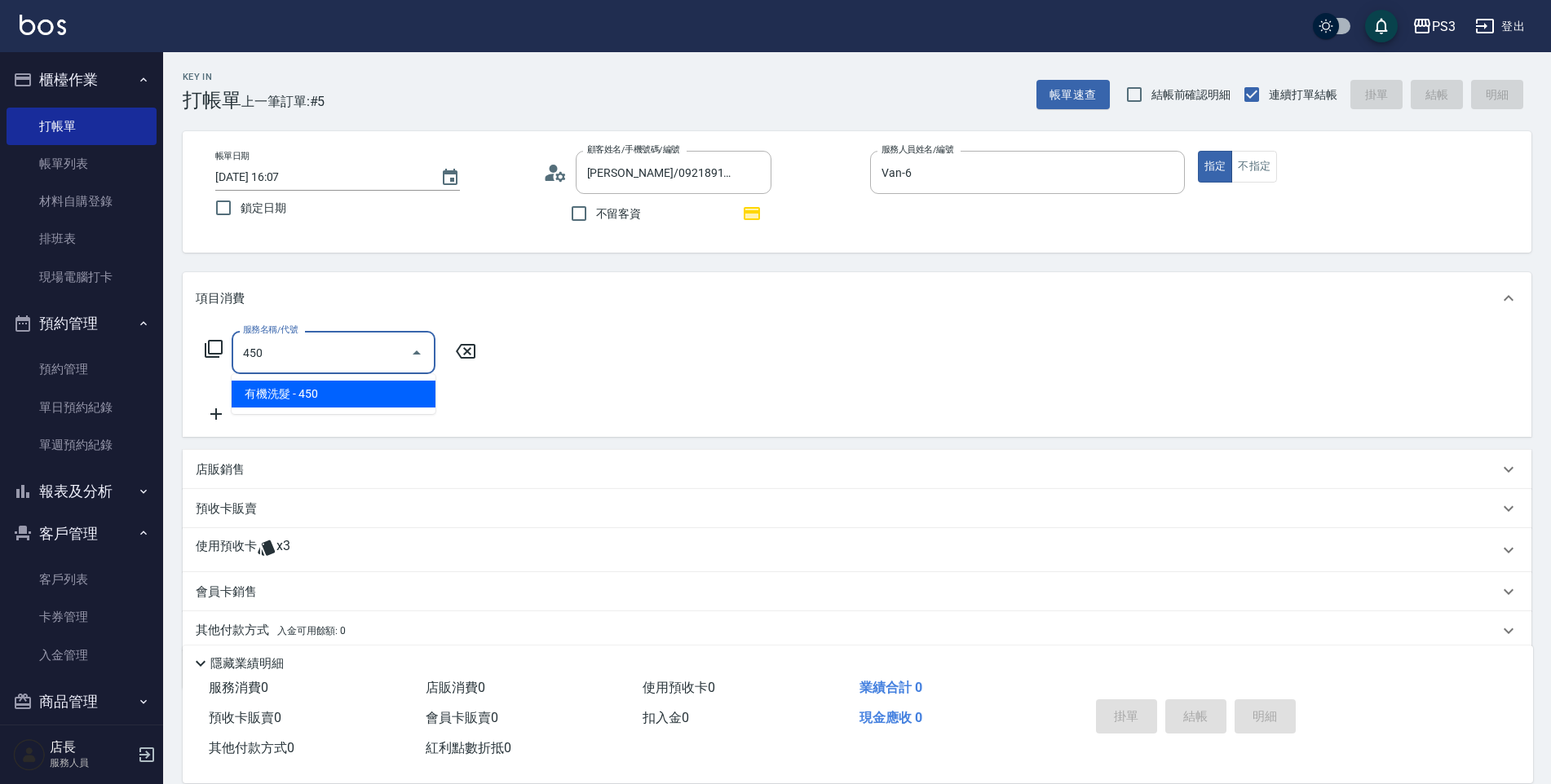
type input "有機洗髮(450)"
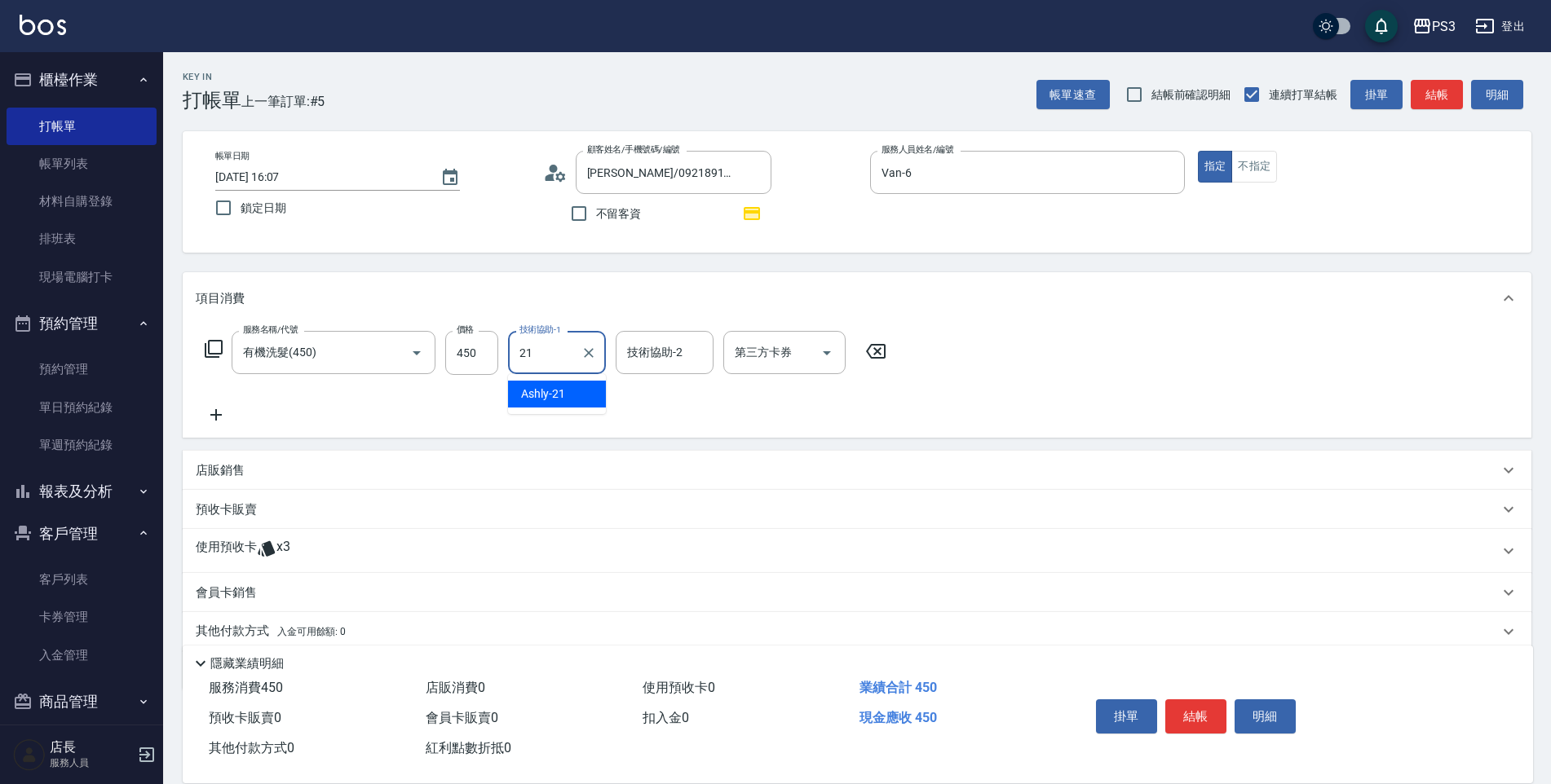
type input "Ashly-21"
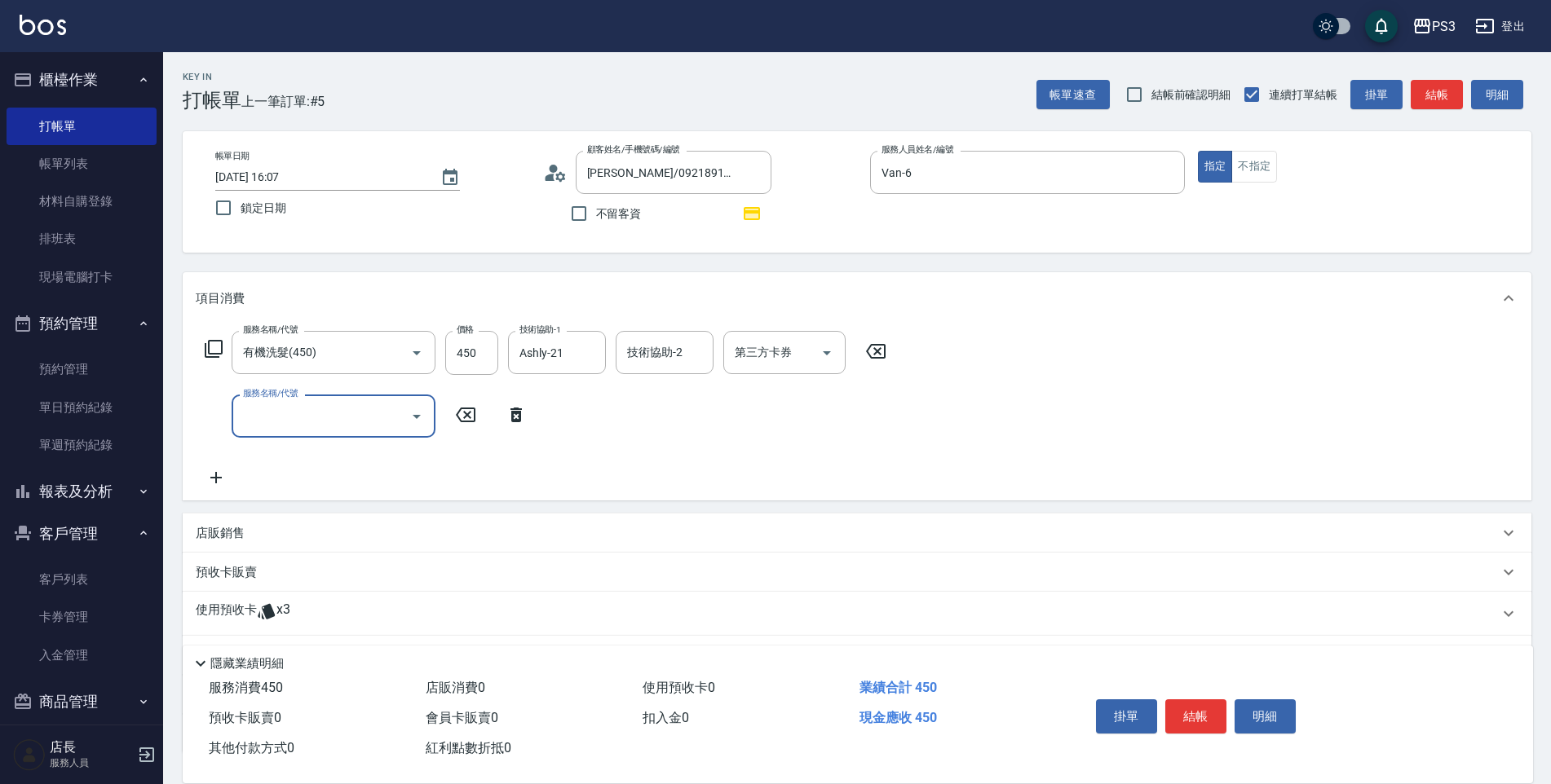
click at [235, 608] on p "使用預收卡" at bounding box center [226, 614] width 61 height 25
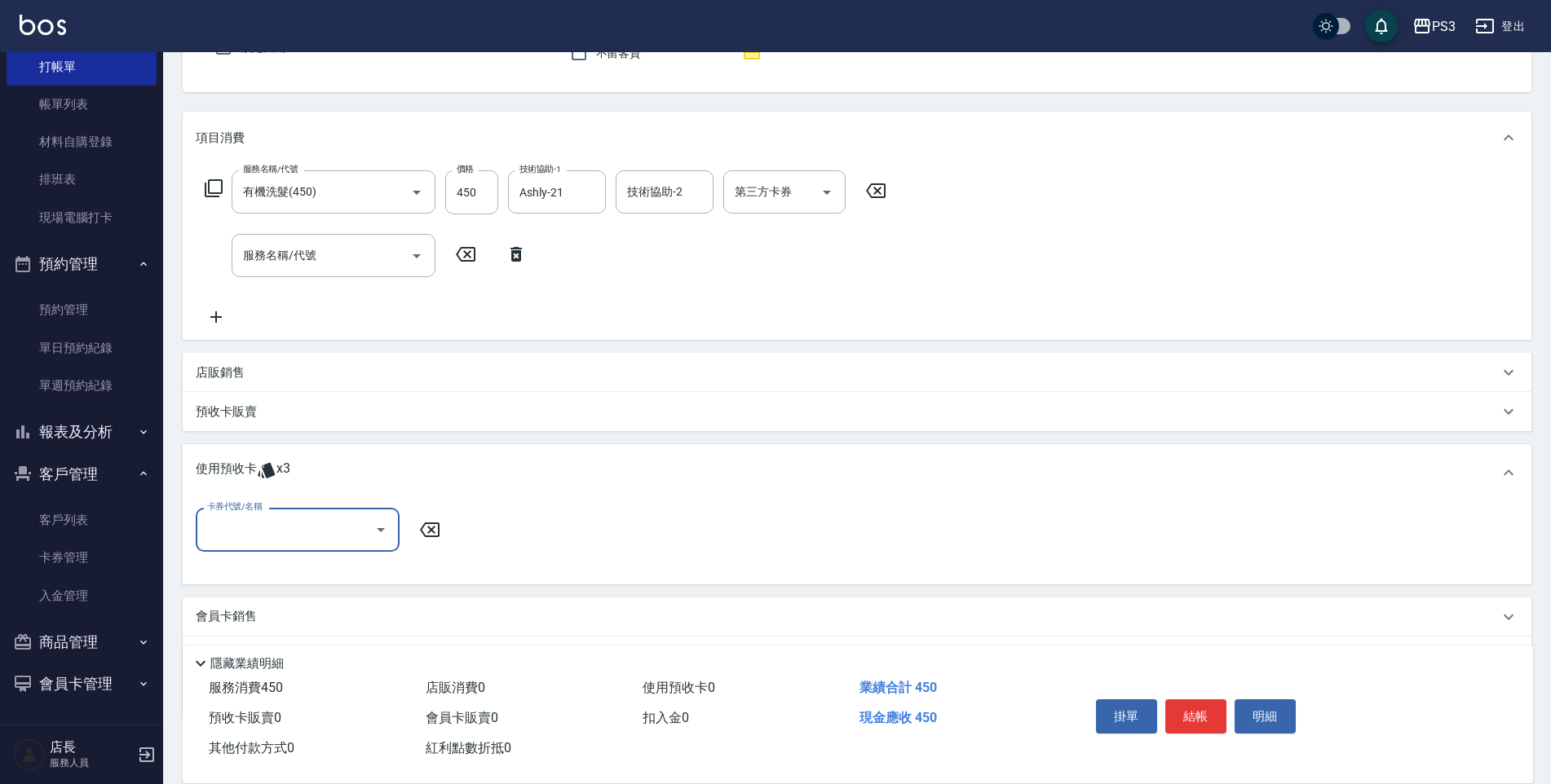
scroll to position [244, 0]
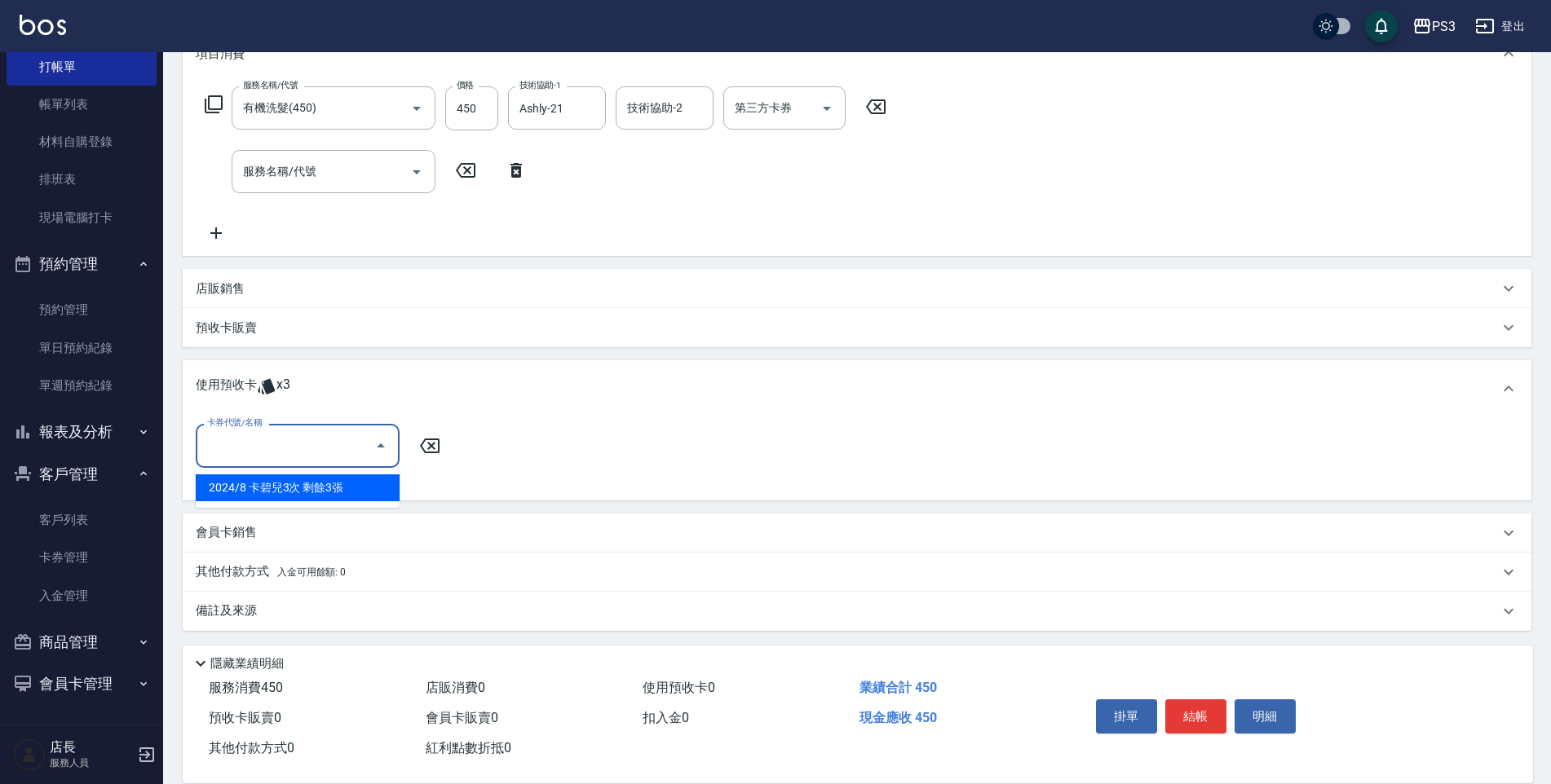
click at [345, 442] on input "卡券代號/名稱" at bounding box center [285, 446] width 164 height 28
click at [338, 487] on div "2024/8 卡碧兒3次 剩餘3張" at bounding box center [298, 487] width 204 height 27
type input "2024/8 卡碧兒3次"
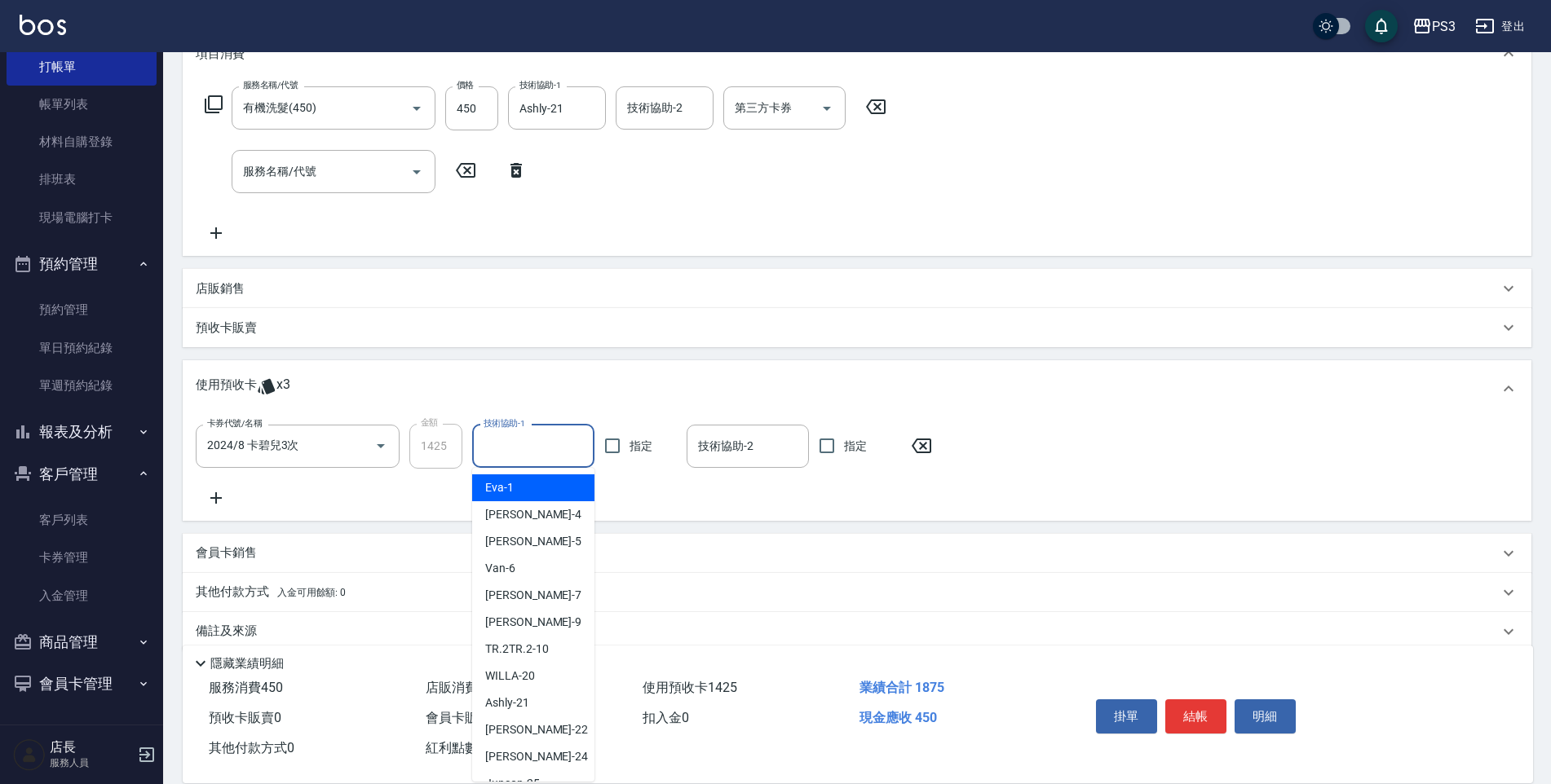
click at [520, 449] on div "技術協助-1 技術協助-1" at bounding box center [534, 446] width 123 height 44
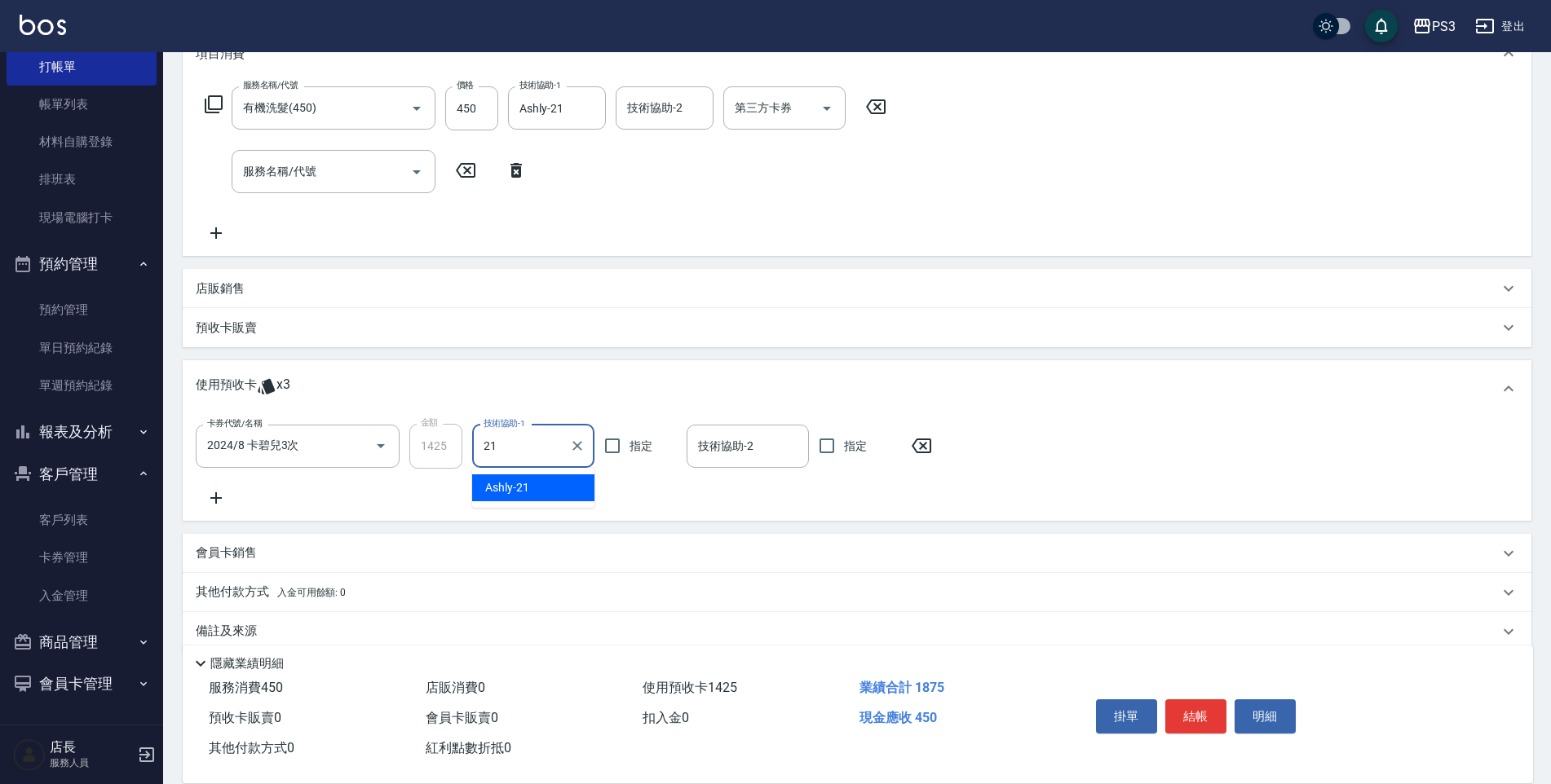
type input "Ashly-21"
click at [652, 485] on div "卡券代號/名稱 2024/8 卡碧兒3次 卡券代號/名稱 金額 1425 金額 技術協助-1 Ashly-21 技術協助-1 指定 技術協助-2 技術協助-2…" at bounding box center [856, 465] width 1323 height 83
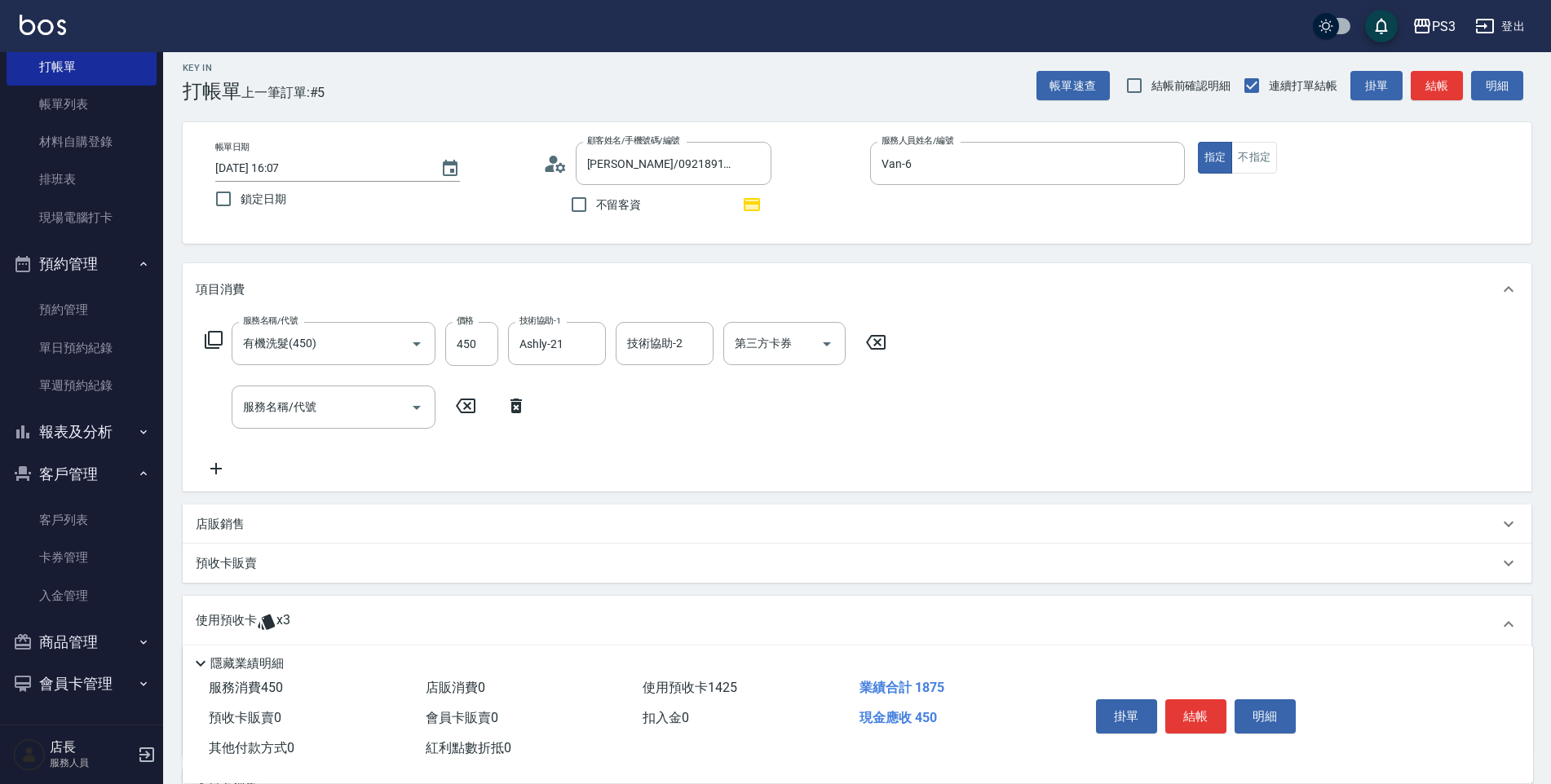
scroll to position [0, 0]
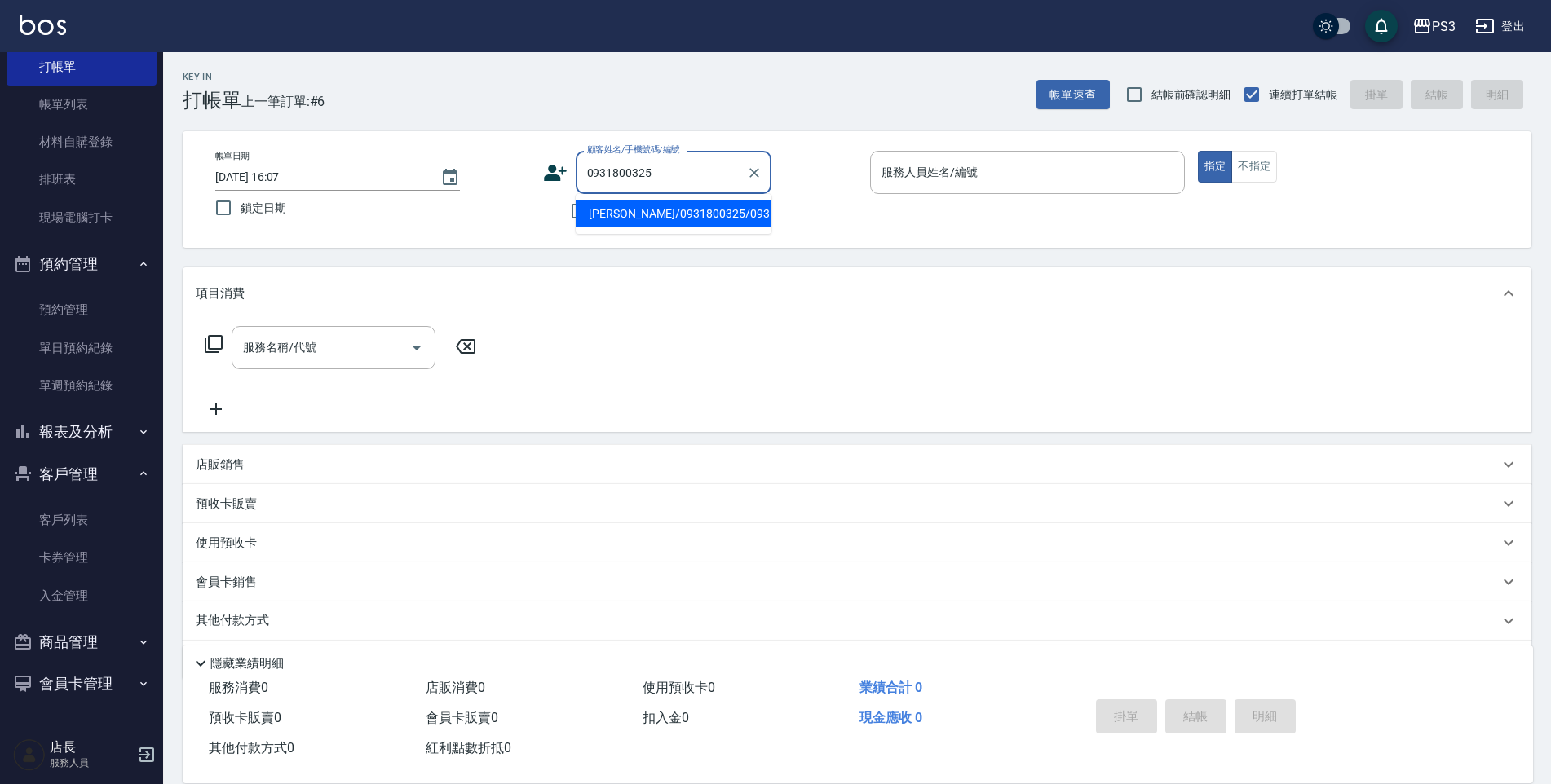
type input "[PERSON_NAME]/0931800325/0931800325"
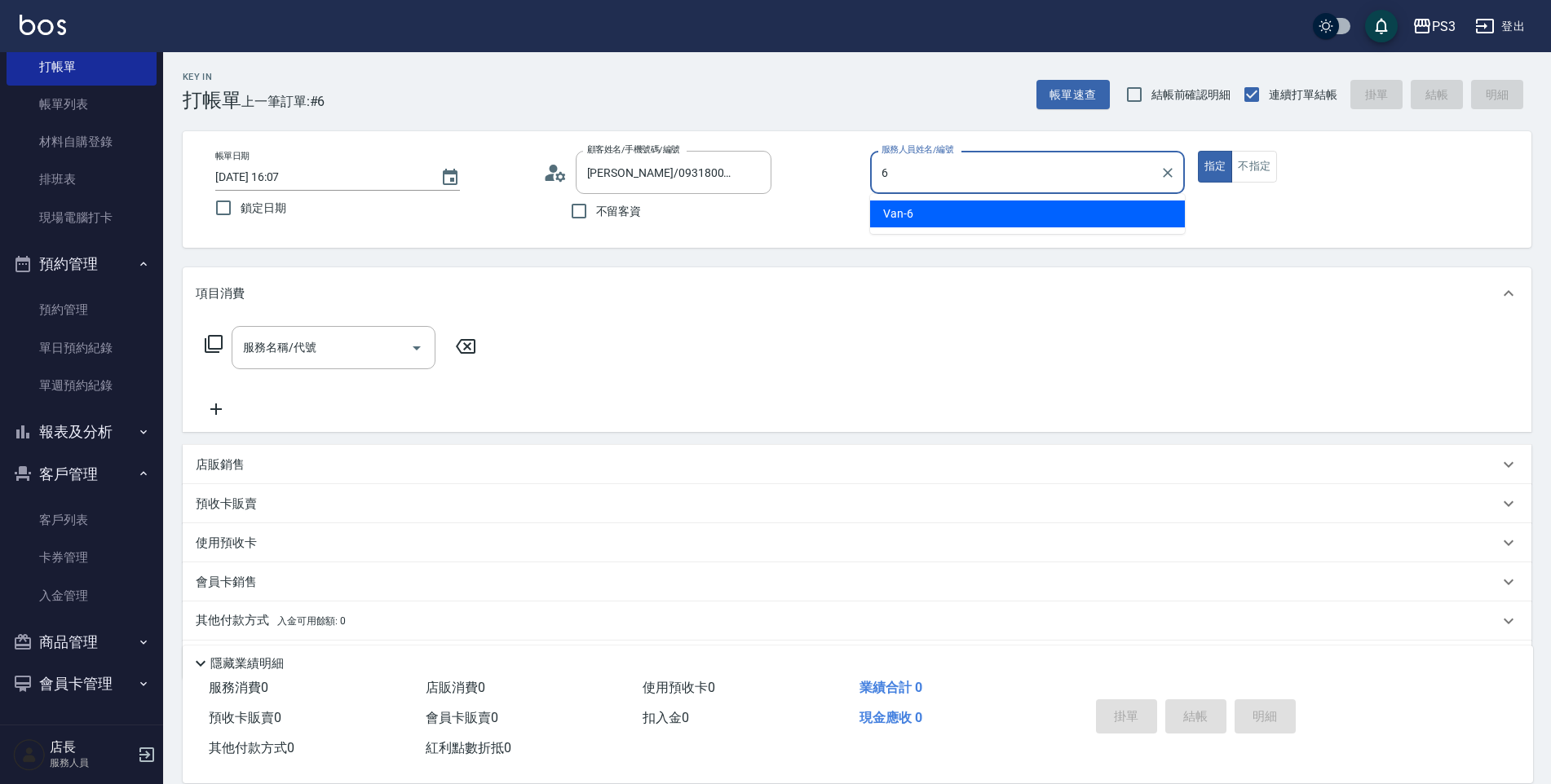
type input "Van-6"
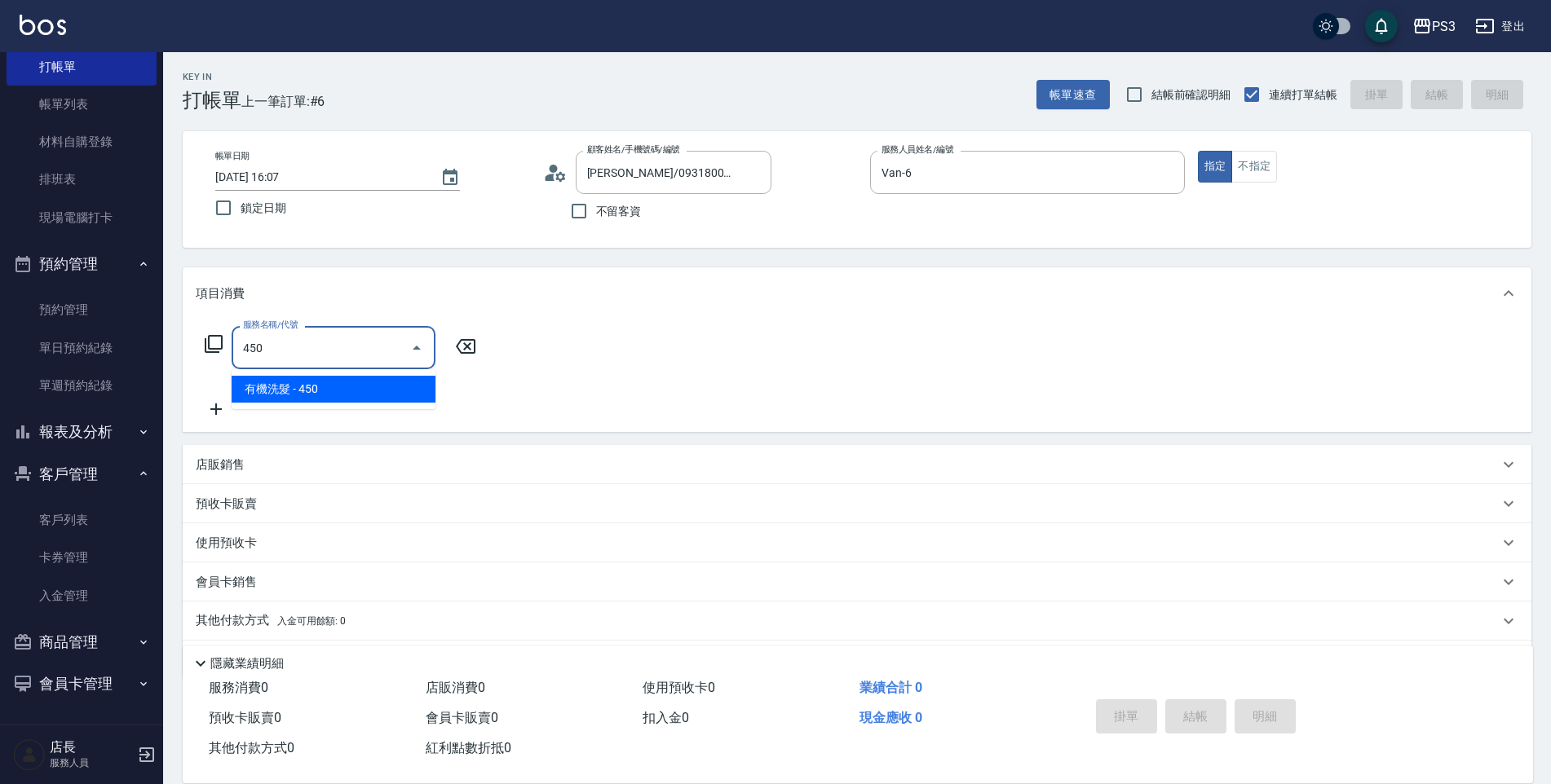
type input "有機洗髮(450)"
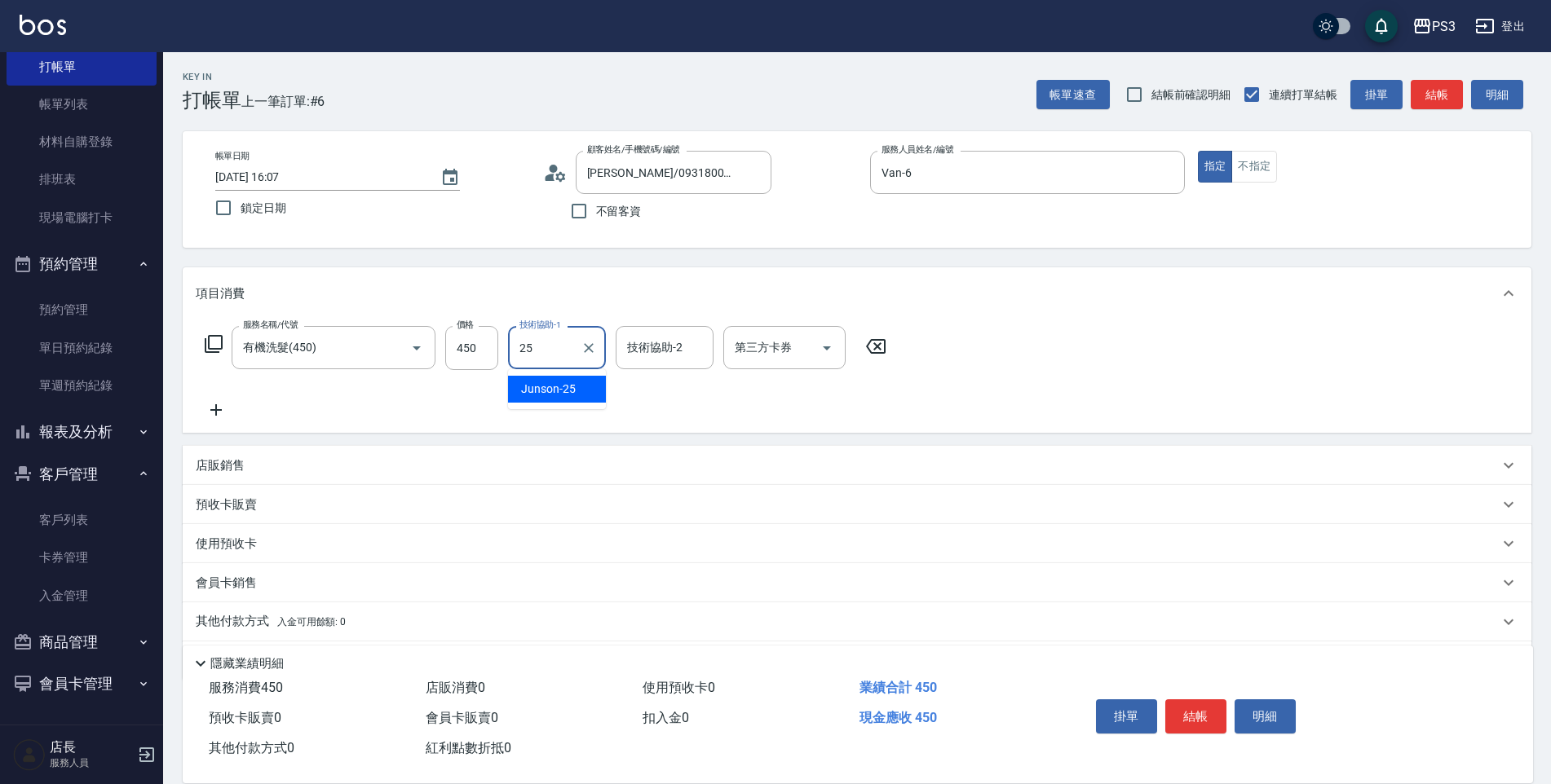
type input "Junson-25"
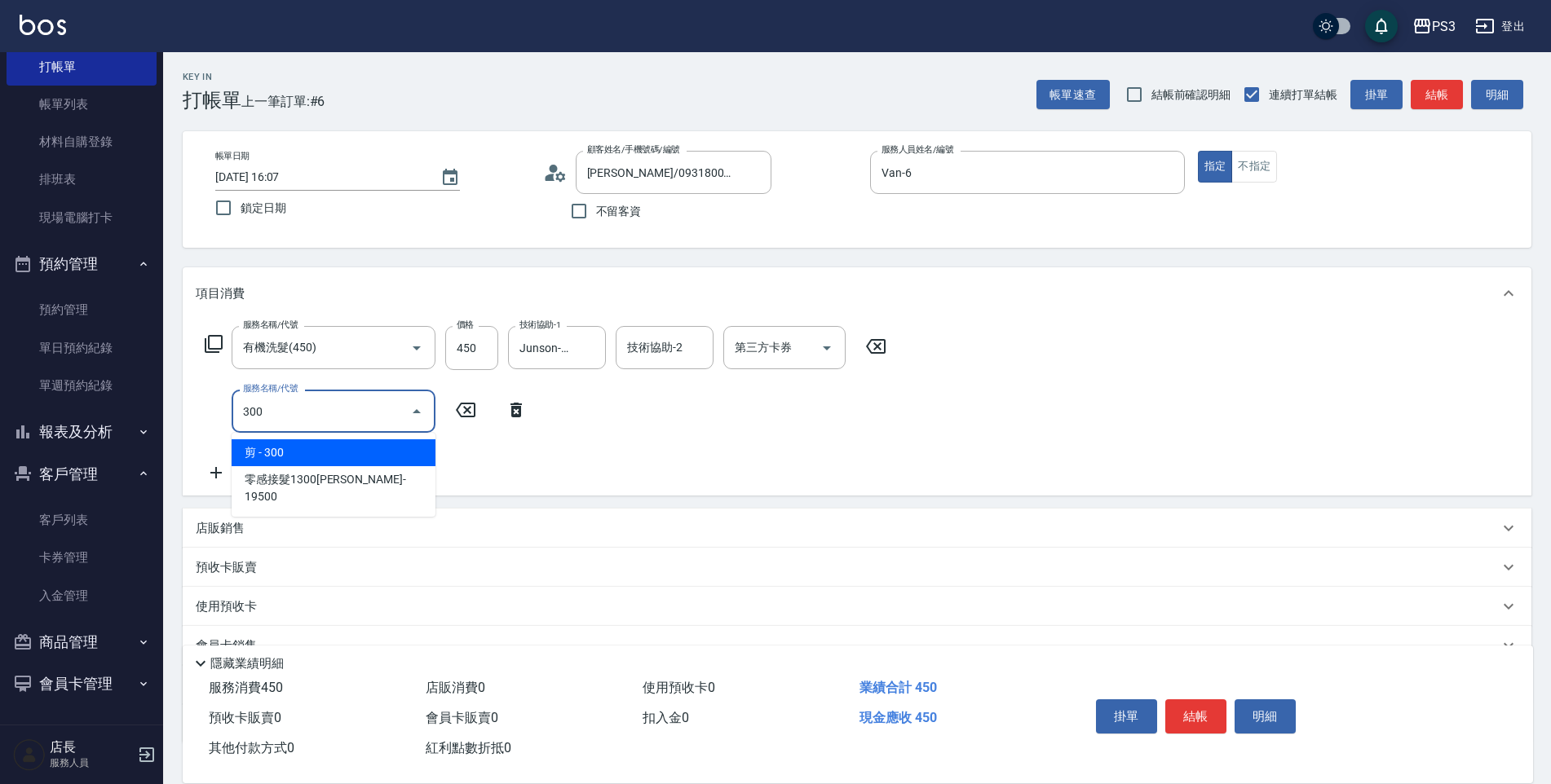
type input "剪(300)"
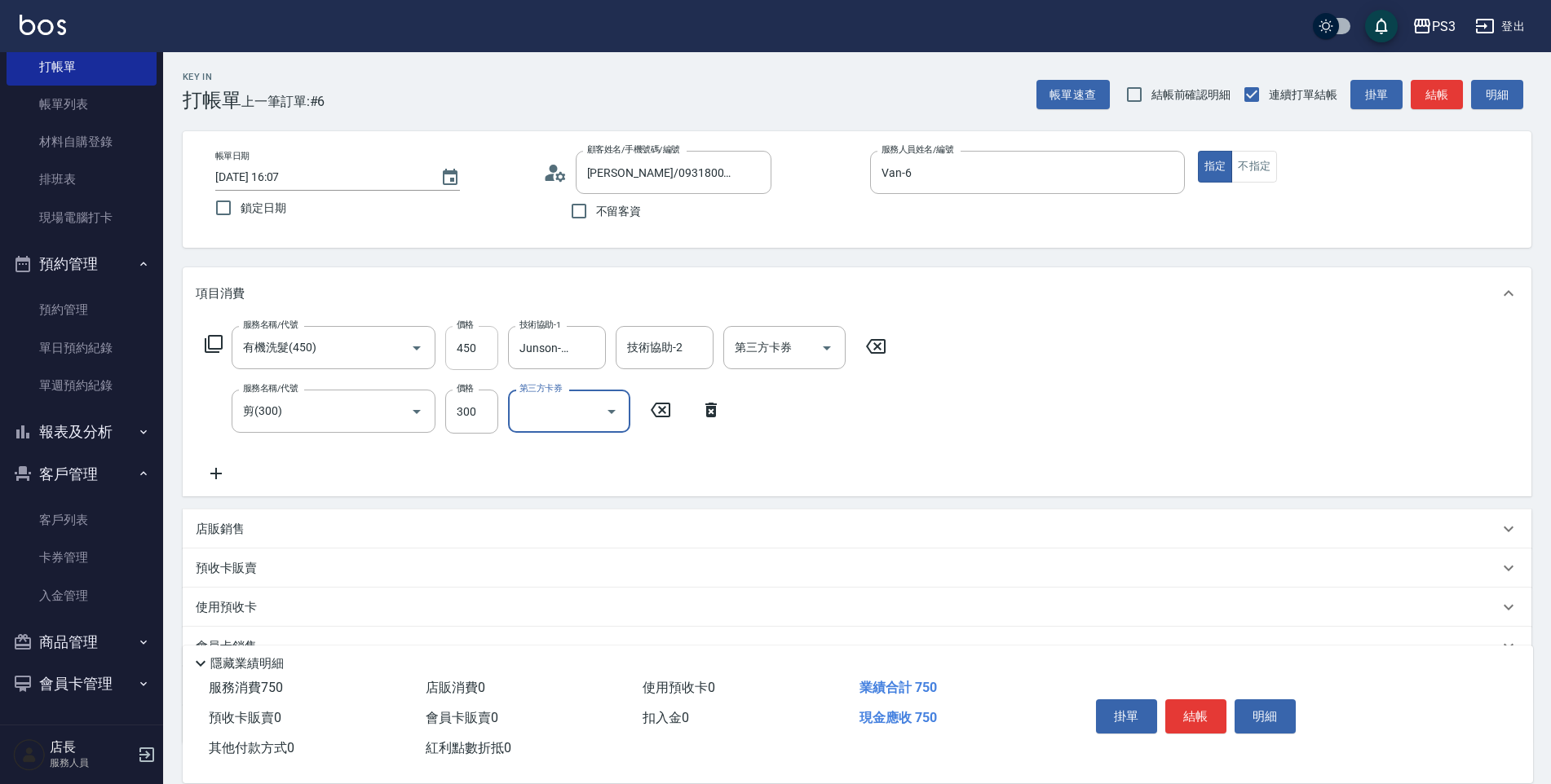
click at [476, 343] on input "450" at bounding box center [472, 348] width 53 height 44
type input "400"
click at [886, 419] on div "服務名稱/代號 有機洗髮(450) 服務名稱/代號 價格 400 價格 技術協助-1 Junson-25 技術協助-1 技術協助-2 技術協助-2 第三方卡券…" at bounding box center [545, 404] width 701 height 157
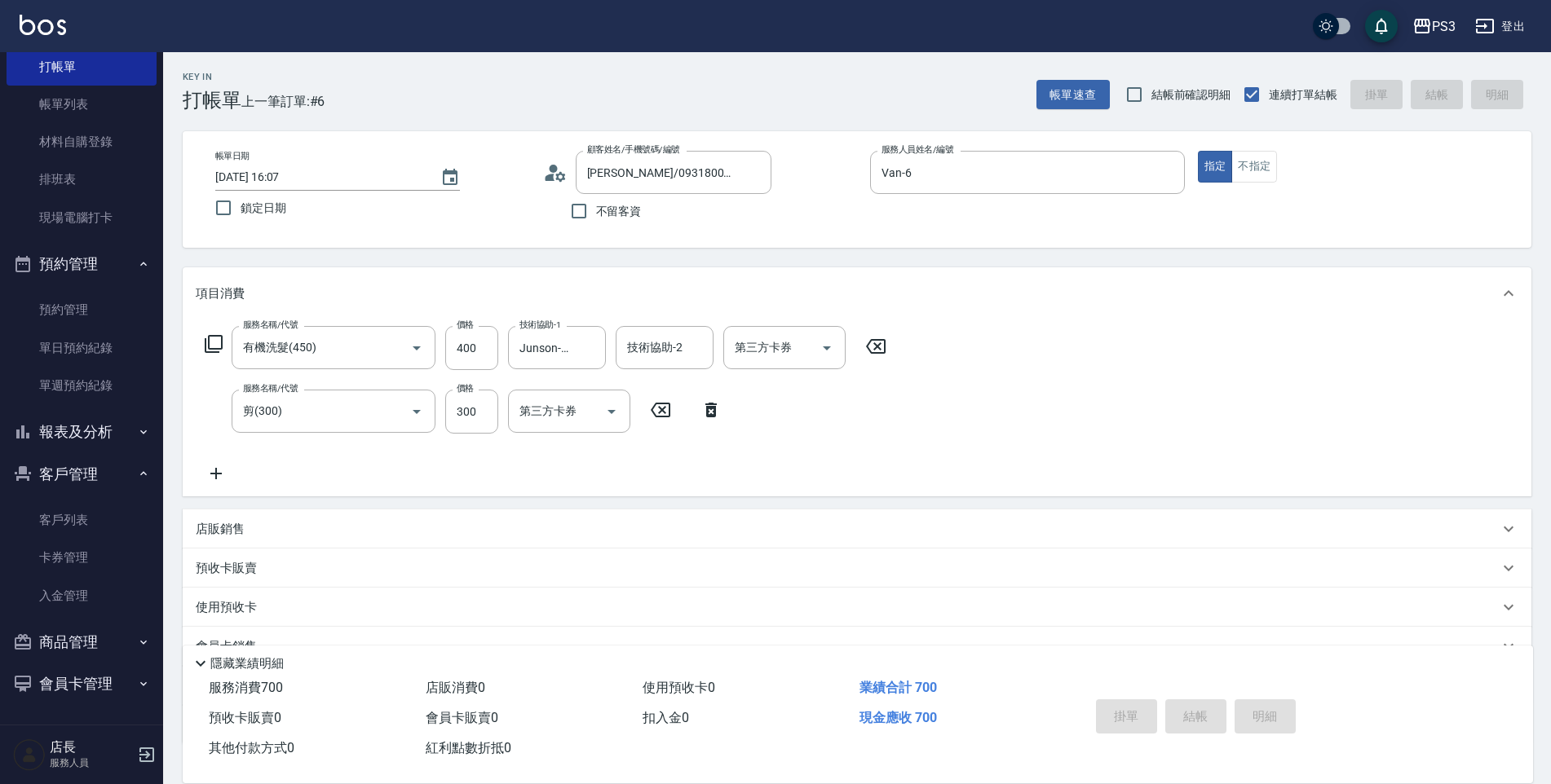
type input "[DATE] 16:08"
